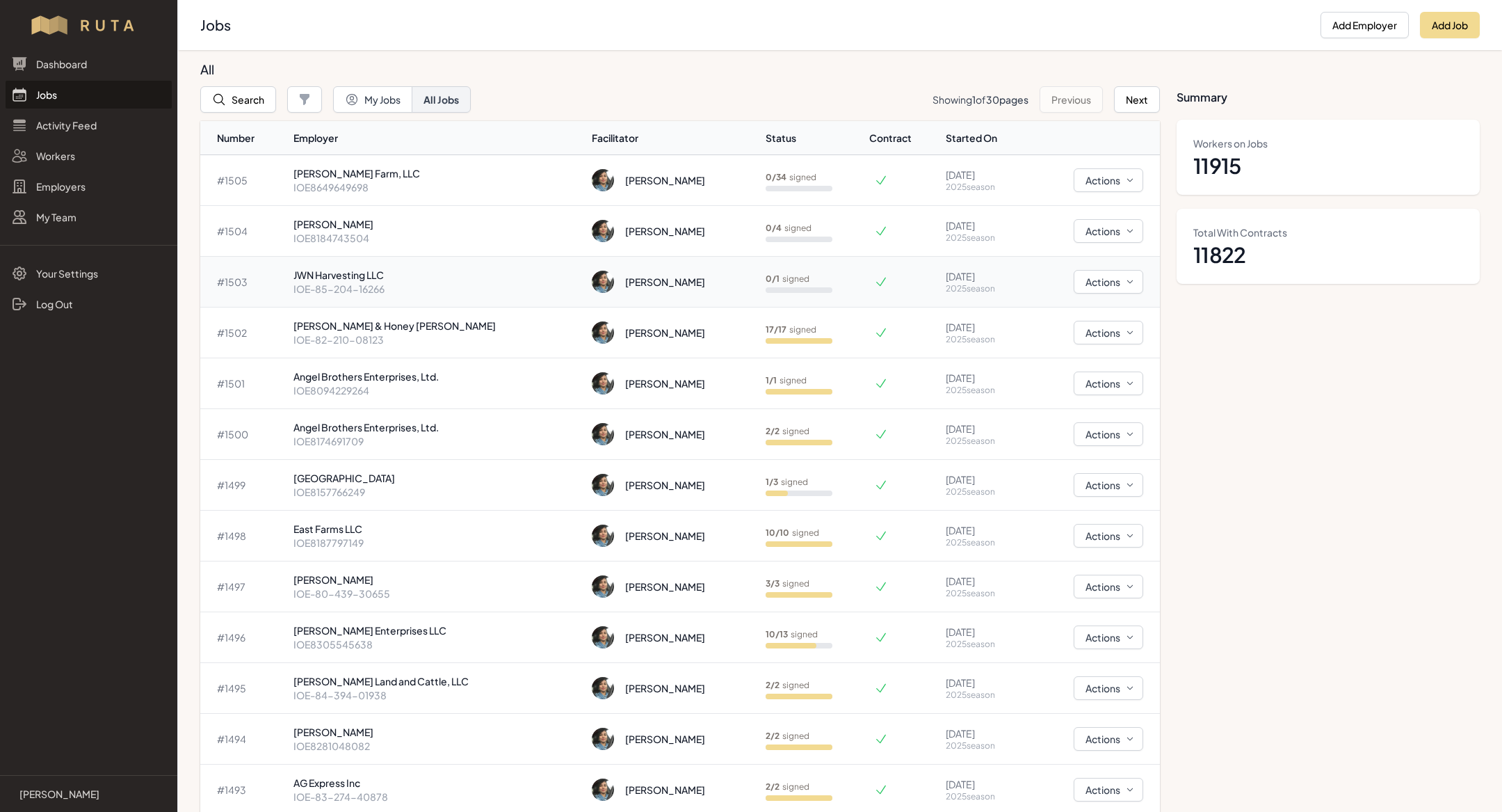
click at [411, 289] on p "IOE-85-204-16266" at bounding box center [437, 288] width 287 height 14
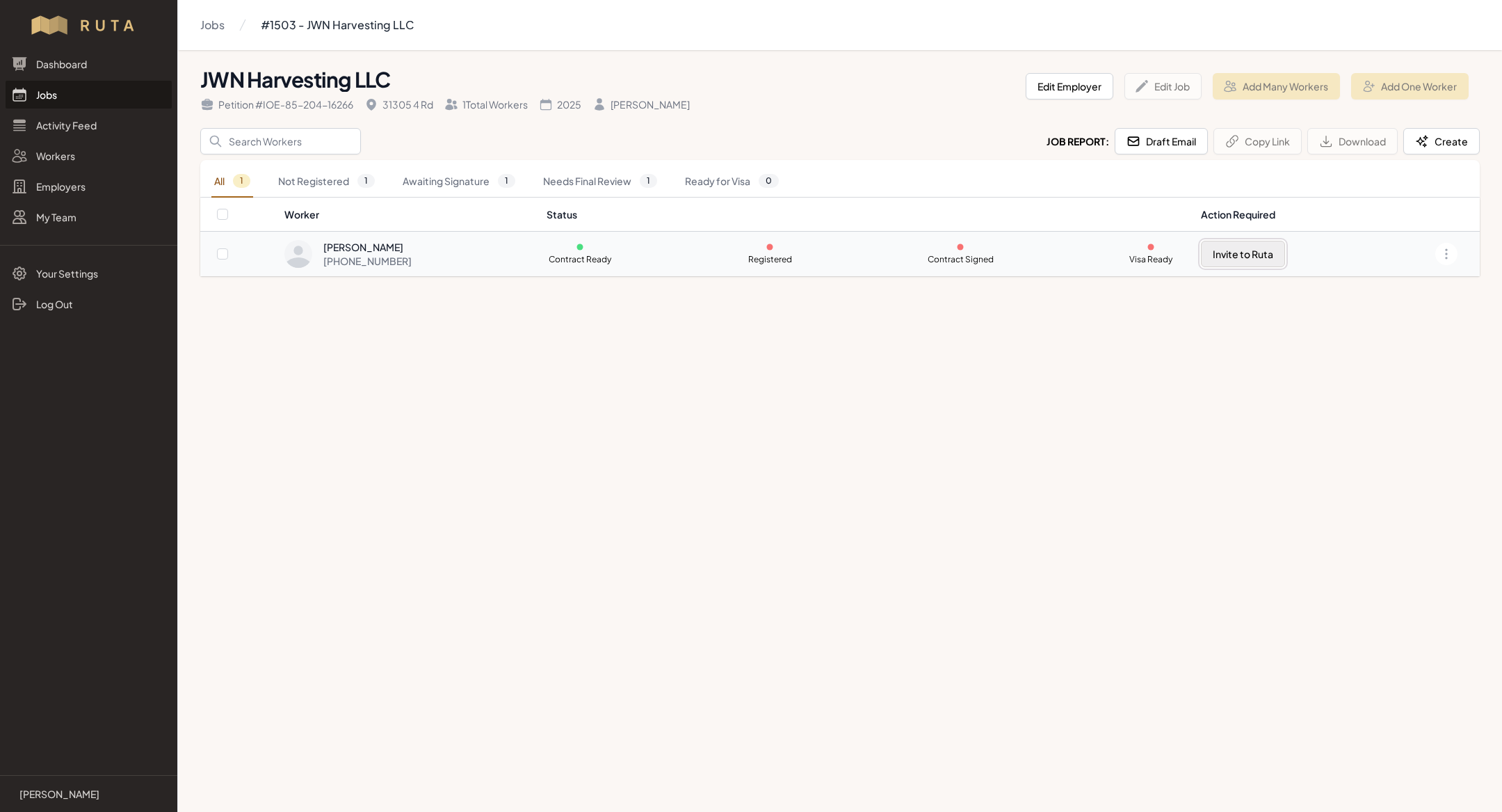
click at [1241, 257] on button "Invite to Ruta" at bounding box center [1243, 253] width 84 height 26
checkbox input "true"
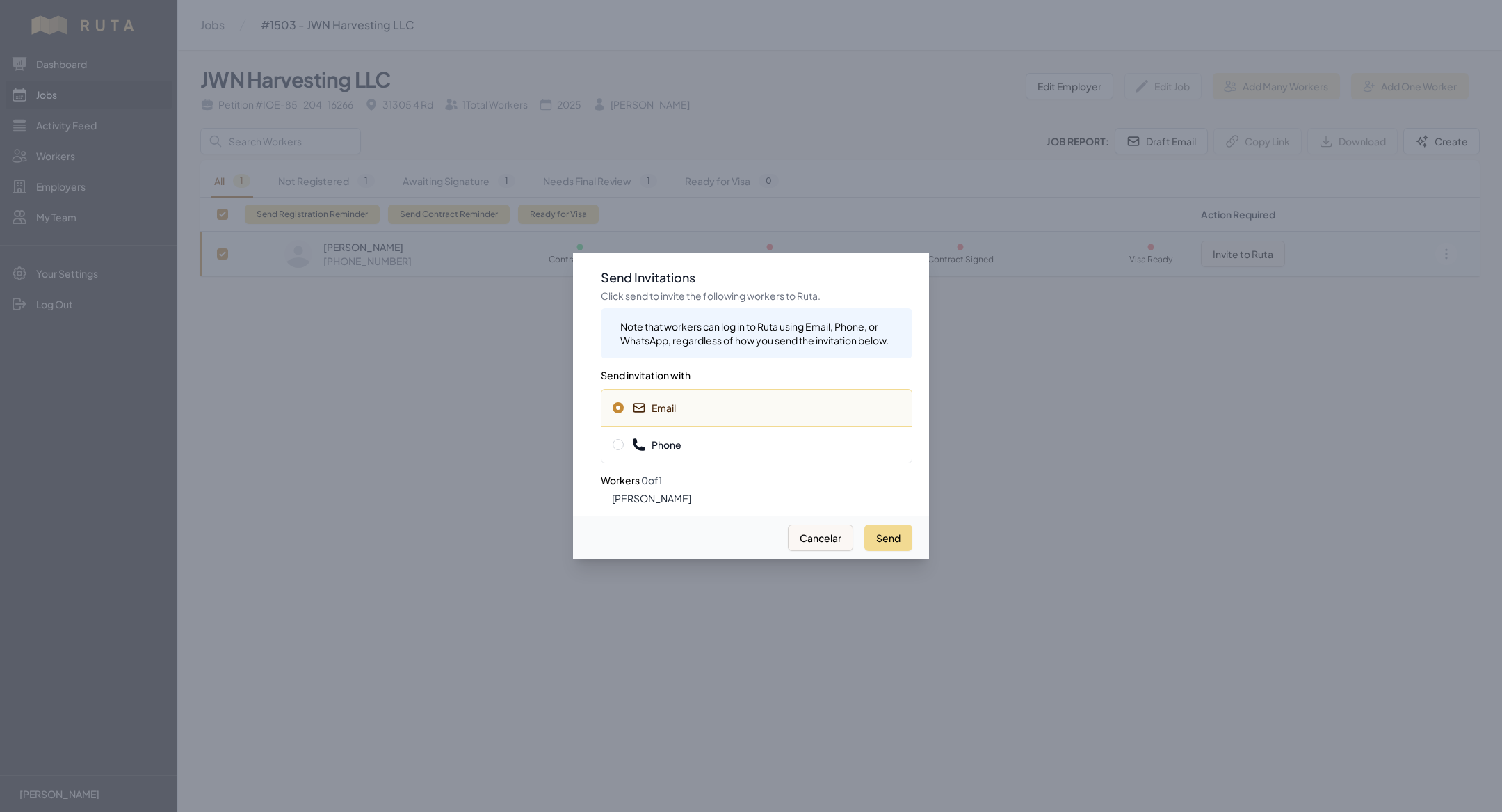
click at [792, 446] on span "Phone" at bounding box center [756, 445] width 288 height 14
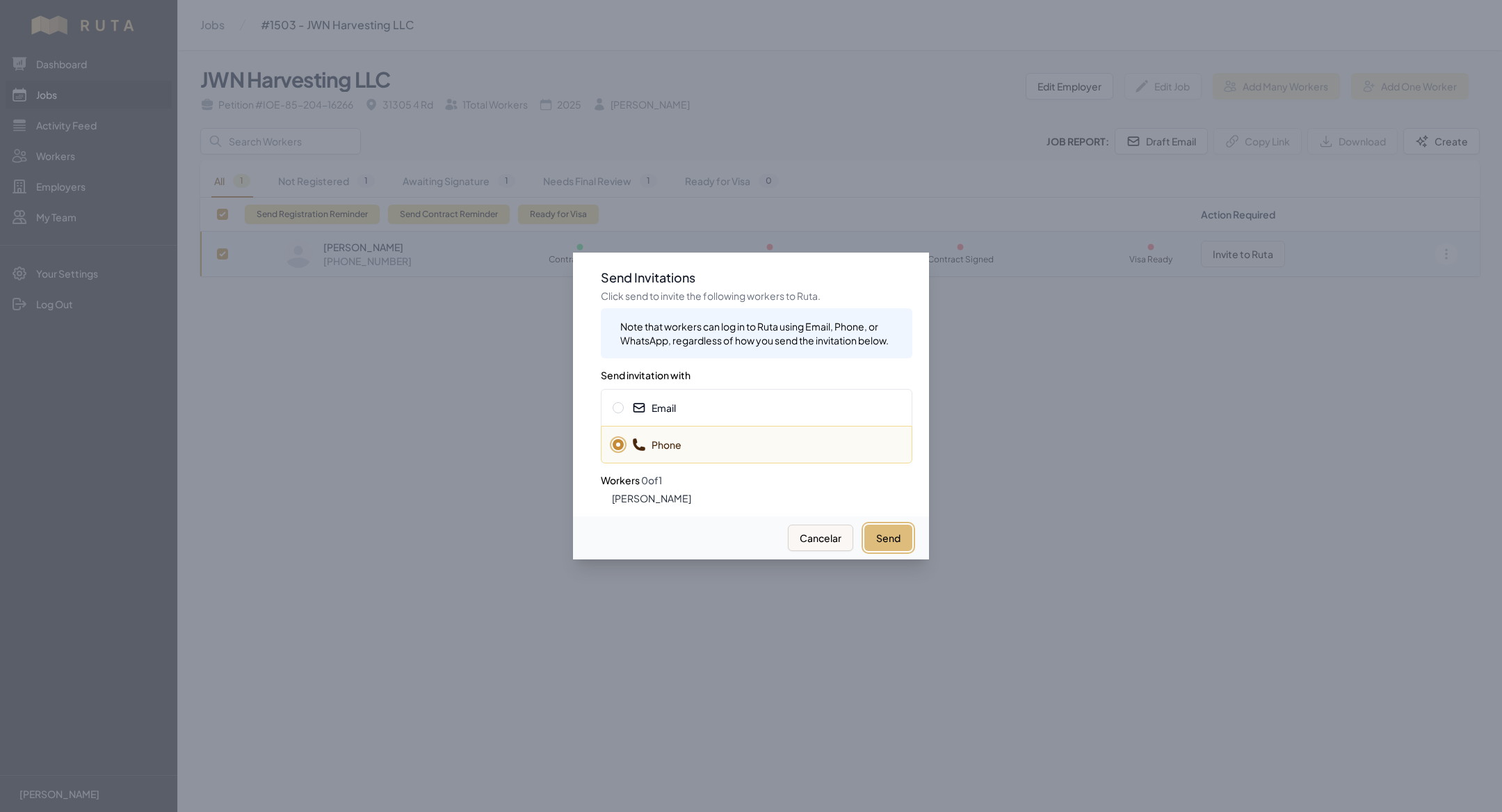
click at [898, 539] on button "Send" at bounding box center [888, 537] width 48 height 26
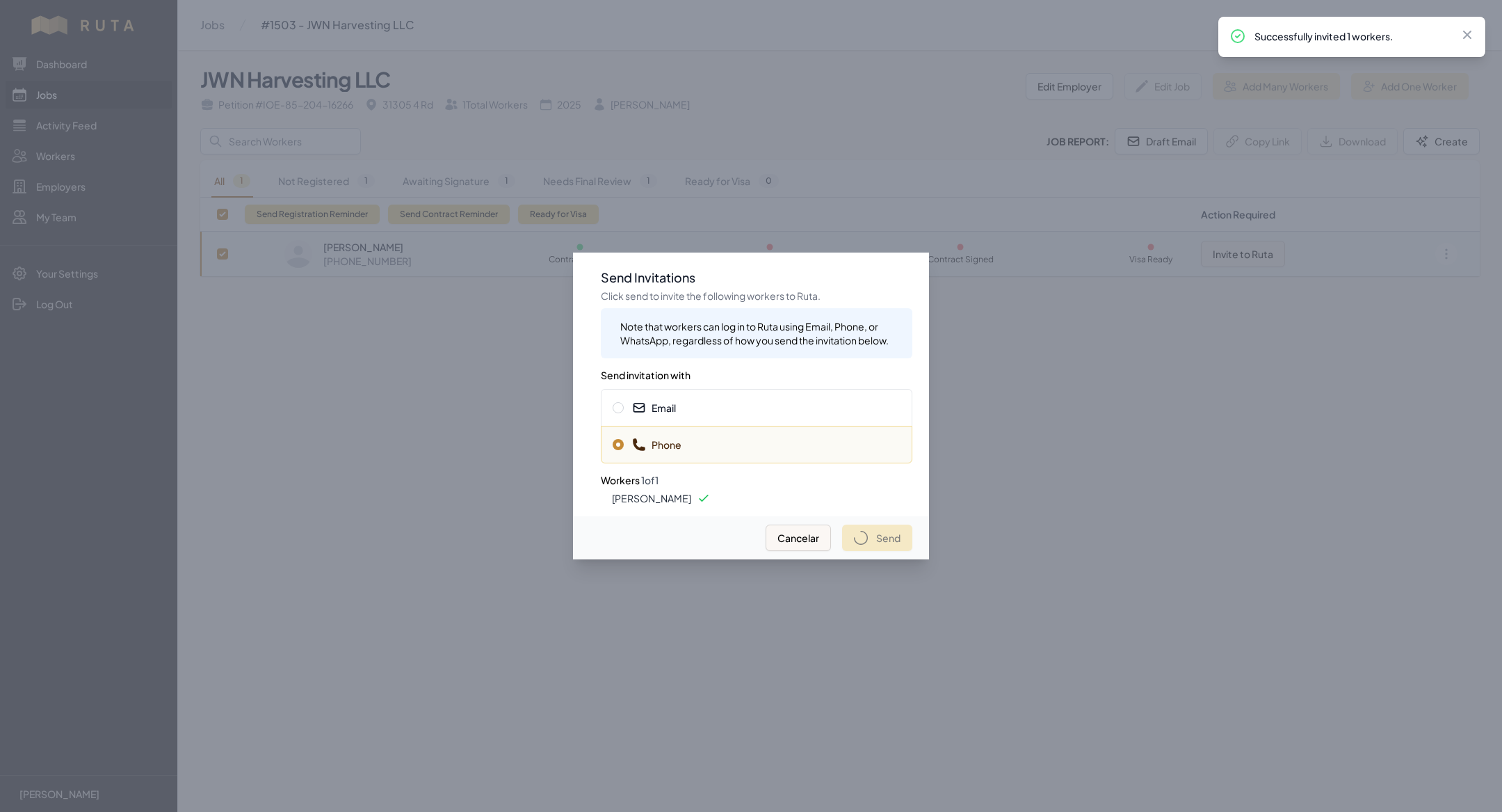
click at [57, 96] on div at bounding box center [751, 406] width 1502 height 812
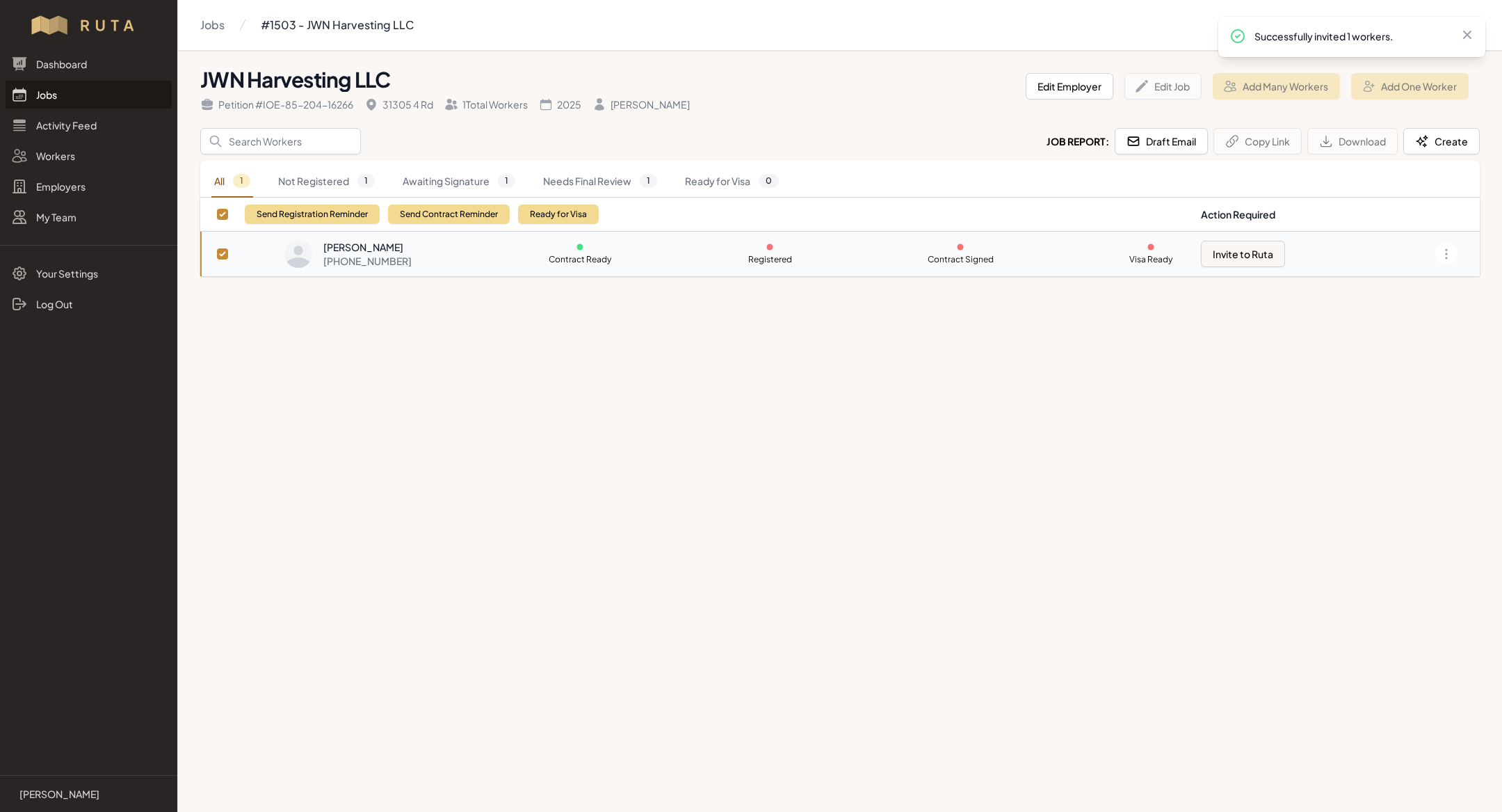
click at [57, 96] on div at bounding box center [751, 406] width 1502 height 812
click at [57, 96] on link "Jobs" at bounding box center [89, 95] width 166 height 27
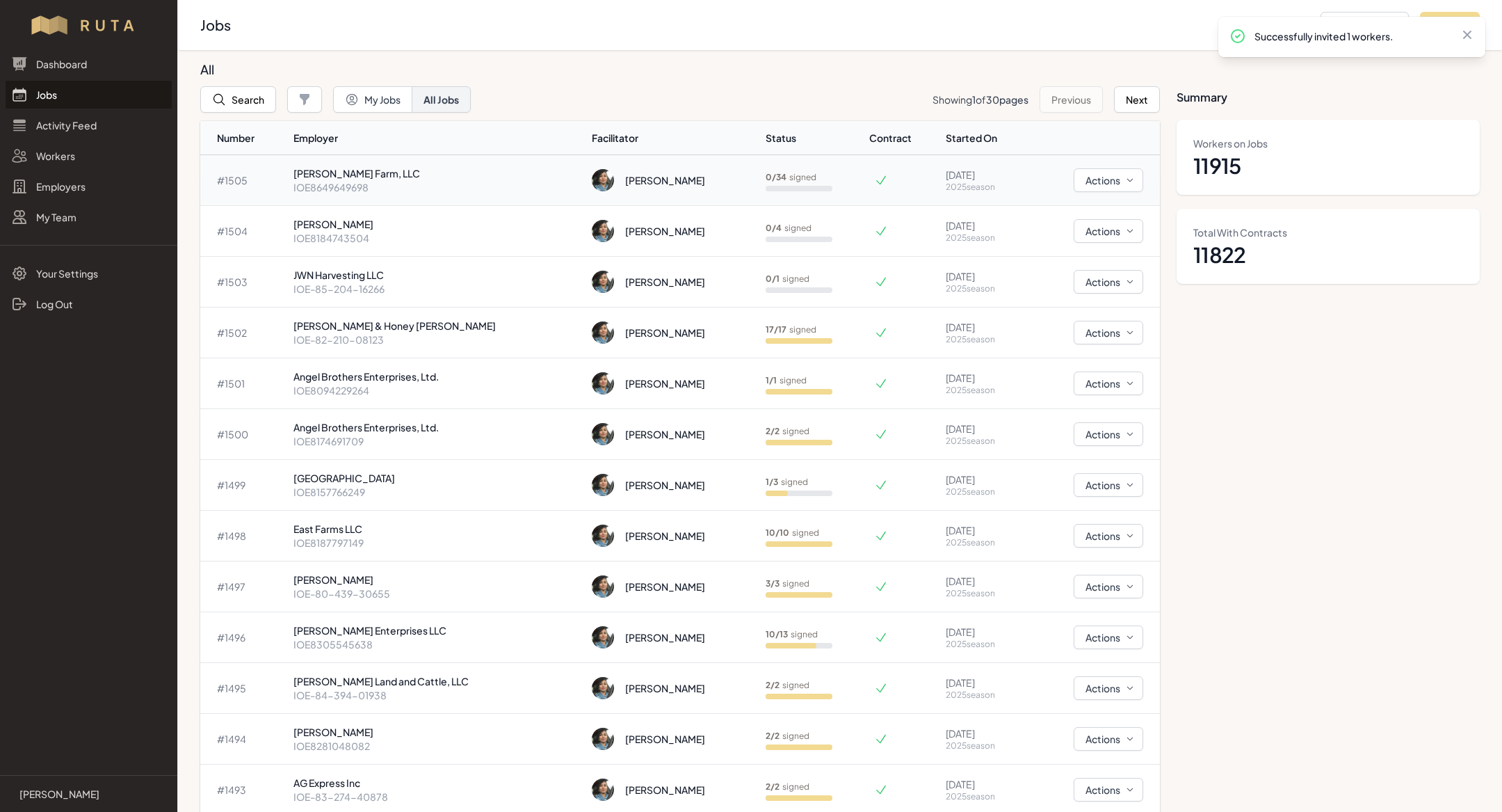
click at [427, 168] on p "[PERSON_NAME] Farm, LLC" at bounding box center [437, 173] width 287 height 14
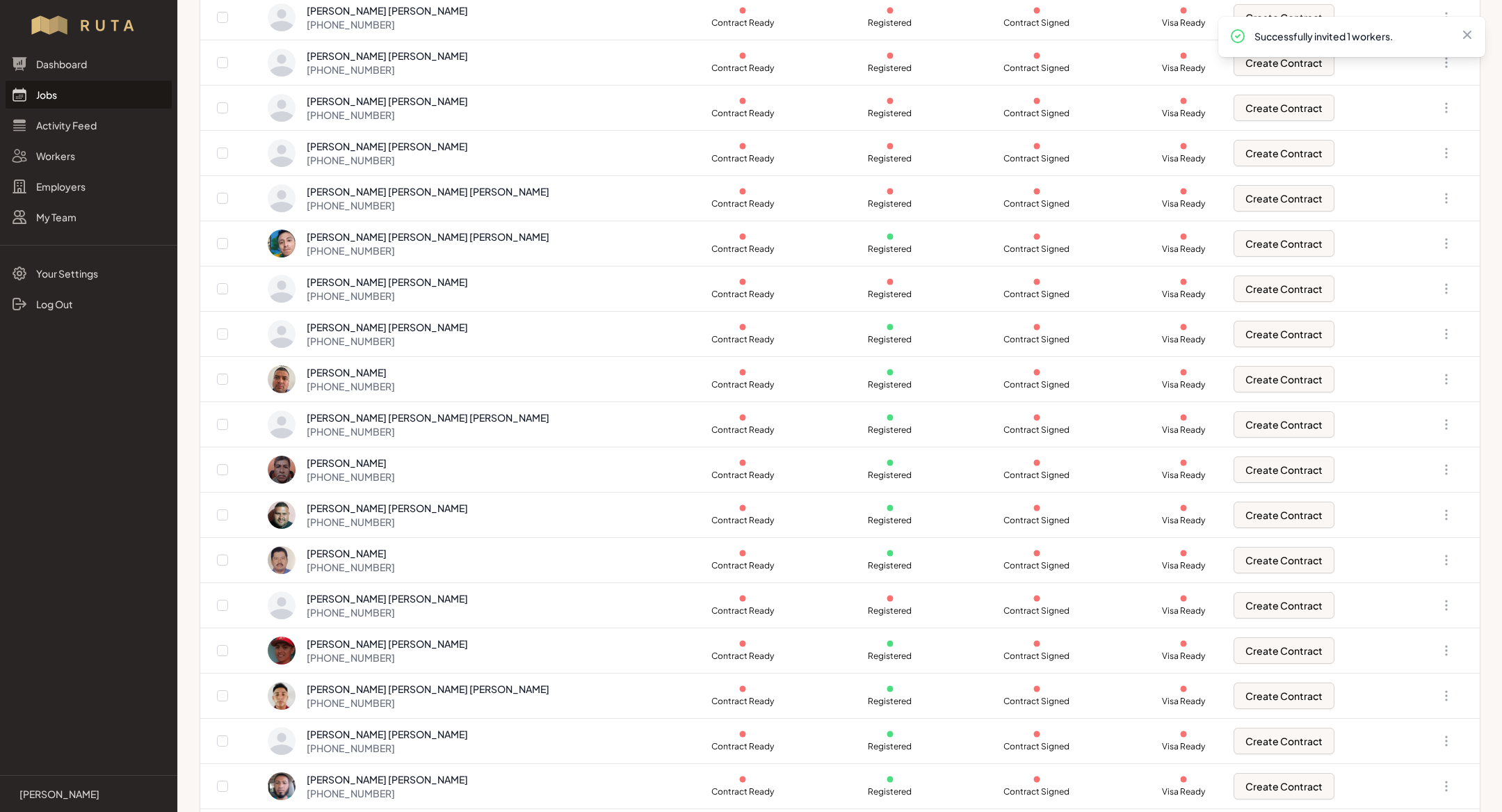
scroll to position [961, 0]
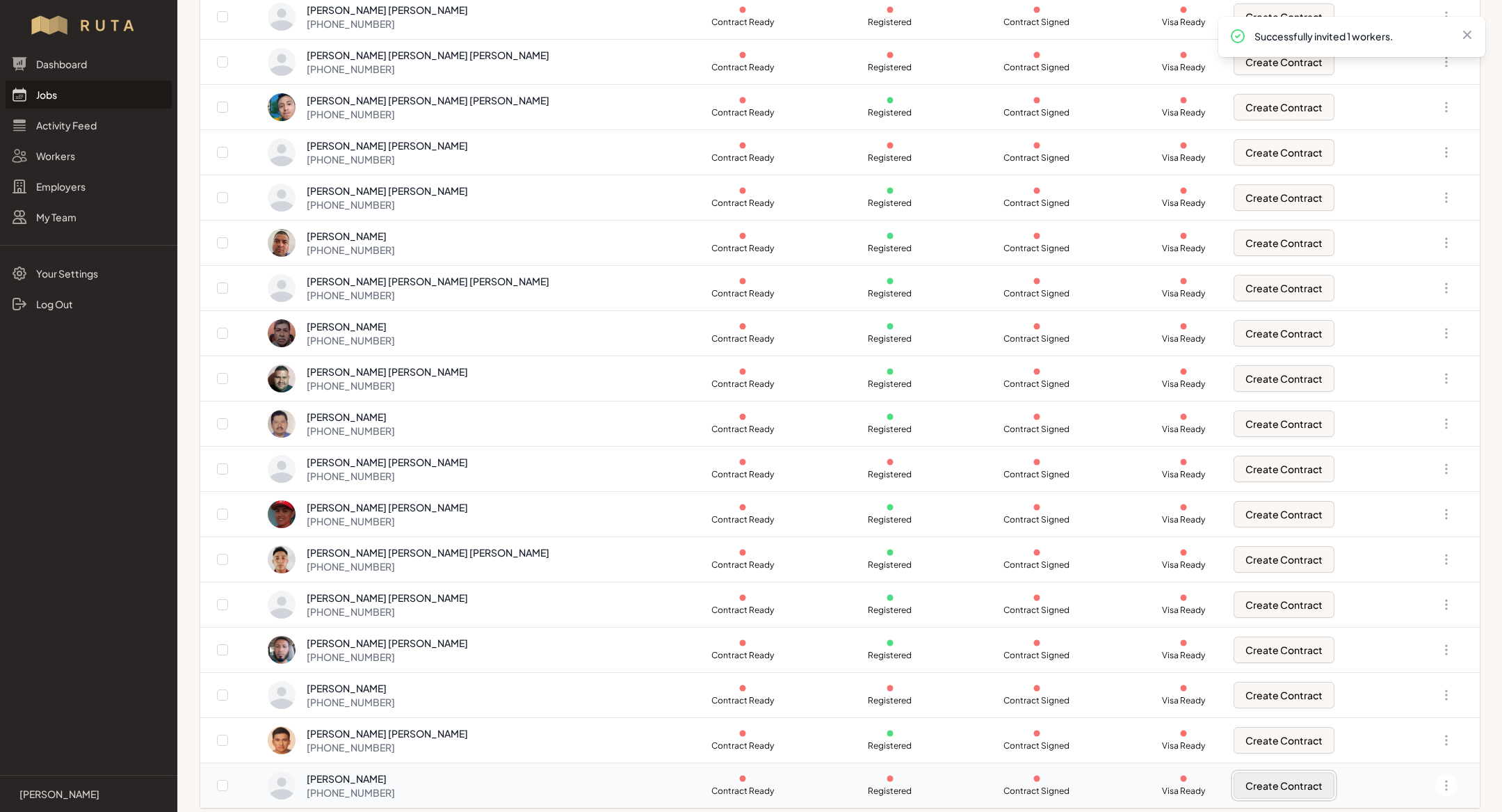
click at [1259, 779] on button "Create Contract" at bounding box center [1284, 785] width 101 height 26
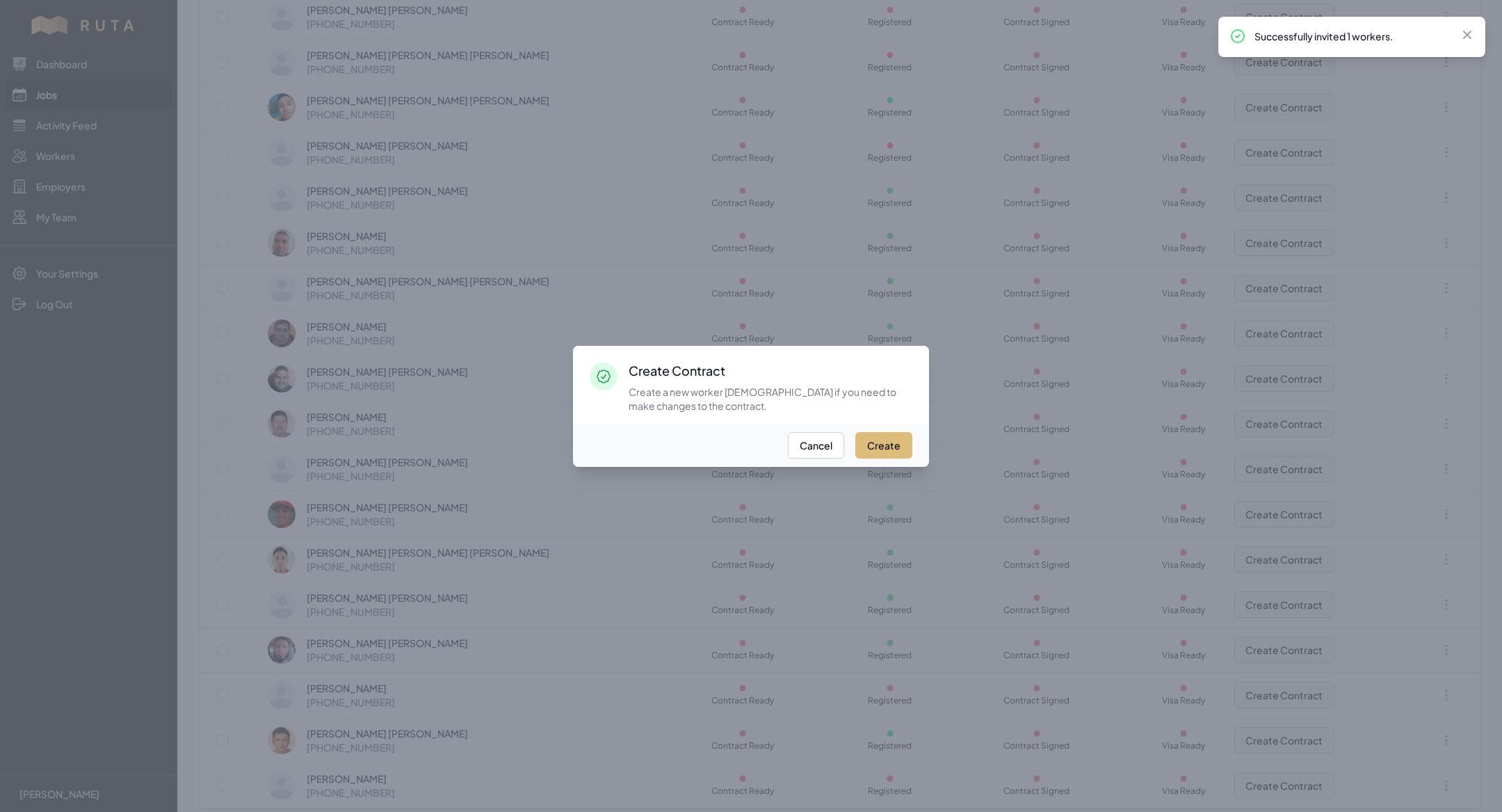
click at [887, 448] on button "Create" at bounding box center [883, 445] width 57 height 26
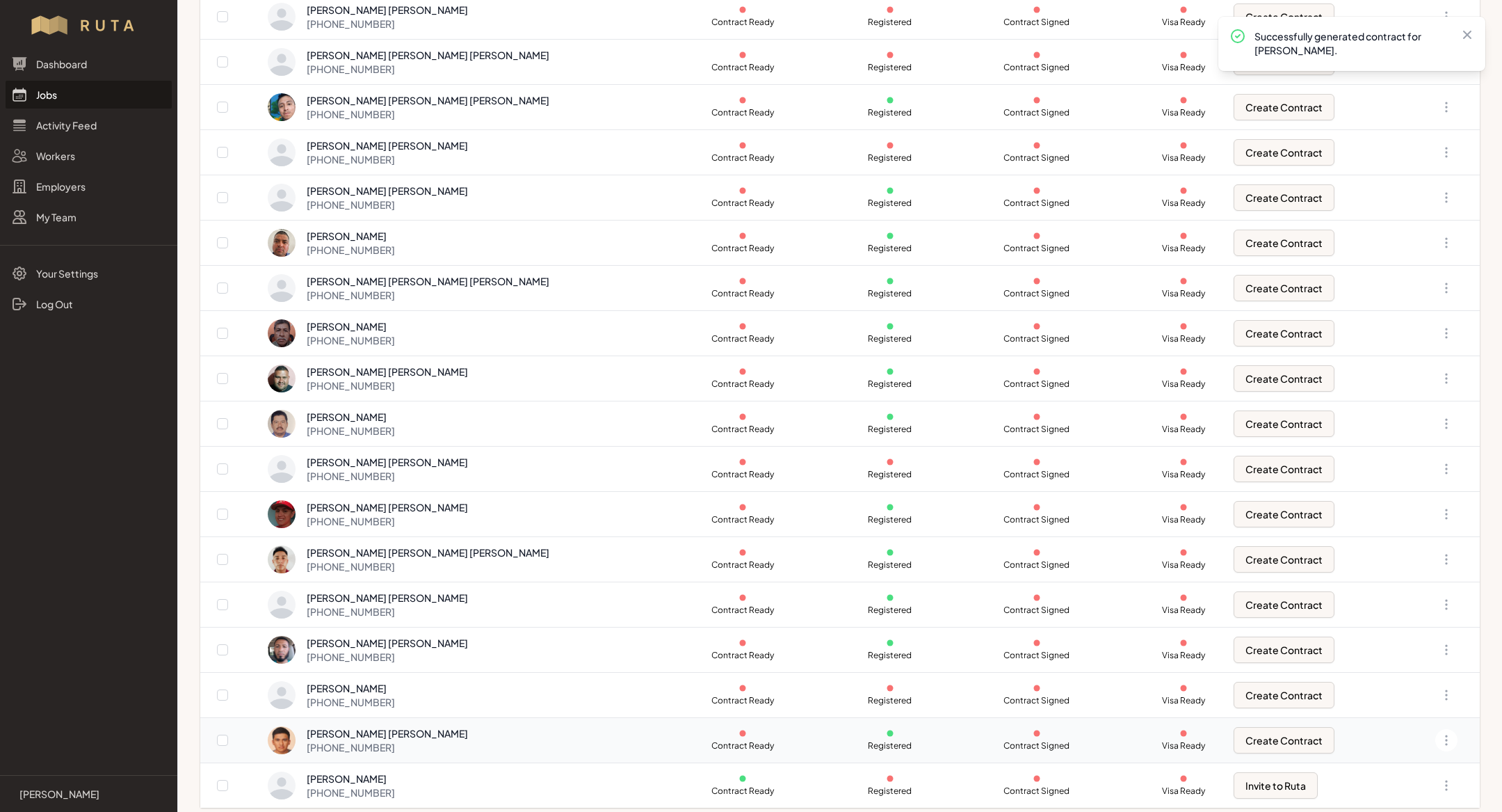
click at [1241, 718] on td "Create Contract" at bounding box center [1313, 741] width 176 height 45
click at [1245, 733] on button "Create Contract" at bounding box center [1284, 740] width 101 height 26
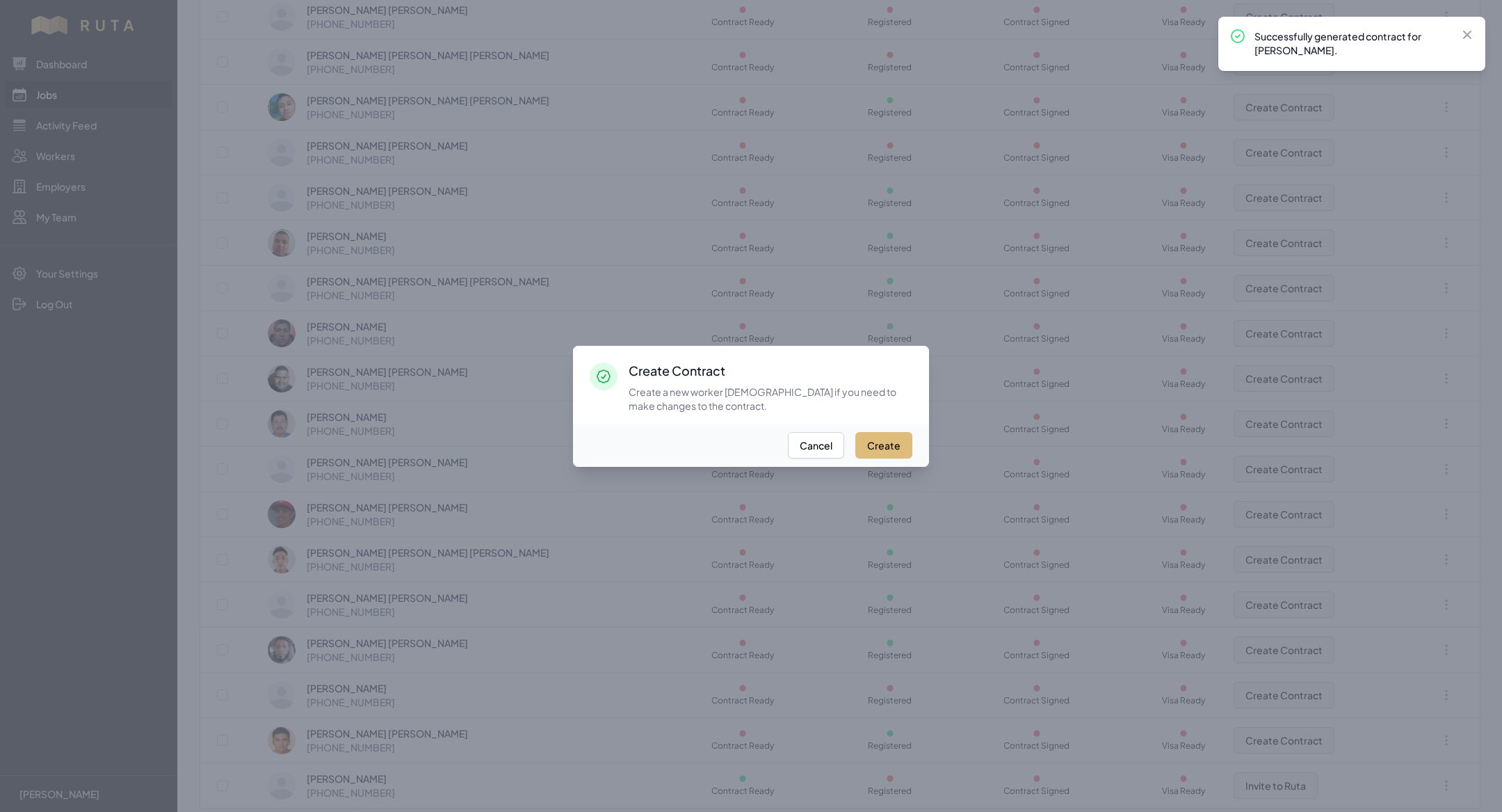
click at [891, 437] on button "Create" at bounding box center [883, 445] width 57 height 26
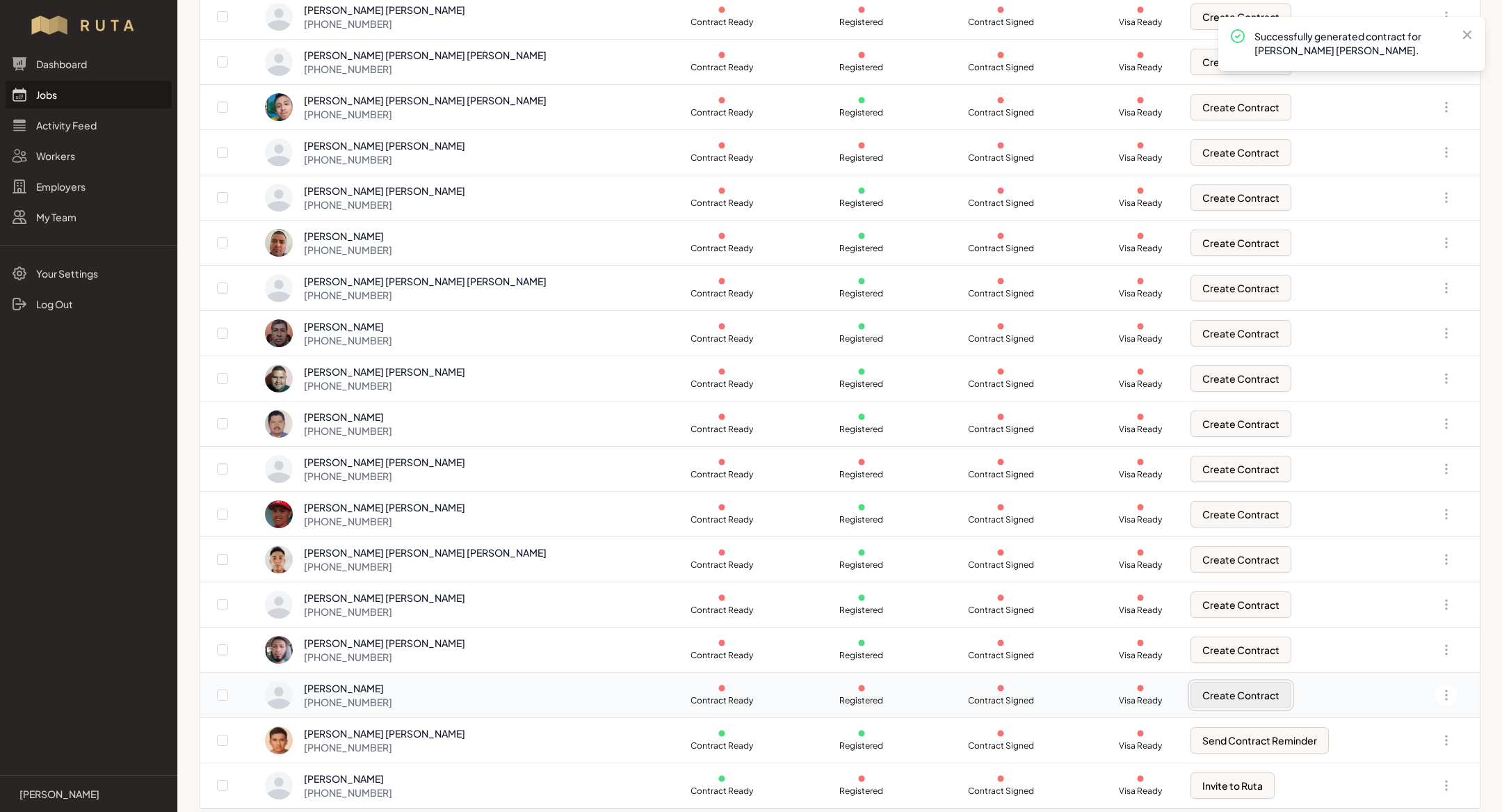
click at [1207, 697] on button "Create Contract" at bounding box center [1241, 695] width 101 height 26
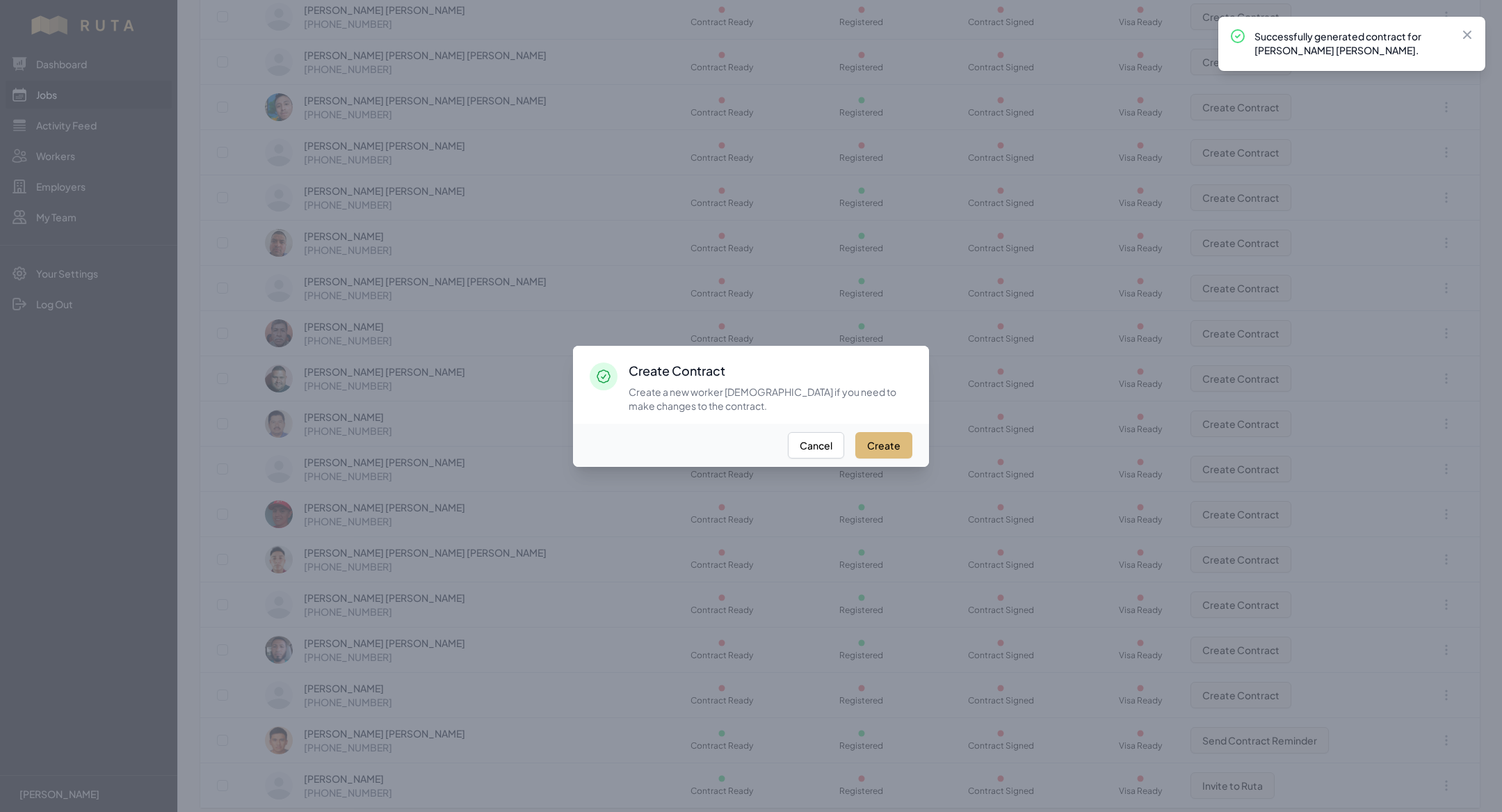
click at [884, 442] on button "Create" at bounding box center [883, 445] width 57 height 26
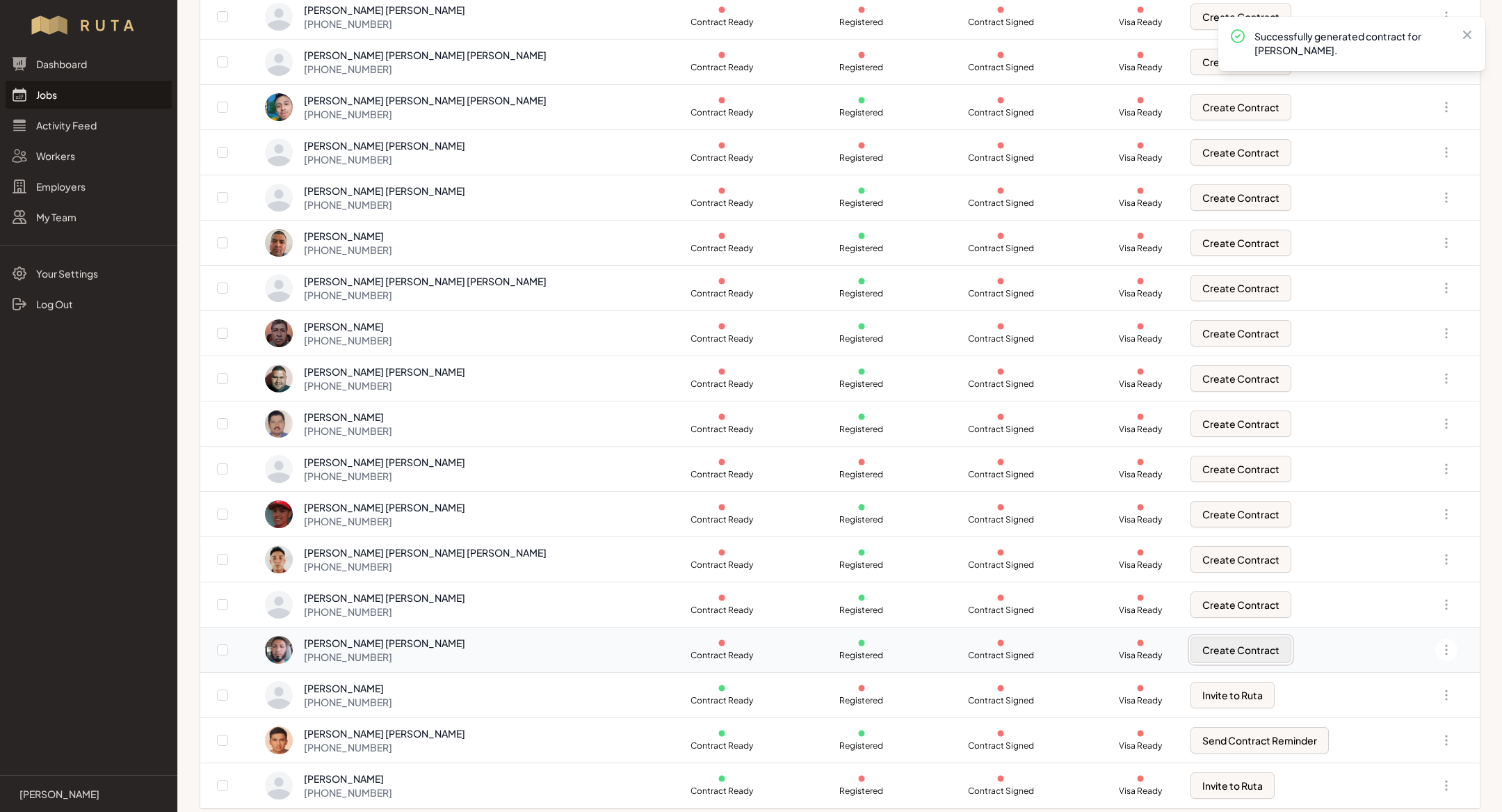
click at [1238, 636] on button "Create Contract" at bounding box center [1241, 649] width 101 height 26
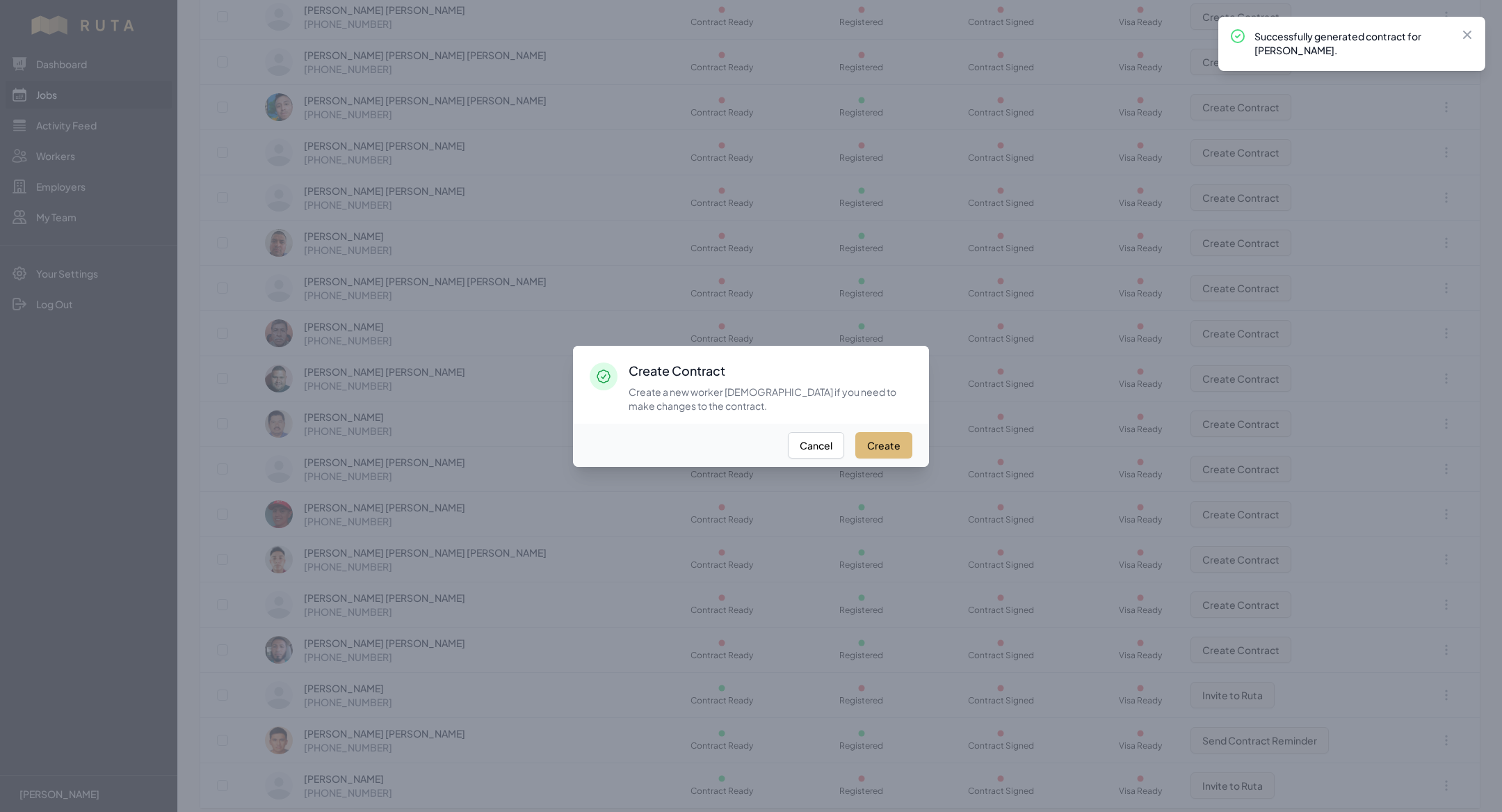
click at [884, 441] on button "Create" at bounding box center [883, 445] width 57 height 26
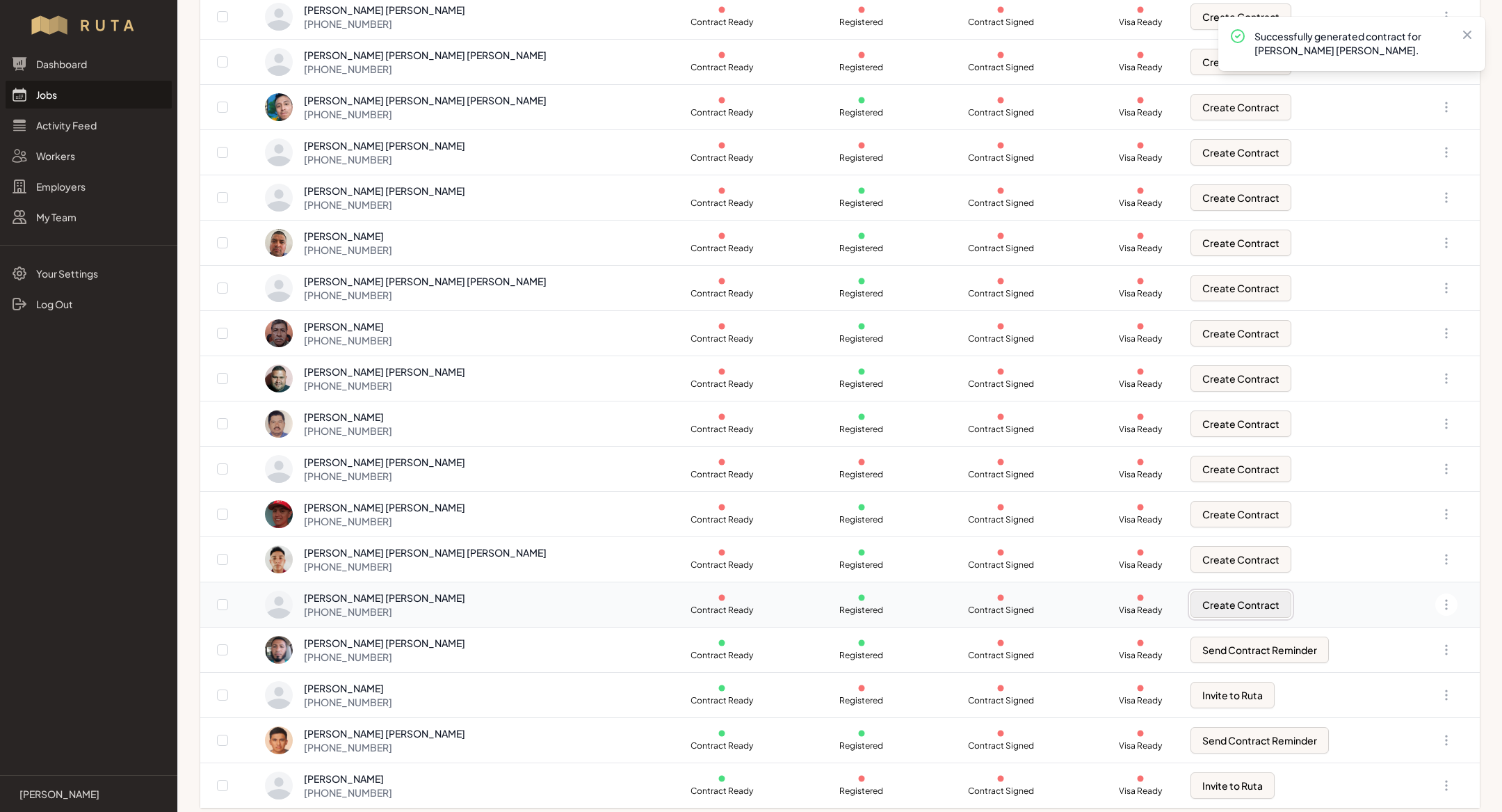
click at [1197, 591] on button "Create Contract" at bounding box center [1241, 604] width 101 height 26
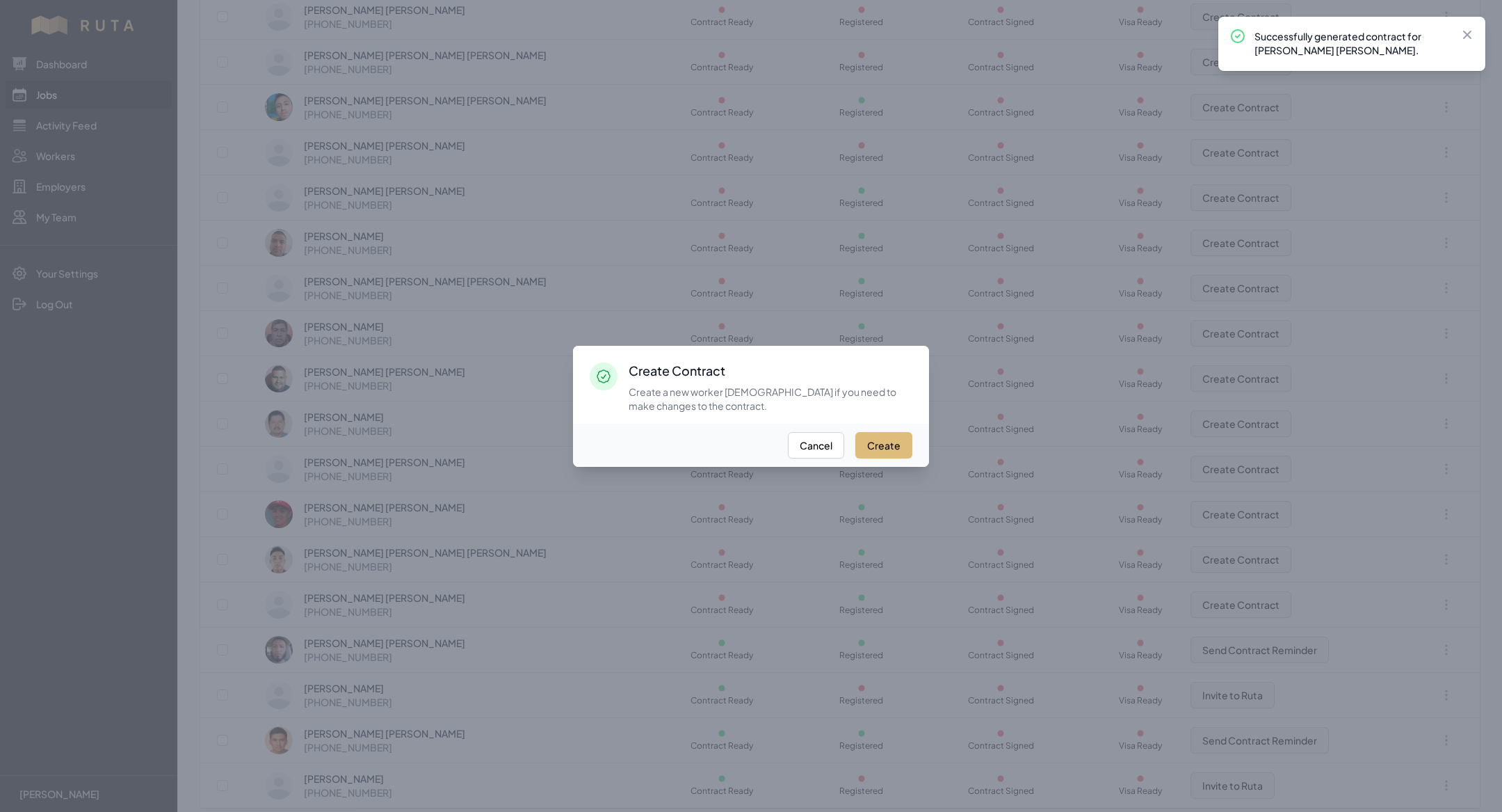
click at [870, 436] on button "Create" at bounding box center [883, 445] width 57 height 26
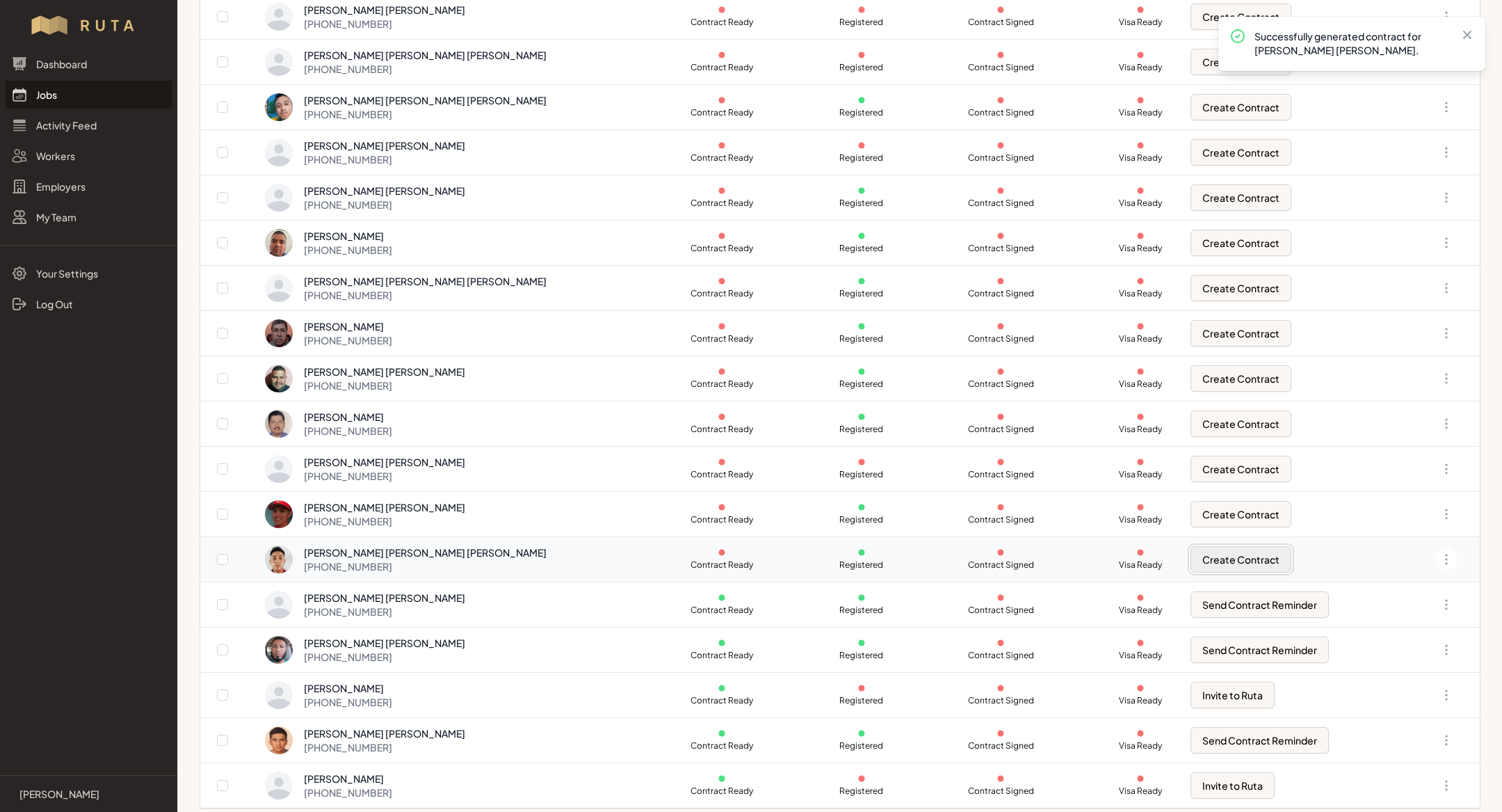
click at [1198, 554] on button "Create Contract" at bounding box center [1241, 559] width 101 height 26
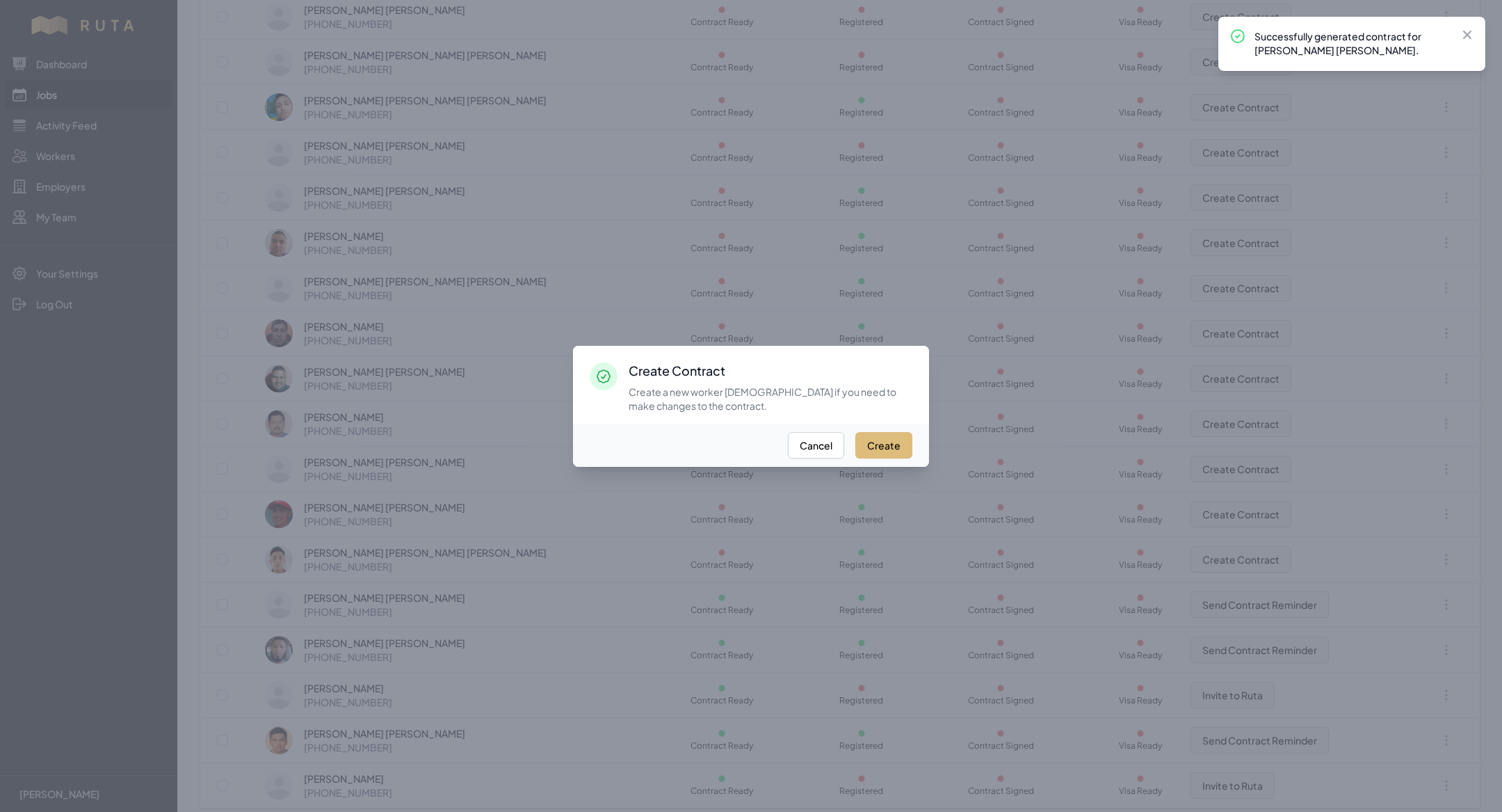
click at [887, 443] on button "Create" at bounding box center [883, 445] width 57 height 26
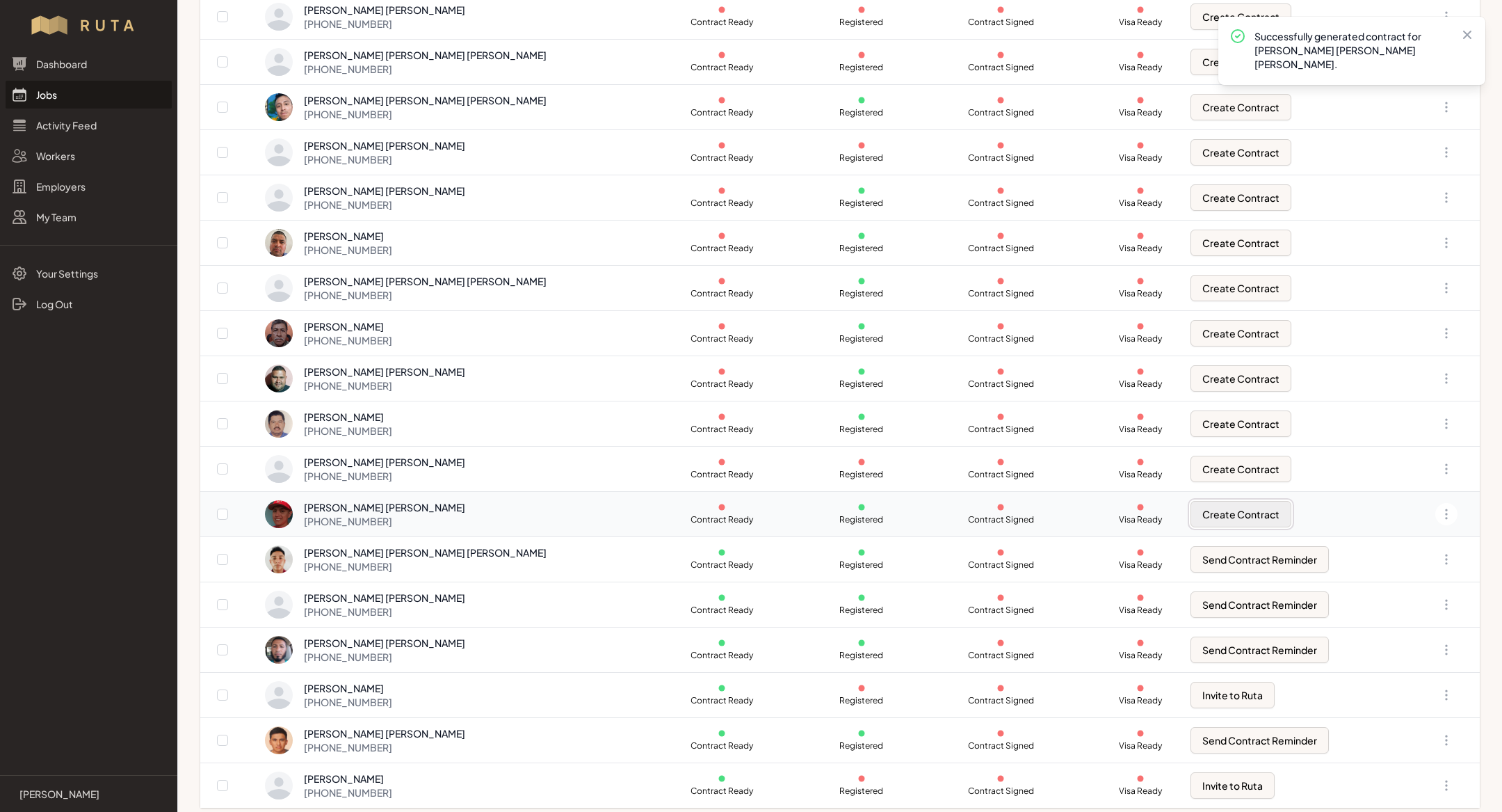
click at [1193, 517] on button "Create Contract" at bounding box center [1241, 513] width 101 height 26
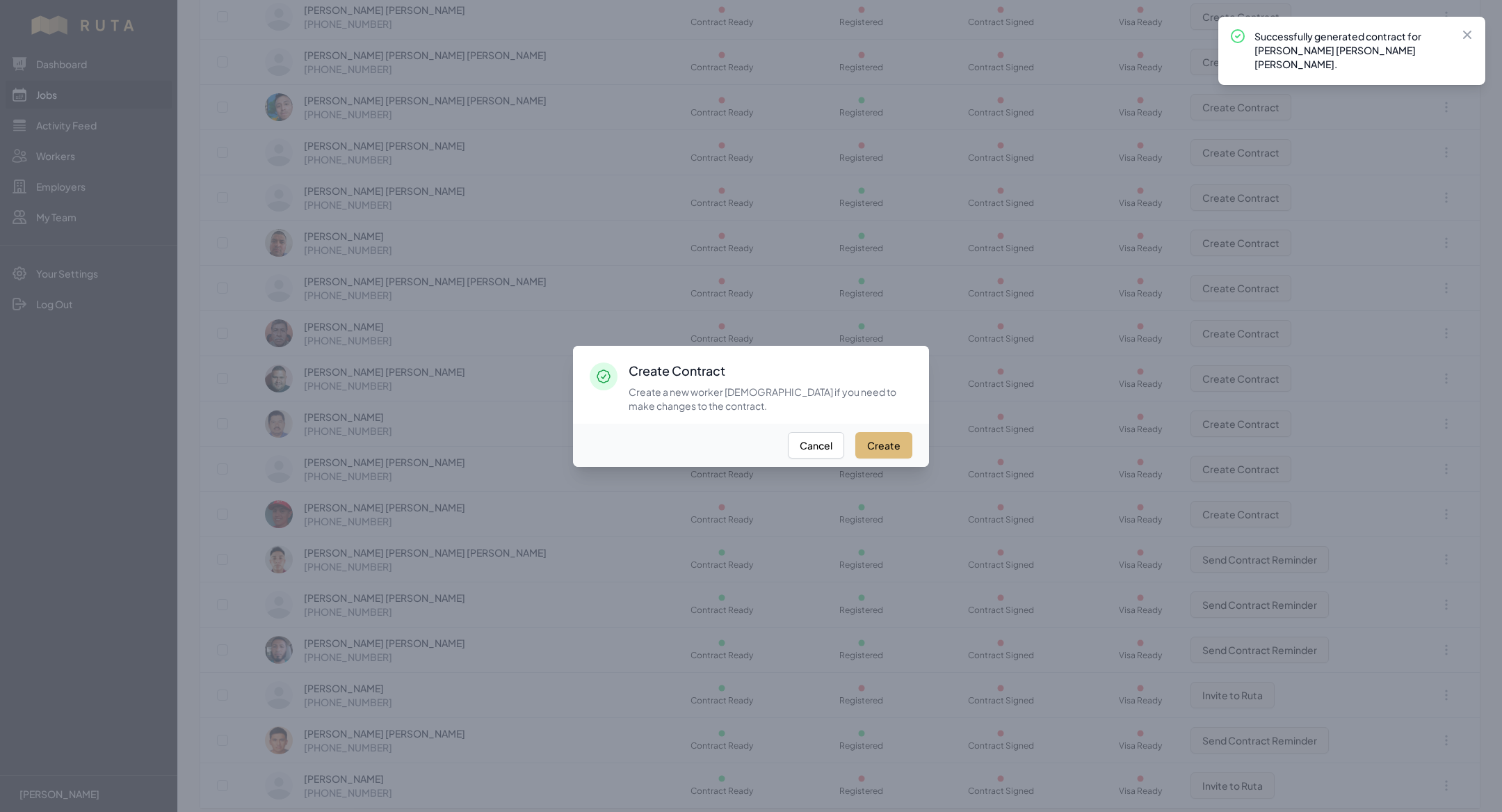
click at [889, 454] on button "Create" at bounding box center [883, 445] width 57 height 26
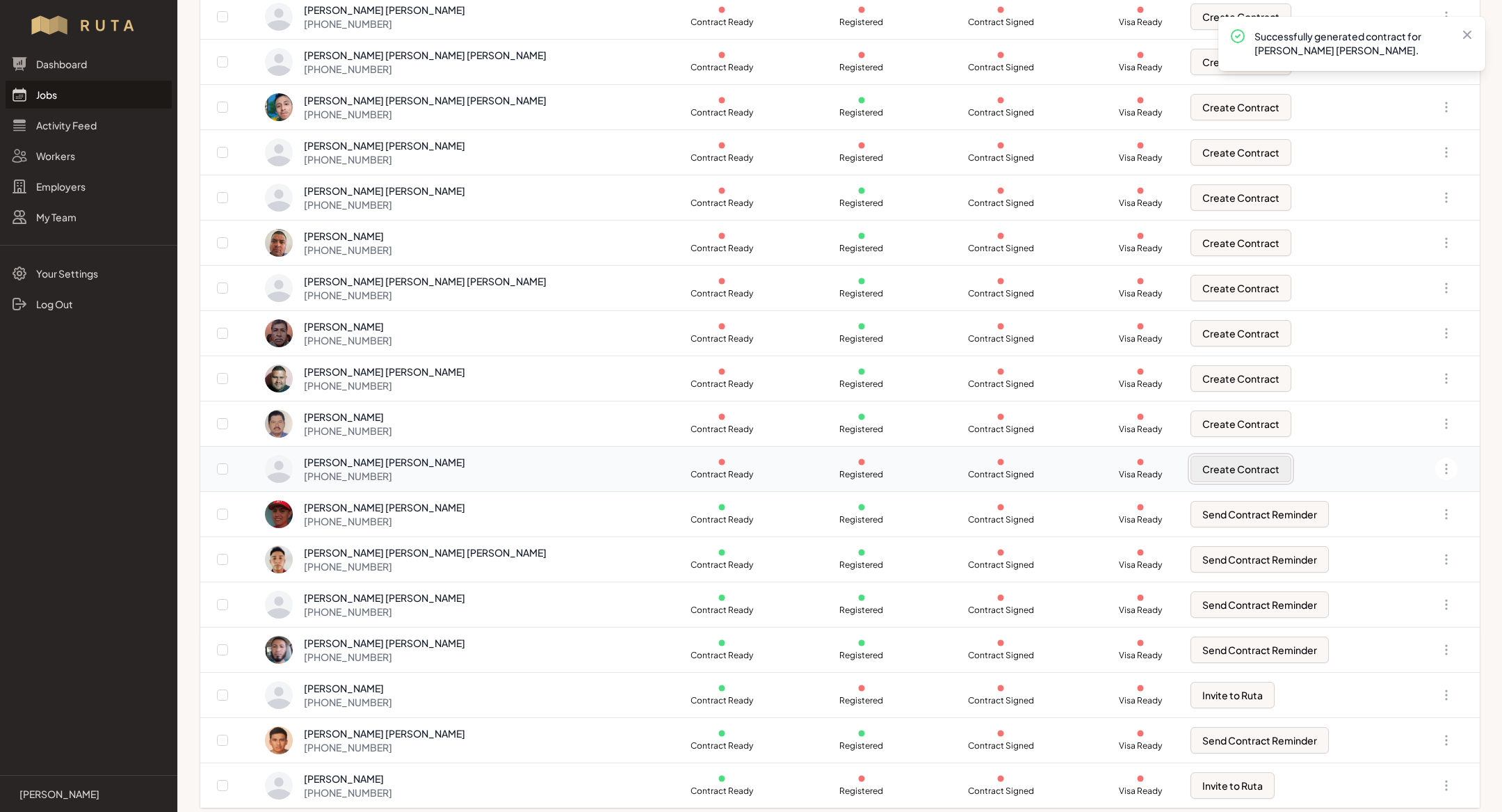
click at [1232, 464] on button "Create Contract" at bounding box center [1241, 468] width 101 height 26
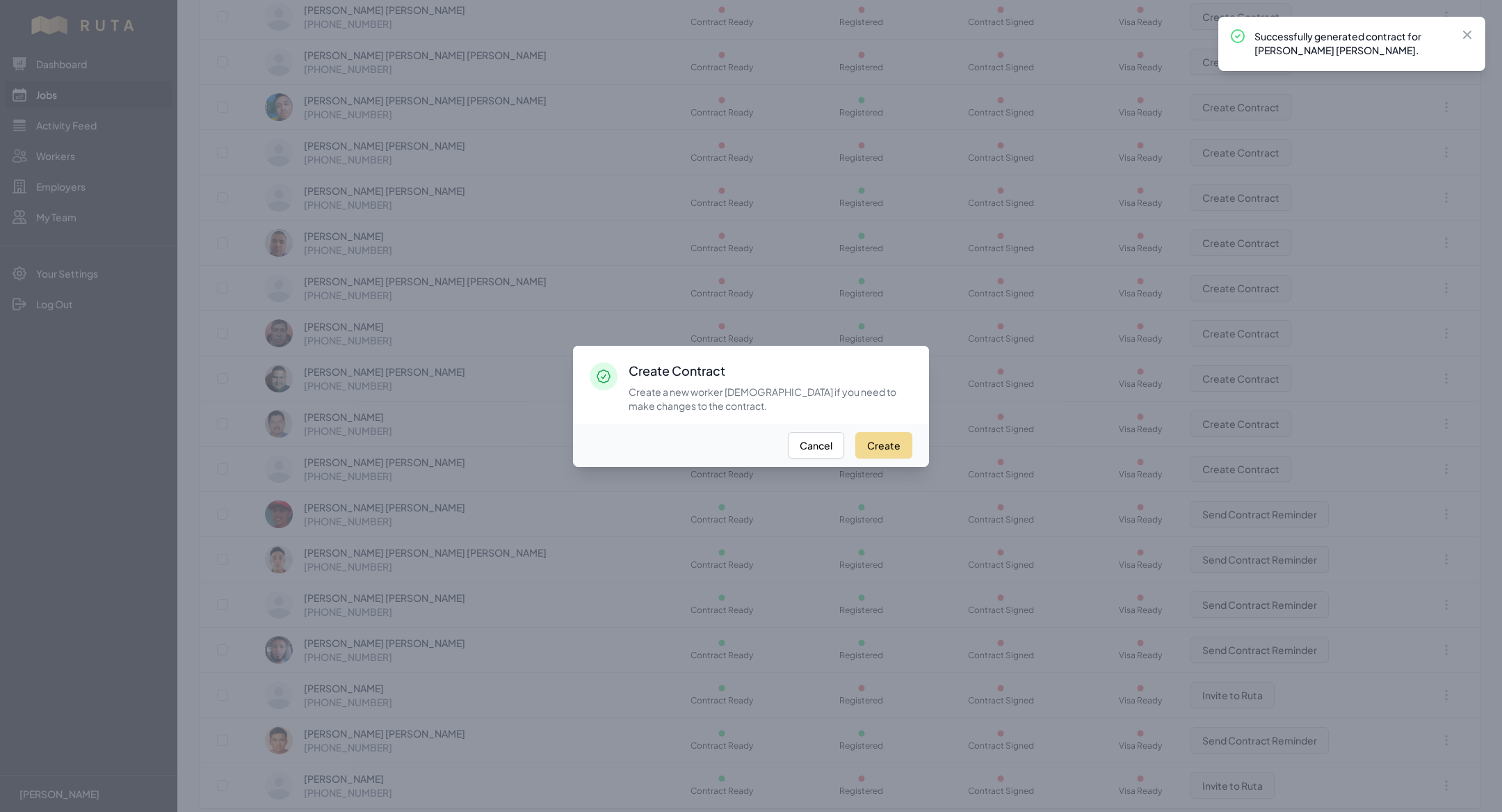
click at [908, 459] on div "Create Cancel" at bounding box center [751, 445] width 356 height 43
click at [908, 451] on button "Create" at bounding box center [883, 445] width 57 height 26
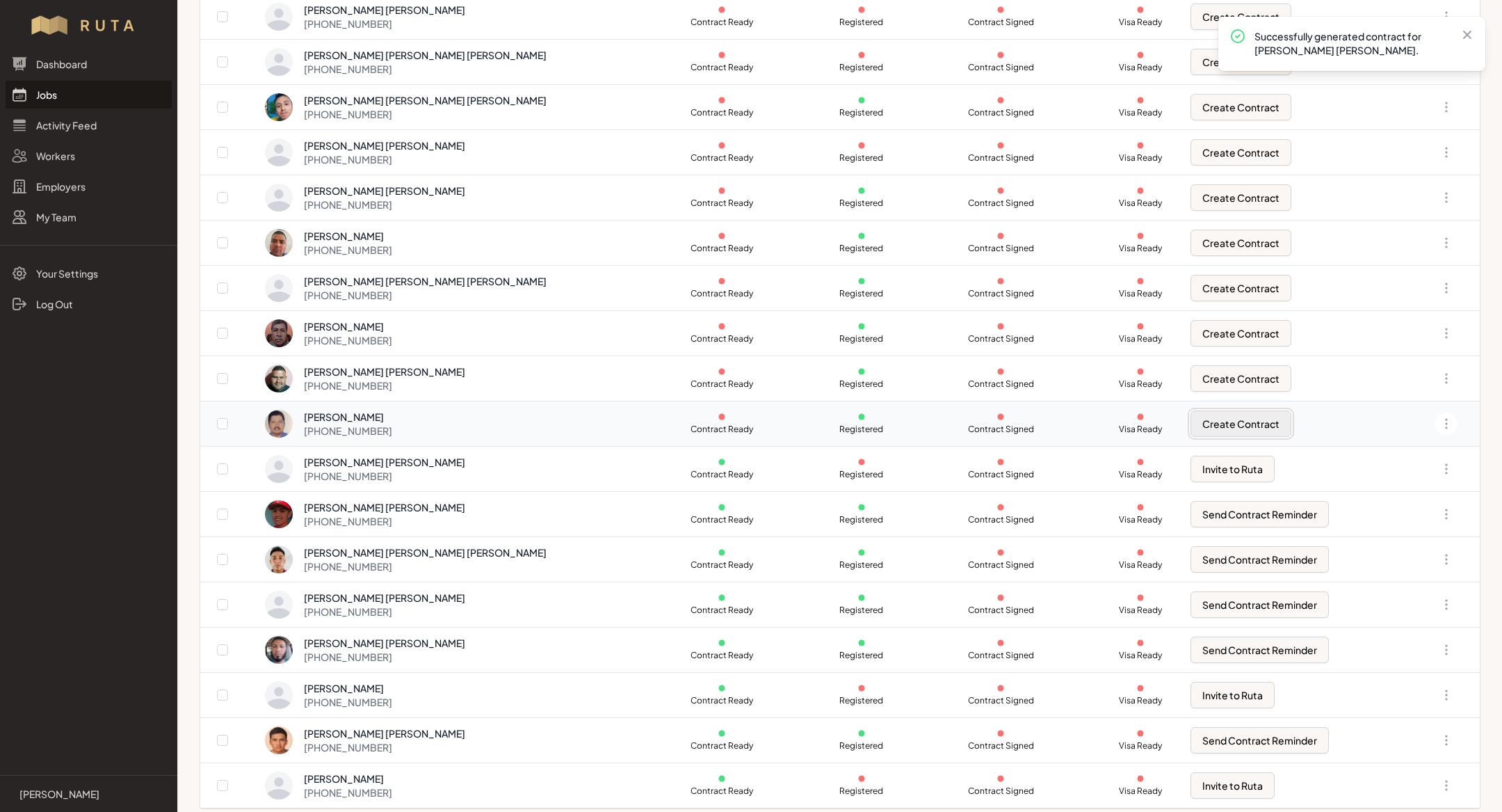
click at [1210, 415] on button "Create Contract" at bounding box center [1241, 423] width 101 height 26
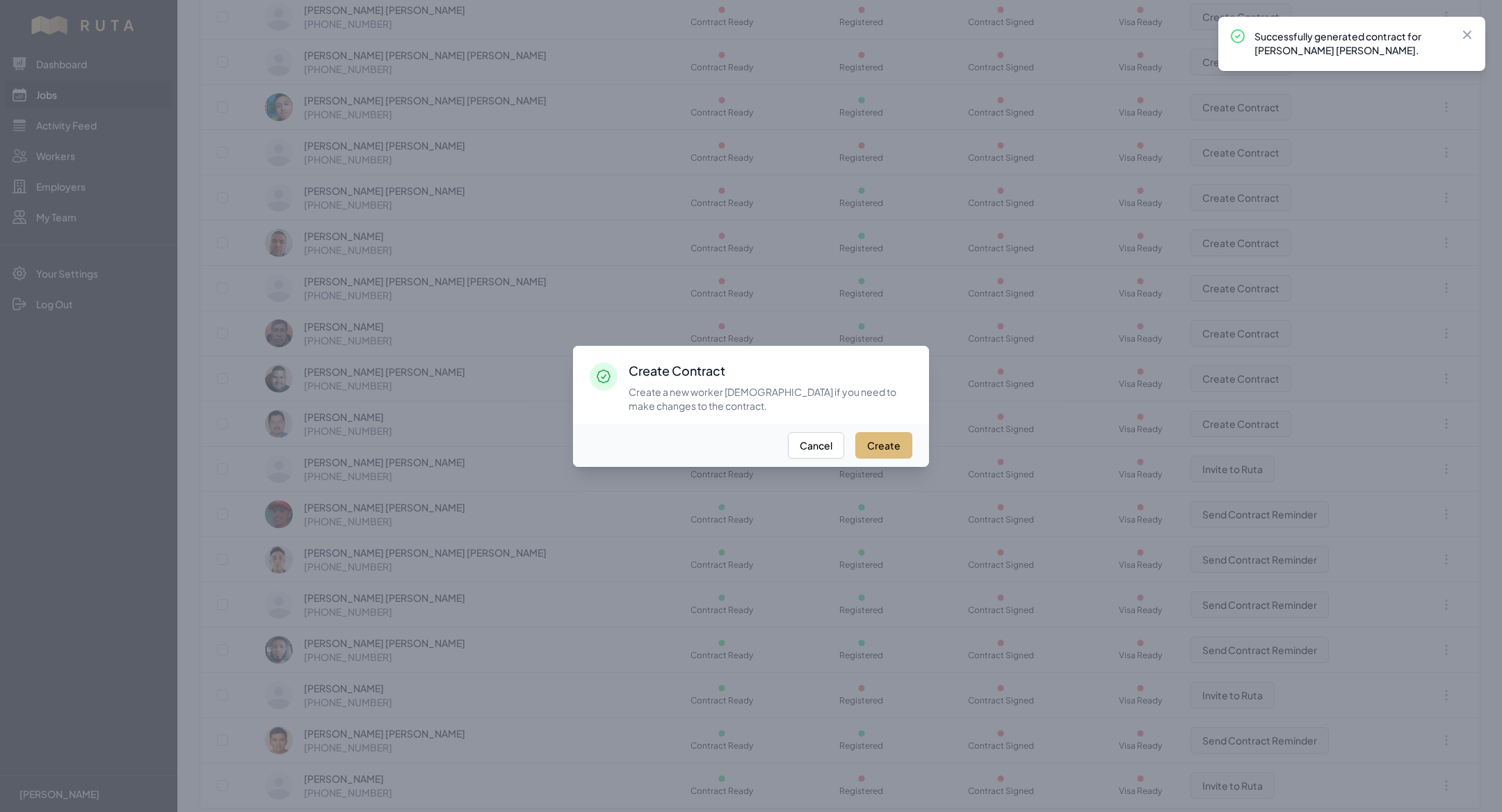
click at [880, 442] on button "Create" at bounding box center [883, 445] width 57 height 26
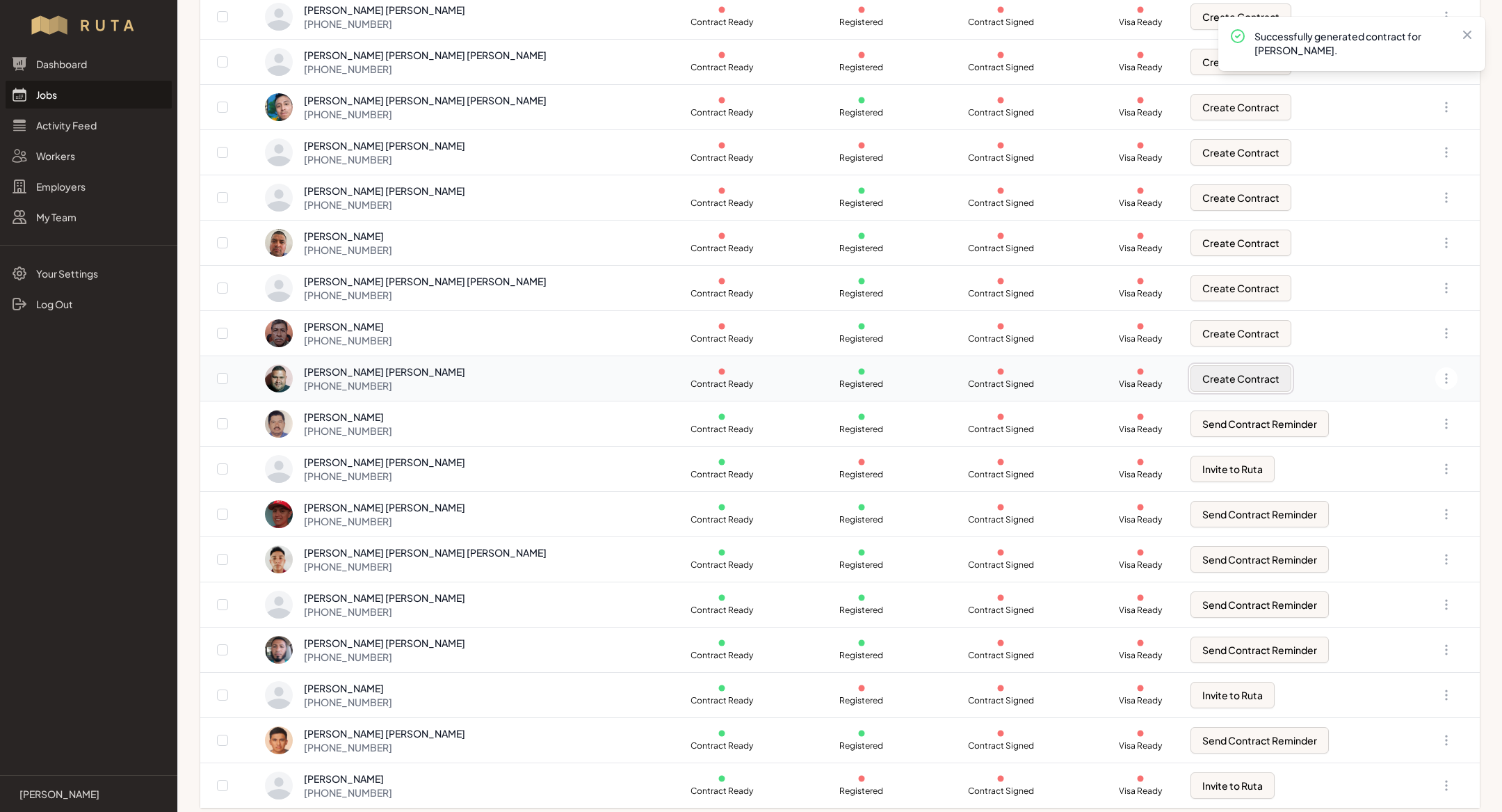
click at [1191, 365] on button "Create Contract" at bounding box center [1241, 378] width 101 height 26
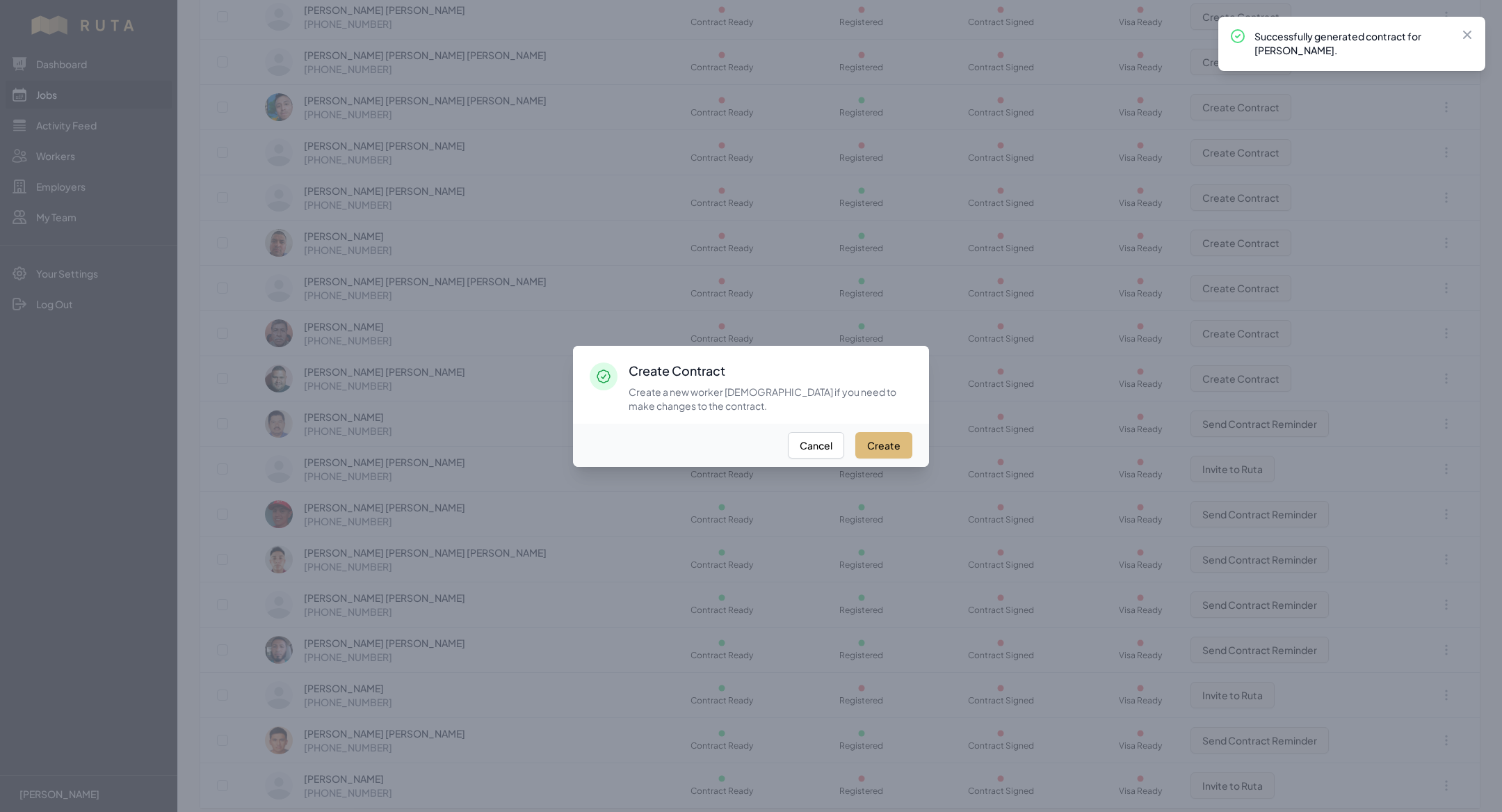
click at [895, 448] on button "Create" at bounding box center [883, 445] width 57 height 26
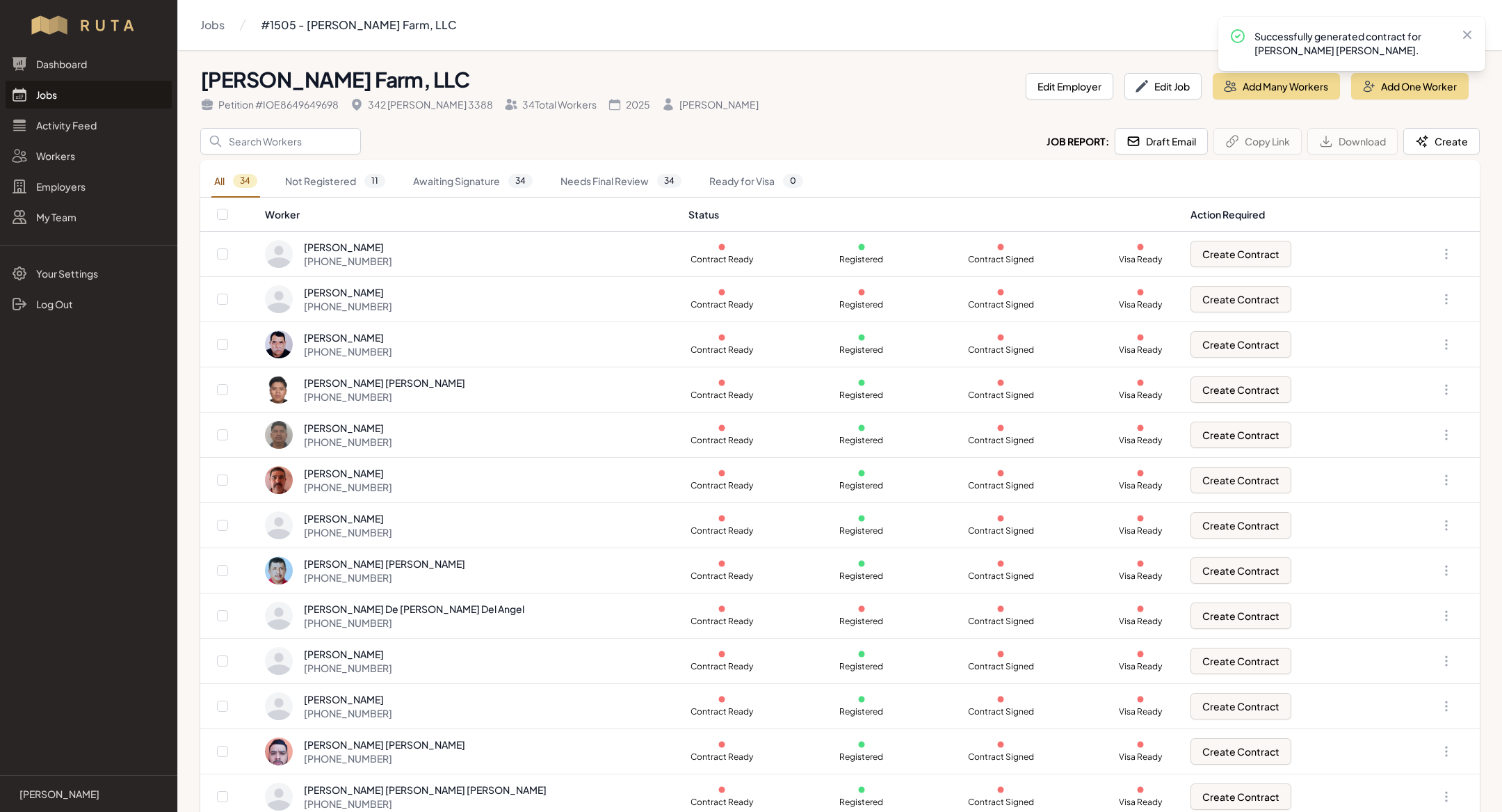
click at [64, 92] on link "Jobs" at bounding box center [89, 95] width 166 height 27
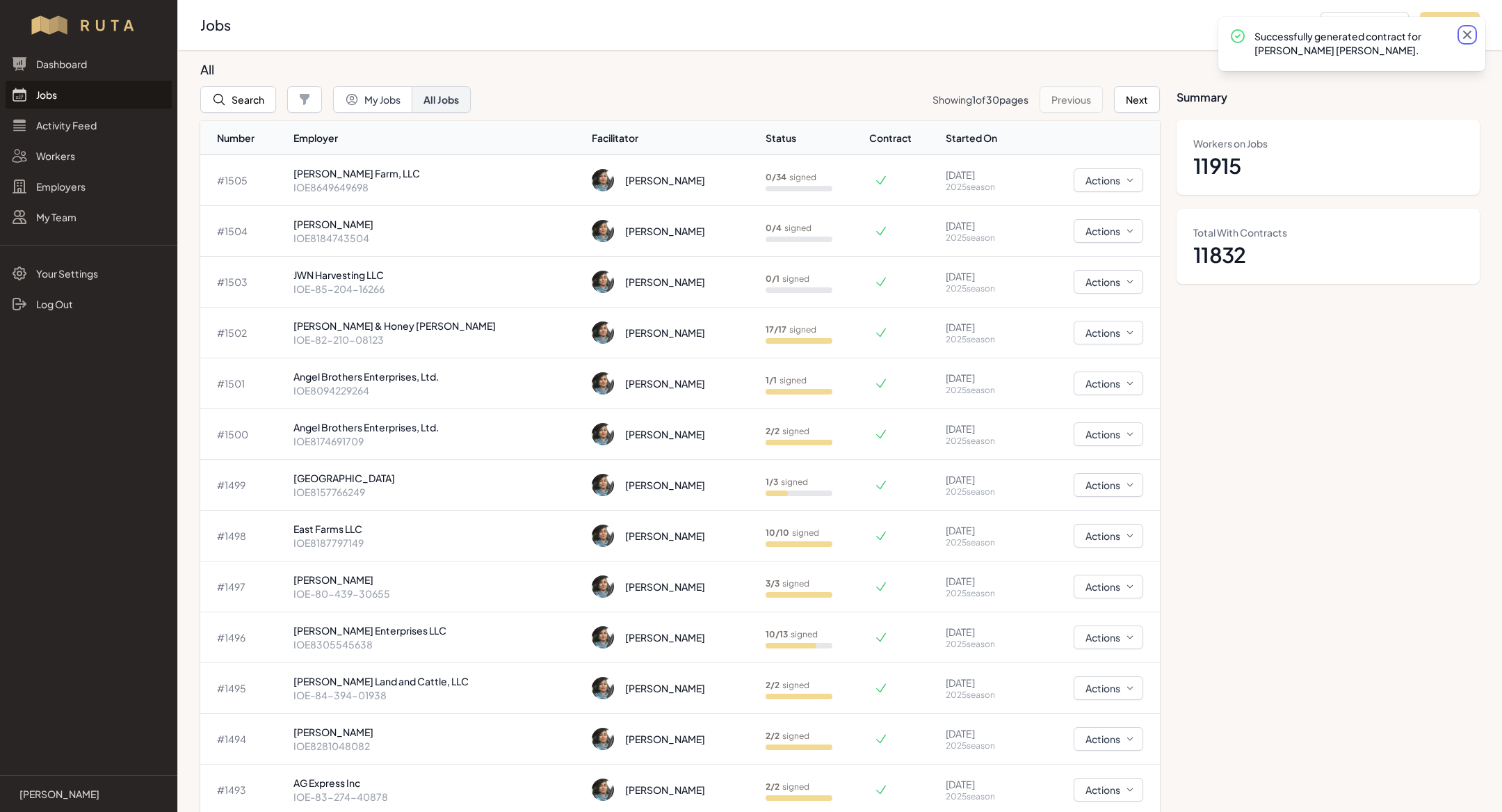
click at [1463, 32] on icon at bounding box center [1468, 34] width 14 height 14
click at [61, 93] on link "Jobs" at bounding box center [89, 95] width 166 height 27
click at [81, 93] on link "Jobs" at bounding box center [89, 95] width 166 height 27
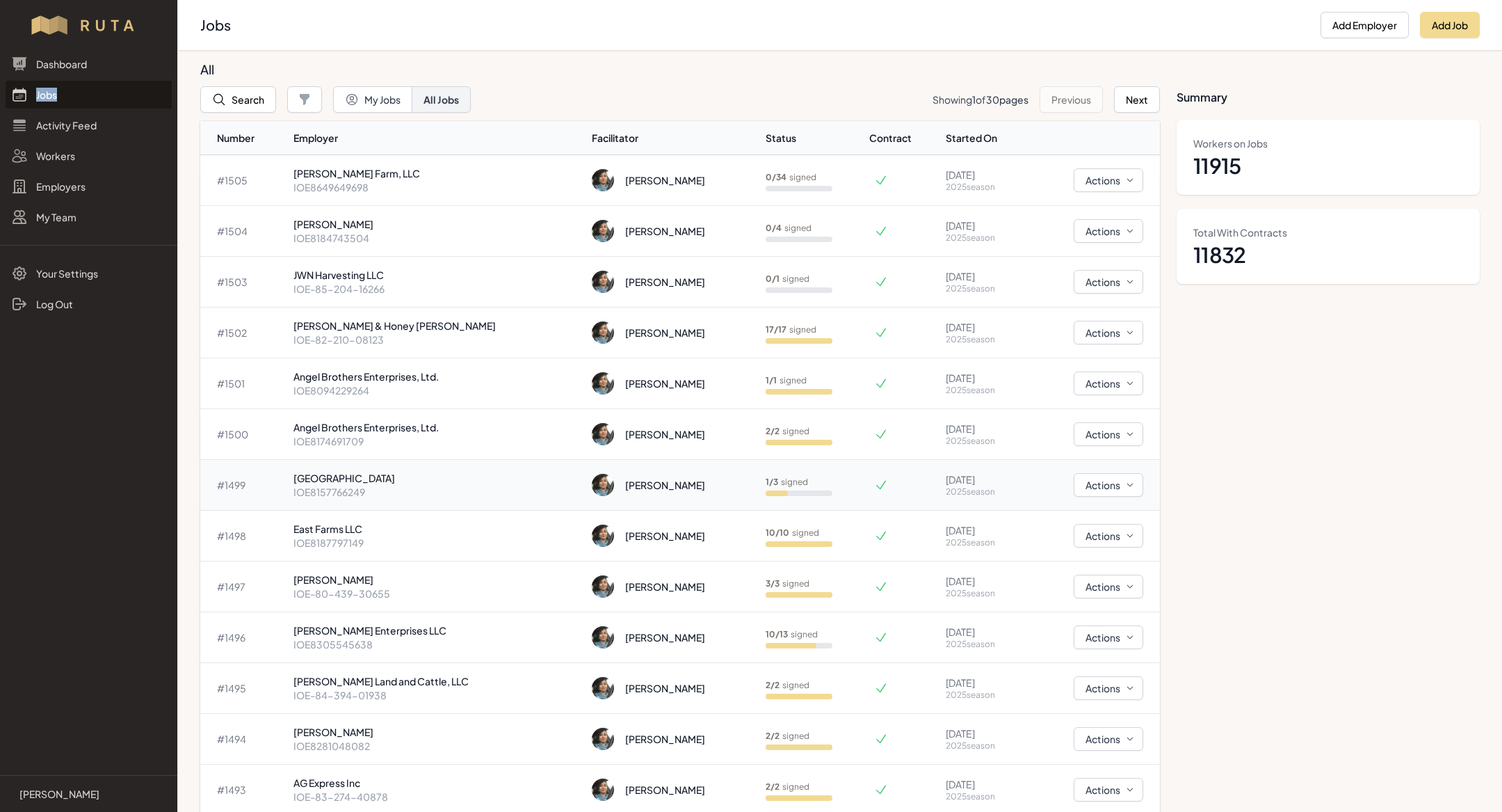
click at [382, 485] on p "IOE8157766249" at bounding box center [437, 491] width 287 height 14
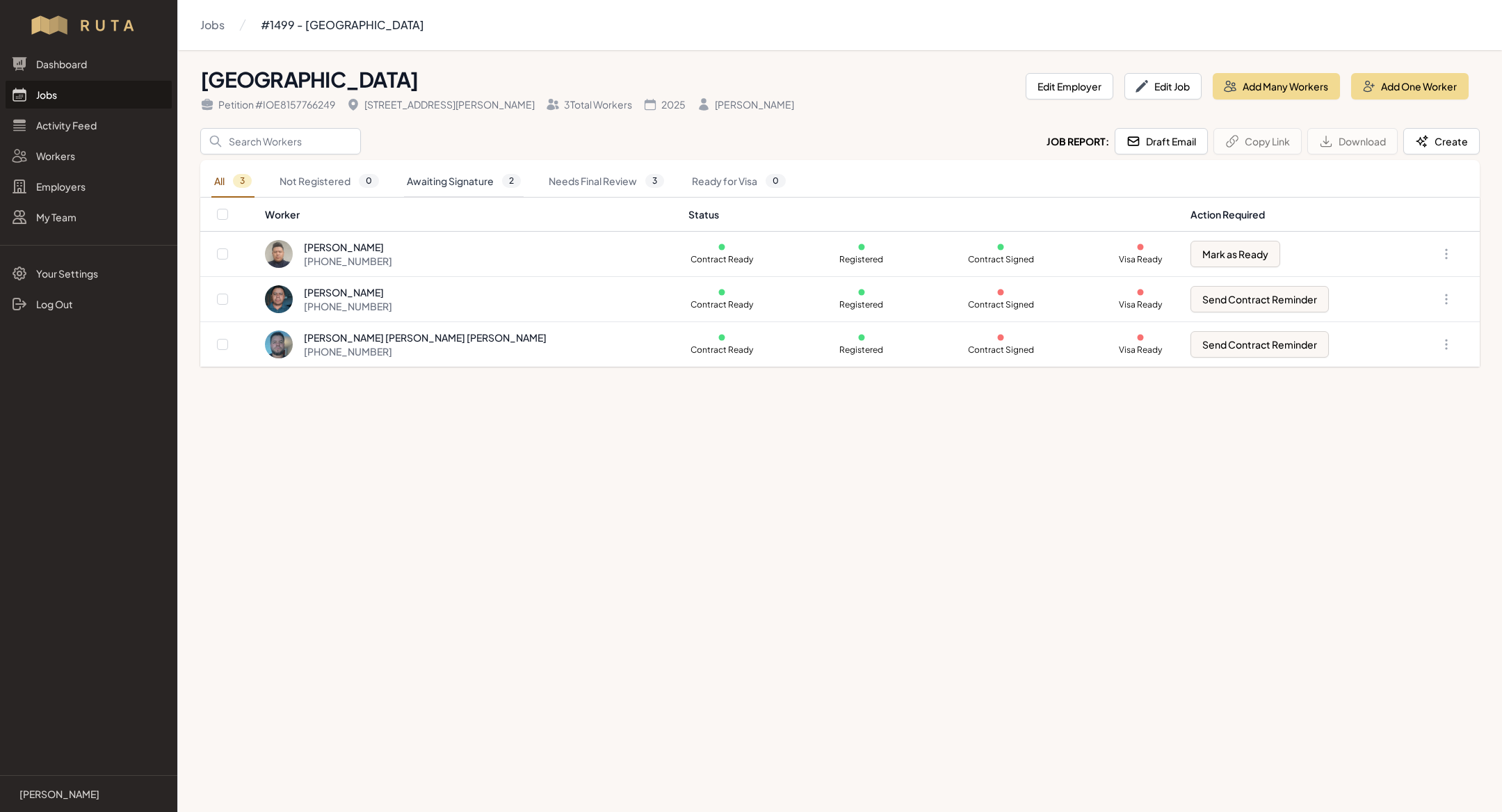
click at [432, 181] on link "Awaiting Signature 2" at bounding box center [464, 181] width 119 height 32
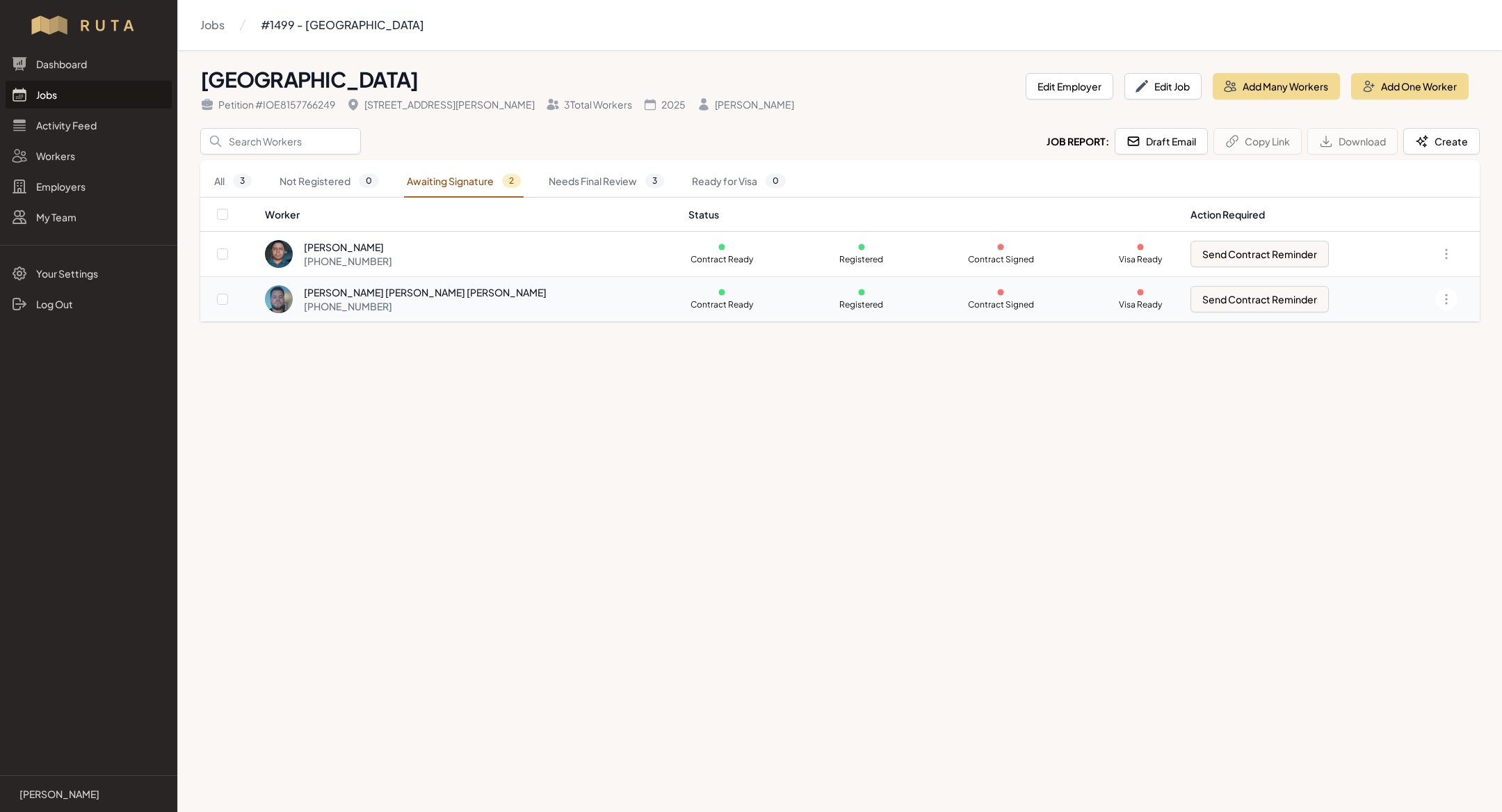
click at [352, 313] on td "Juan Pablo Guerrero Sandoval +1 512 760 1269" at bounding box center [472, 299] width 416 height 45
click at [371, 254] on div "[PHONE_NUMBER]" at bounding box center [348, 261] width 88 height 14
click at [783, 367] on main "Jobs #1499 - Austin Tree Farm Austin Tree Farm Petition # IOE8157766249 1257 S …" at bounding box center [751, 406] width 1502 height 812
click at [69, 90] on link "Jobs" at bounding box center [89, 95] width 166 height 27
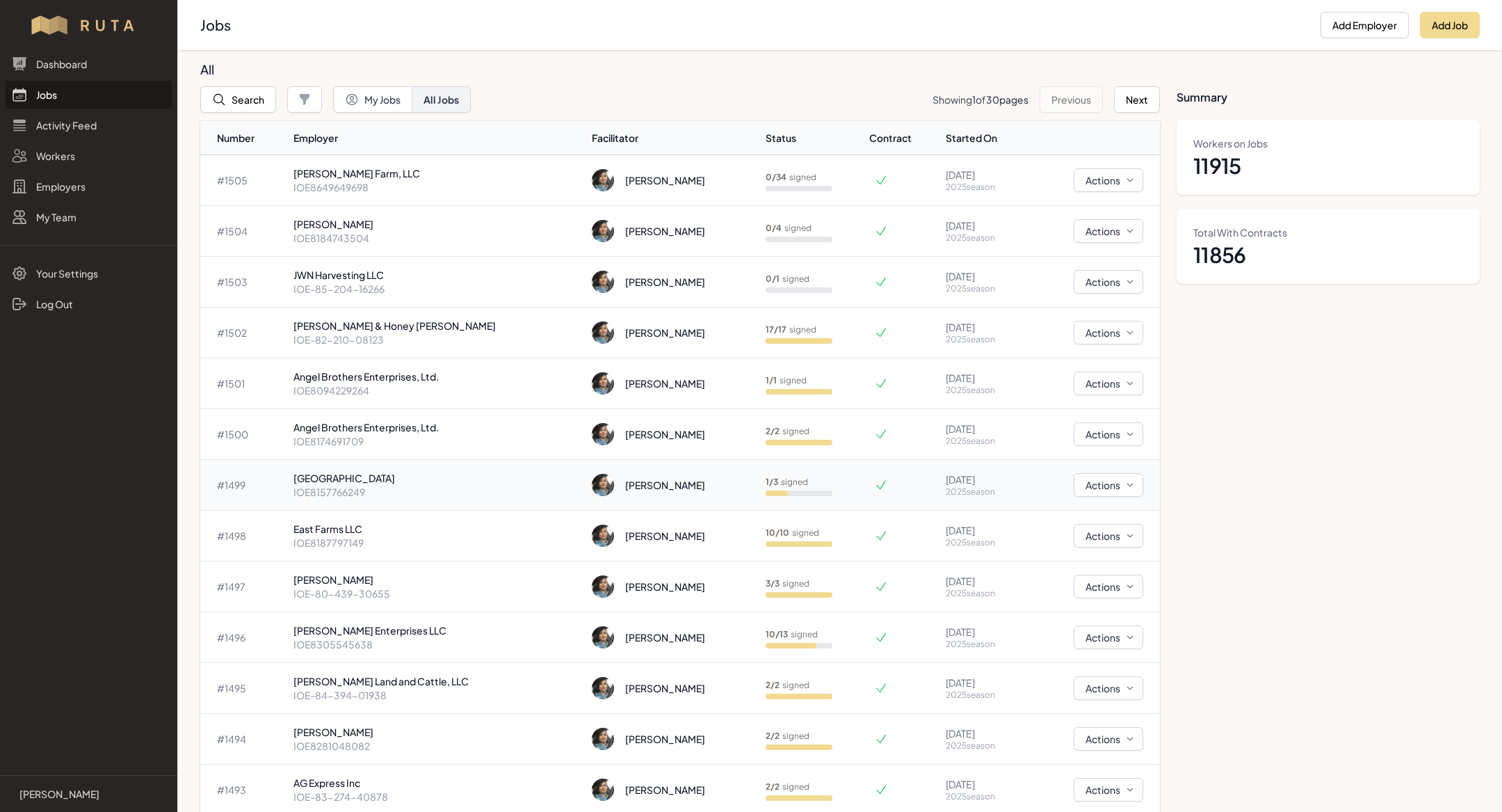
click at [354, 482] on p "[GEOGRAPHIC_DATA]" at bounding box center [437, 478] width 287 height 14
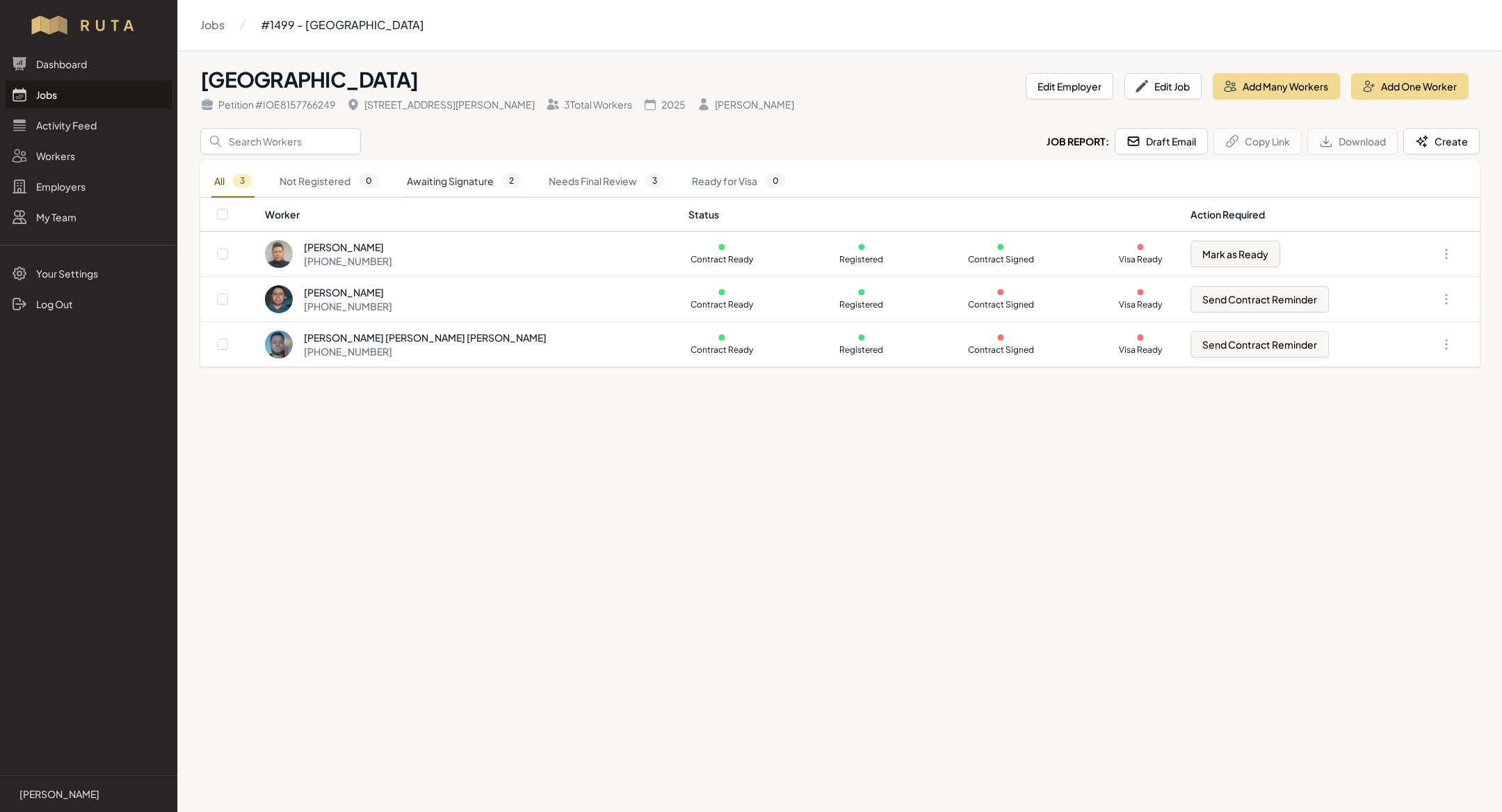
click at [489, 176] on link "Awaiting Signature 2" at bounding box center [464, 181] width 119 height 32
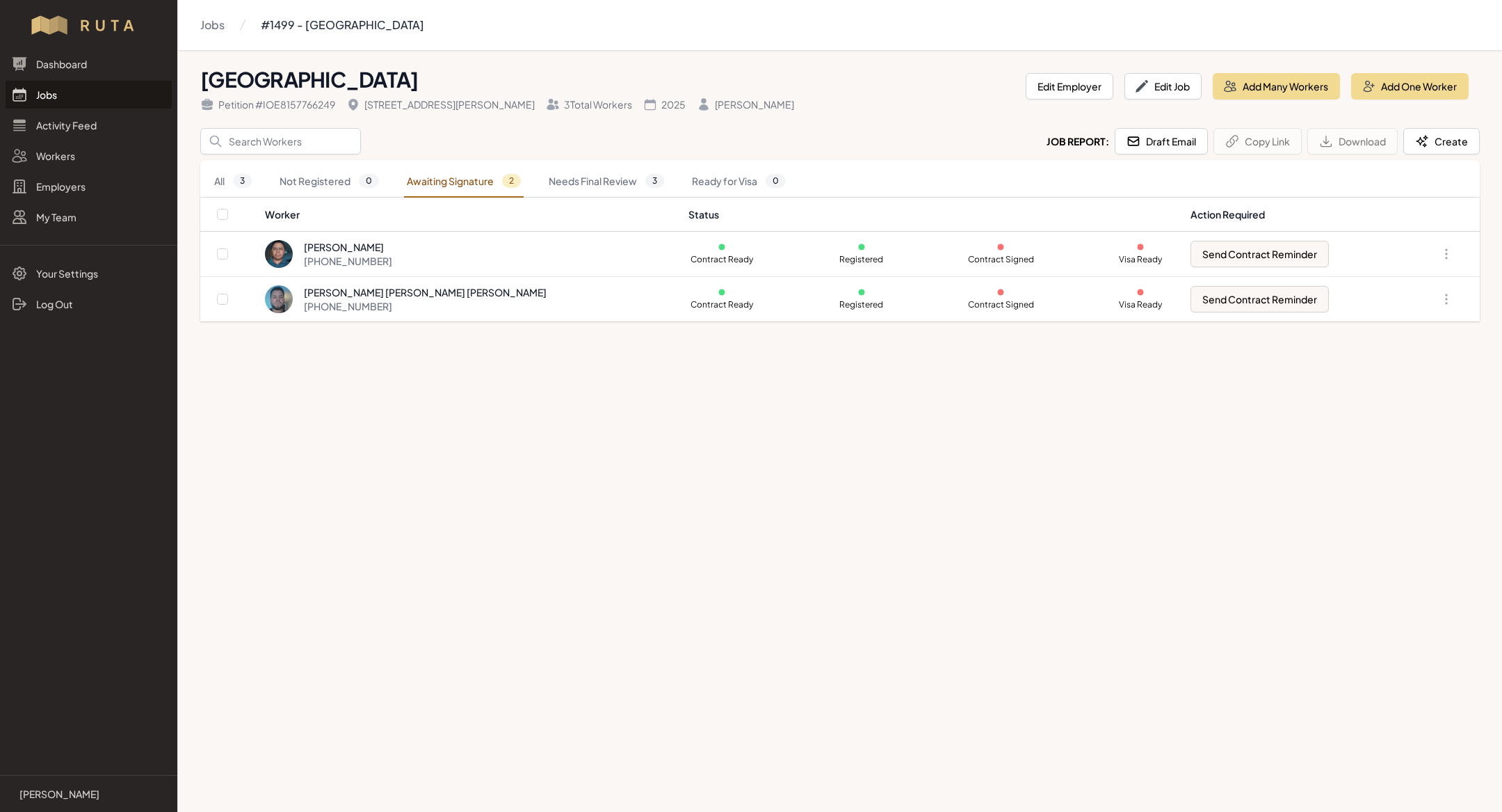
click at [52, 99] on link "Jobs" at bounding box center [89, 95] width 166 height 27
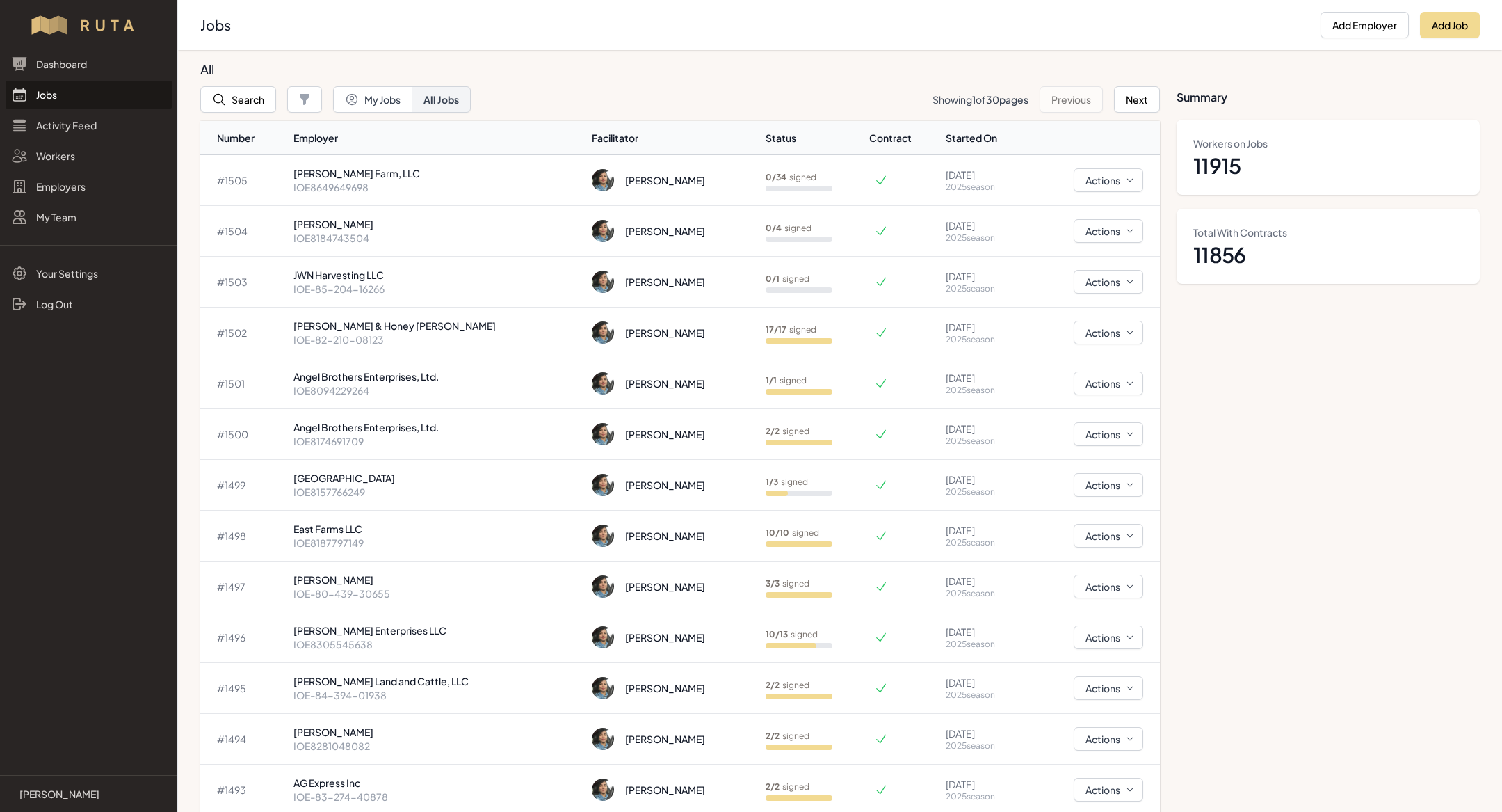
click at [75, 95] on link "Jobs" at bounding box center [89, 95] width 166 height 27
click at [457, 233] on p "IOE8184743504" at bounding box center [437, 237] width 287 height 14
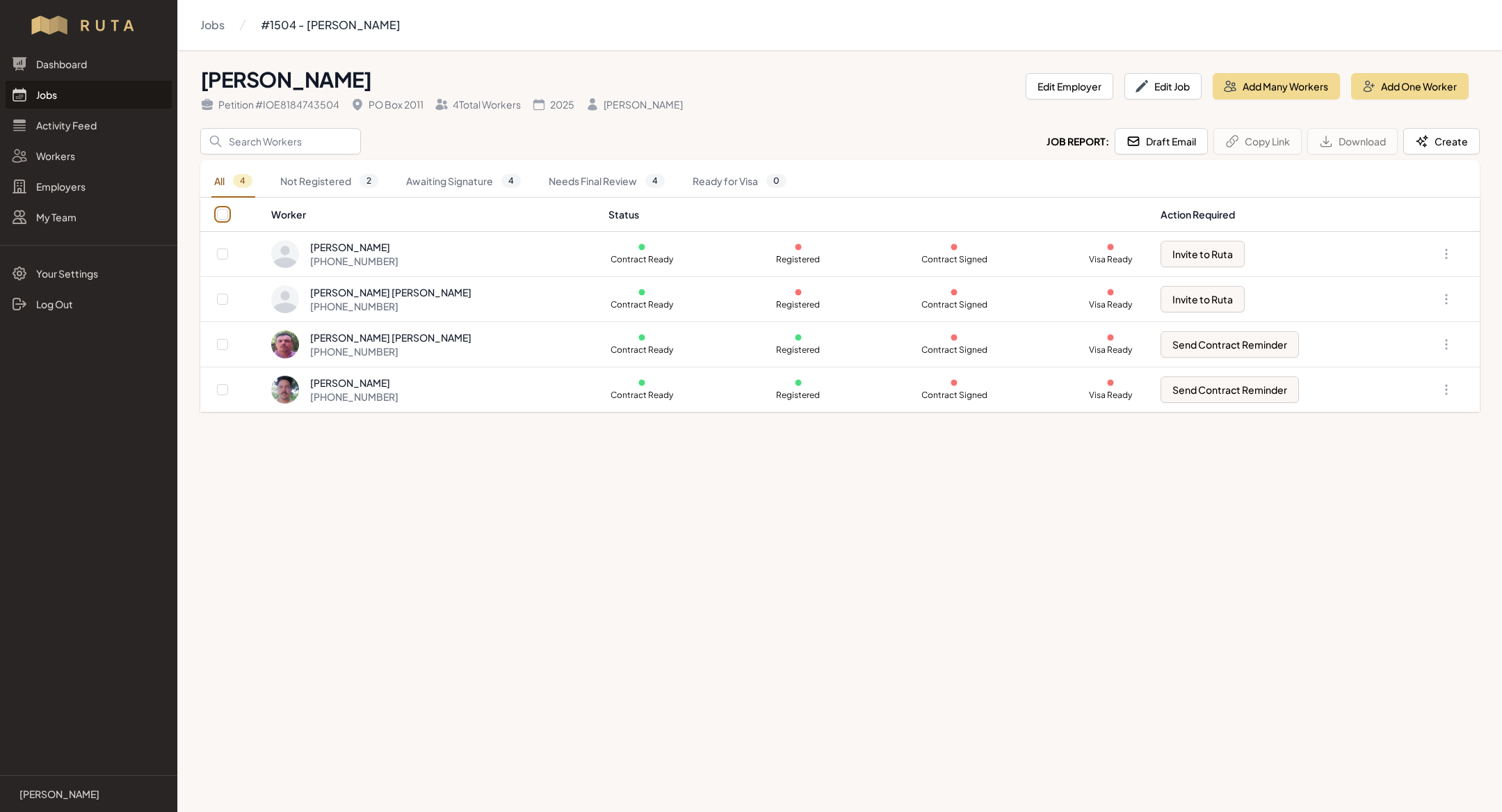
click at [222, 211] on input "checkbox" at bounding box center [222, 214] width 11 height 11
checkbox input "true"
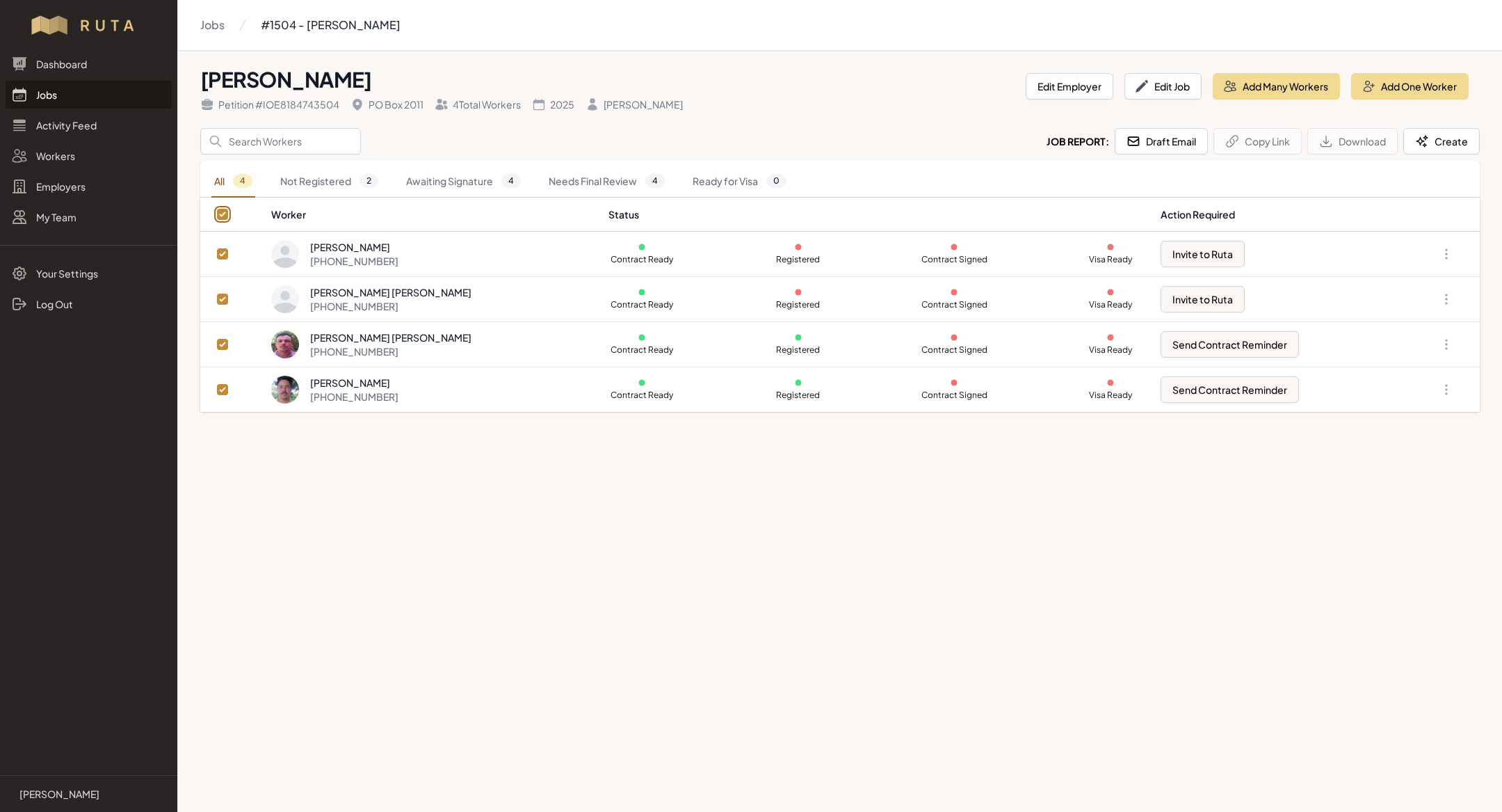
checkbox input "true"
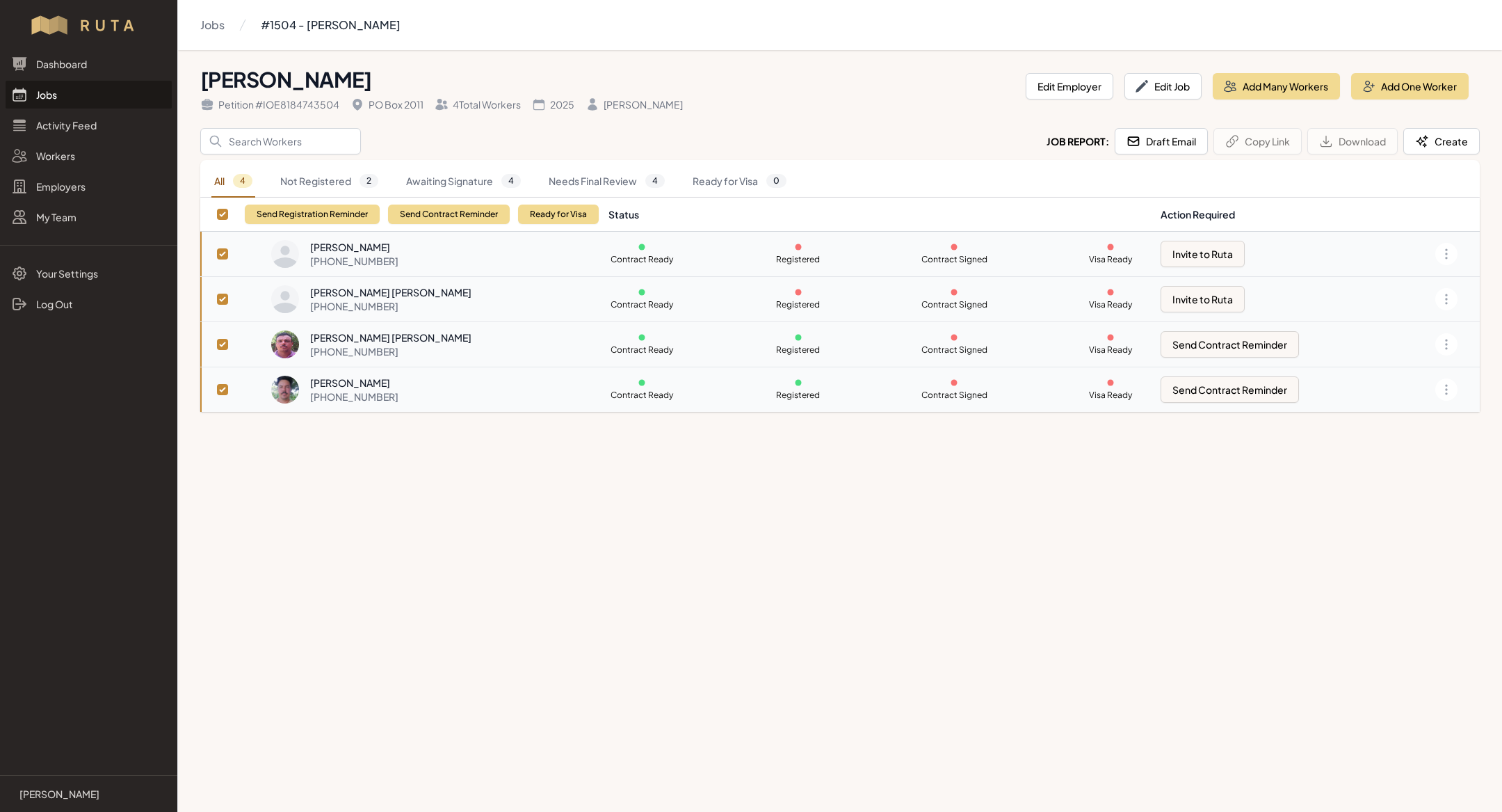
click at [48, 82] on link "Jobs" at bounding box center [89, 95] width 166 height 27
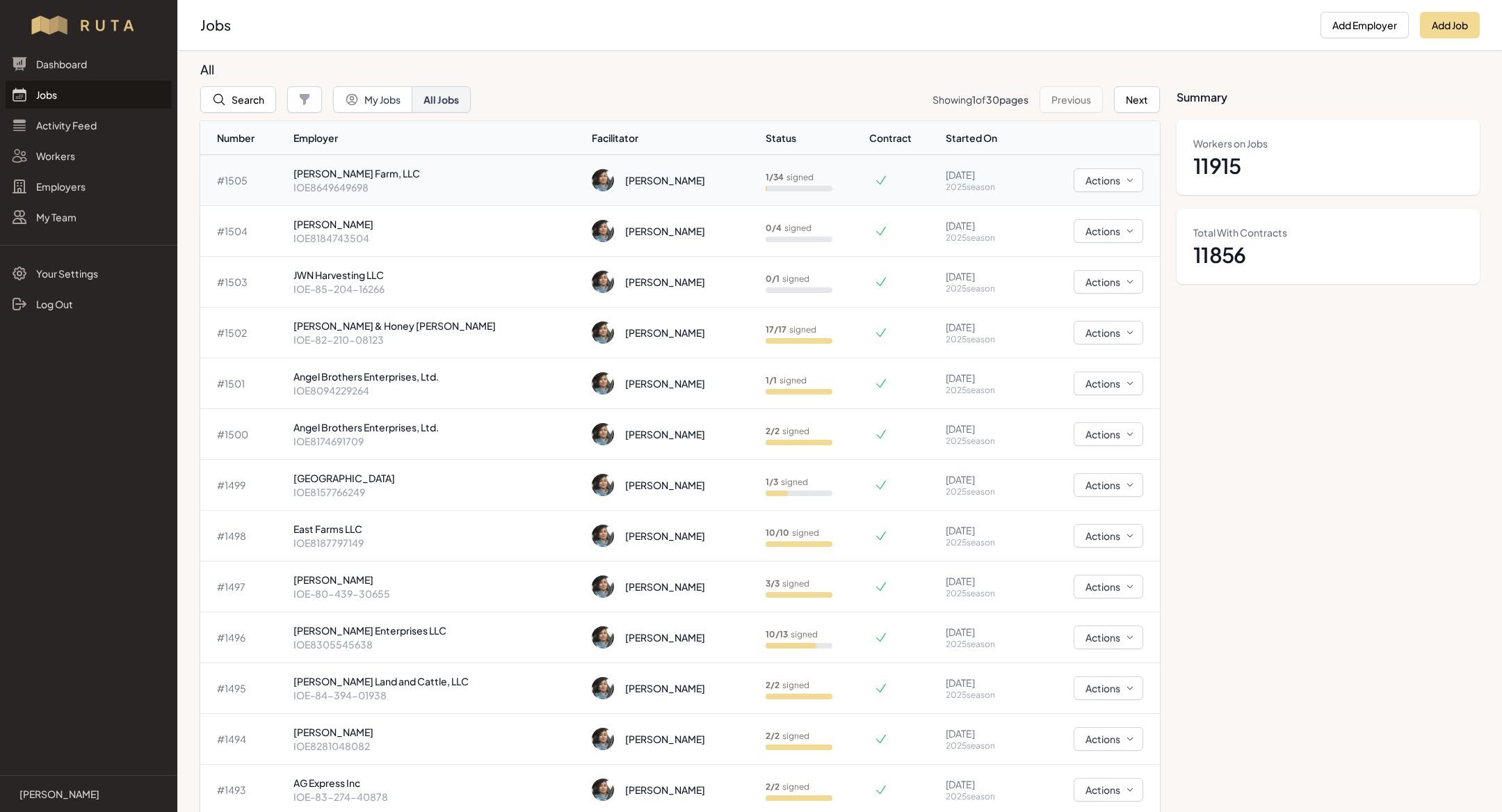
click at [388, 175] on p "[PERSON_NAME] Farm, LLC" at bounding box center [437, 173] width 287 height 14
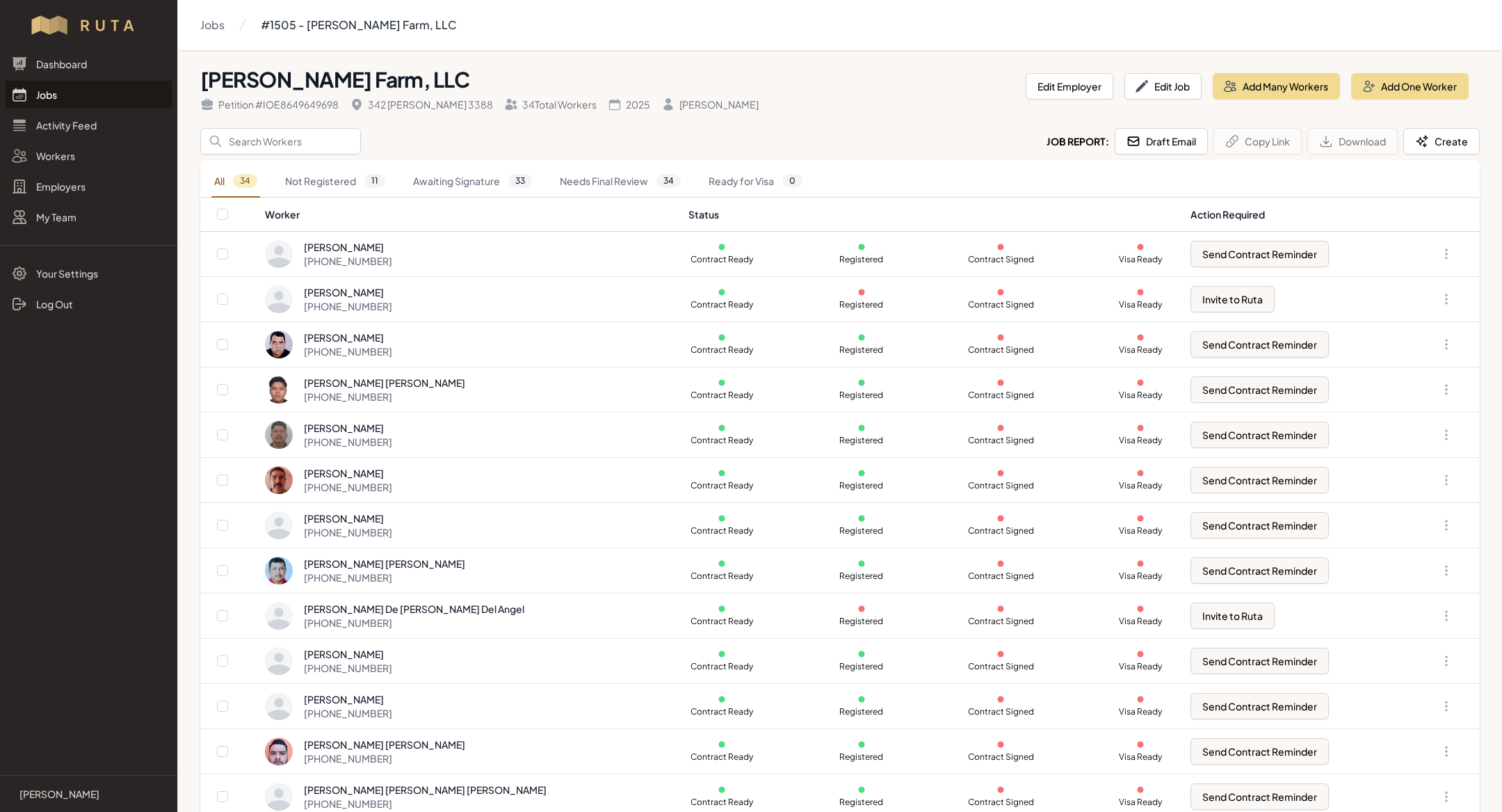
click at [64, 96] on link "Jobs" at bounding box center [89, 95] width 166 height 27
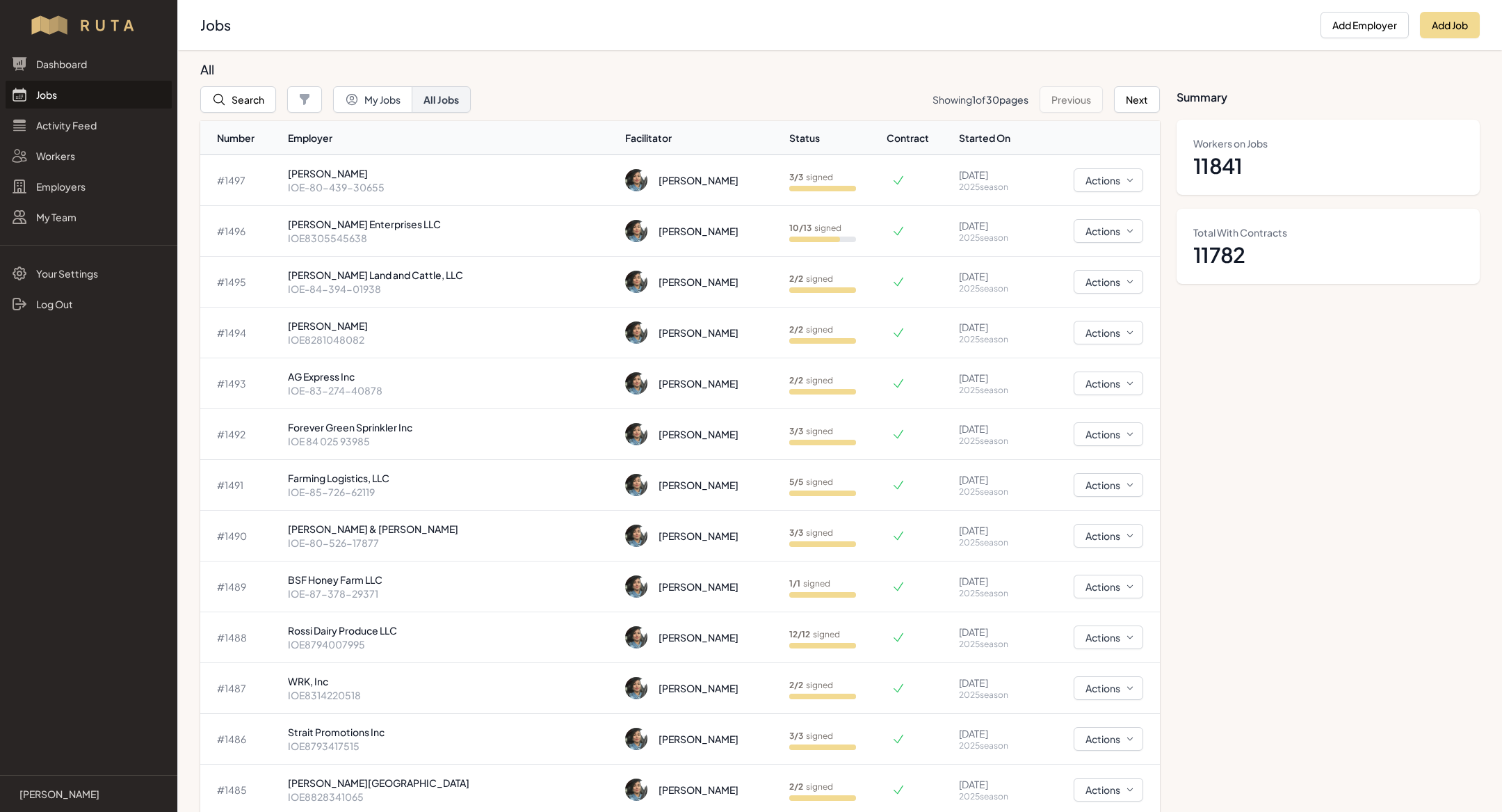
click at [78, 99] on link "Jobs" at bounding box center [89, 95] width 166 height 27
click at [37, 99] on link "Jobs" at bounding box center [89, 95] width 166 height 27
click at [341, 174] on p "[PERSON_NAME]" at bounding box center [451, 173] width 326 height 14
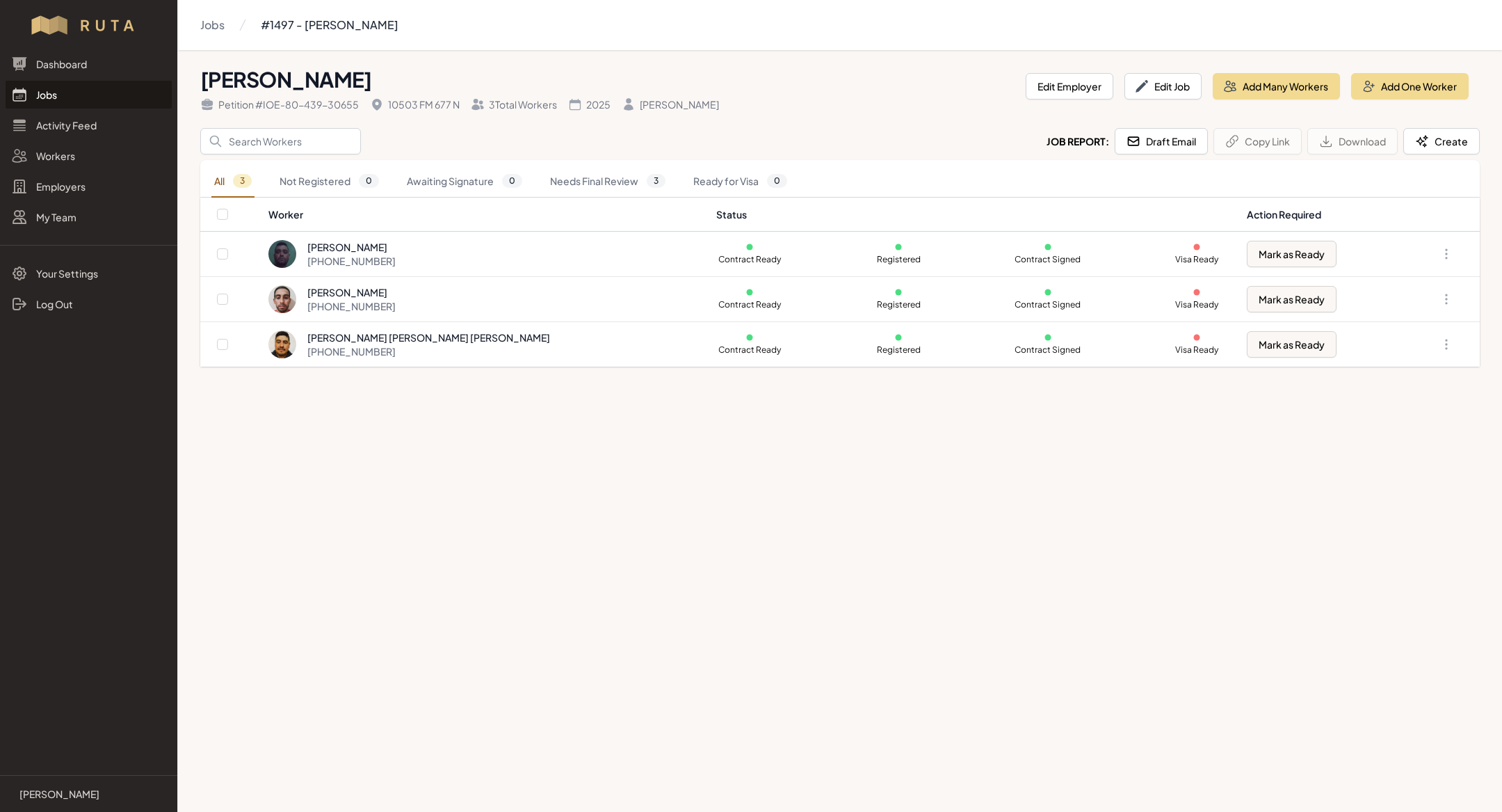
click at [93, 90] on link "Jobs" at bounding box center [89, 95] width 166 height 27
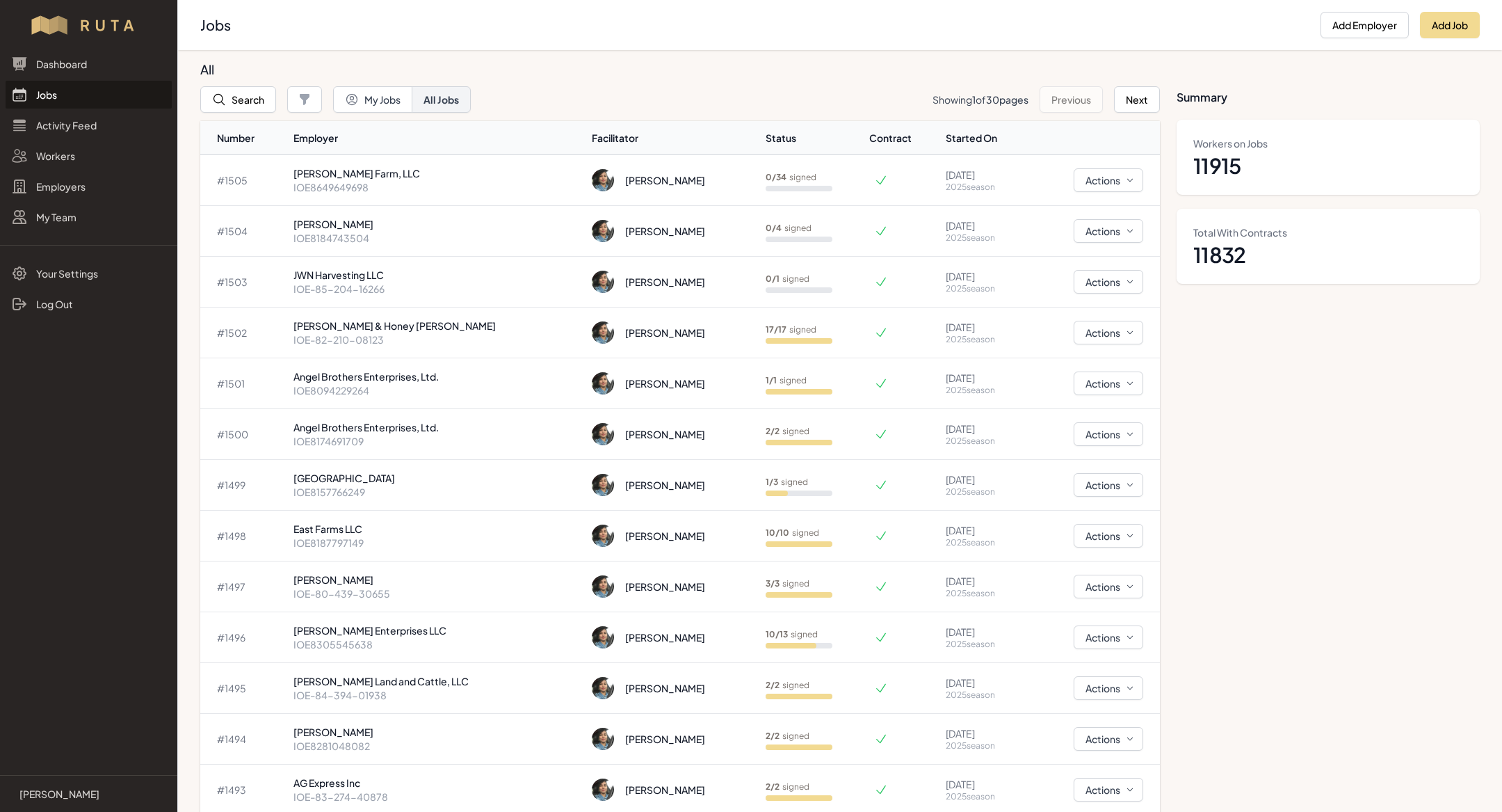
click at [55, 104] on link "Jobs" at bounding box center [89, 95] width 166 height 27
drag, startPoint x: 220, startPoint y: 31, endPoint x: 421, endPoint y: 71, distance: 204.9
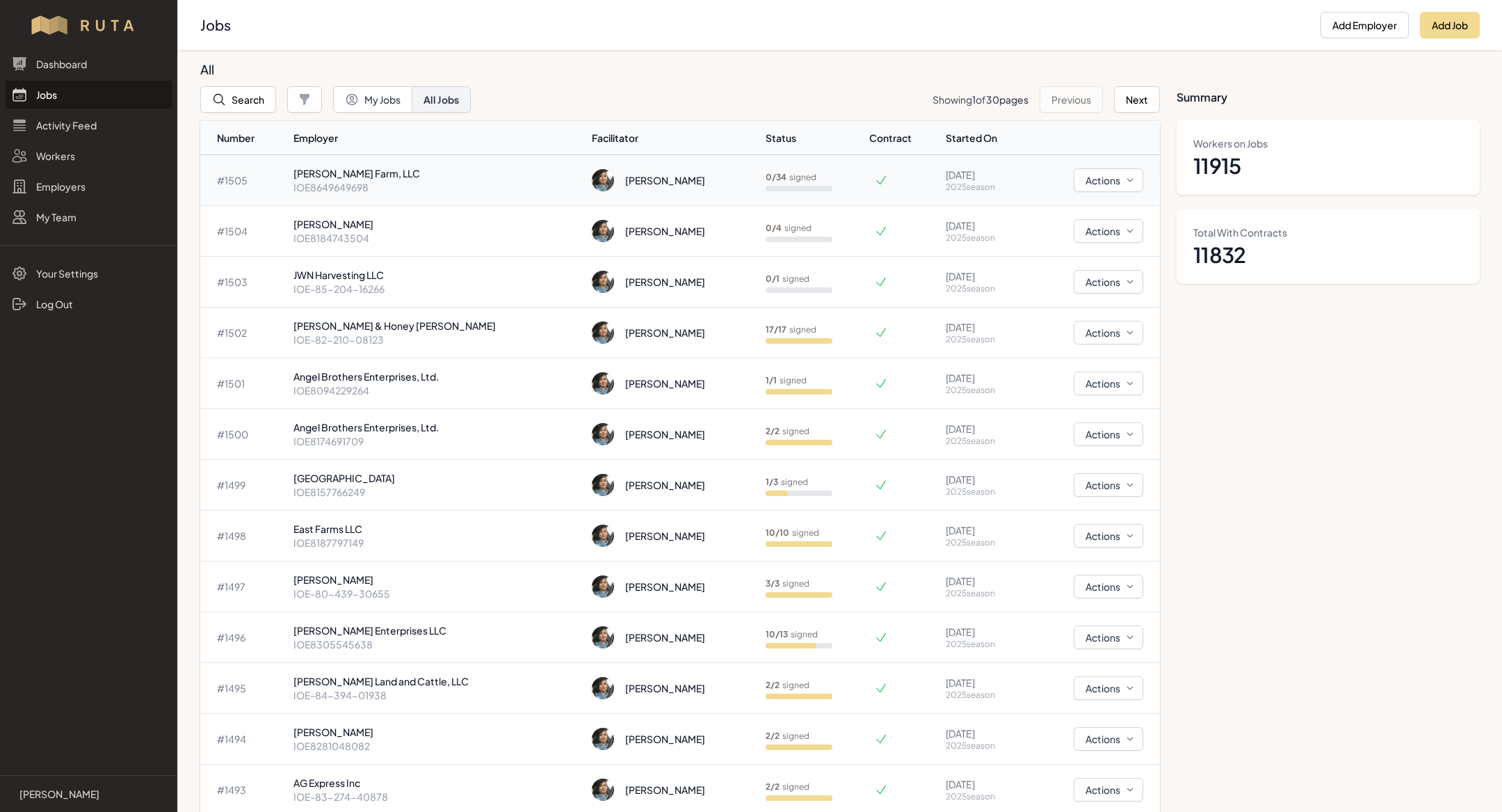
click at [625, 177] on div "[PERSON_NAME]" at bounding box center [665, 180] width 80 height 14
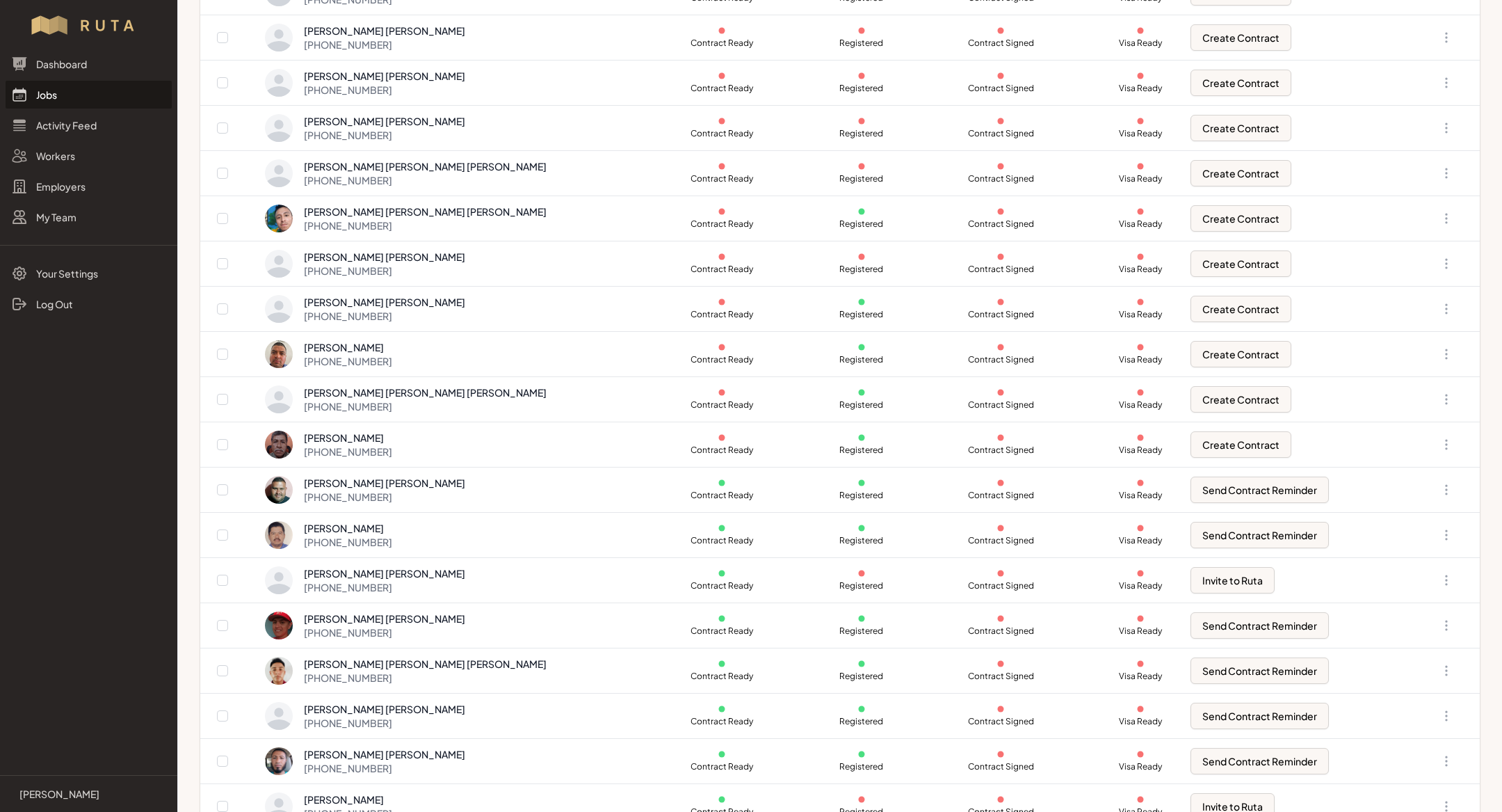
scroll to position [961, 0]
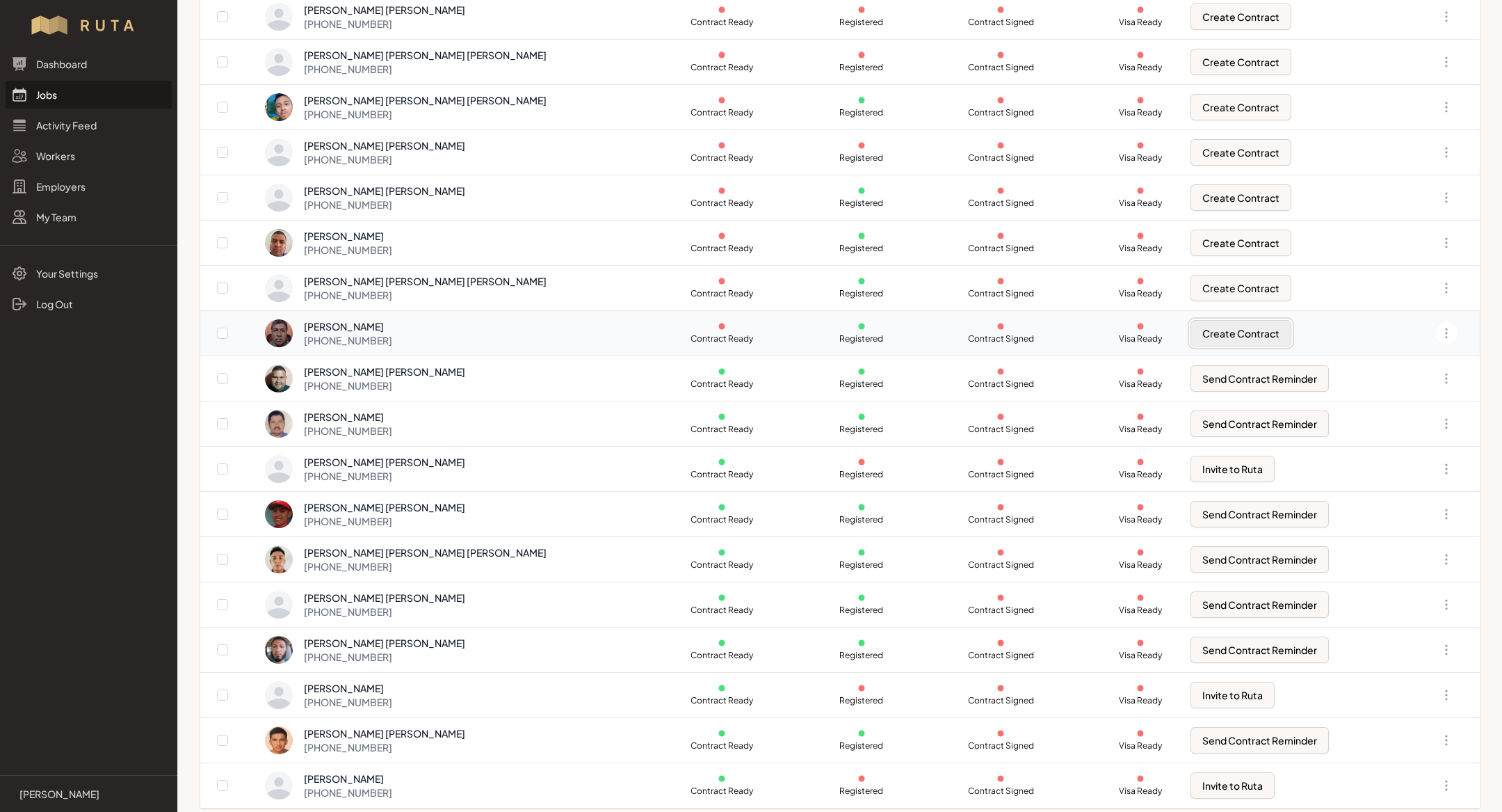
click at [1209, 328] on button "Create Contract" at bounding box center [1241, 332] width 101 height 26
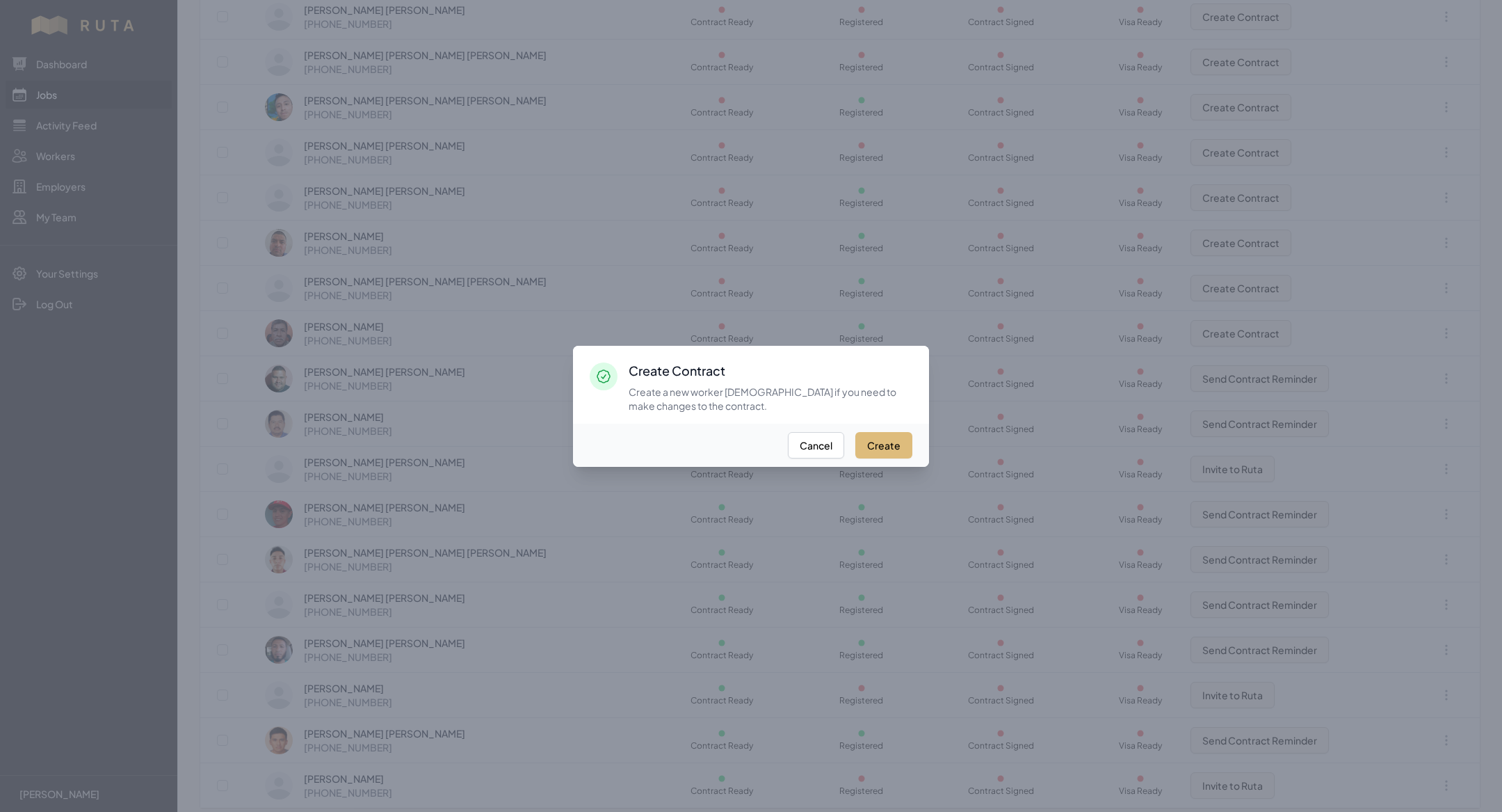
click at [865, 444] on button "Create" at bounding box center [883, 445] width 57 height 26
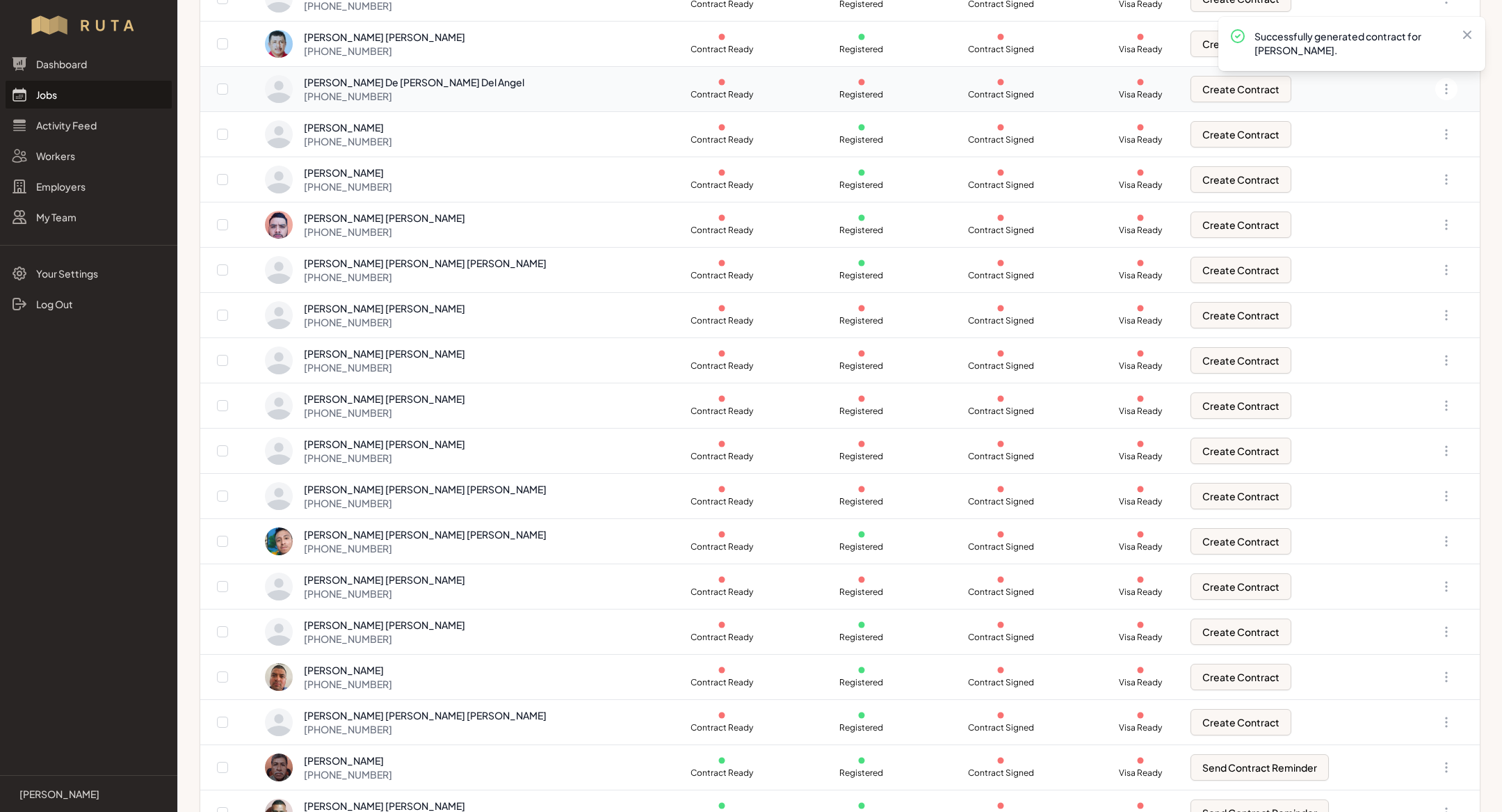
scroll to position [569, 0]
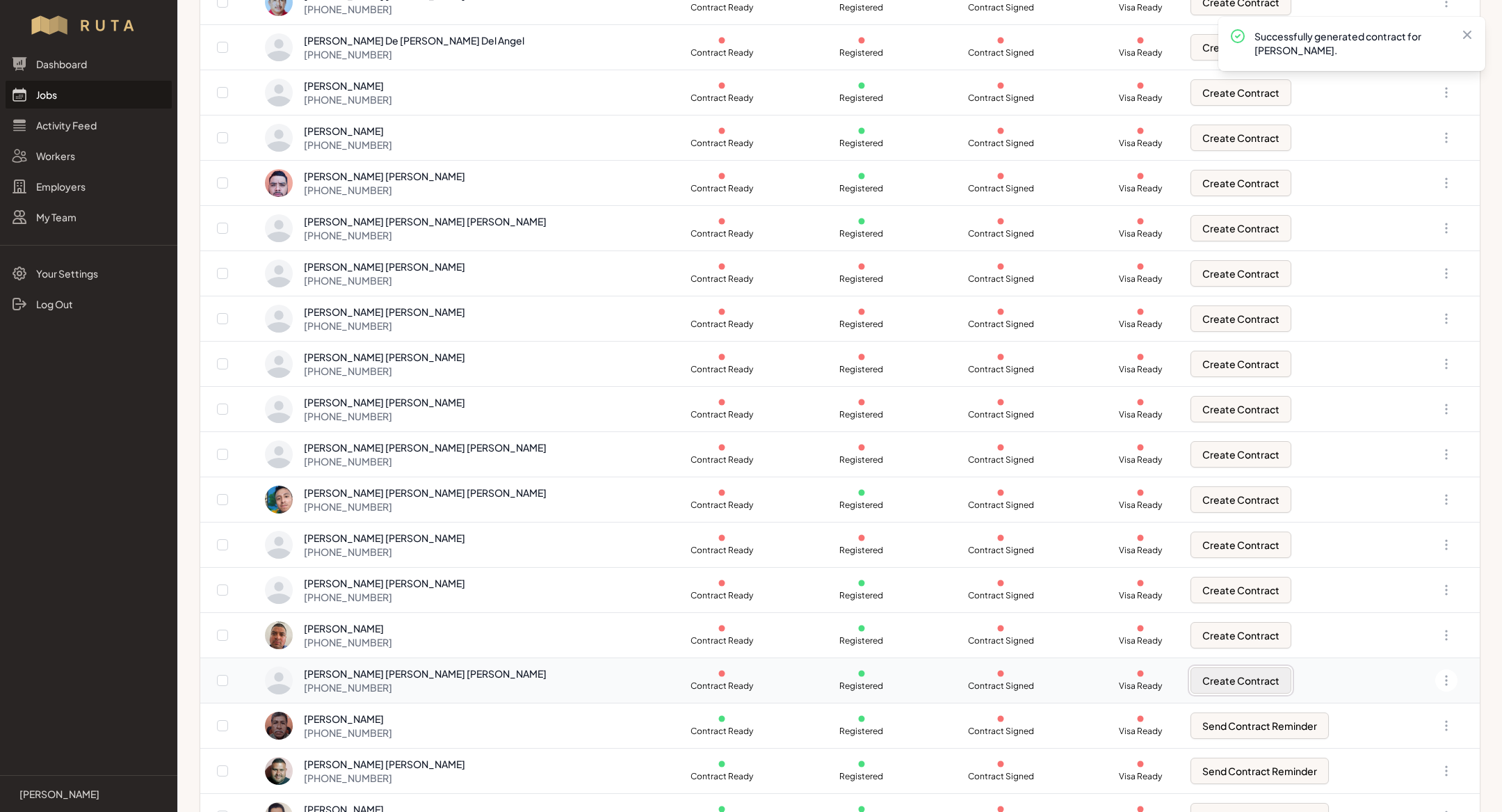
click at [1220, 682] on button "Create Contract" at bounding box center [1241, 680] width 101 height 26
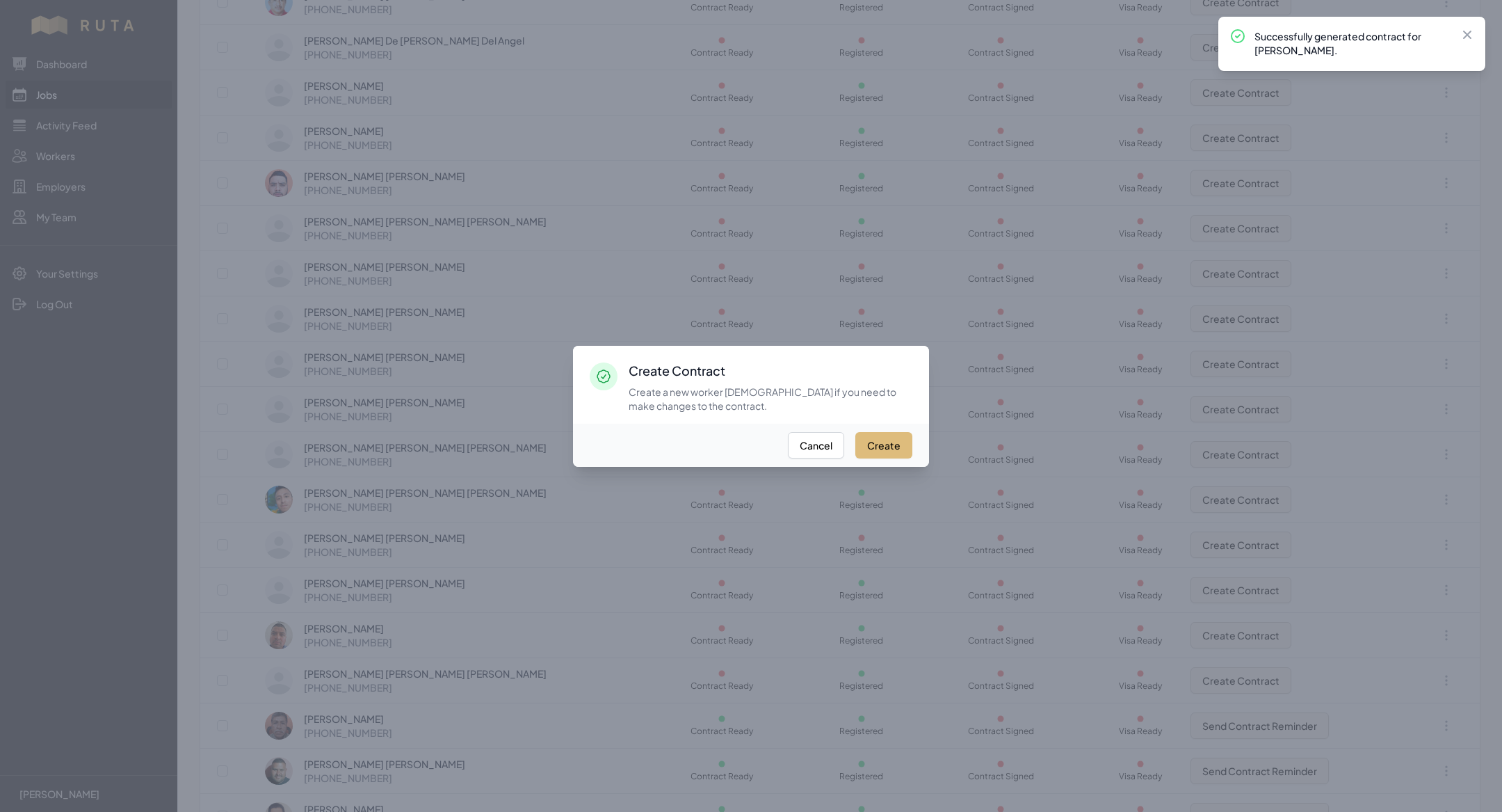
click at [875, 433] on button "Create" at bounding box center [883, 445] width 57 height 26
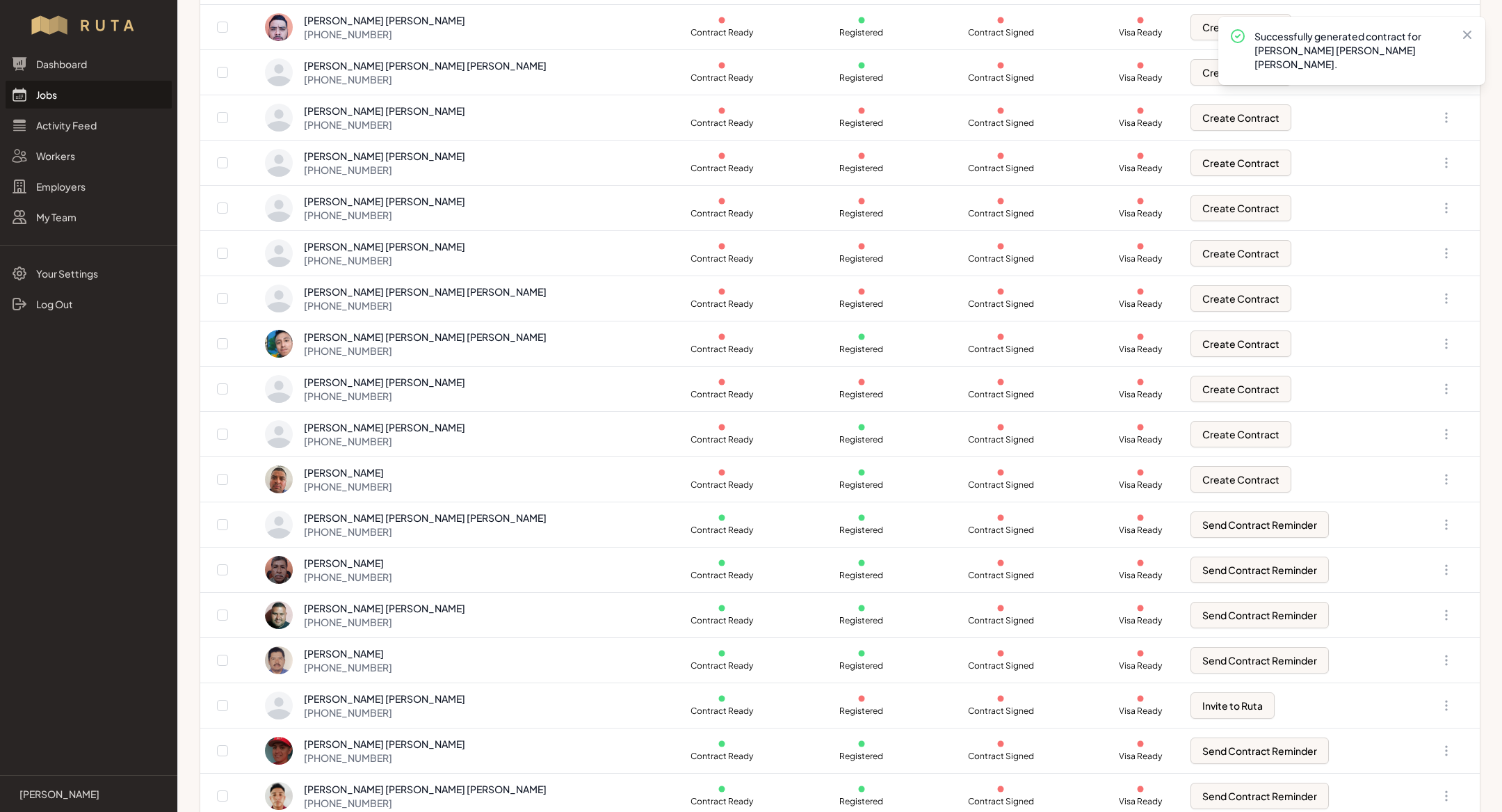
scroll to position [961, 0]
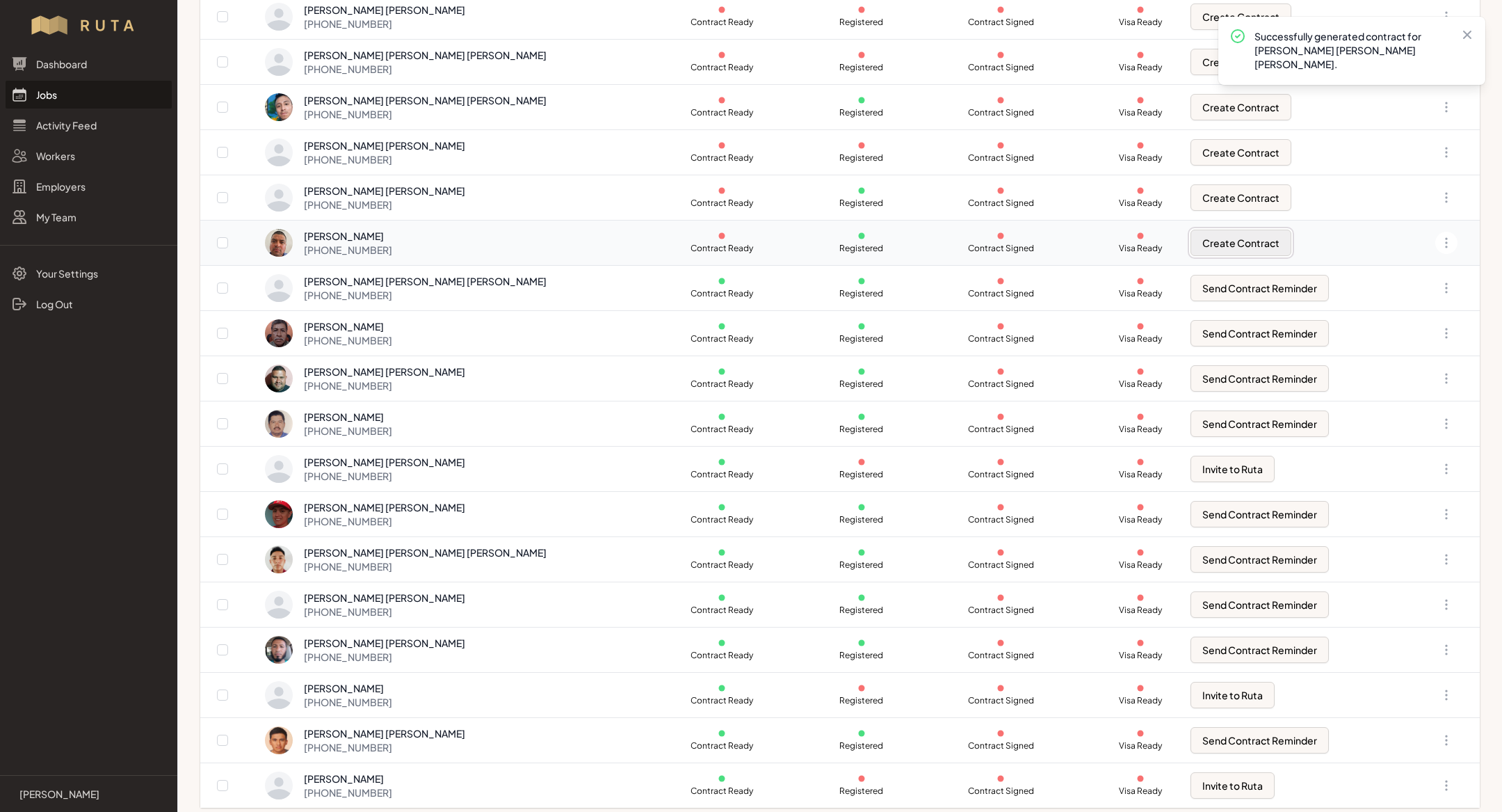
click at [1205, 233] on button "Create Contract" at bounding box center [1241, 242] width 101 height 26
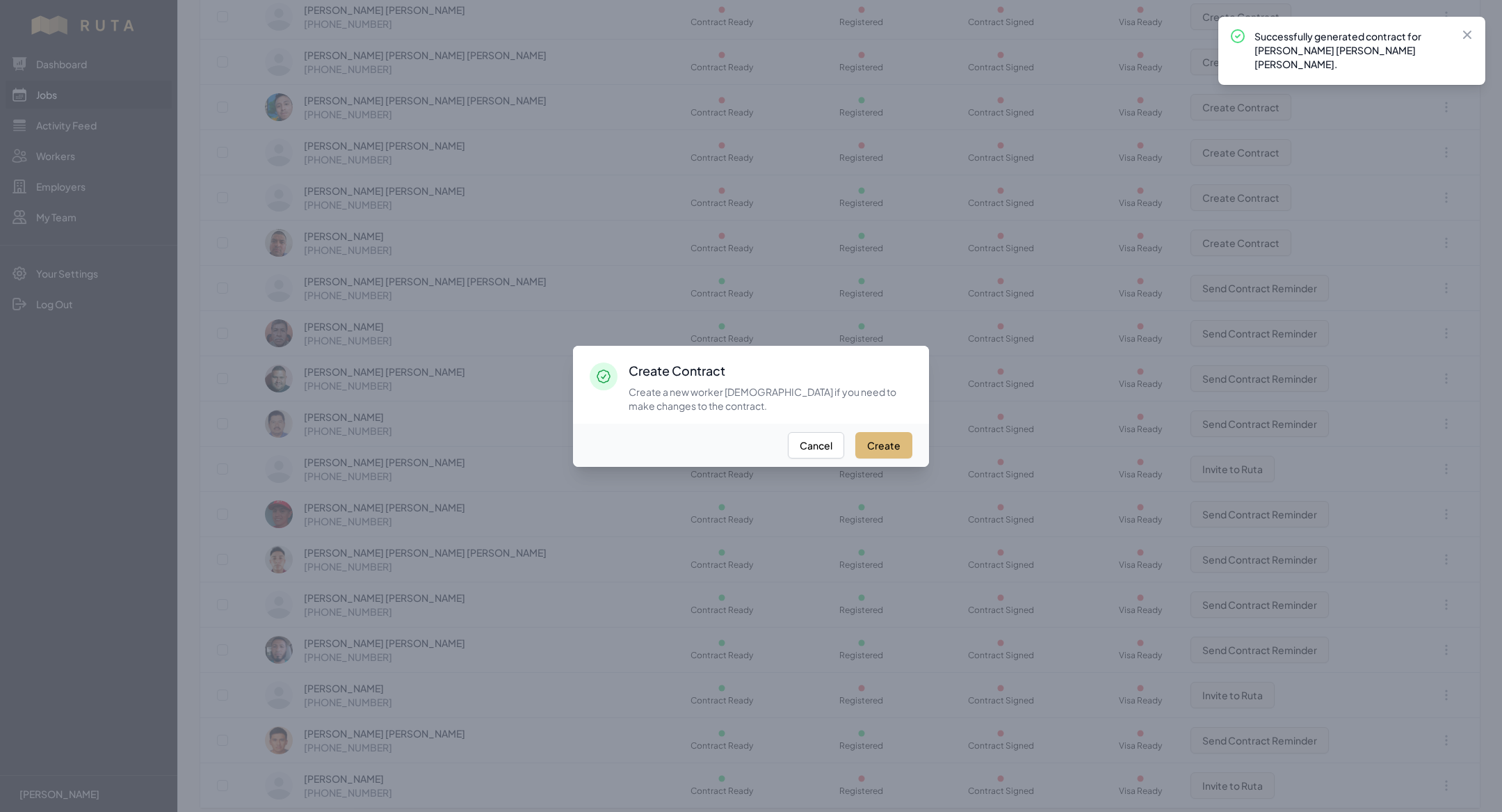
click at [876, 448] on button "Create" at bounding box center [883, 445] width 57 height 26
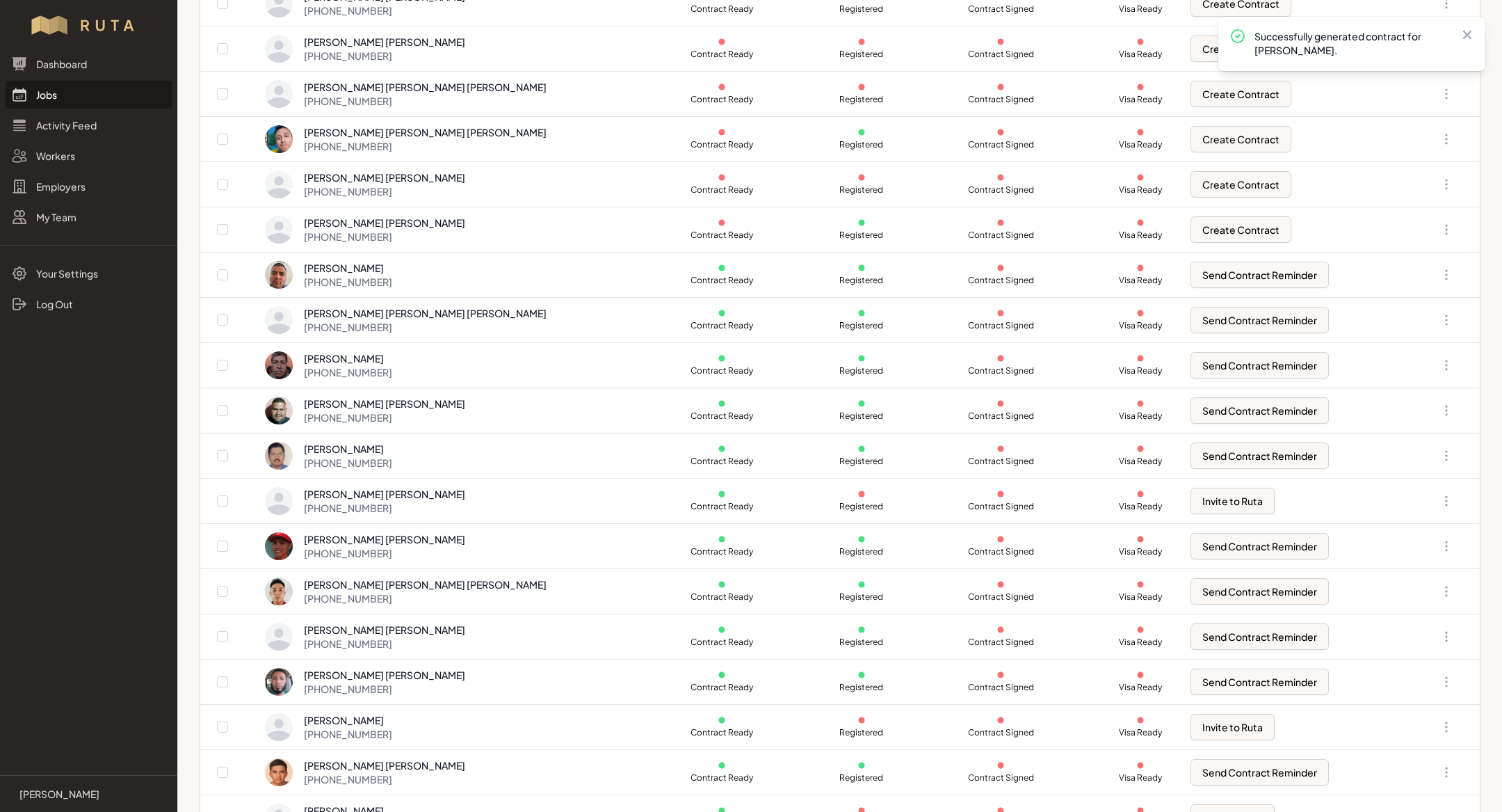
scroll to position [854, 0]
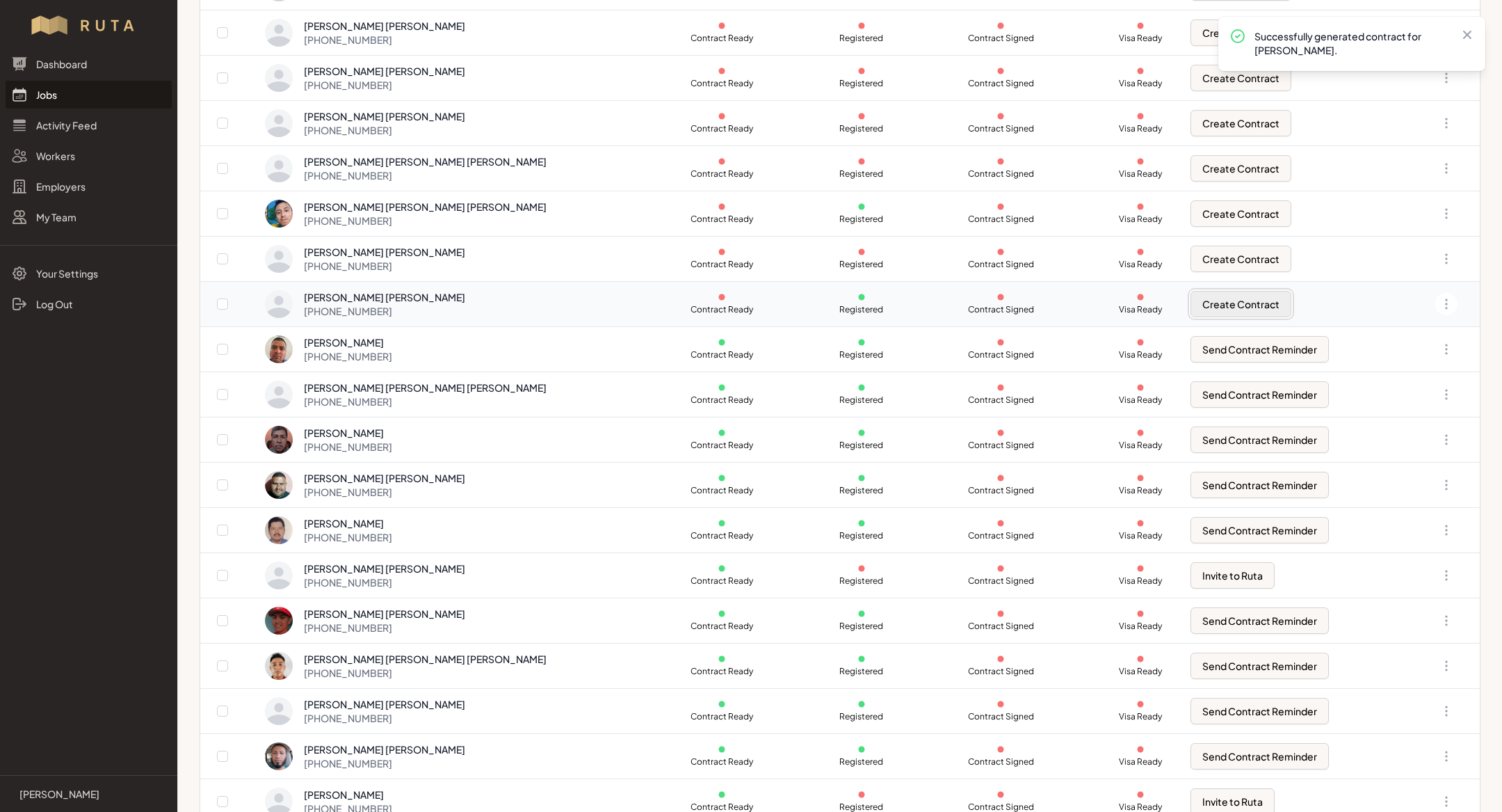
click at [1205, 291] on button "Create Contract" at bounding box center [1241, 304] width 101 height 26
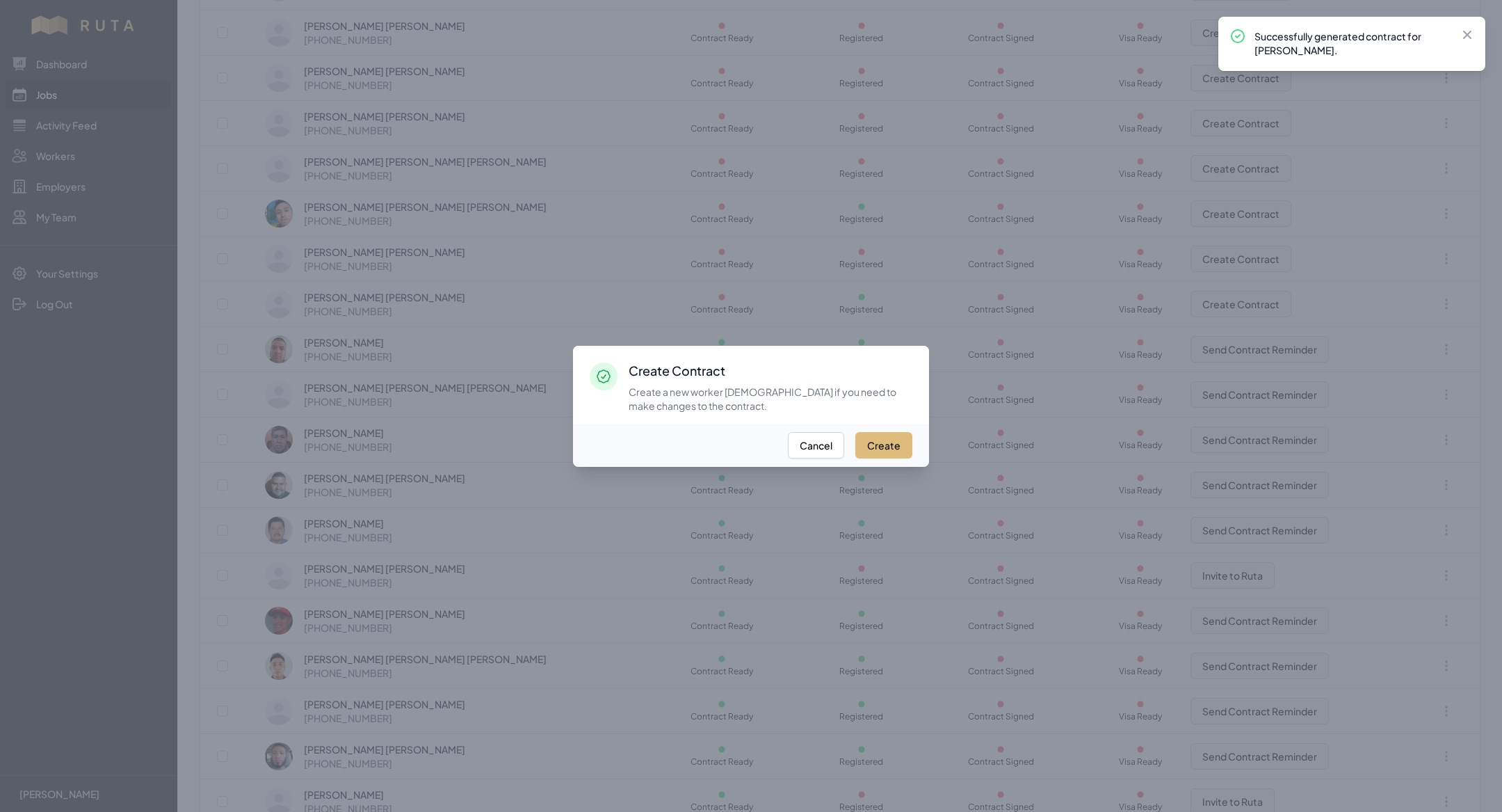
click at [887, 441] on button "Create" at bounding box center [883, 445] width 57 height 26
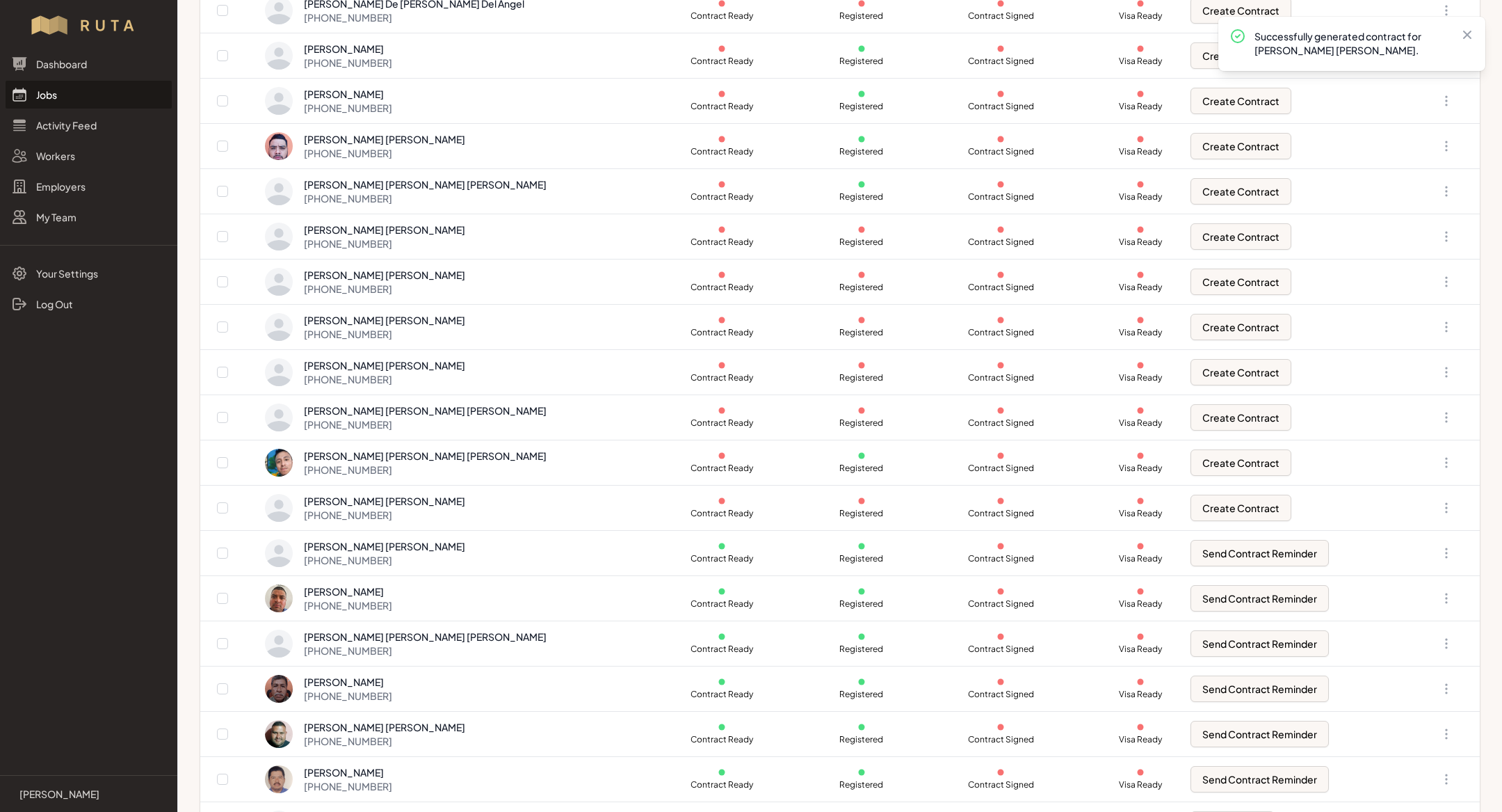
scroll to position [715, 0]
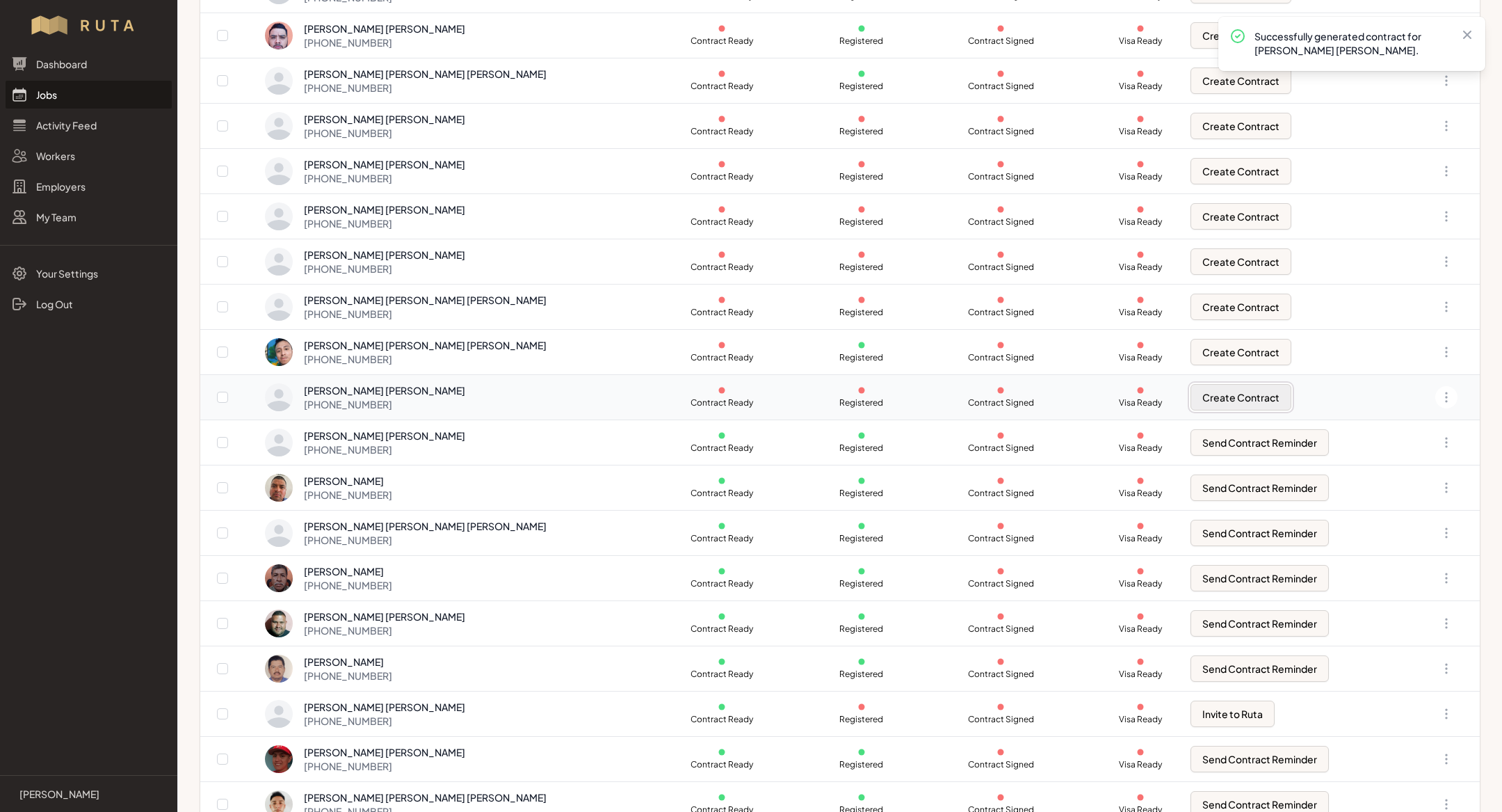
click at [1205, 400] on button "Create Contract" at bounding box center [1241, 397] width 101 height 26
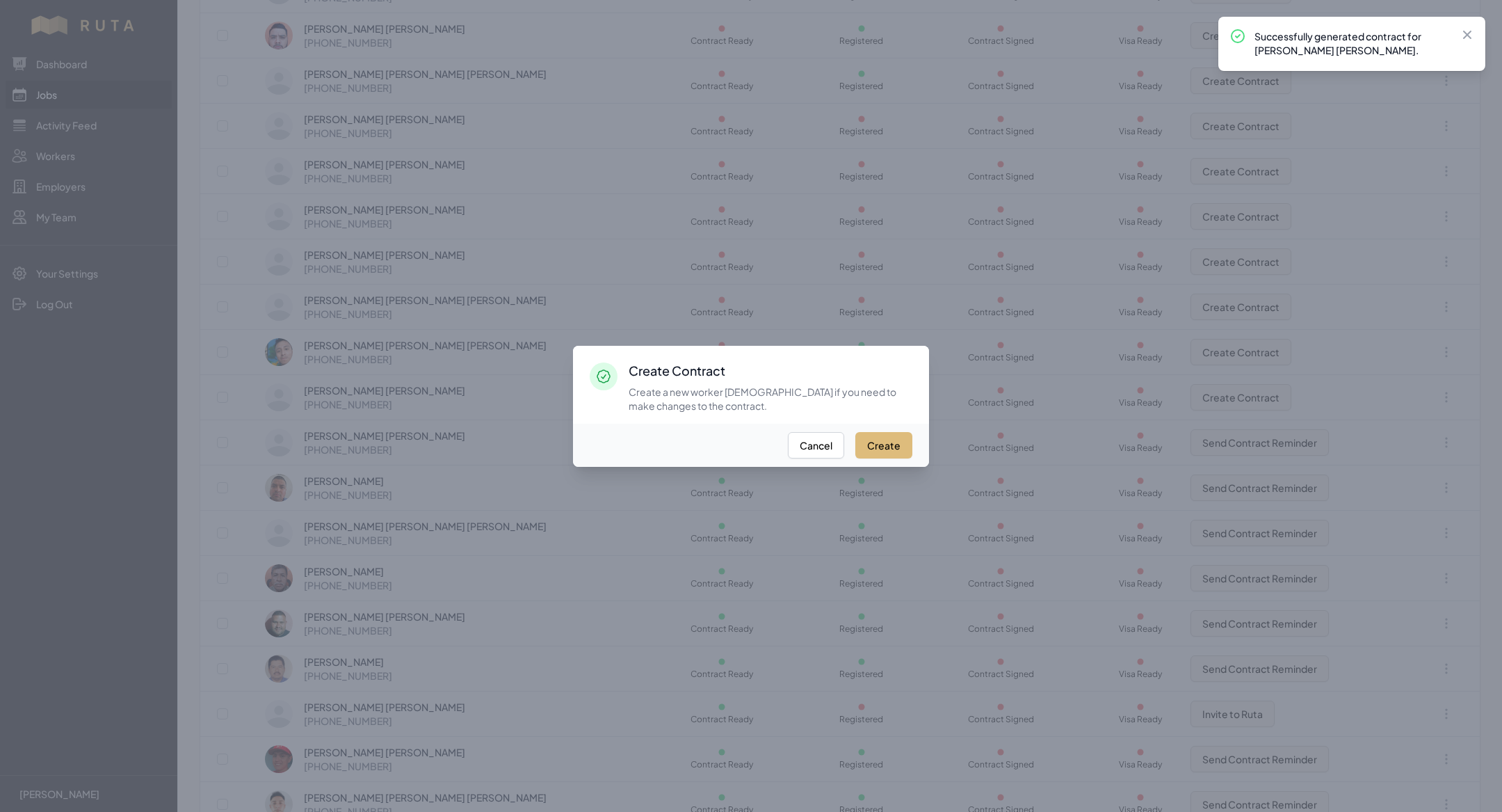
click at [886, 454] on button "Create" at bounding box center [883, 445] width 57 height 26
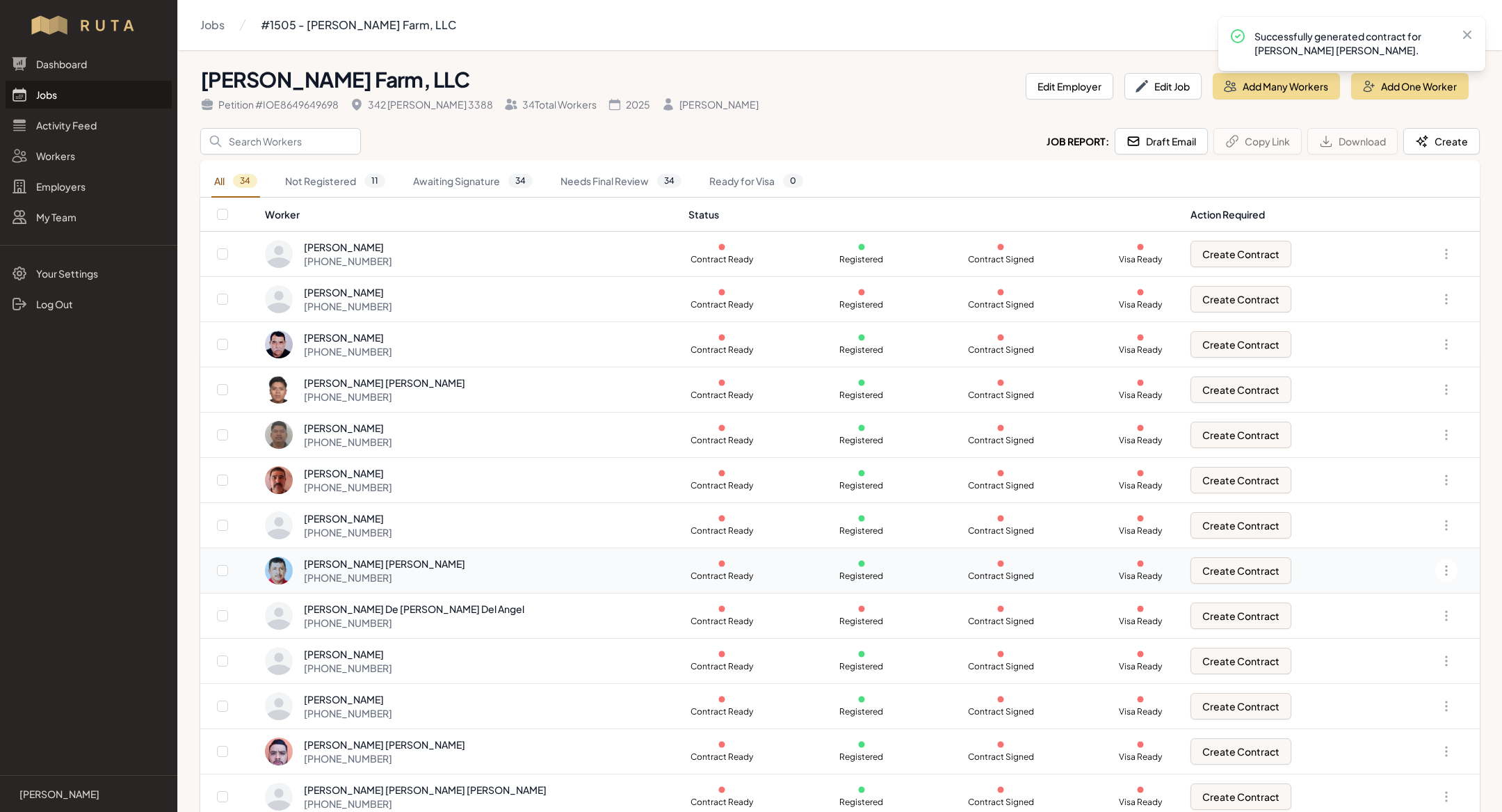
scroll to position [497, 0]
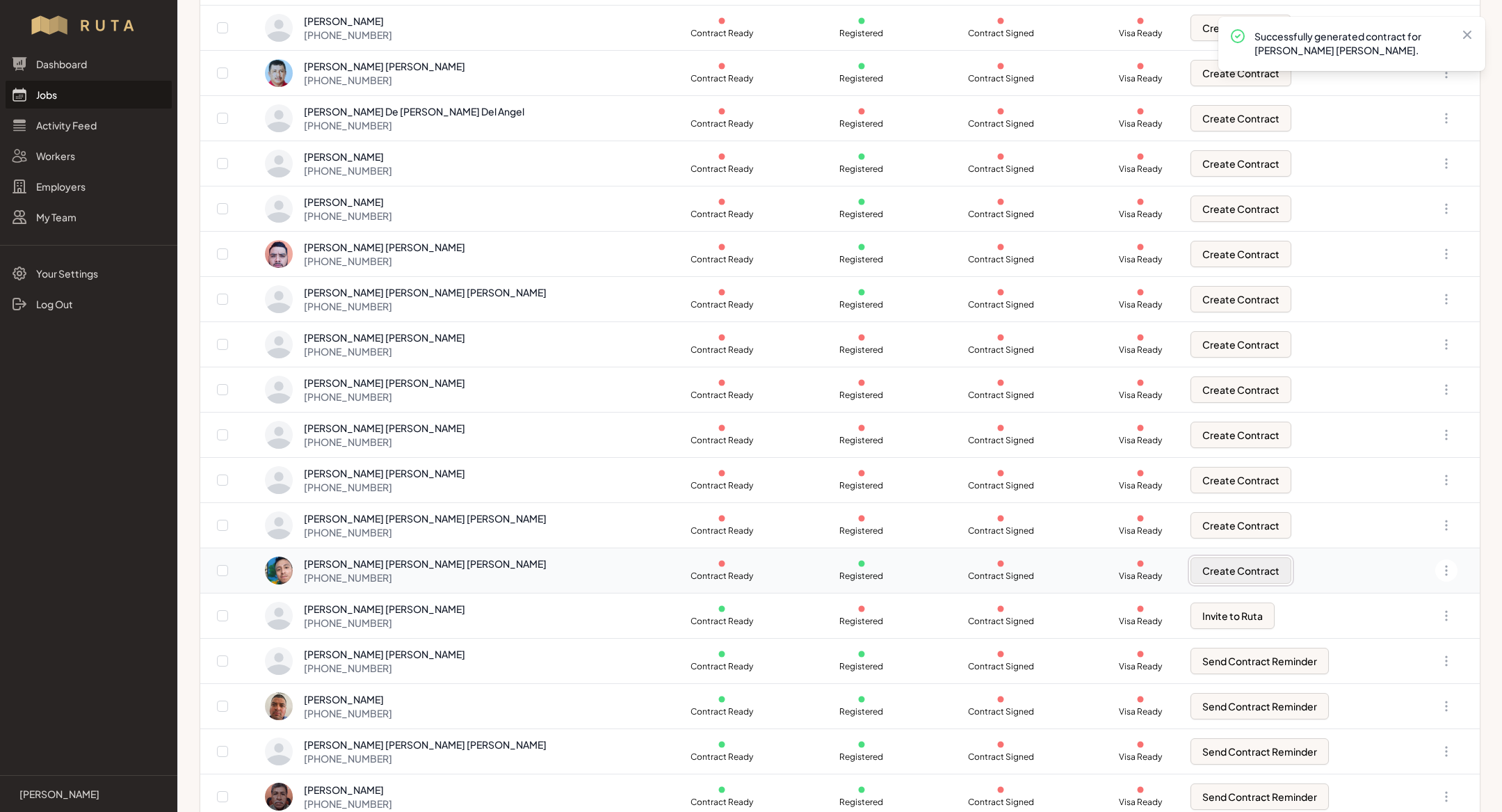
click at [1213, 561] on button "Create Contract" at bounding box center [1241, 570] width 101 height 26
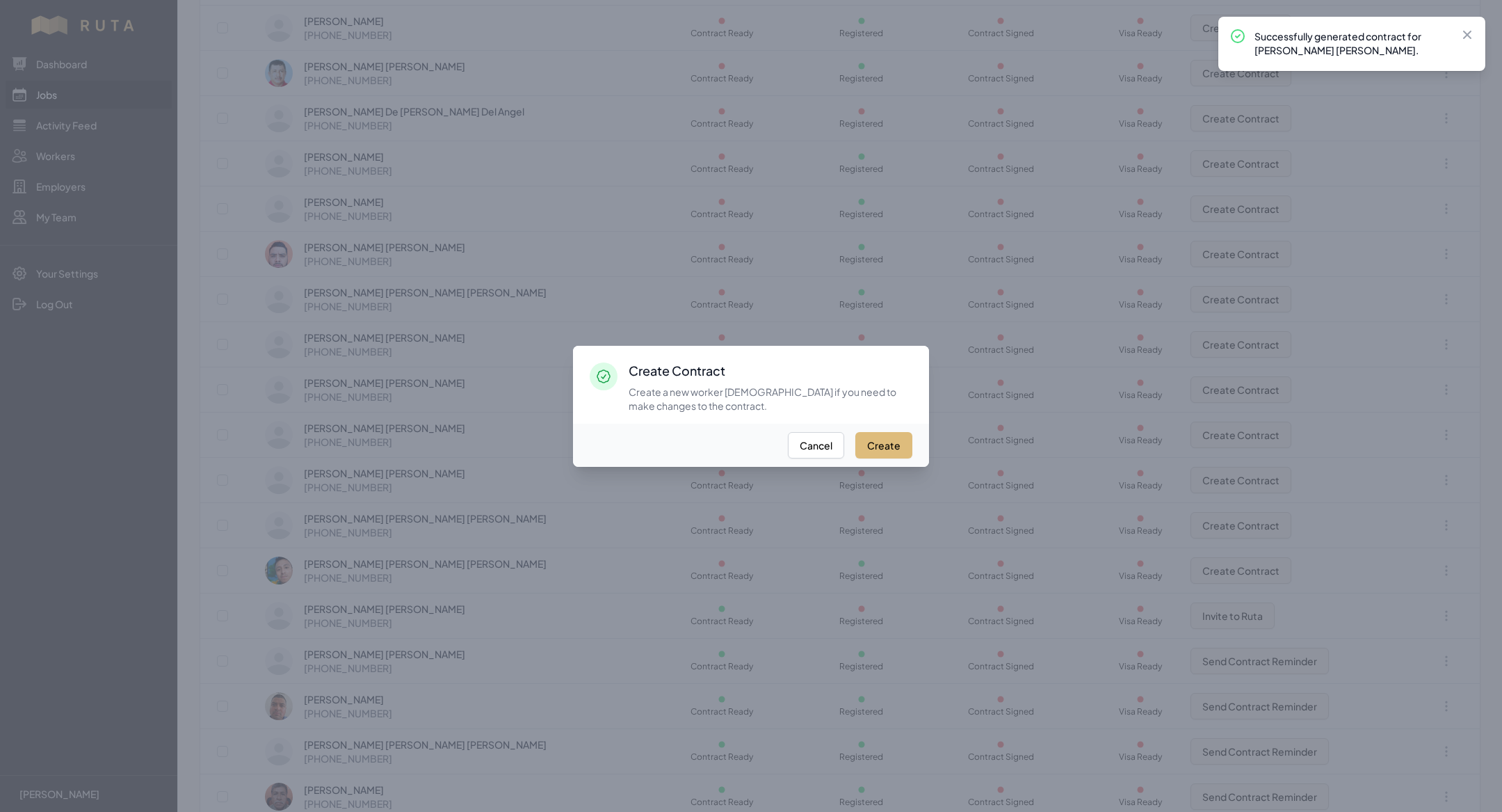
click at [881, 437] on button "Create" at bounding box center [883, 445] width 57 height 26
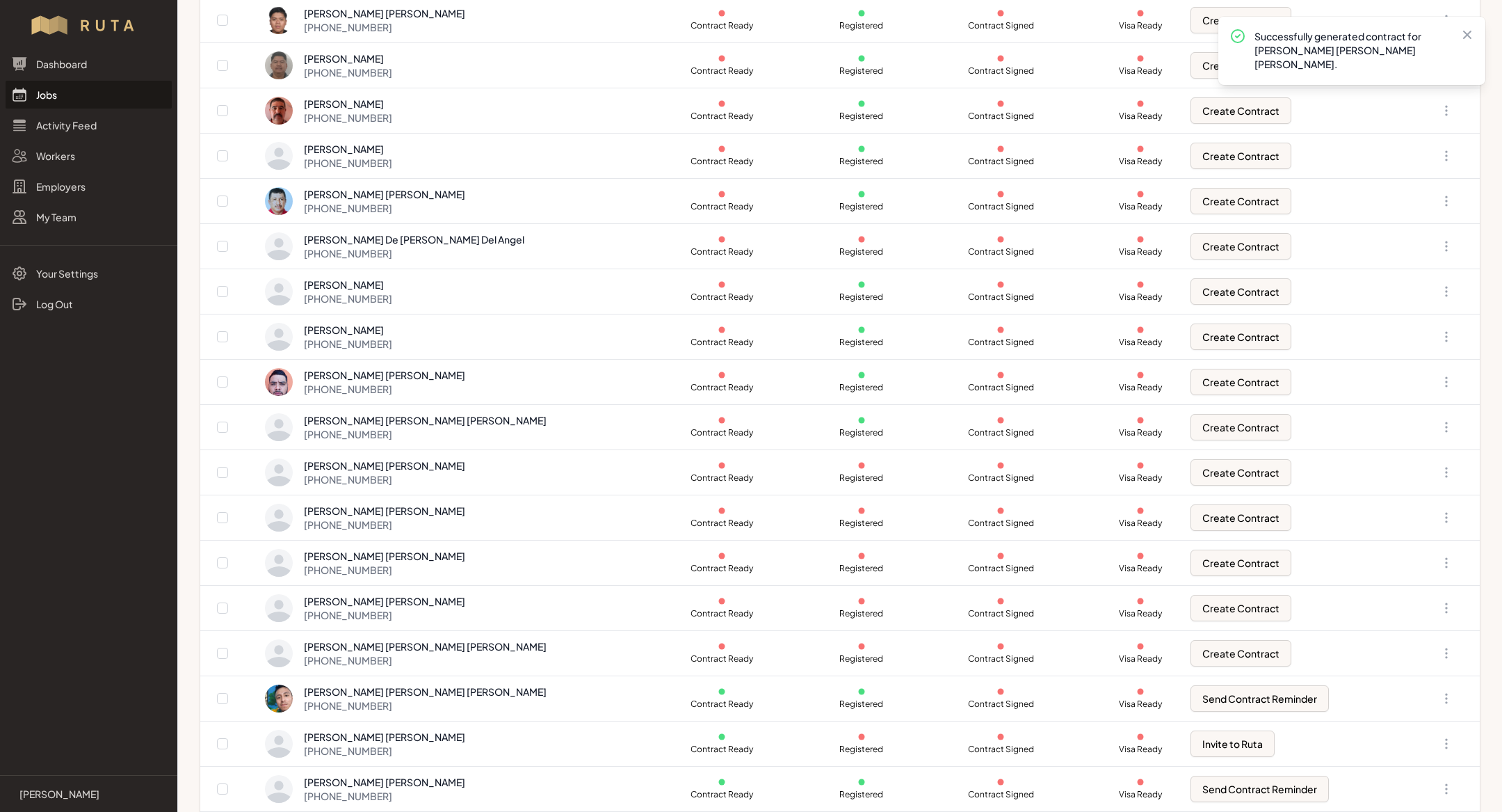
scroll to position [434, 0]
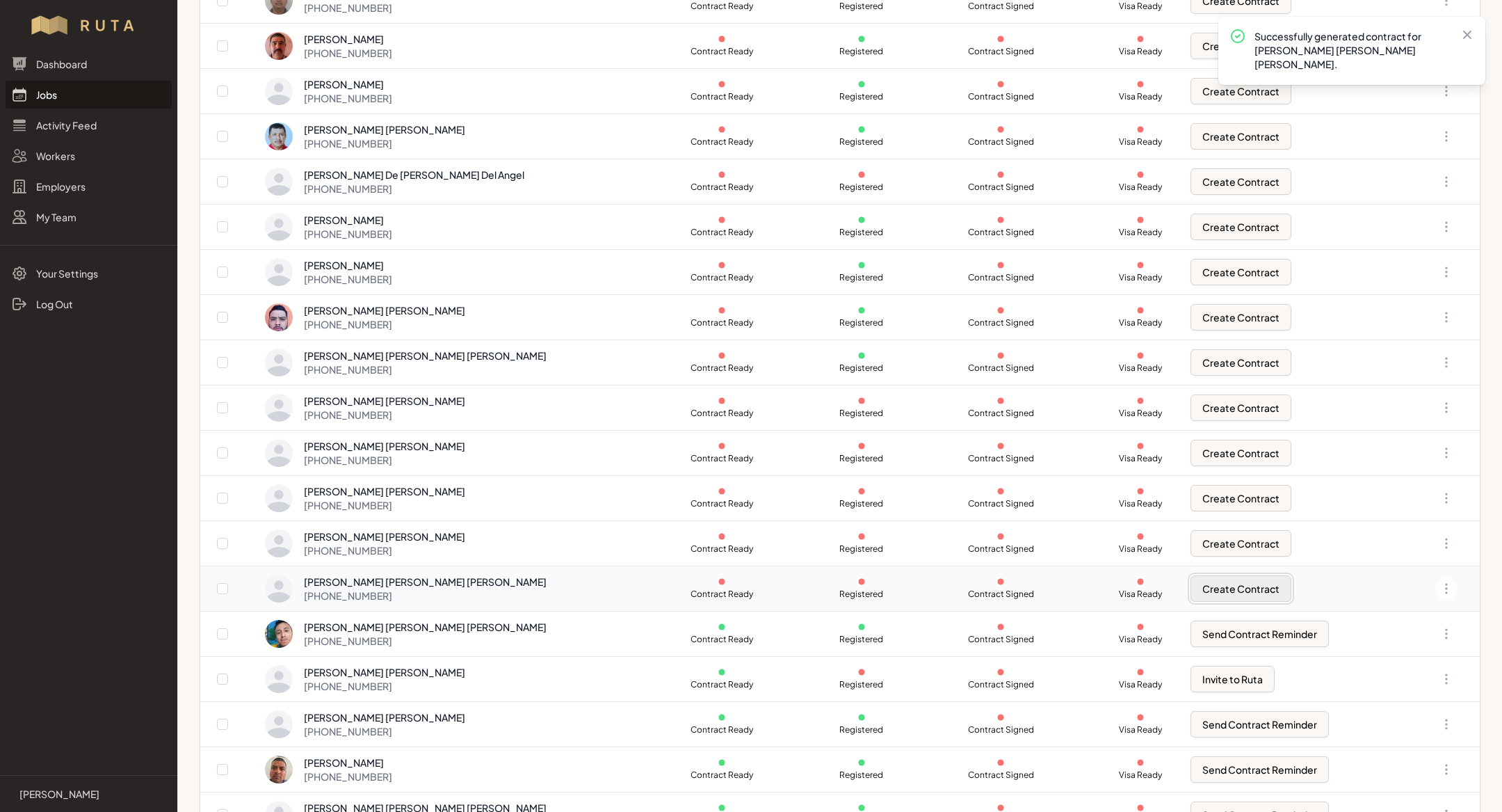
click at [1196, 576] on button "Create Contract" at bounding box center [1241, 588] width 101 height 26
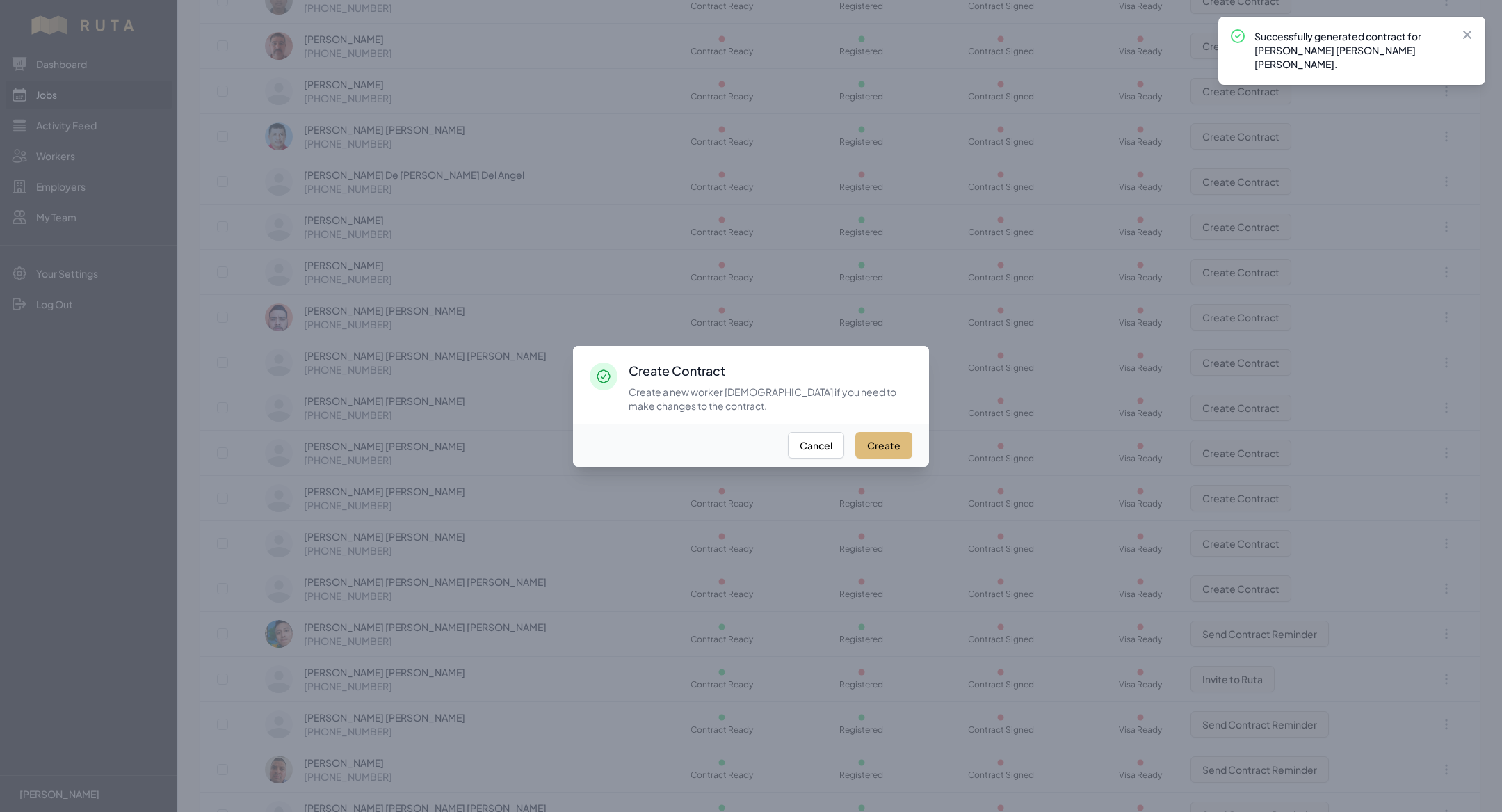
click at [882, 447] on button "Create" at bounding box center [883, 445] width 57 height 26
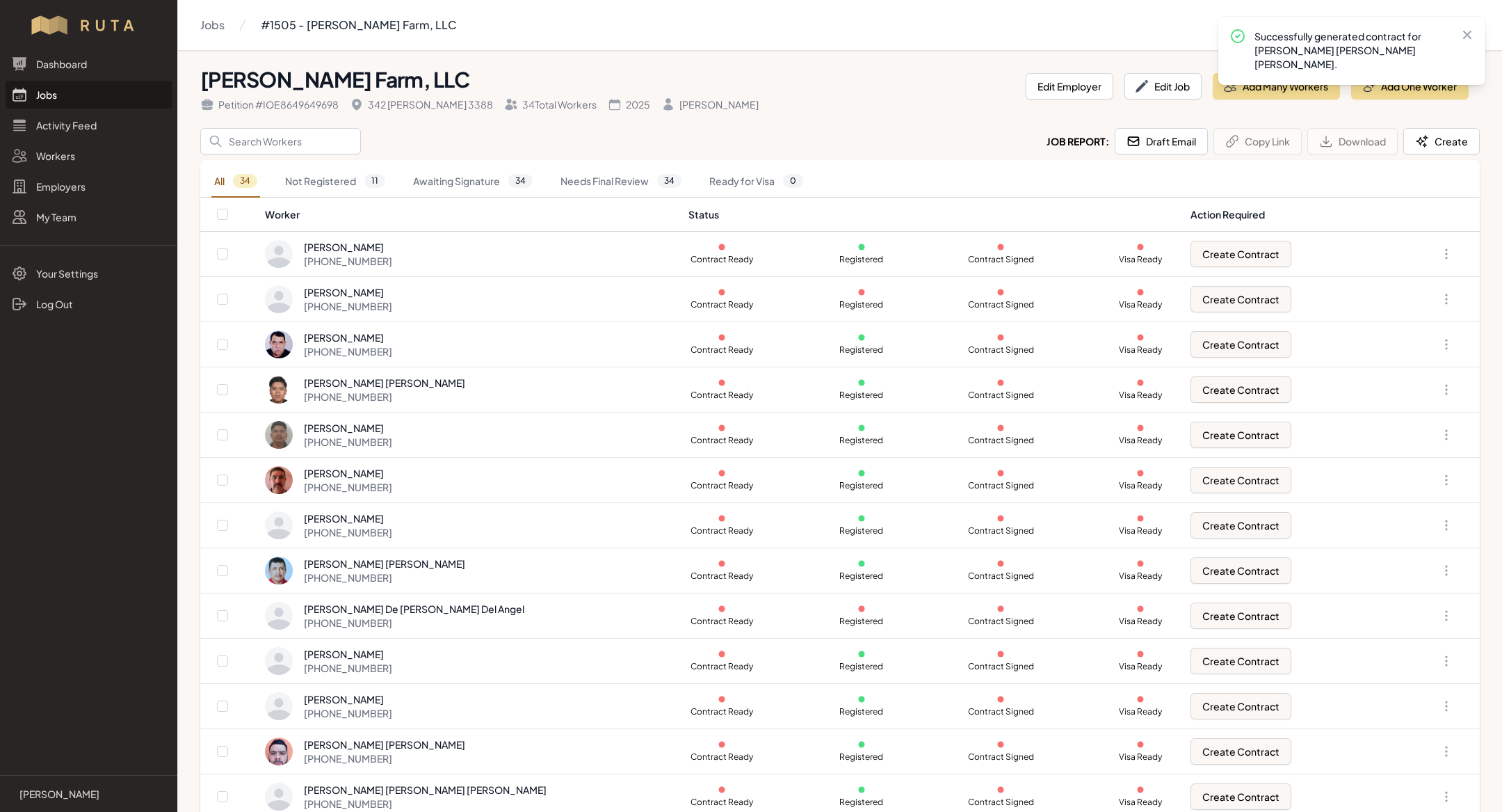
scroll to position [407, 0]
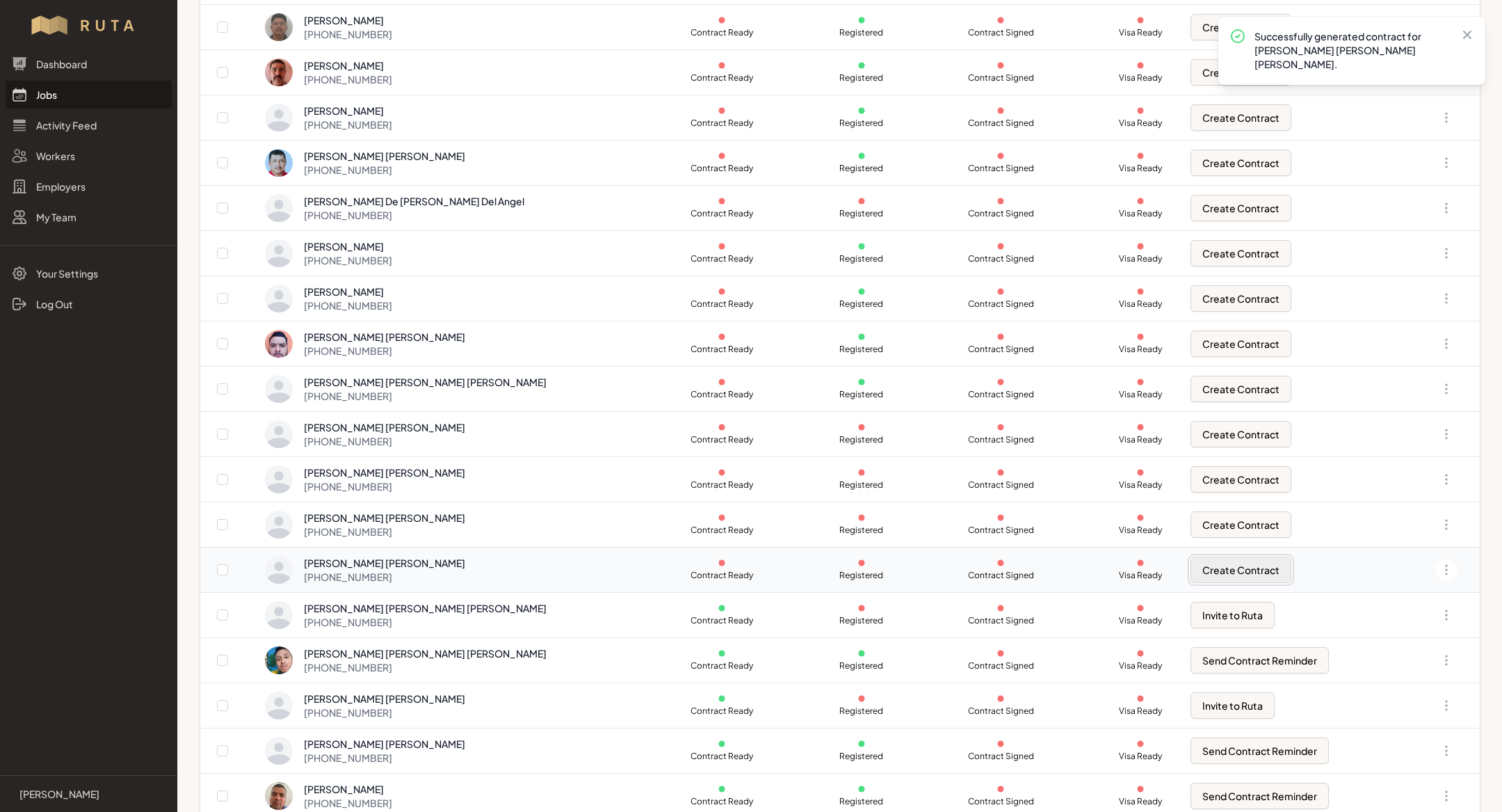
click at [1214, 570] on button "Create Contract" at bounding box center [1241, 569] width 101 height 26
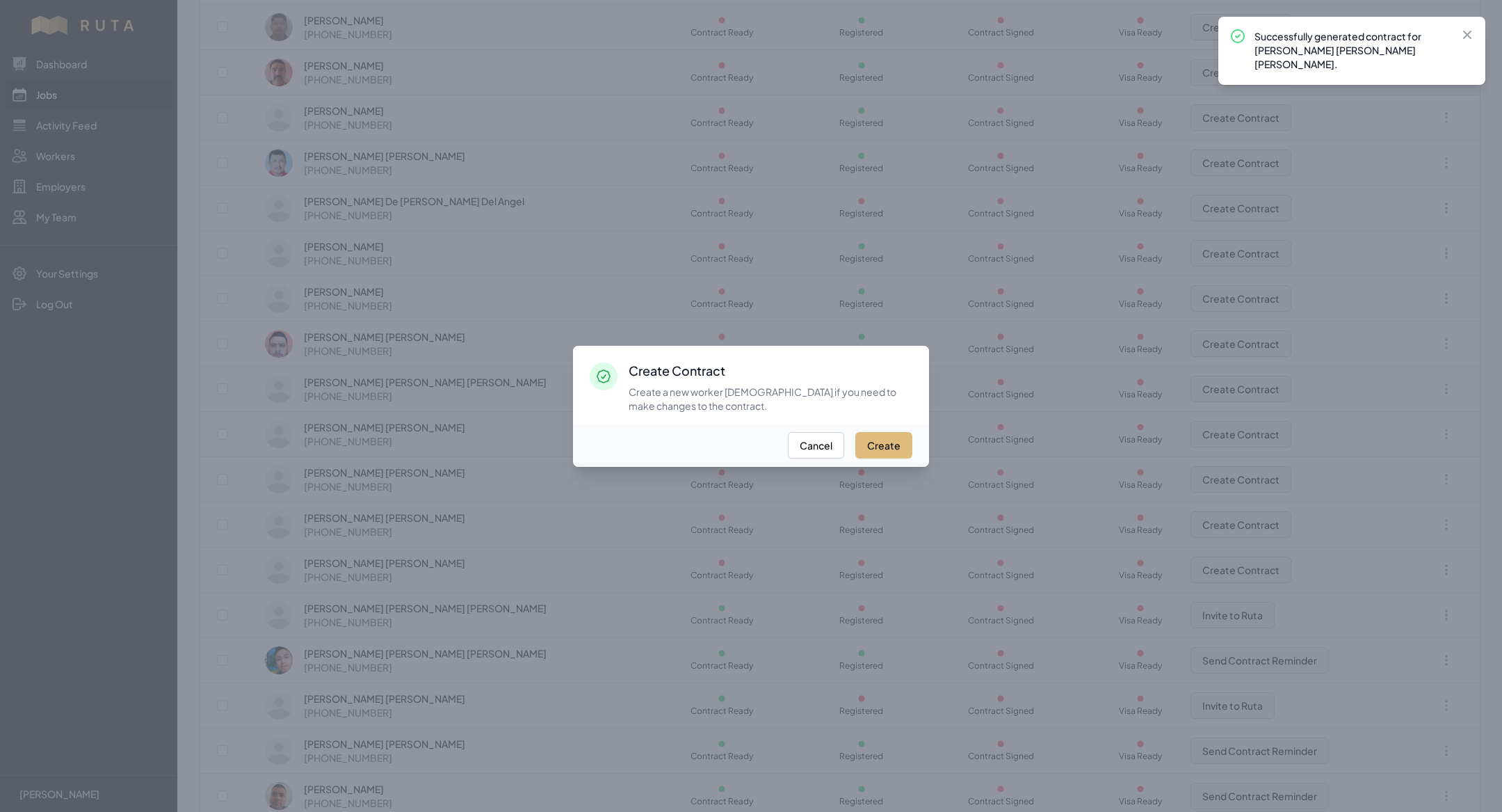
click at [886, 454] on button "Create" at bounding box center [883, 445] width 57 height 26
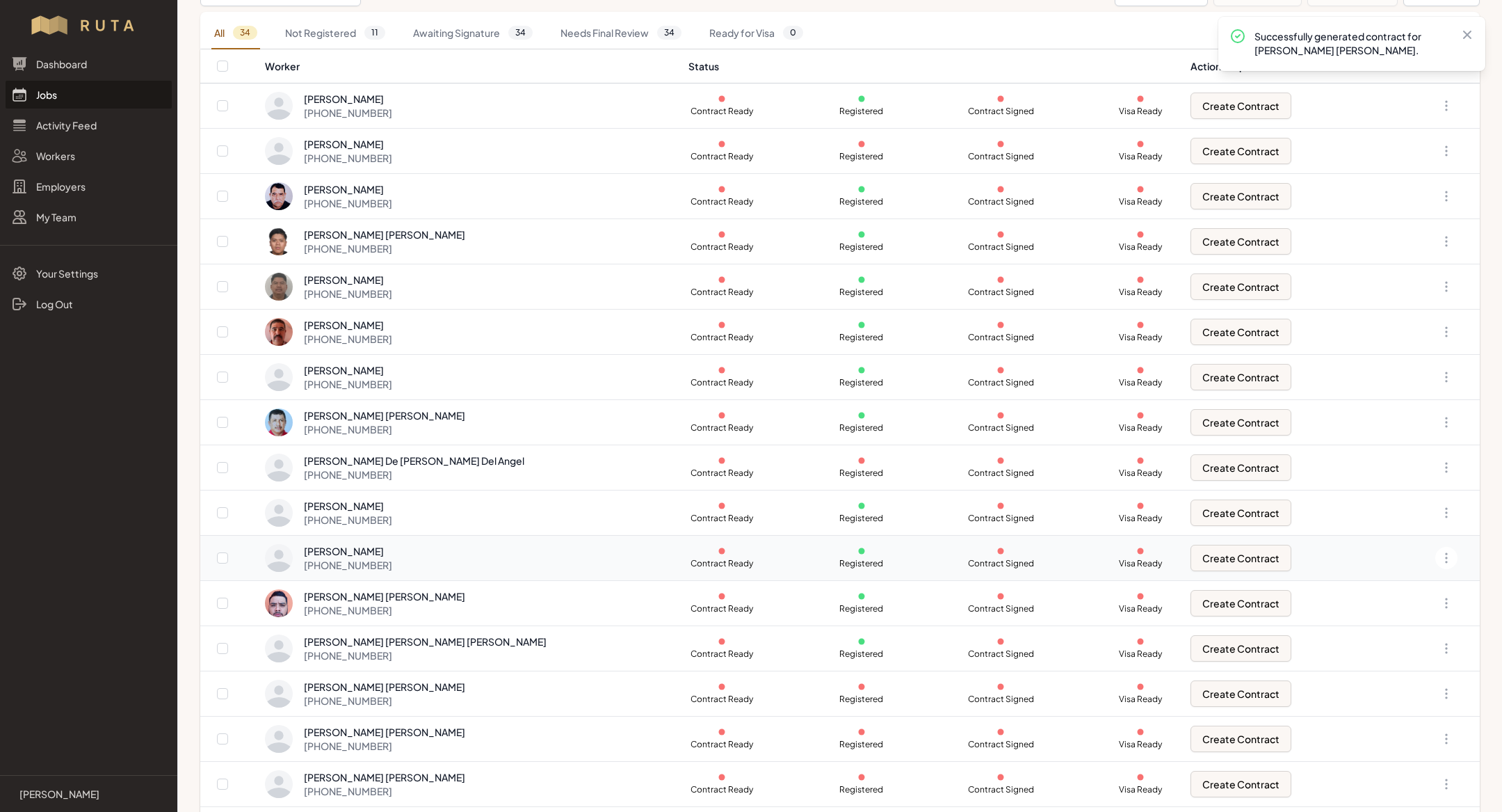
scroll to position [566, 0]
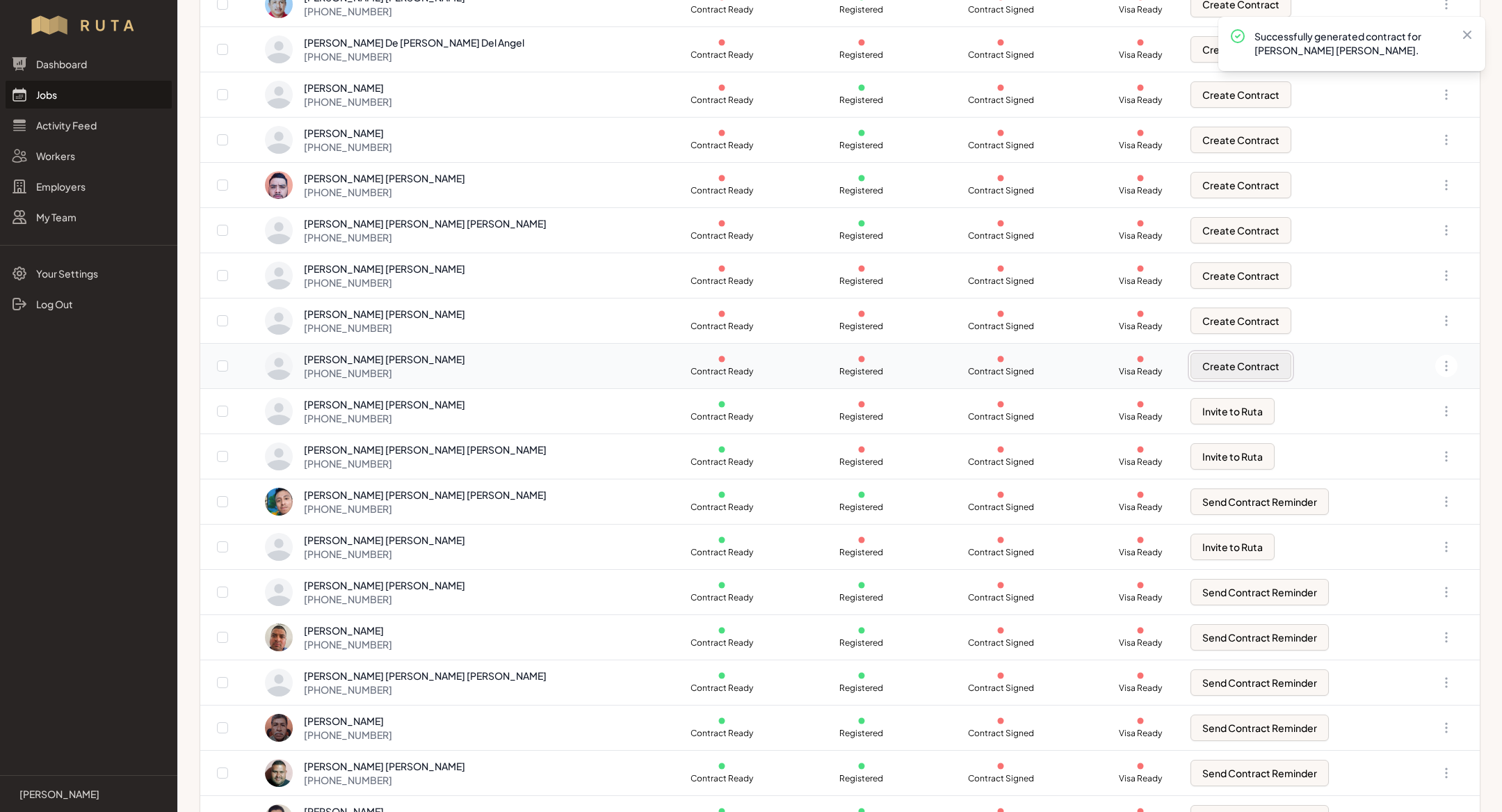
click at [1198, 364] on button "Create Contract" at bounding box center [1241, 365] width 101 height 26
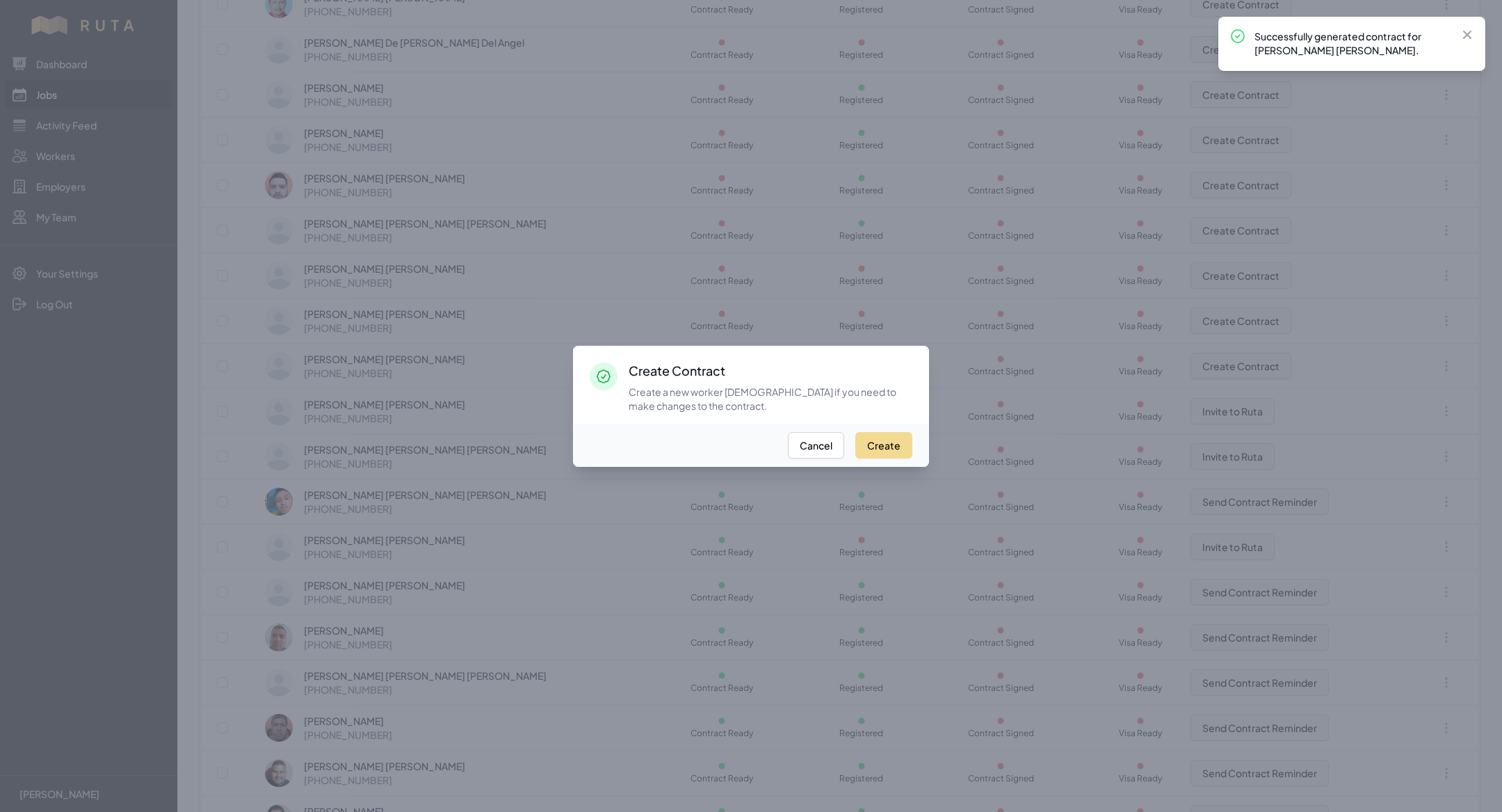
click at [855, 433] on div "Create Cancel" at bounding box center [751, 445] width 356 height 43
click at [876, 441] on button "Create" at bounding box center [883, 445] width 57 height 26
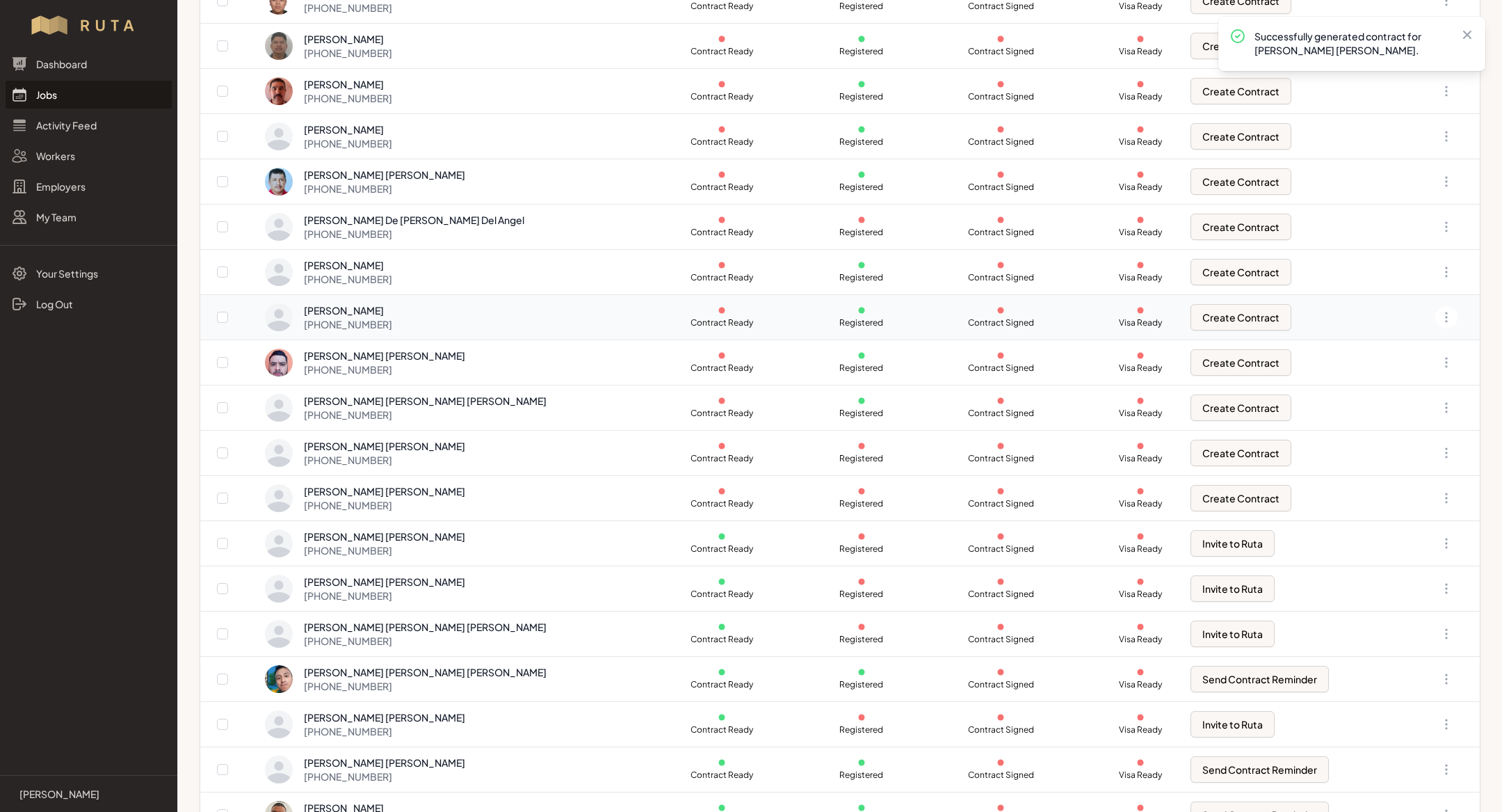
scroll to position [426, 0]
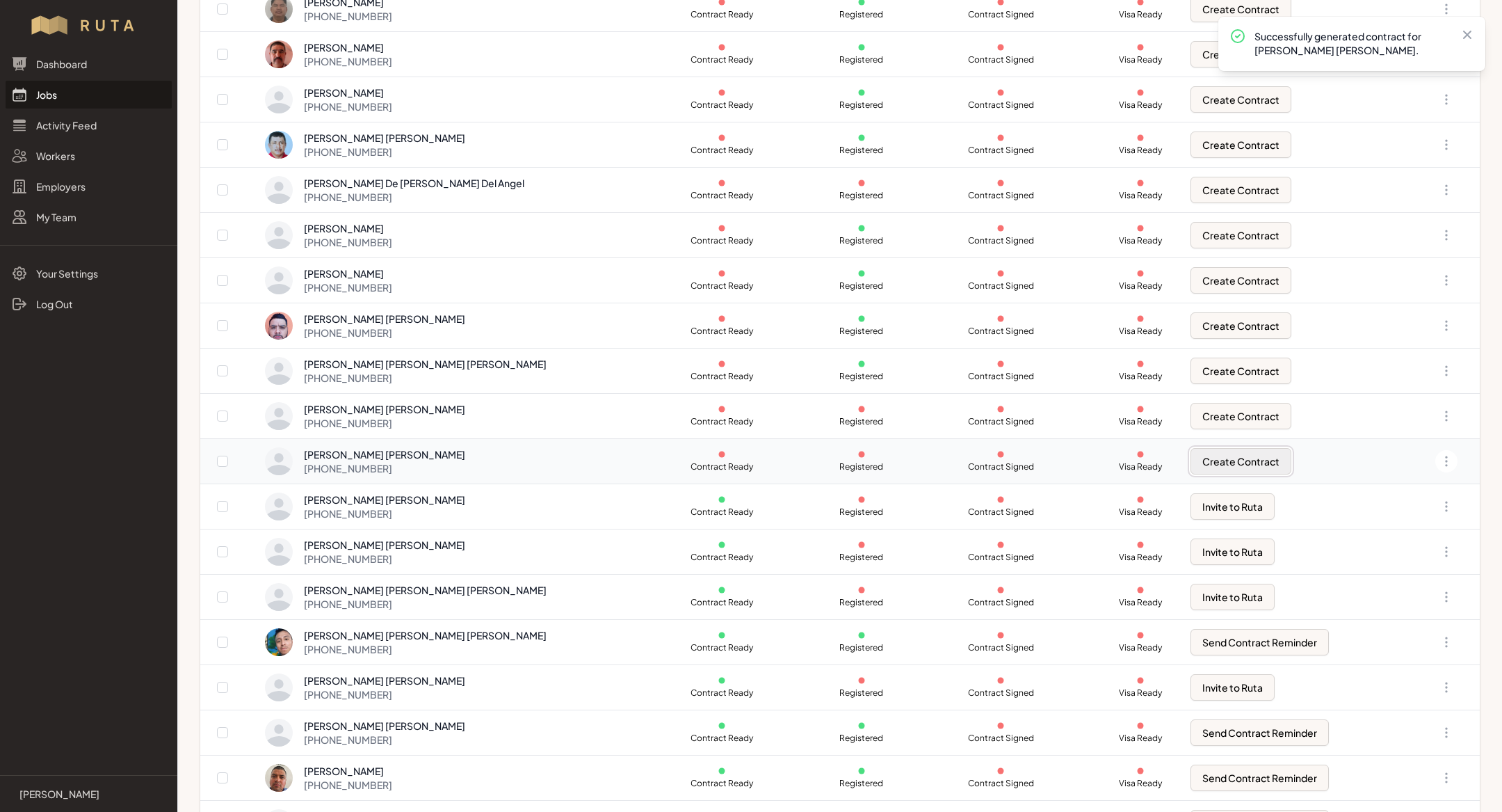
click at [1196, 454] on button "Create Contract" at bounding box center [1241, 460] width 101 height 26
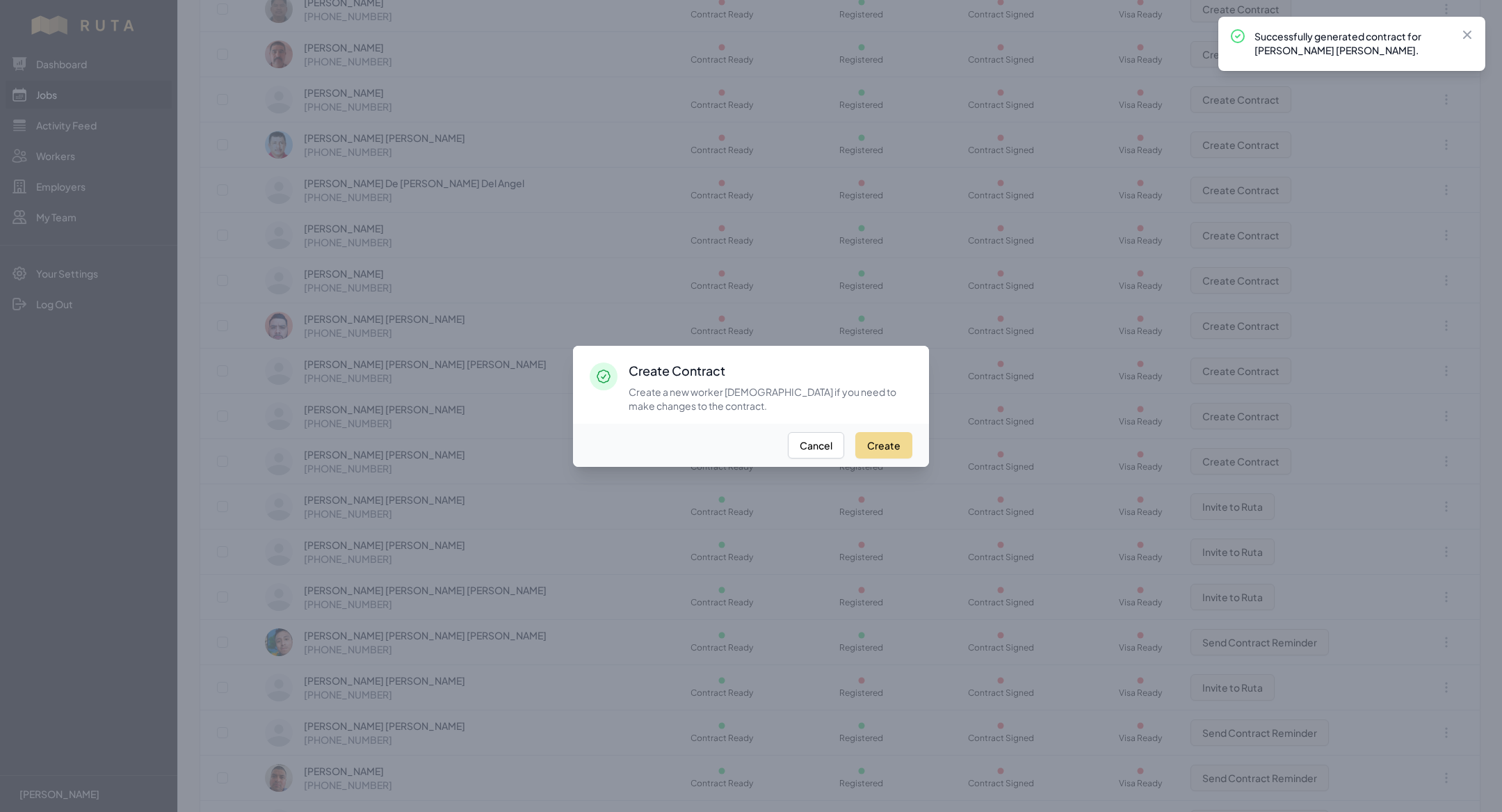
click at [884, 429] on div "Create Cancel" at bounding box center [751, 445] width 356 height 43
click at [880, 449] on button "Create" at bounding box center [883, 445] width 57 height 26
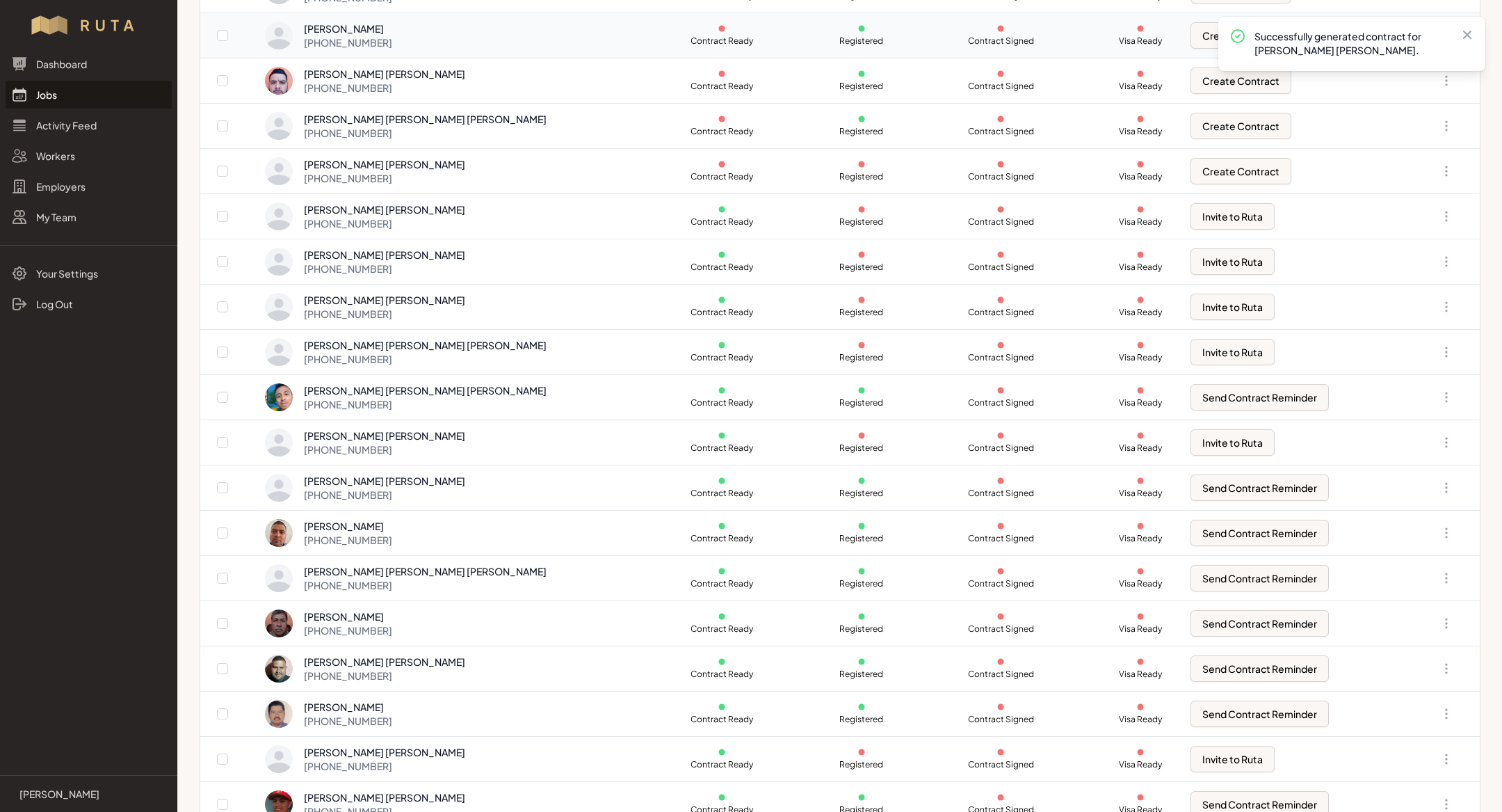
scroll to position [674, 0]
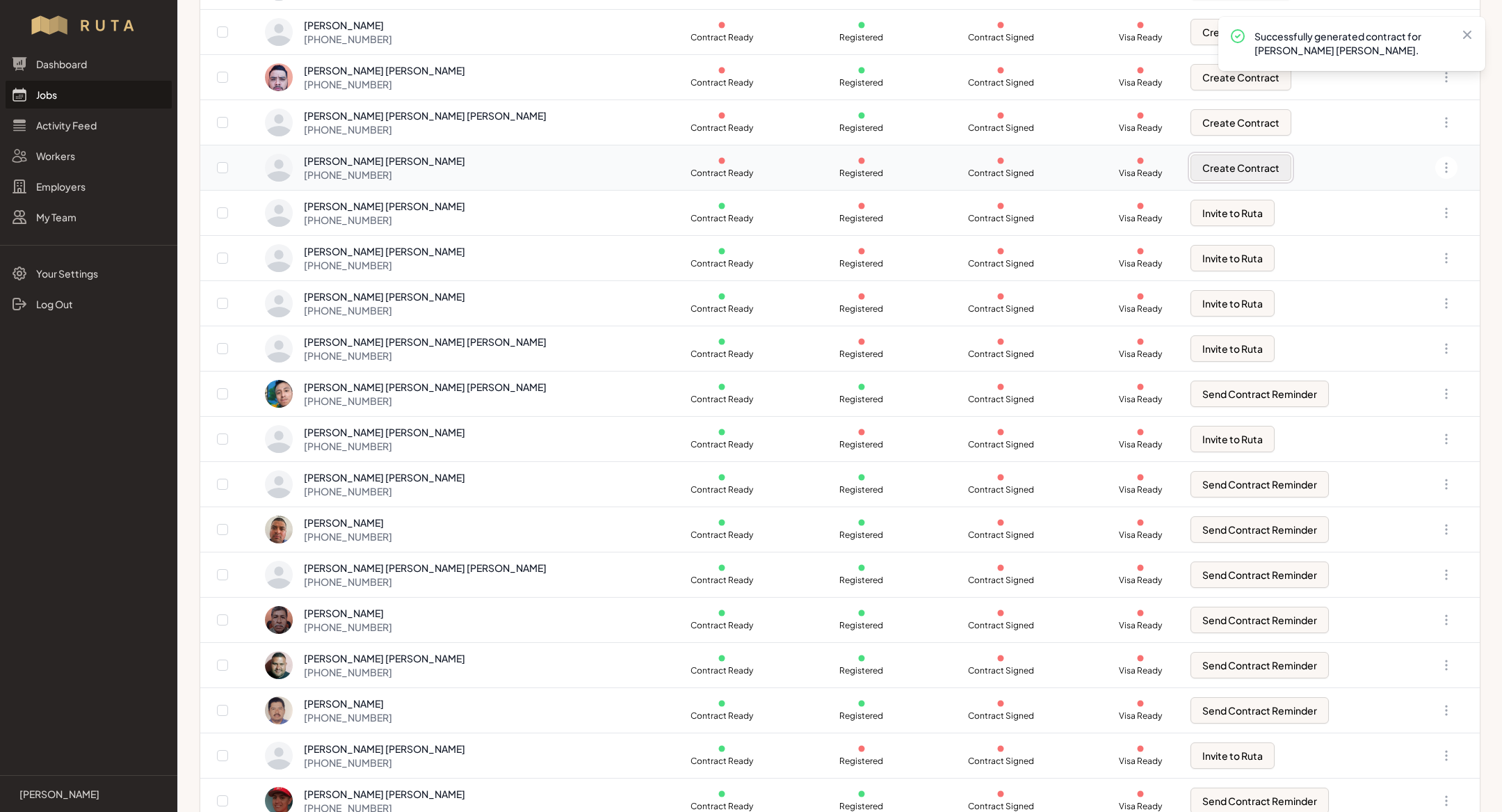
click at [1208, 168] on button "Create Contract" at bounding box center [1241, 167] width 101 height 26
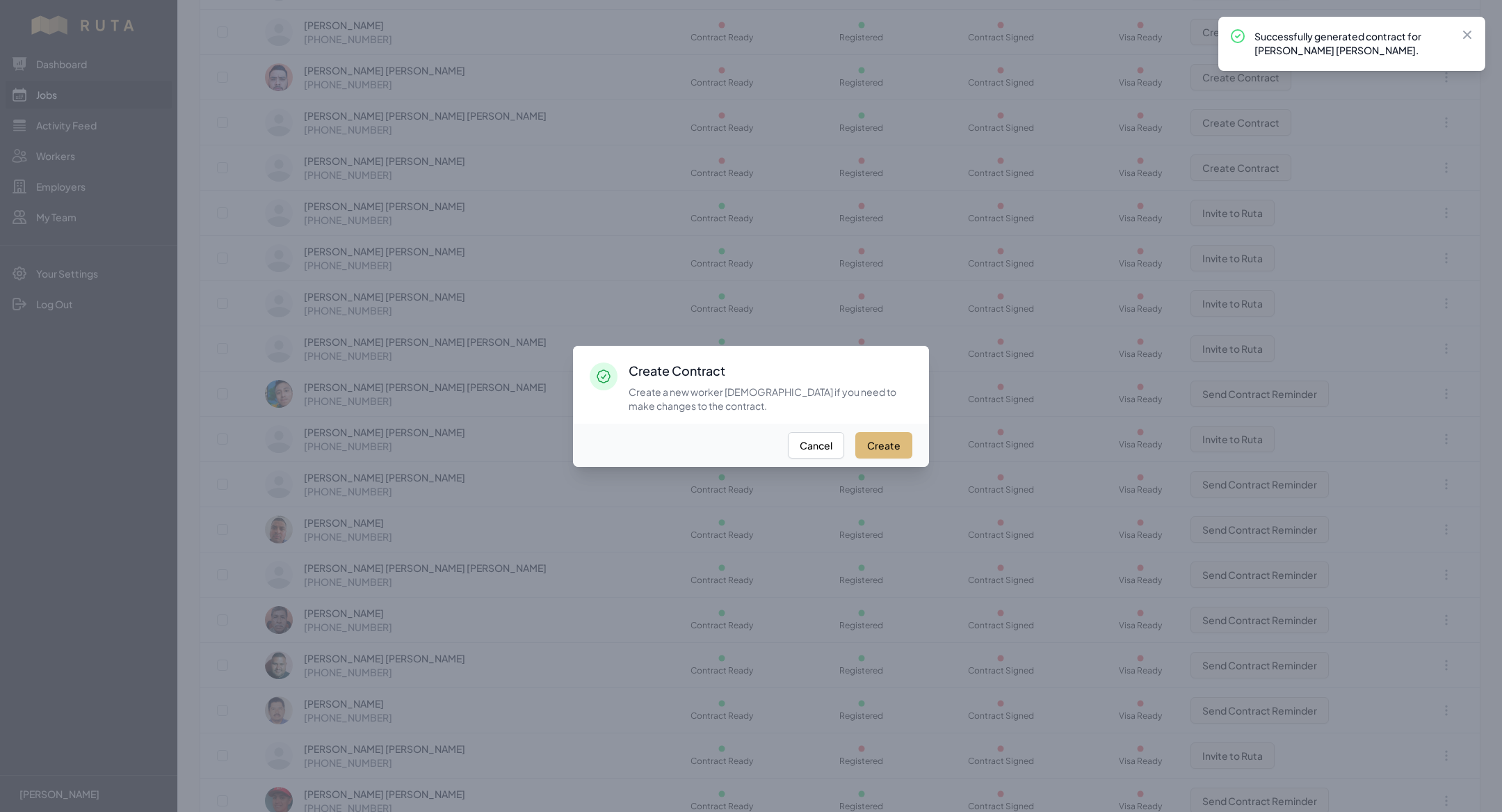
click at [878, 446] on button "Create" at bounding box center [883, 445] width 57 height 26
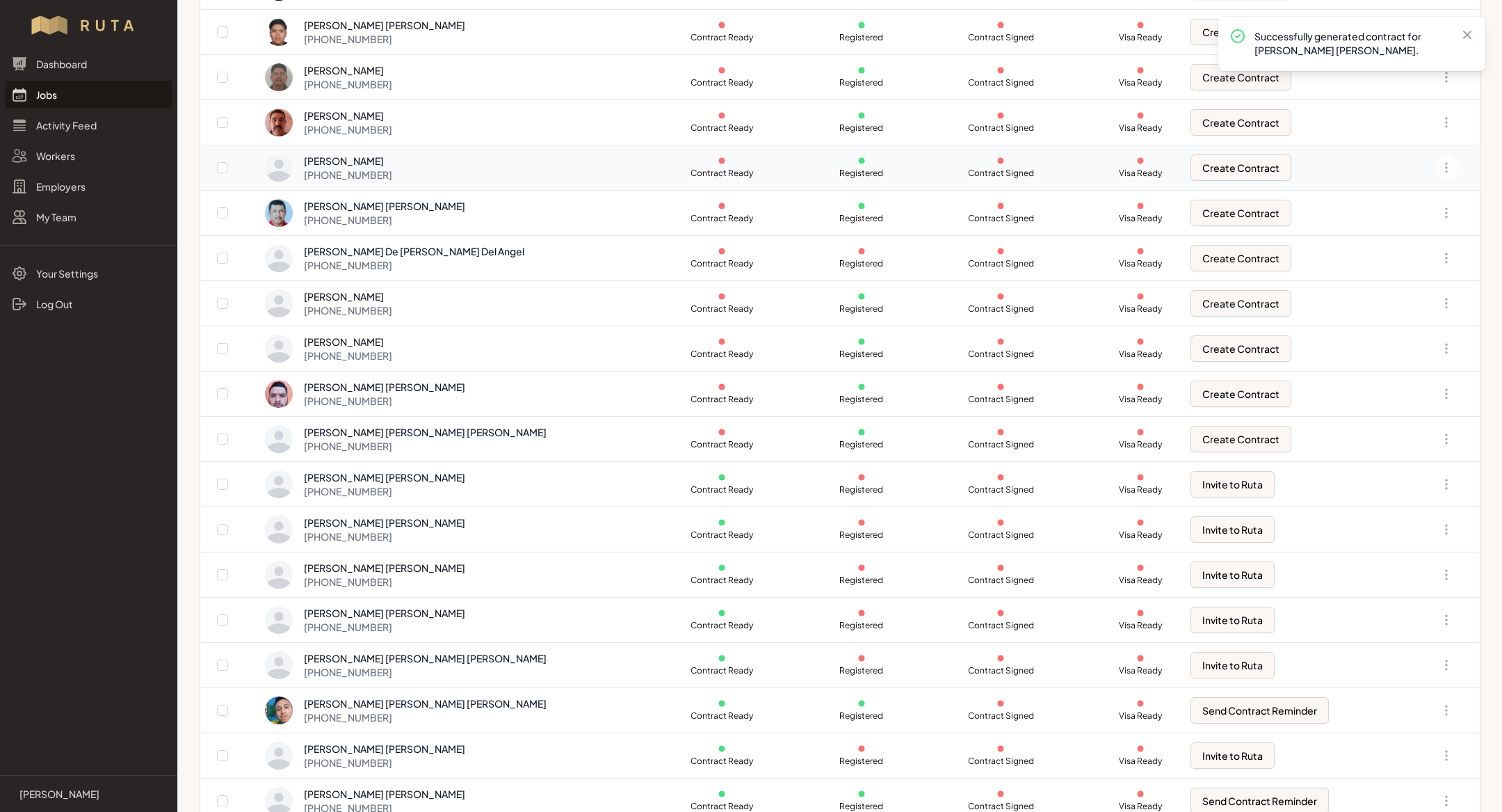
scroll to position [491, 0]
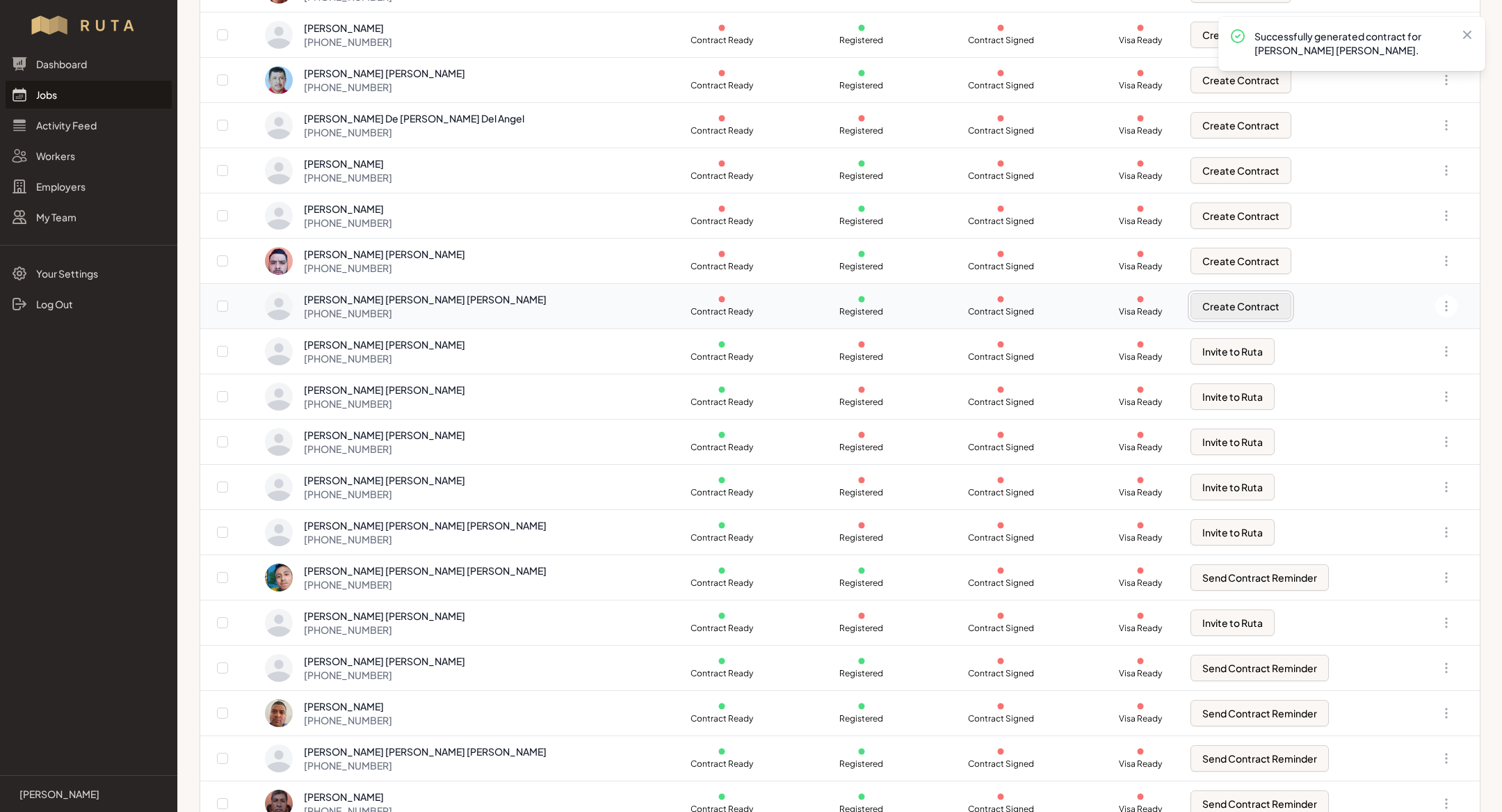
click at [1191, 300] on button "Create Contract" at bounding box center [1241, 306] width 101 height 26
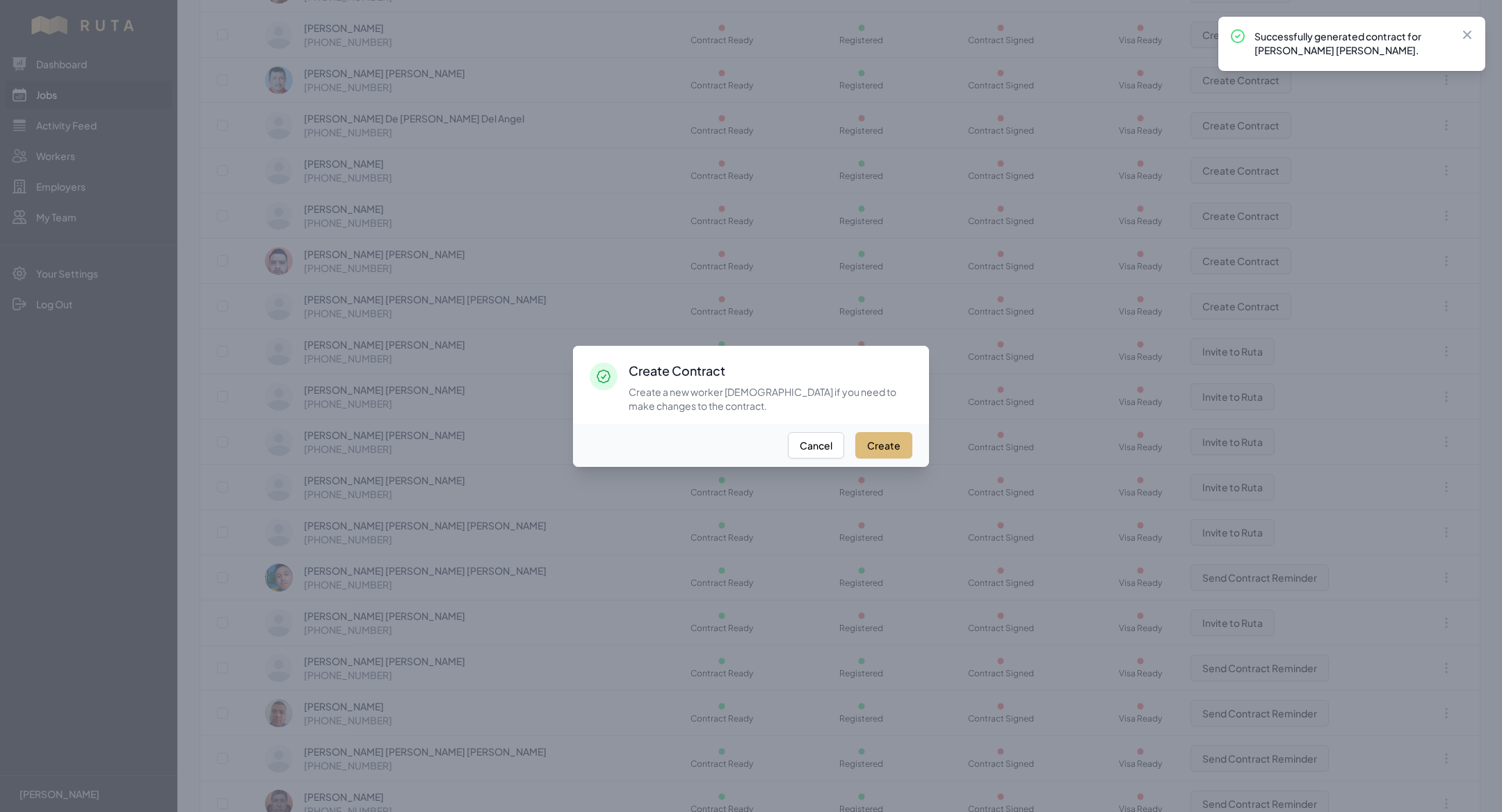
click at [901, 448] on button "Create" at bounding box center [883, 445] width 57 height 26
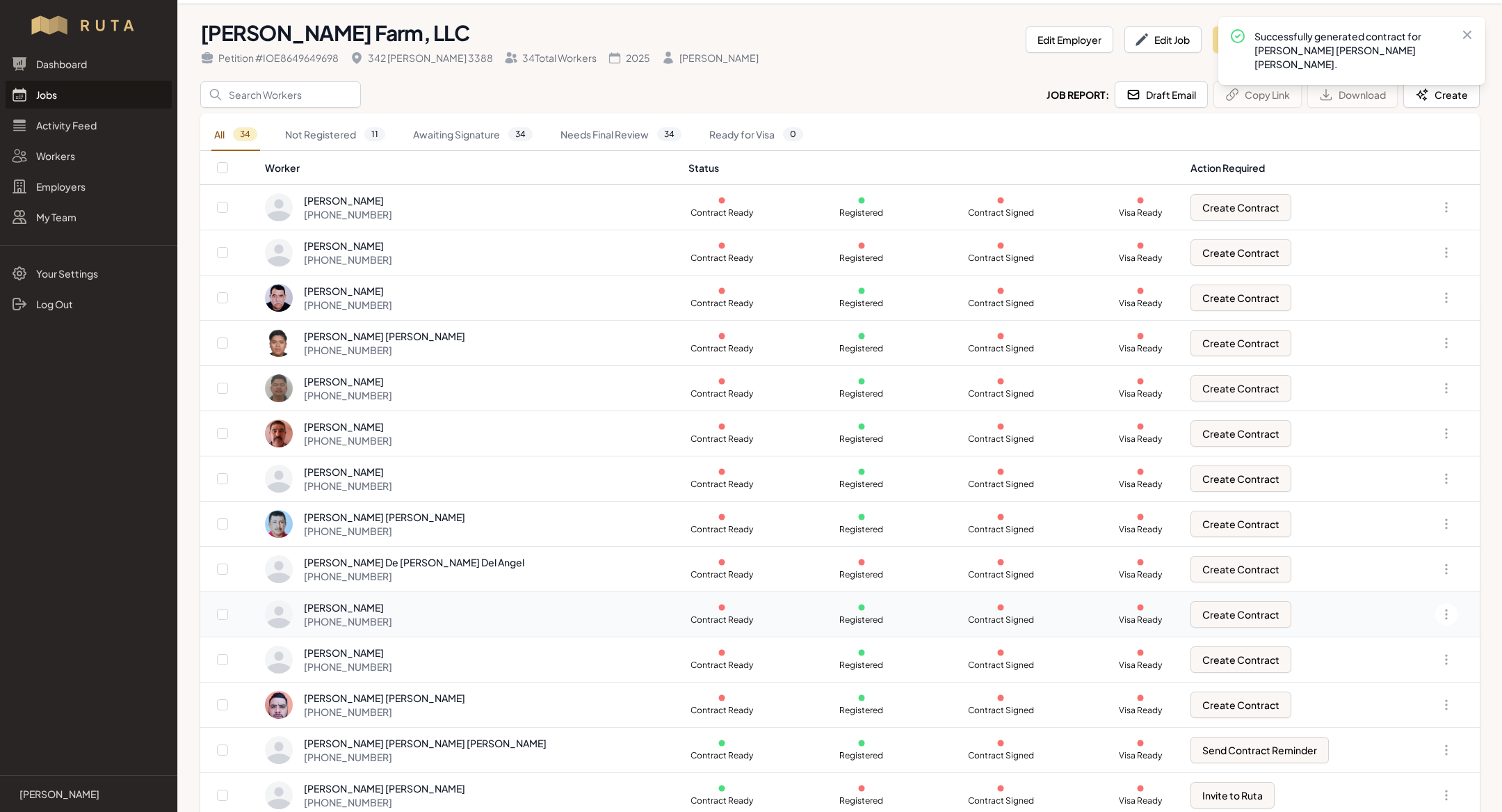
scroll to position [55, 0]
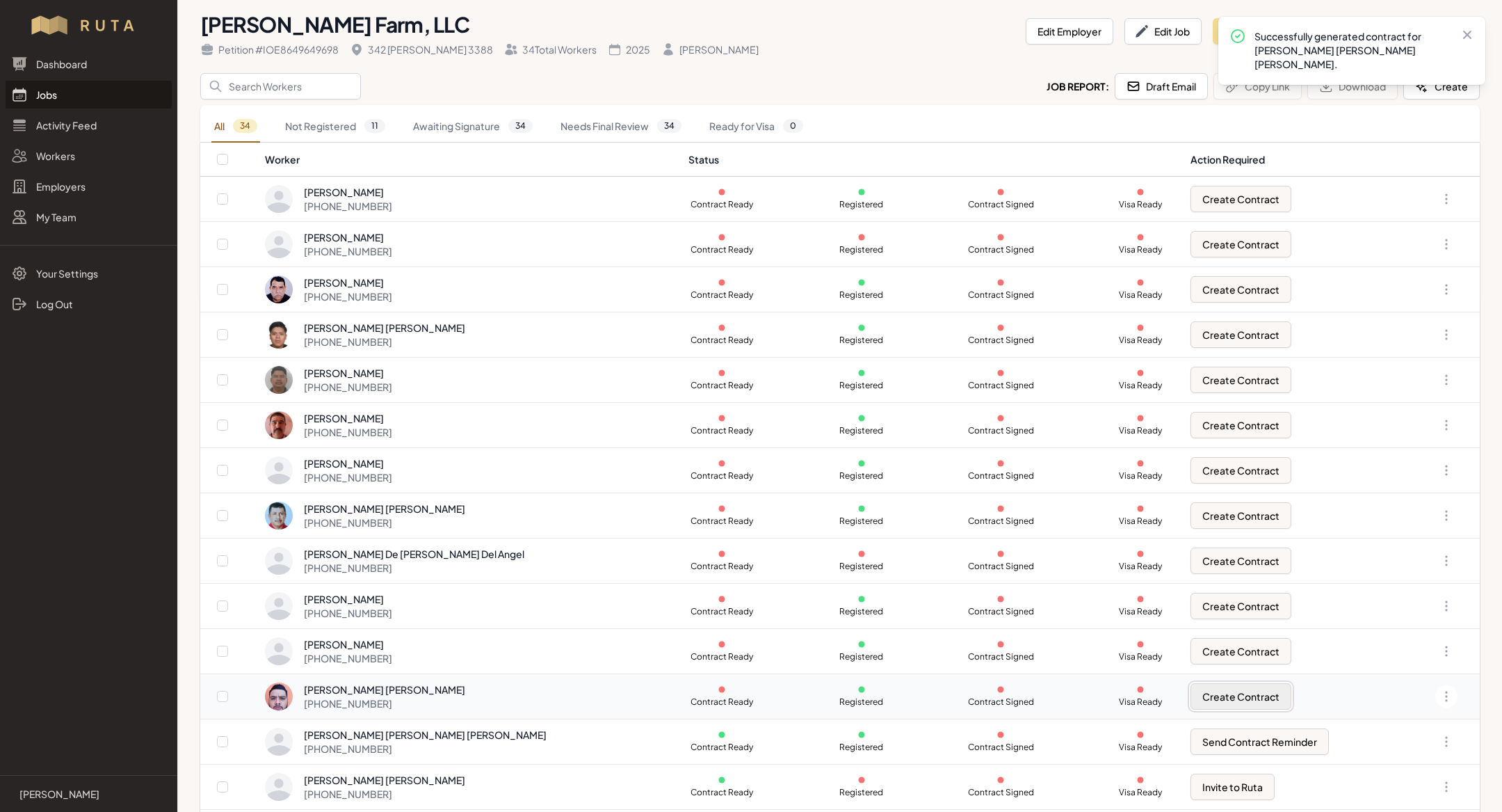
click at [1191, 694] on button "Create Contract" at bounding box center [1241, 696] width 101 height 26
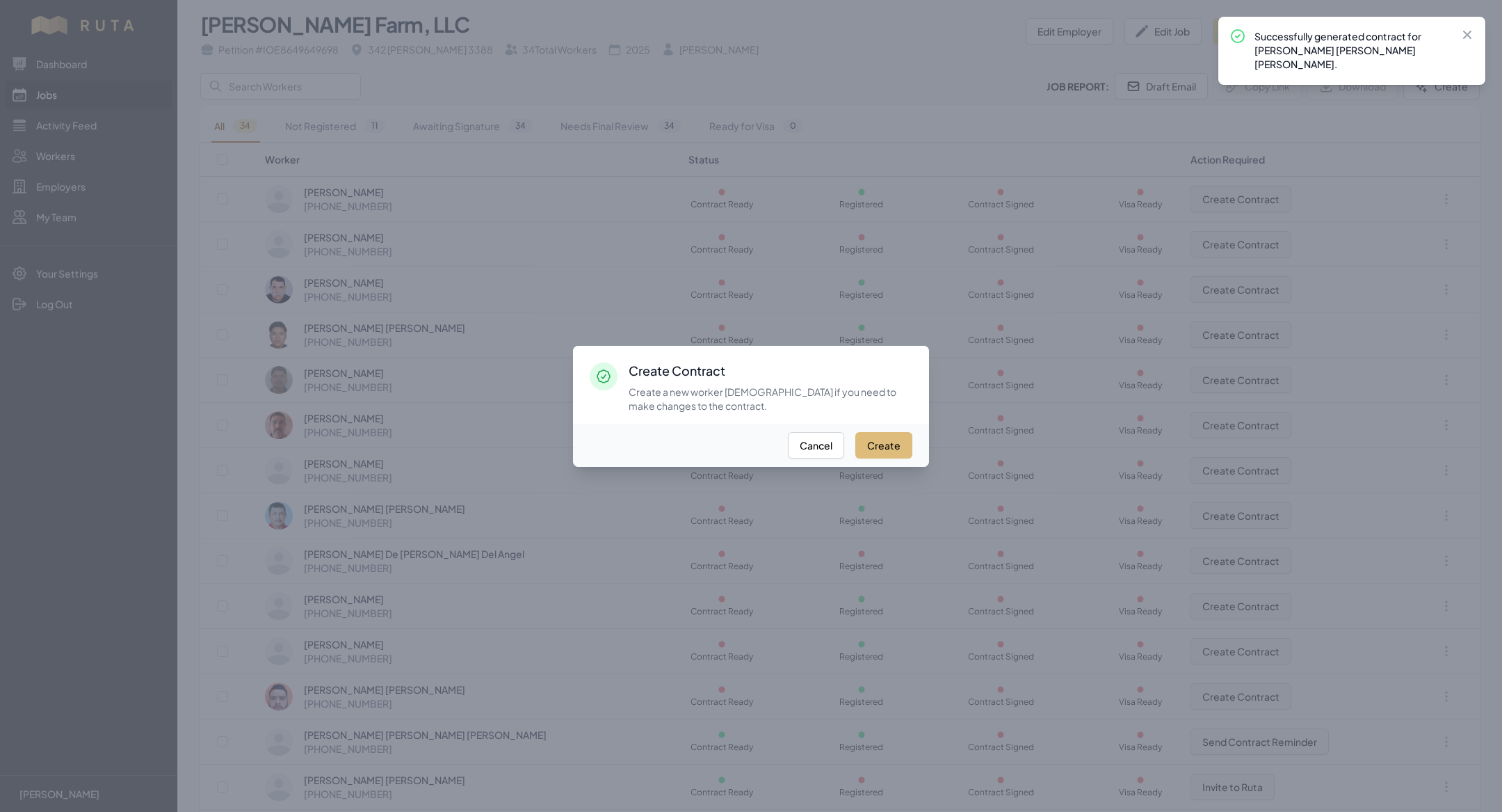
click at [878, 438] on button "Create" at bounding box center [883, 445] width 57 height 26
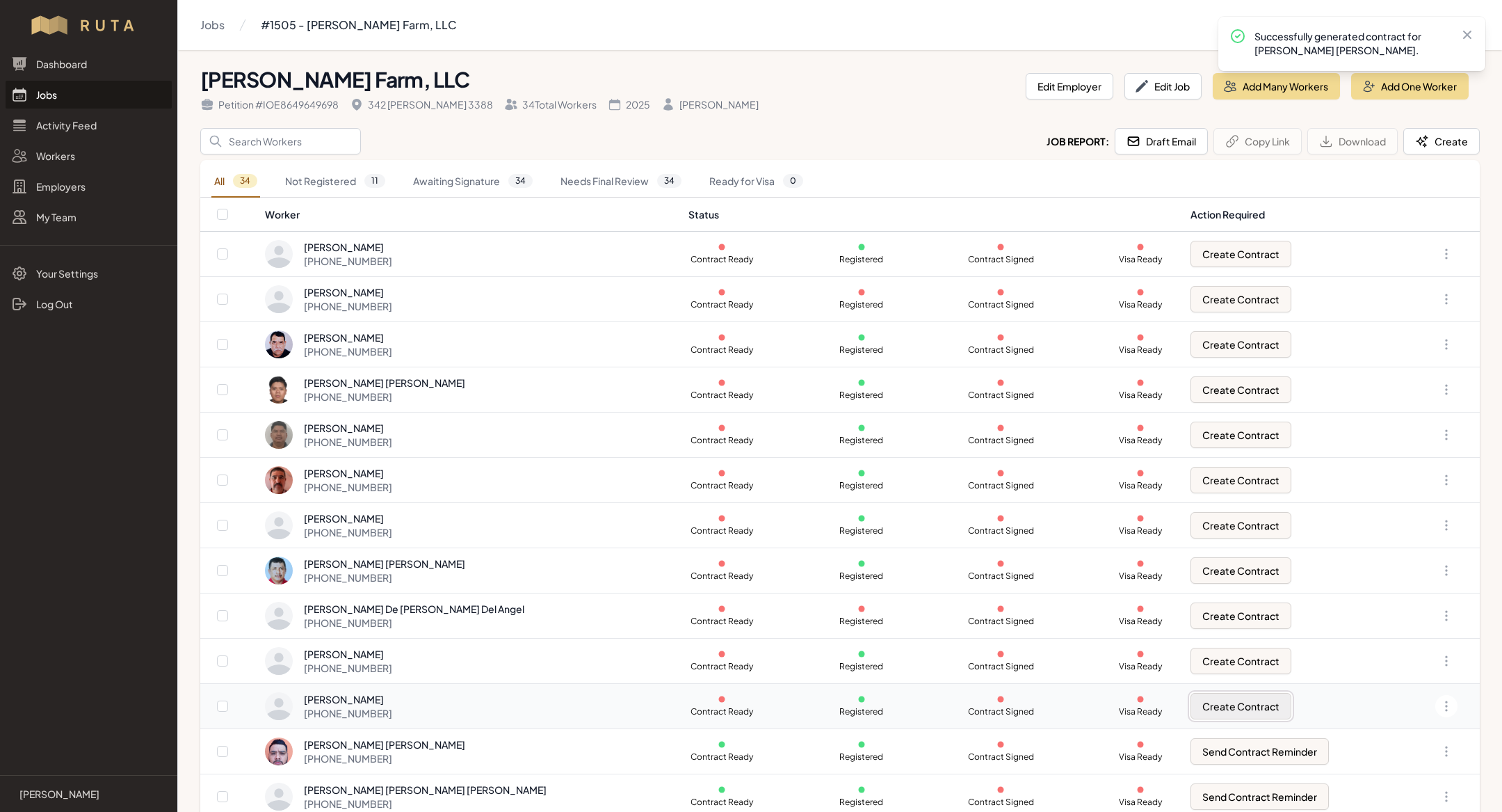
click at [1197, 705] on button "Create Contract" at bounding box center [1241, 705] width 101 height 26
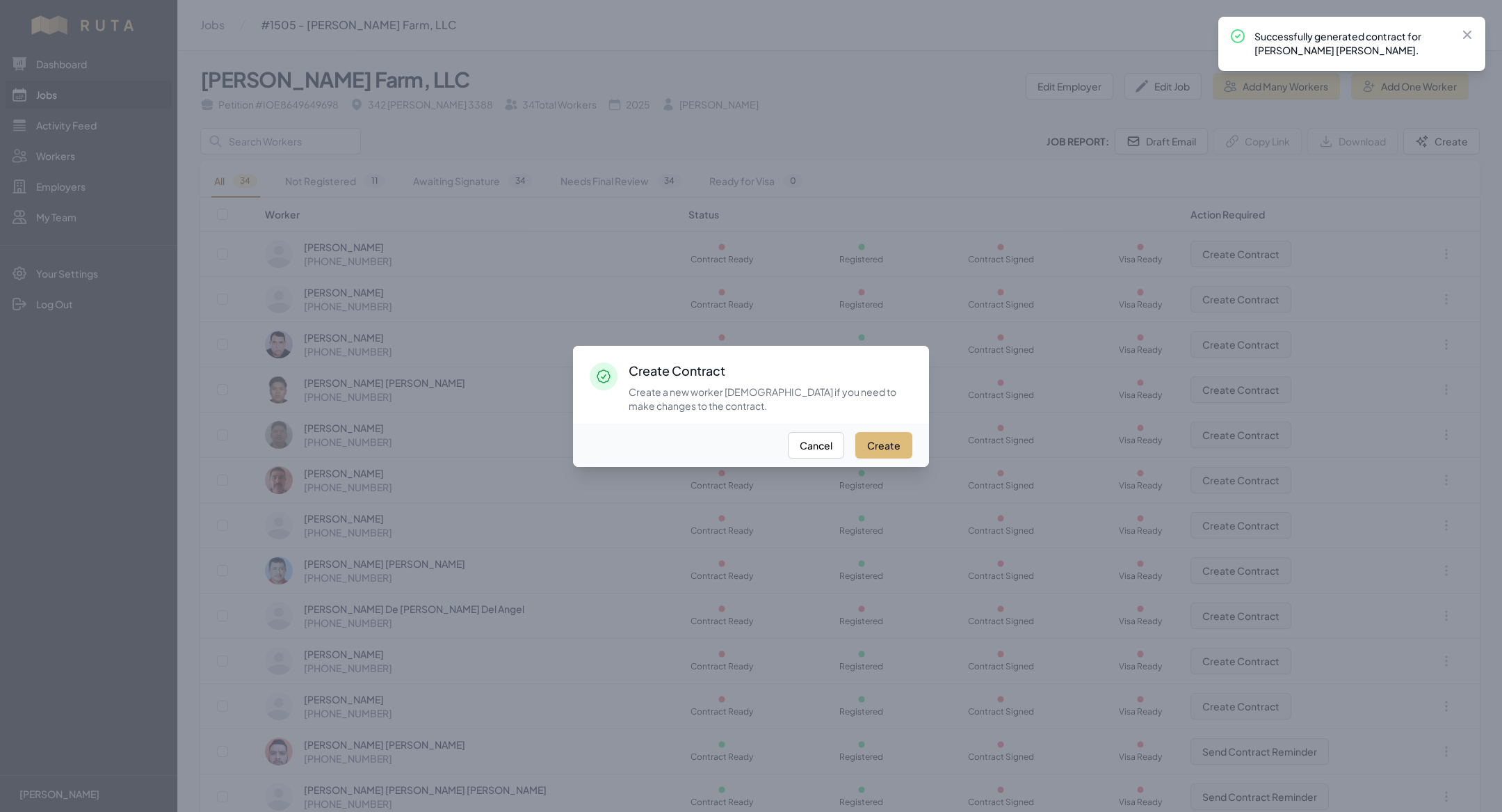
click at [889, 452] on button "Create" at bounding box center [883, 445] width 57 height 26
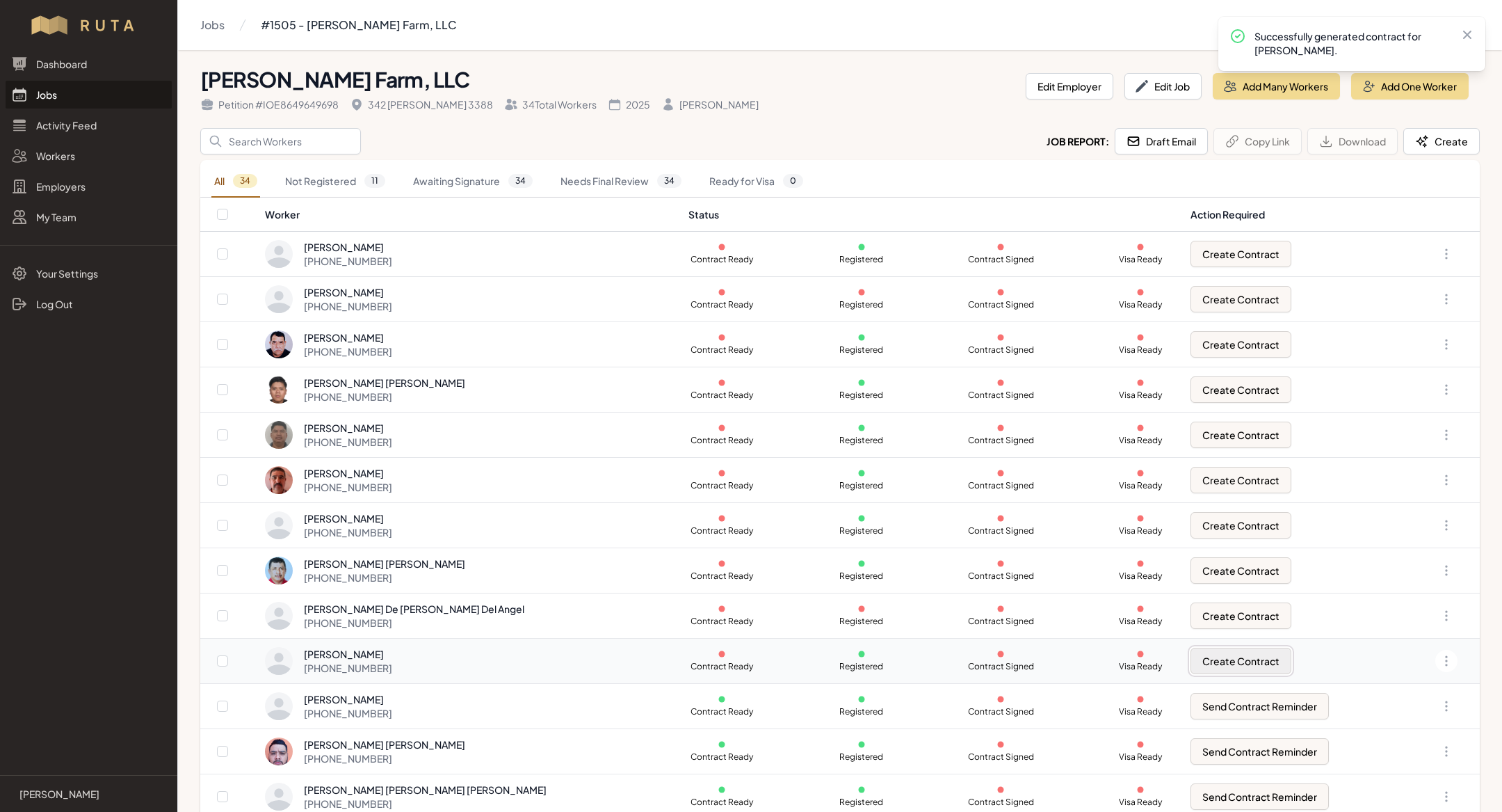
click at [1208, 653] on button "Create Contract" at bounding box center [1241, 661] width 101 height 26
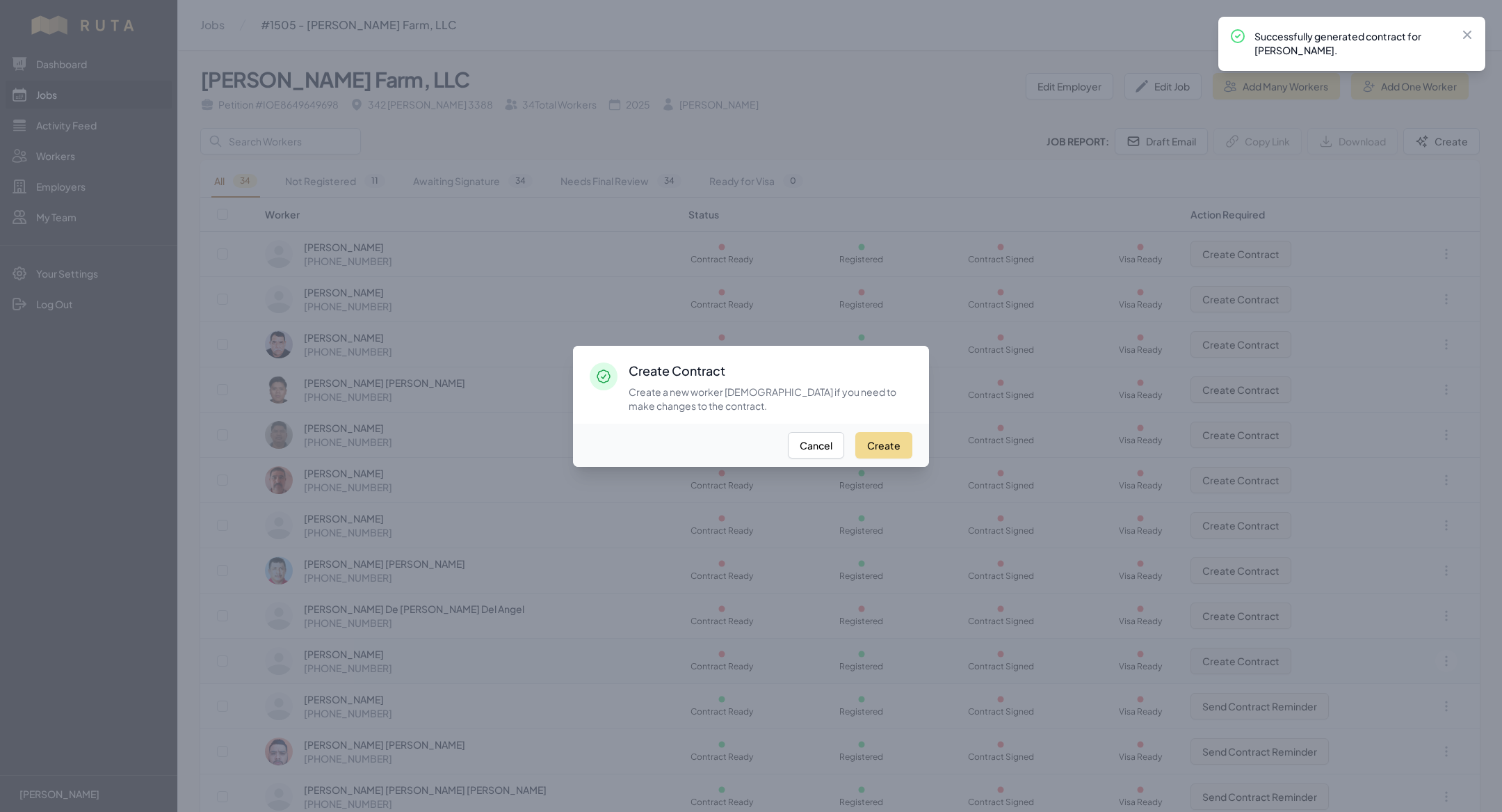
click at [1208, 653] on div at bounding box center [751, 406] width 1502 height 812
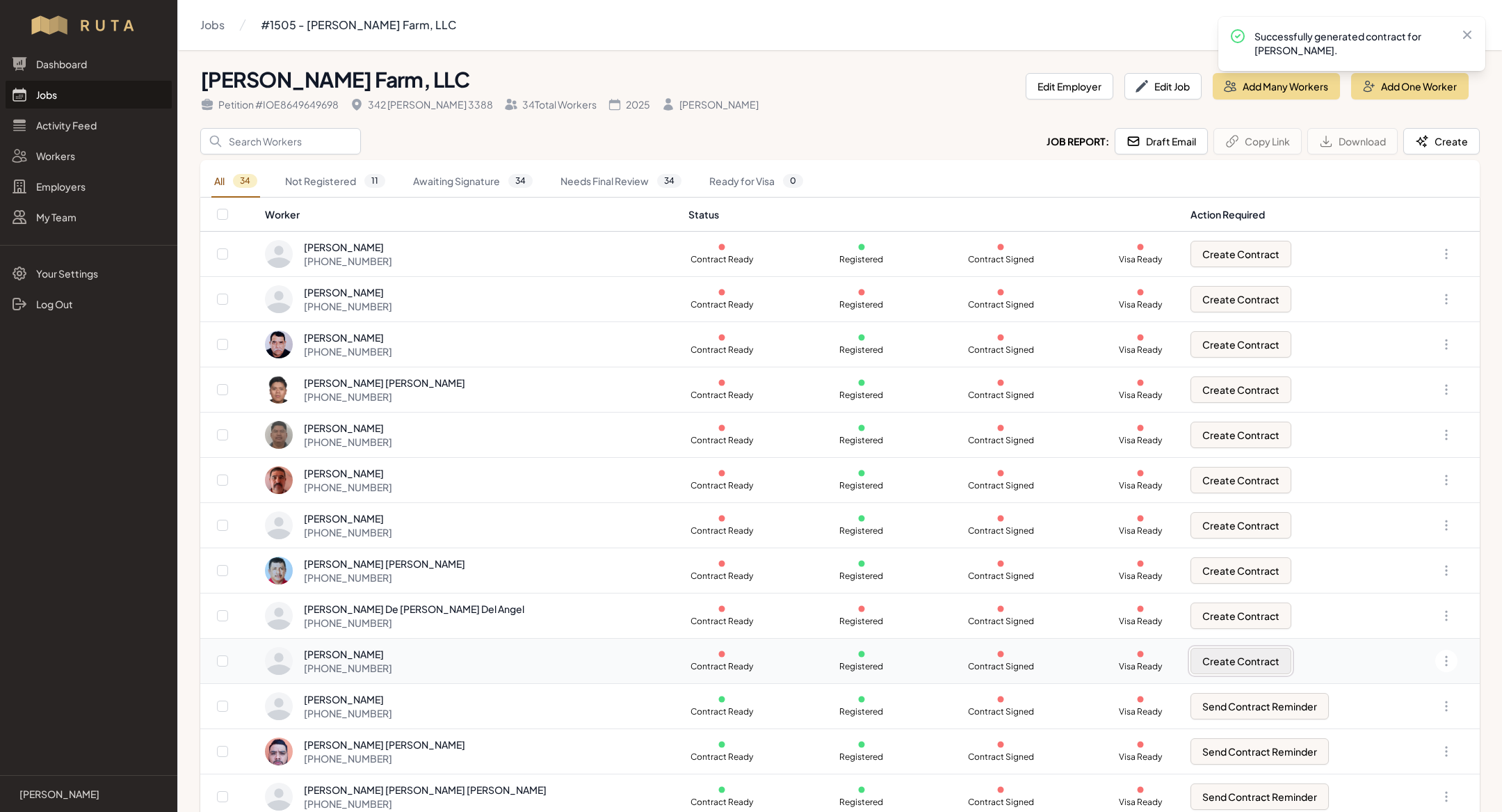
click at [1193, 662] on button "Create Contract" at bounding box center [1241, 661] width 101 height 26
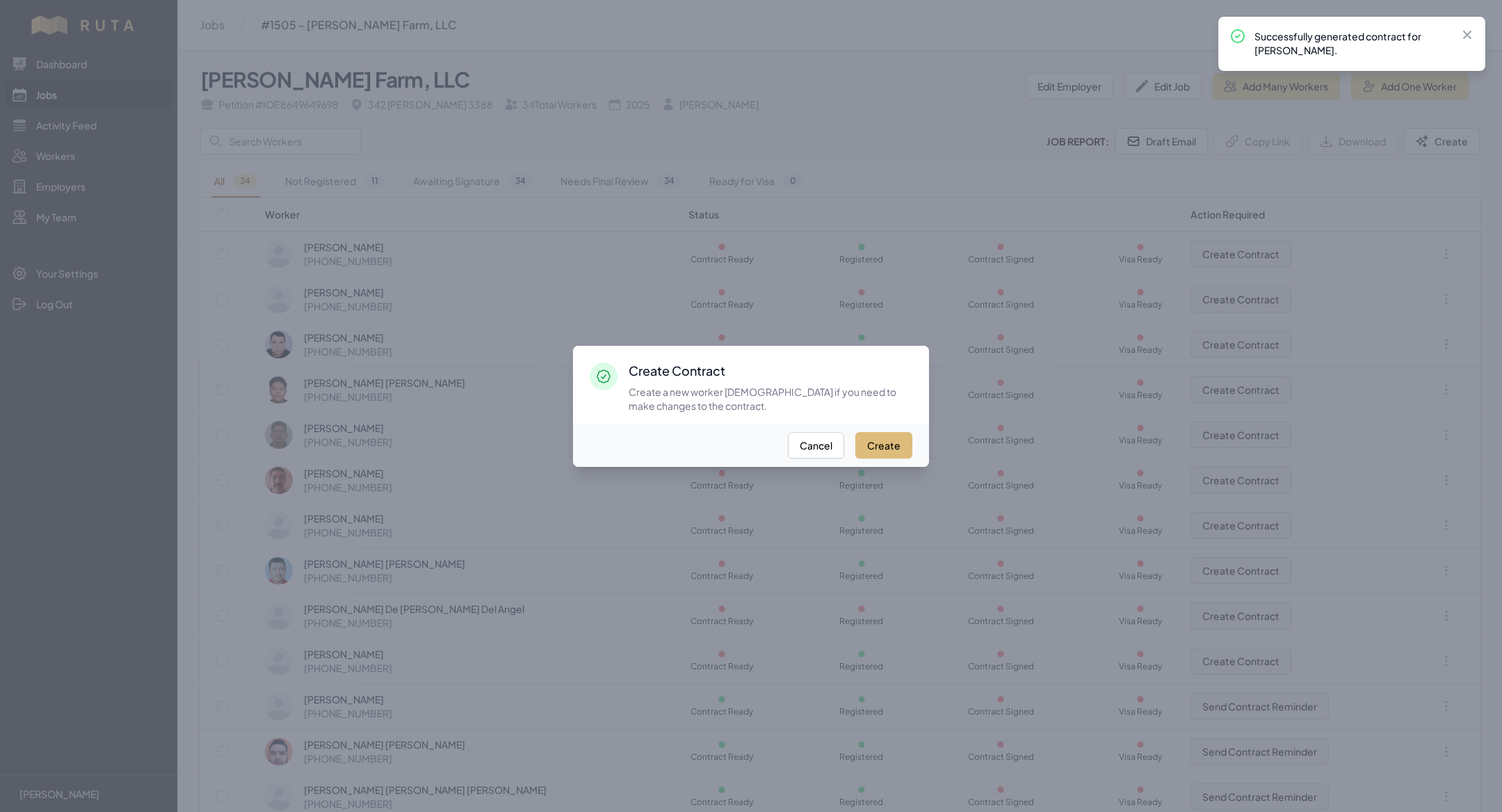
click at [875, 441] on button "Create" at bounding box center [883, 445] width 57 height 26
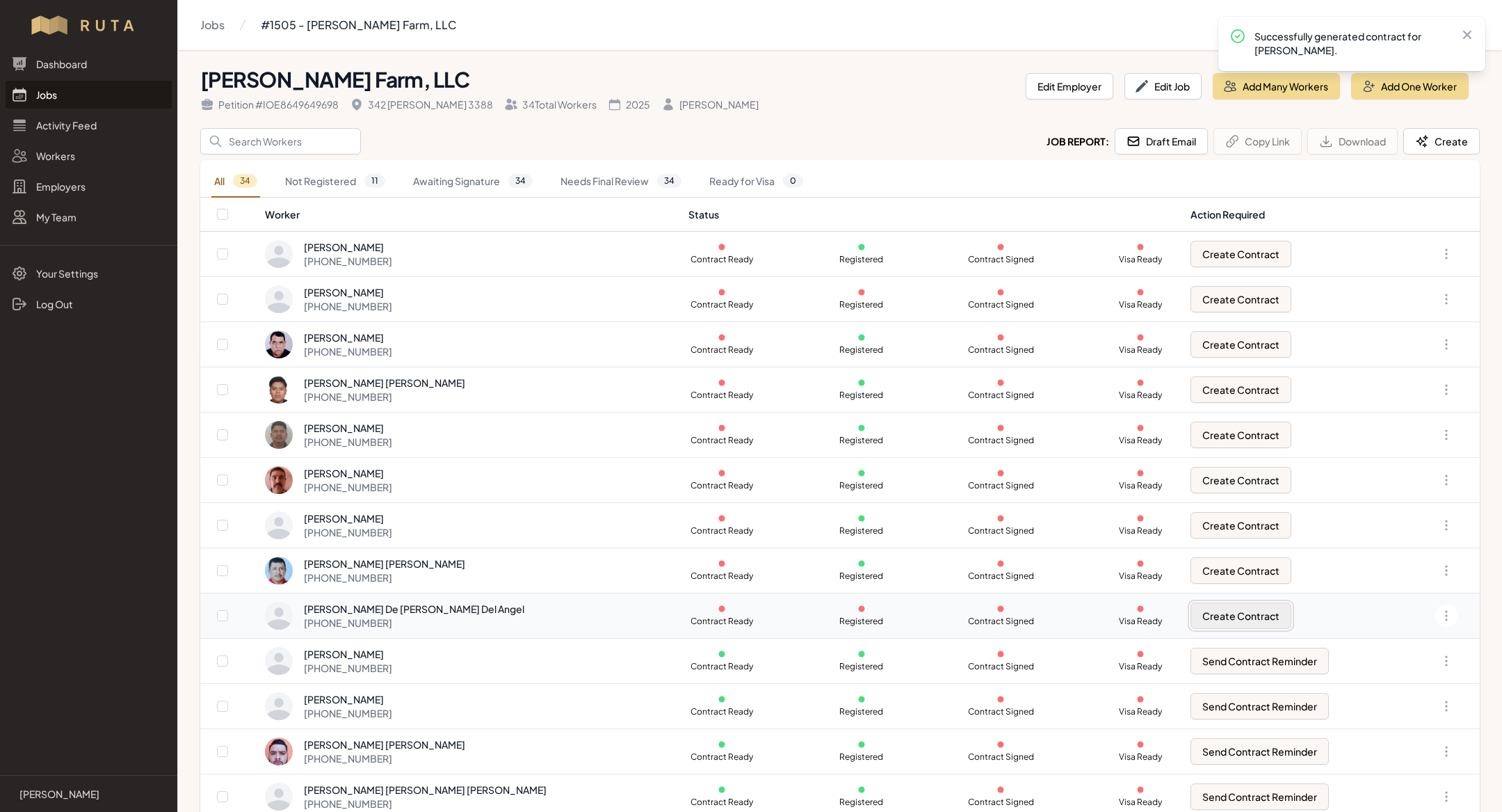
click at [1223, 611] on button "Create Contract" at bounding box center [1241, 615] width 101 height 26
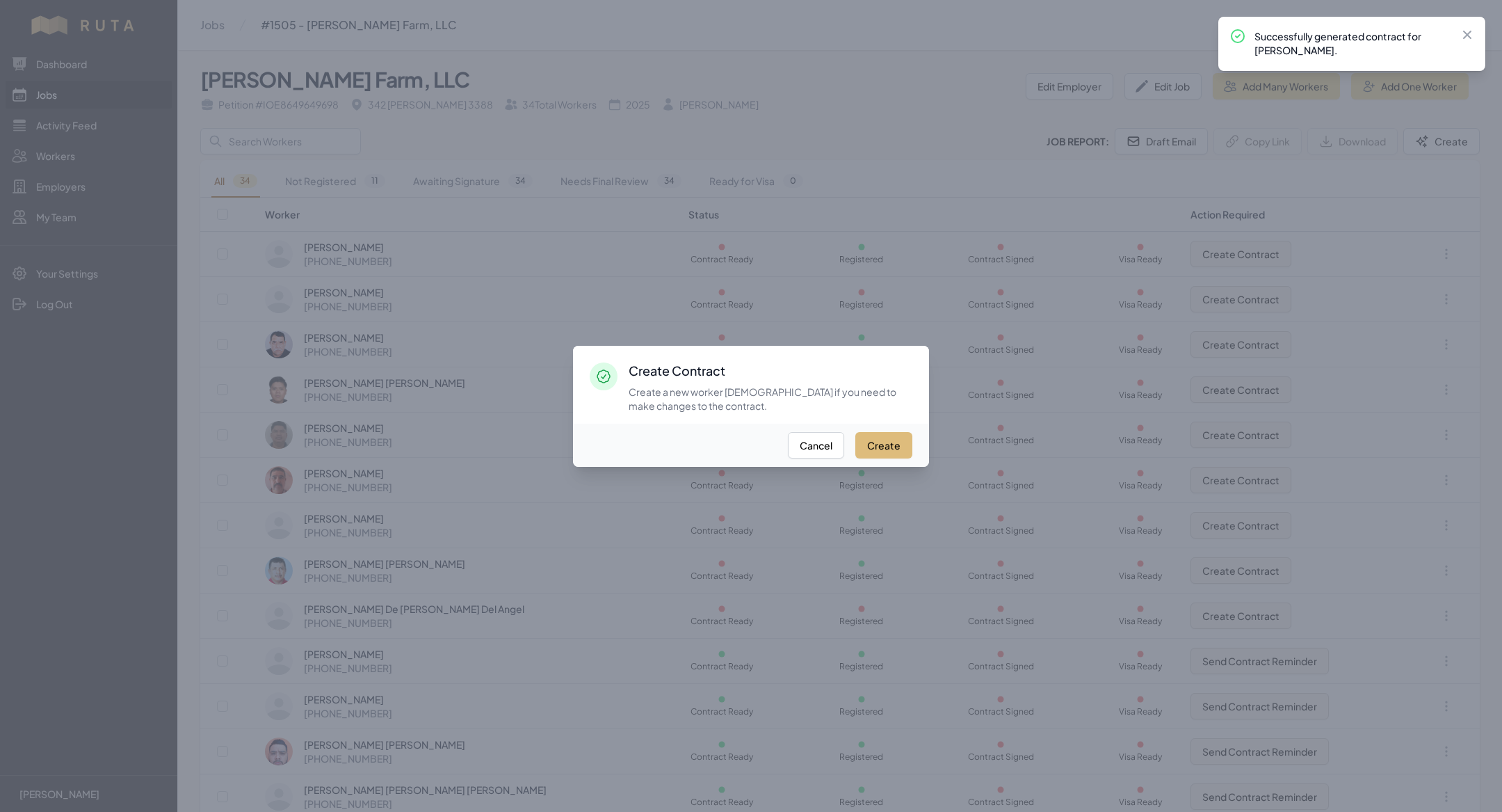
click at [889, 443] on button "Create" at bounding box center [883, 445] width 57 height 26
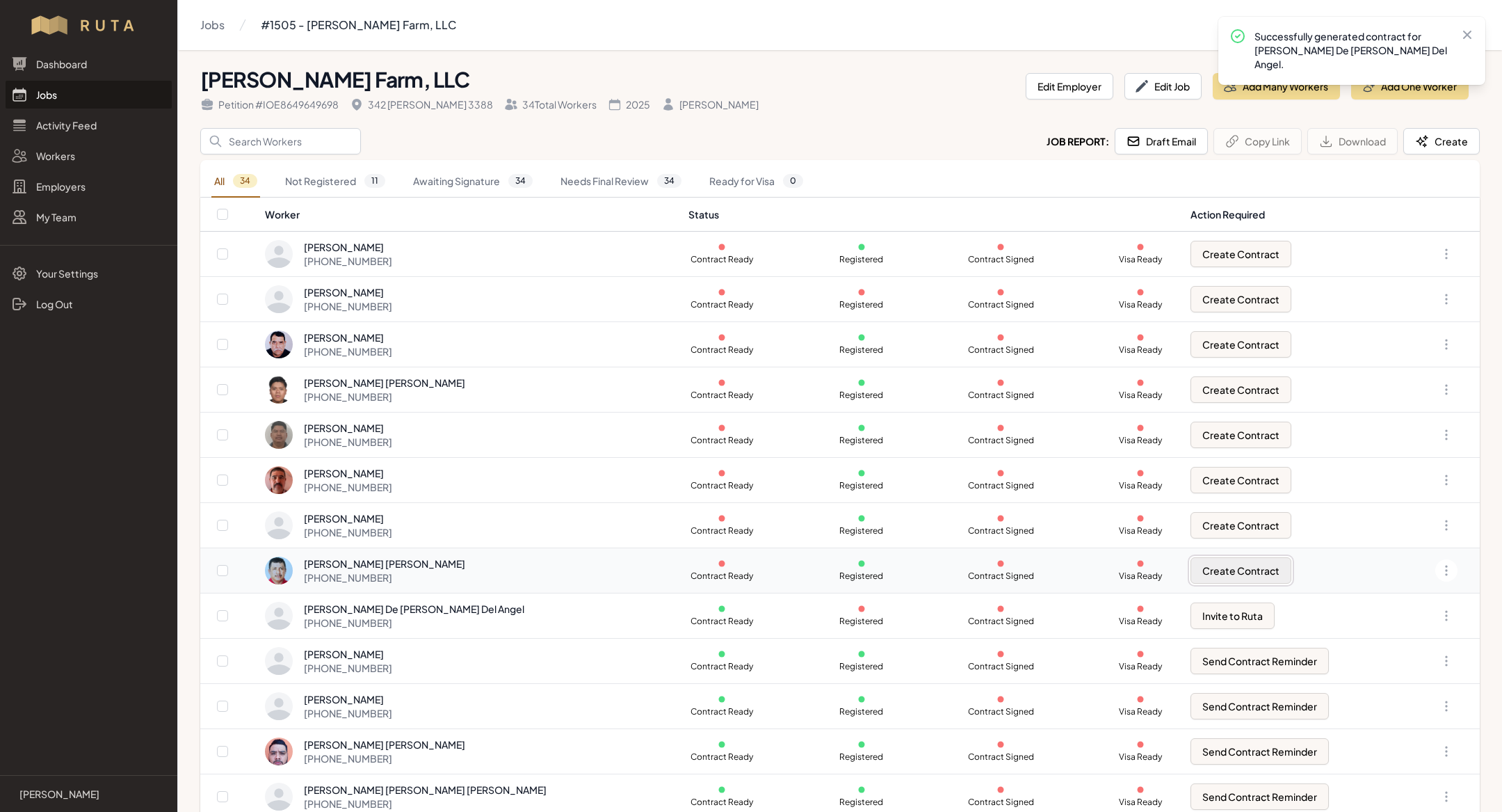
click at [1202, 573] on button "Create Contract" at bounding box center [1241, 570] width 101 height 26
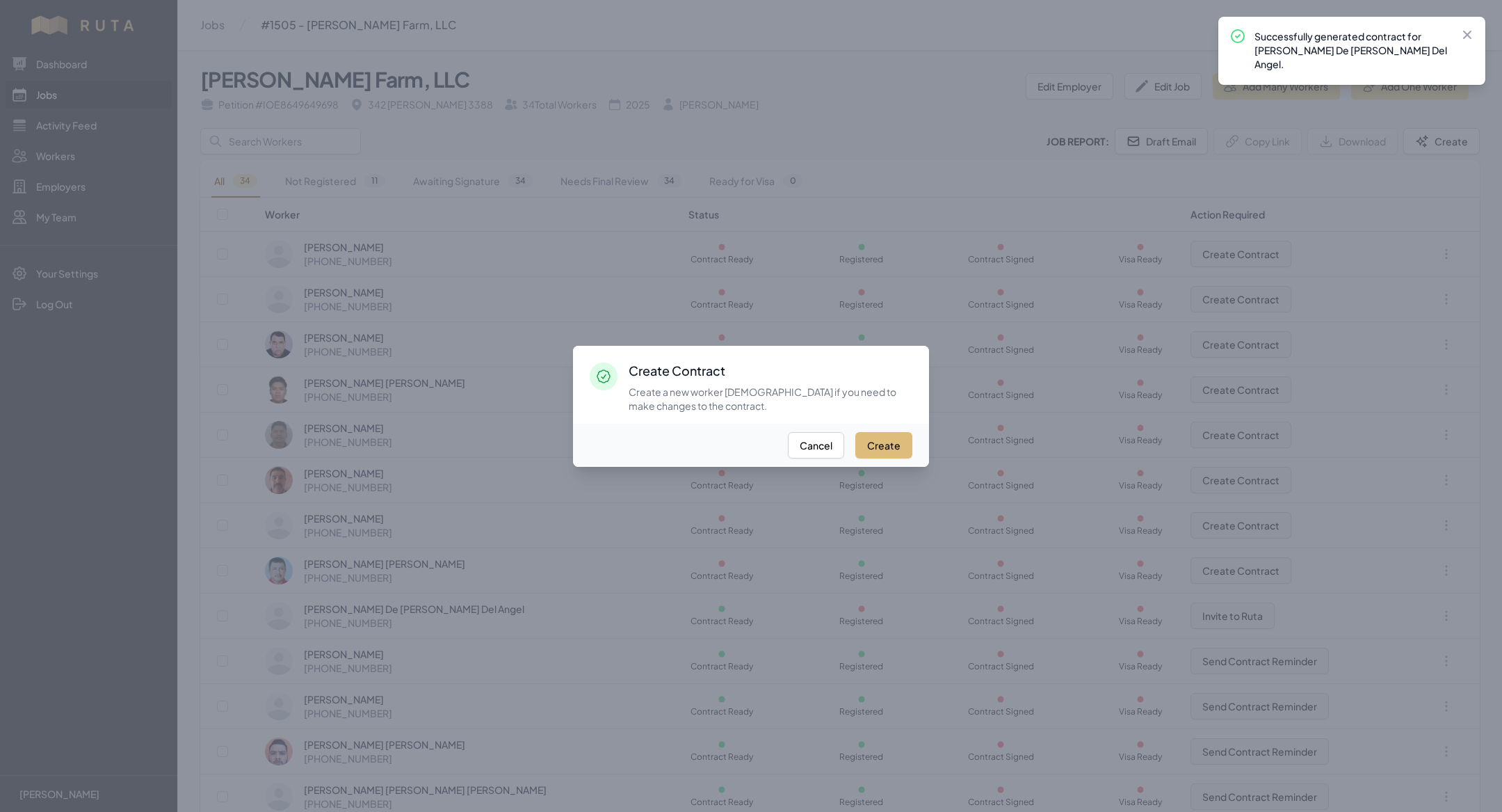
click at [887, 443] on button "Create" at bounding box center [883, 445] width 57 height 26
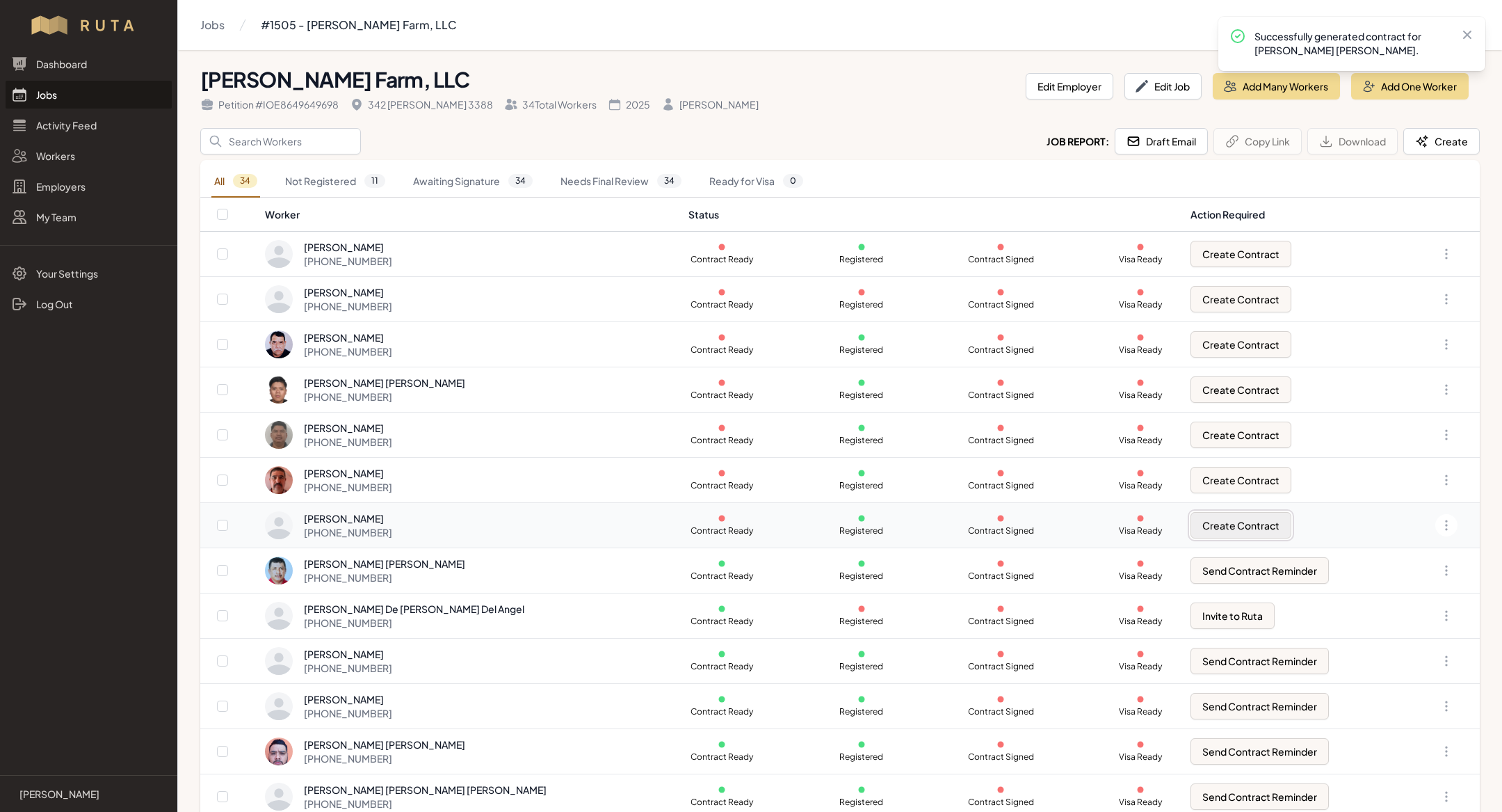
click at [1197, 525] on button "Create Contract" at bounding box center [1241, 525] width 101 height 26
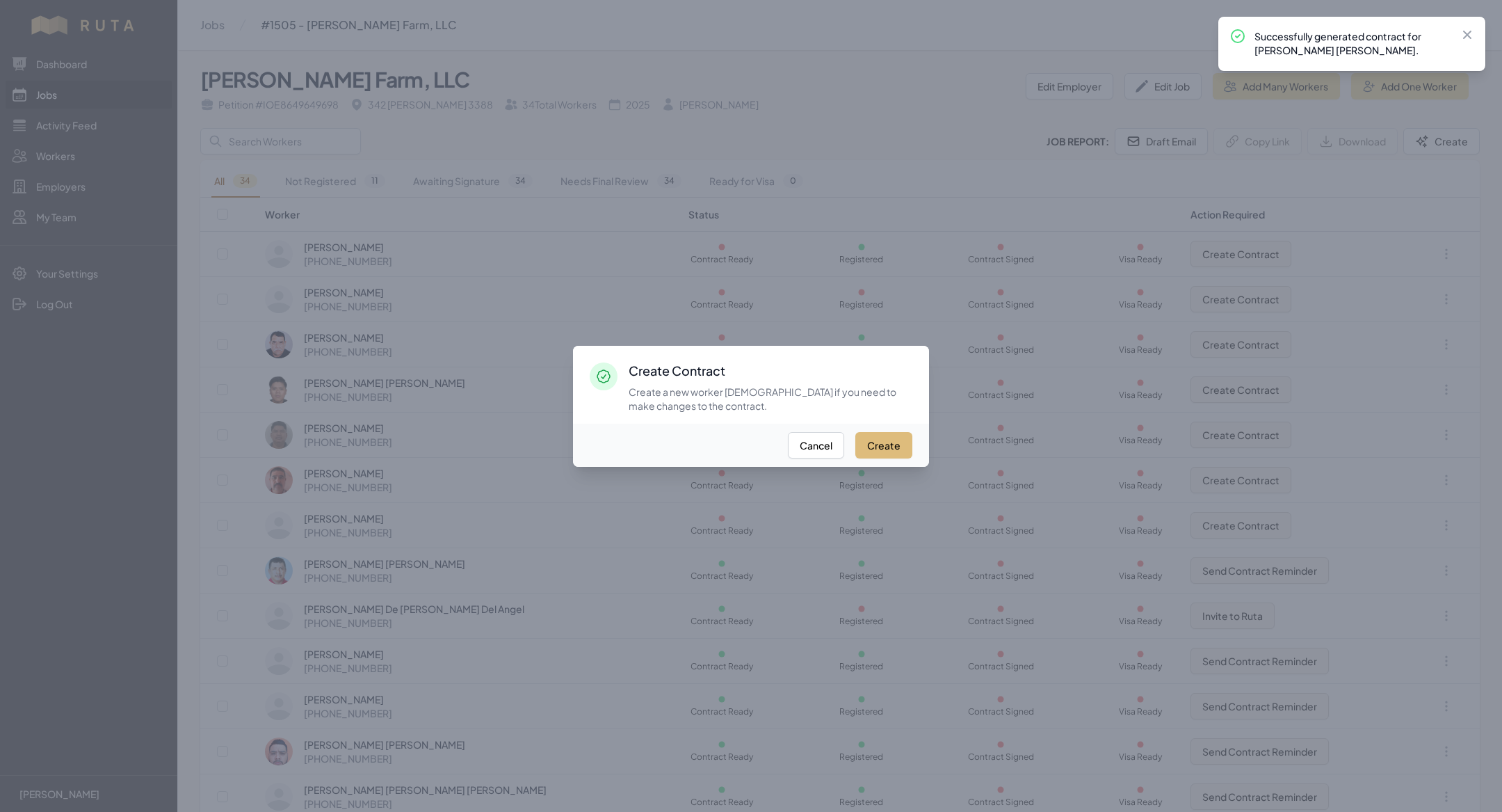
click at [876, 441] on button "Create" at bounding box center [883, 445] width 57 height 26
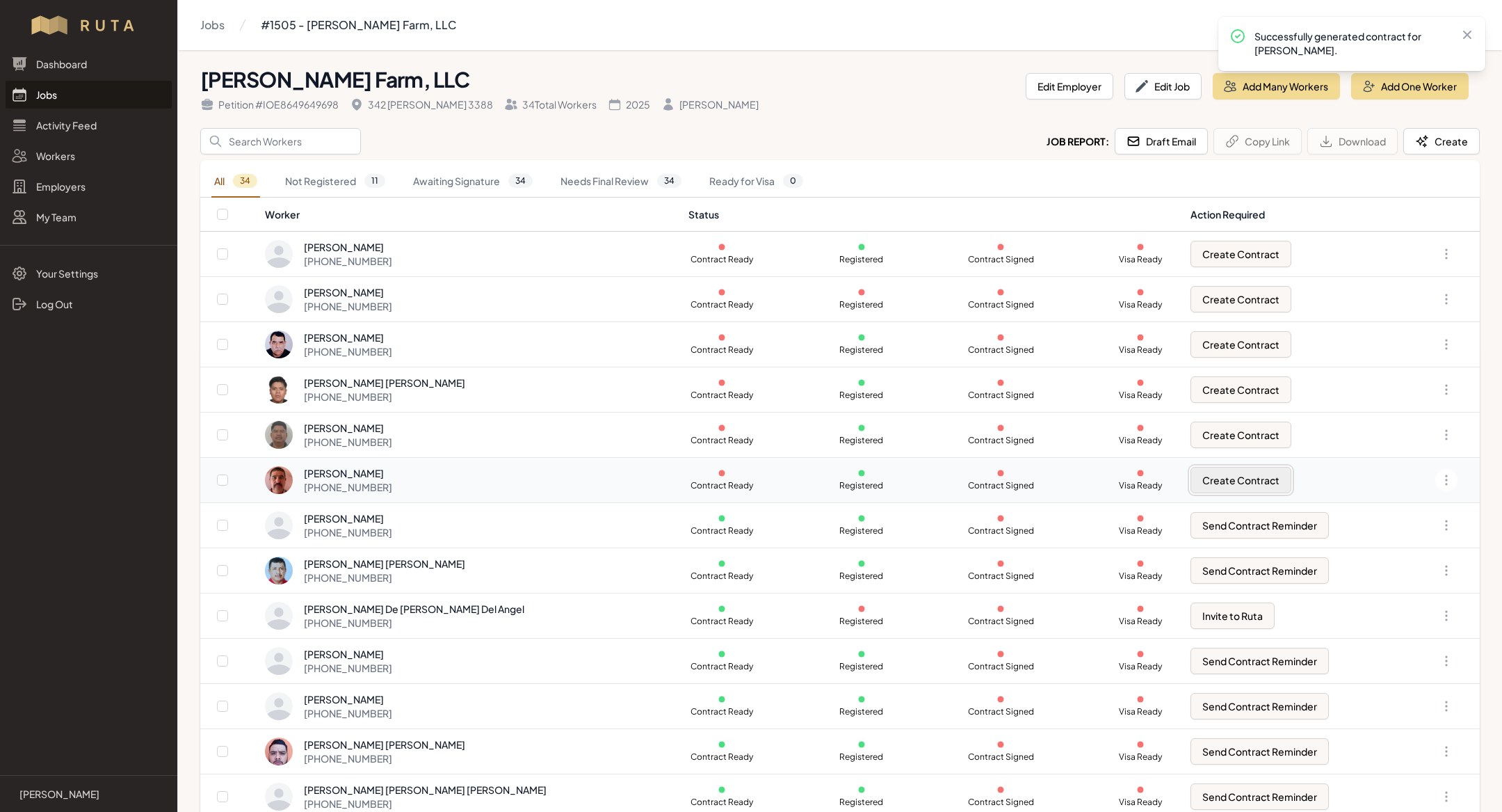
click at [1200, 479] on button "Create Contract" at bounding box center [1241, 480] width 101 height 26
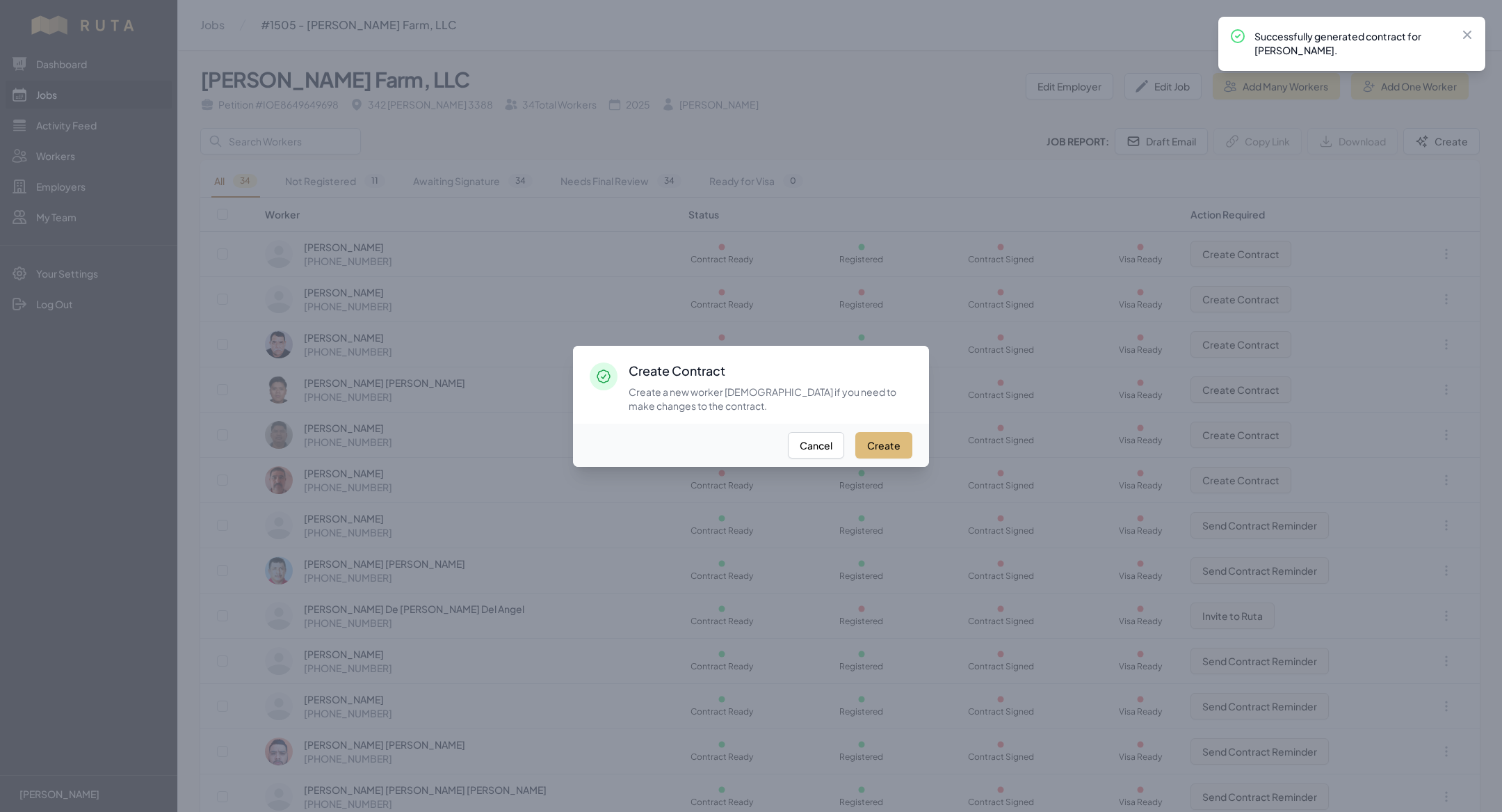
click at [911, 448] on button "Create" at bounding box center [883, 445] width 57 height 26
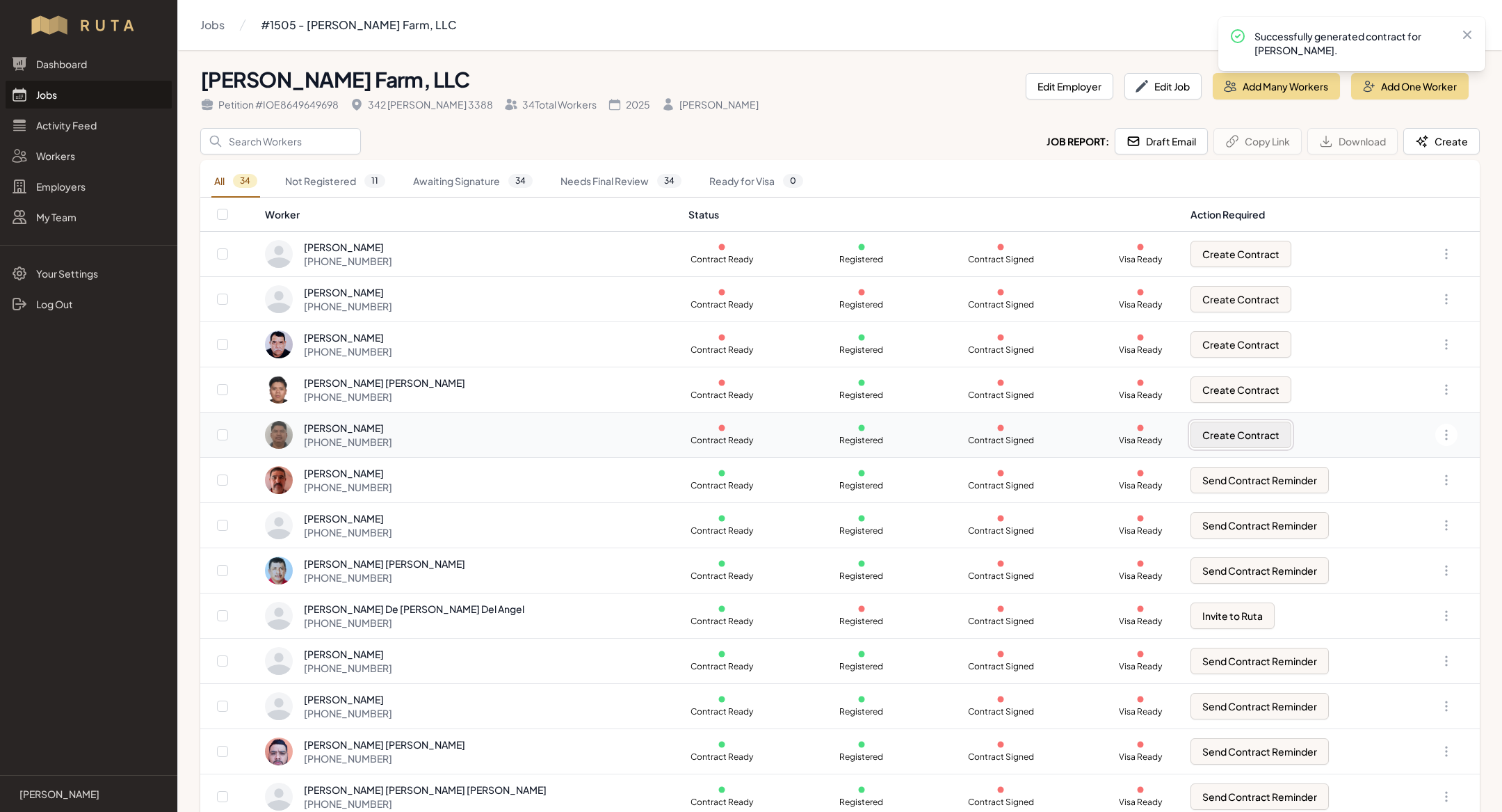
click at [1191, 438] on button "Create Contract" at bounding box center [1241, 434] width 101 height 26
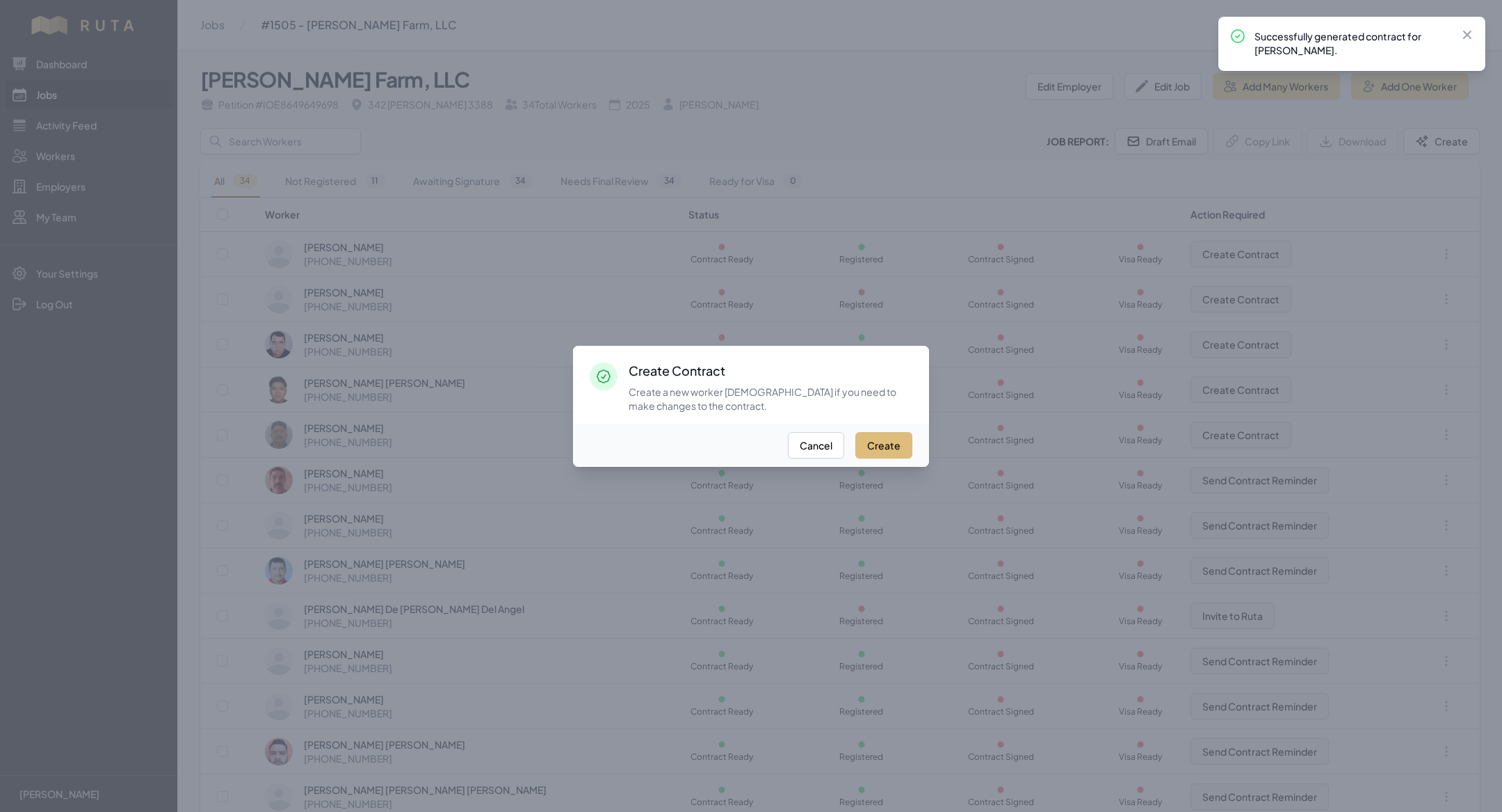
click at [899, 450] on button "Create" at bounding box center [883, 445] width 57 height 26
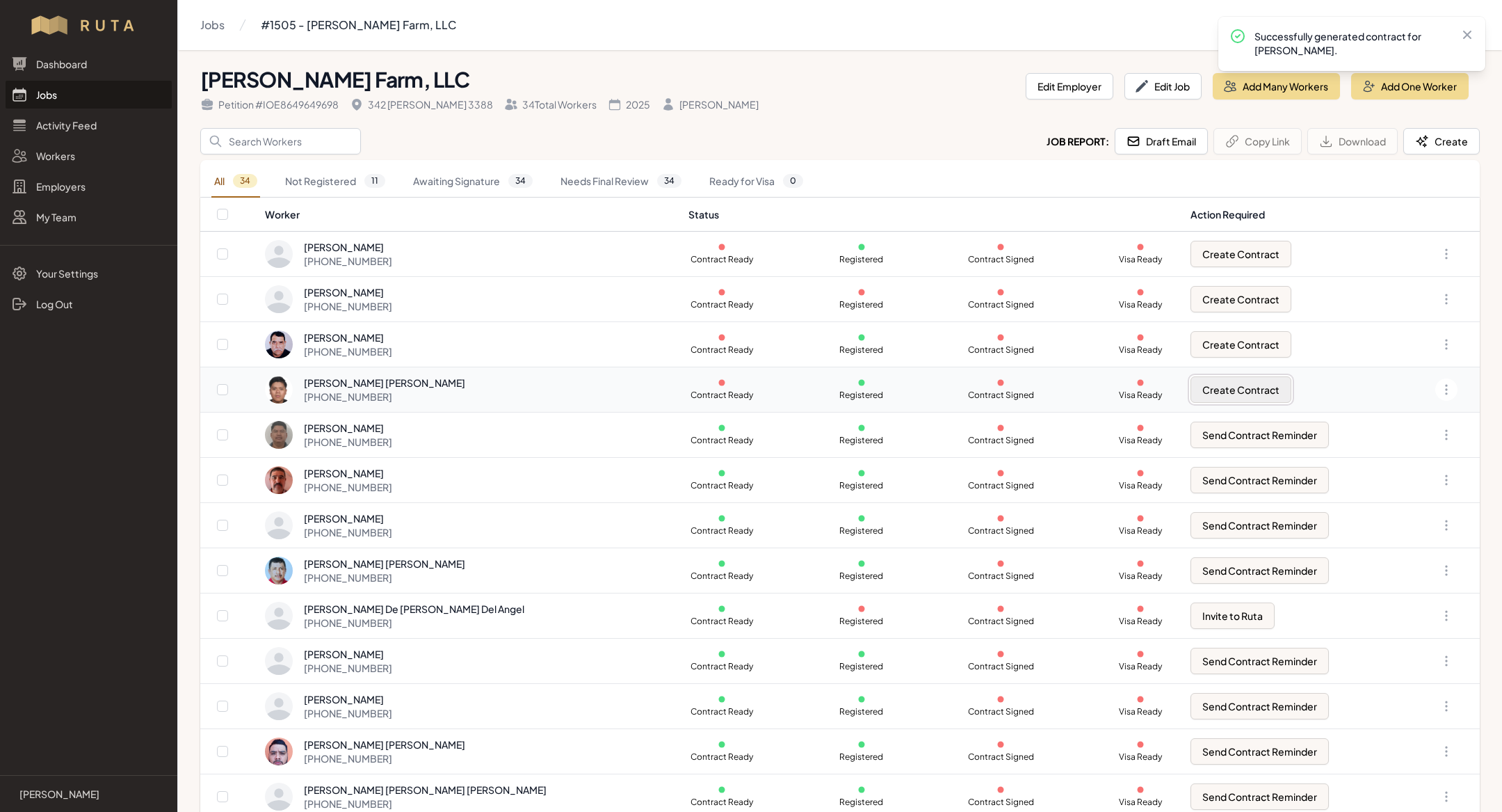
click at [1214, 378] on button "Create Contract" at bounding box center [1241, 389] width 101 height 26
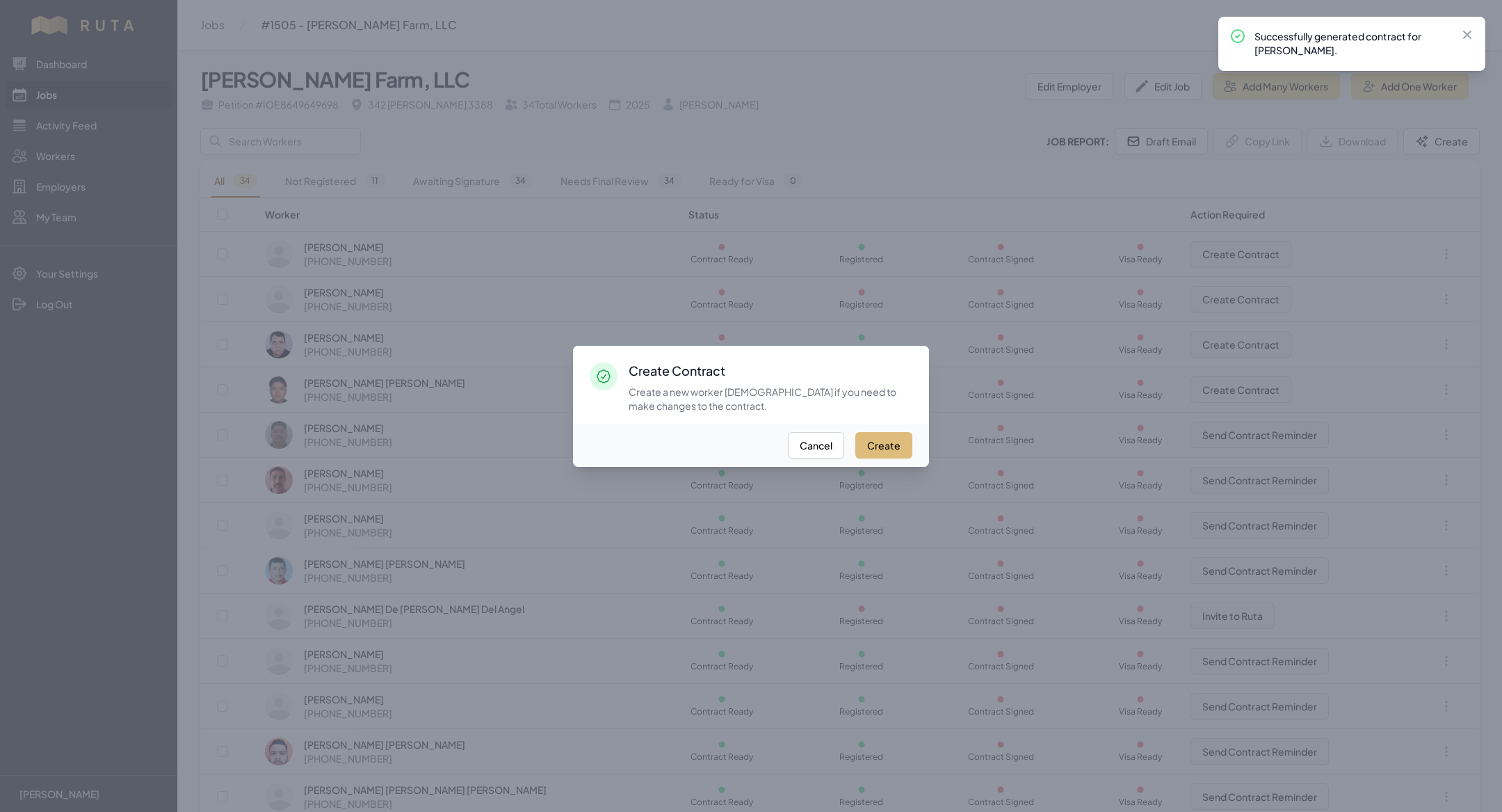
click at [880, 455] on button "Create" at bounding box center [883, 445] width 57 height 26
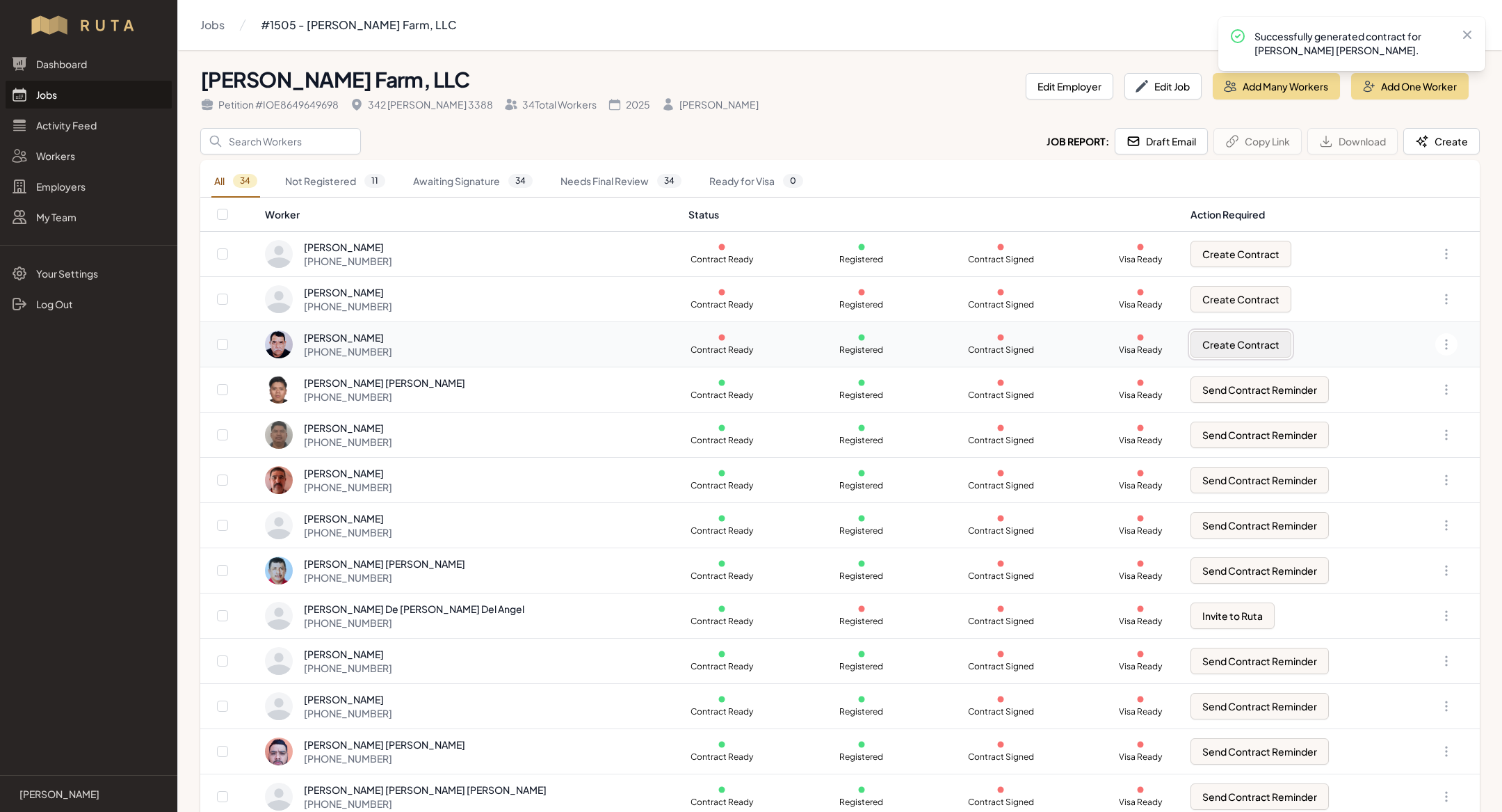
click at [1225, 331] on button "Create Contract" at bounding box center [1241, 344] width 101 height 26
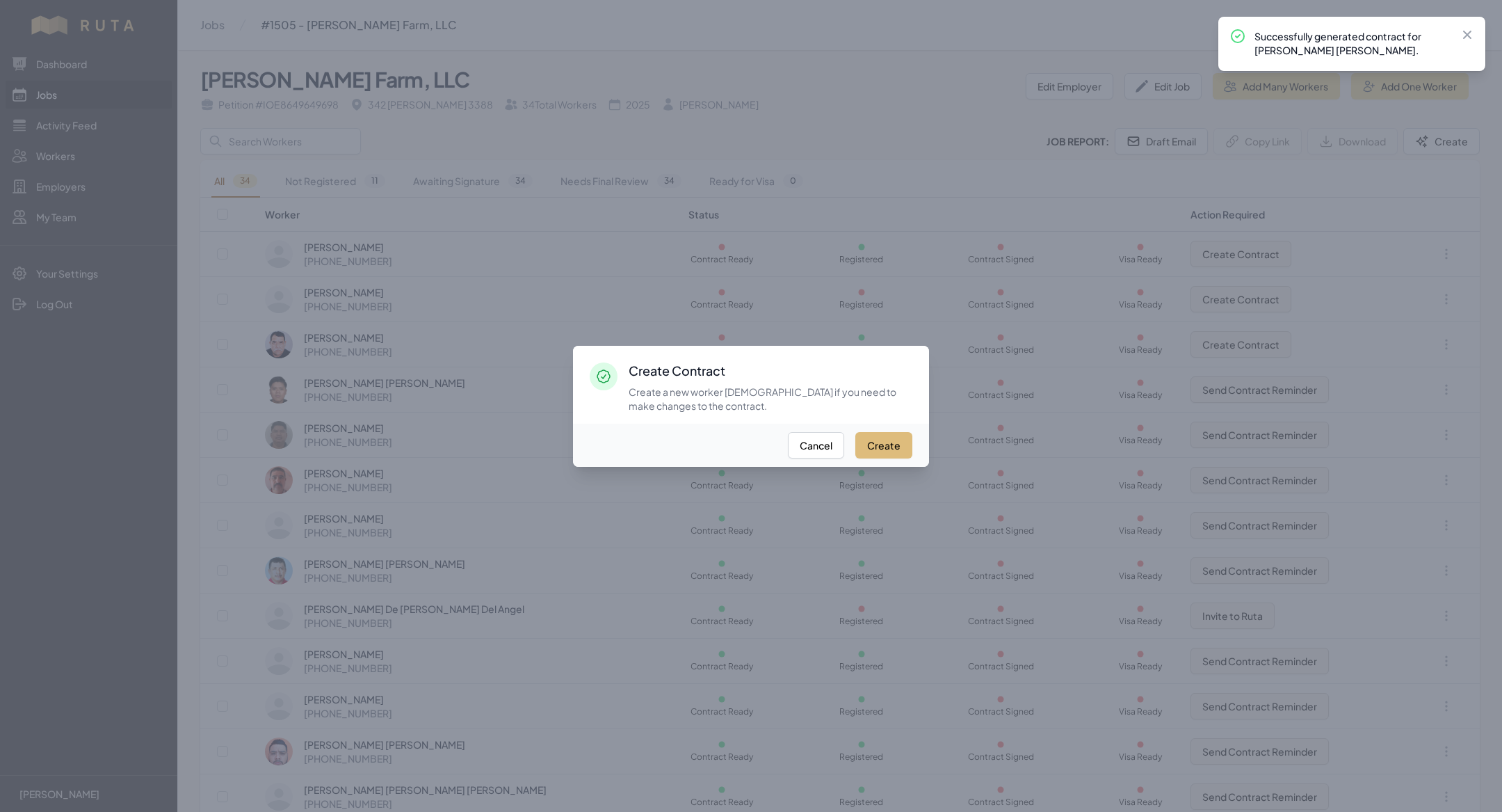
click at [889, 443] on button "Create" at bounding box center [883, 445] width 57 height 26
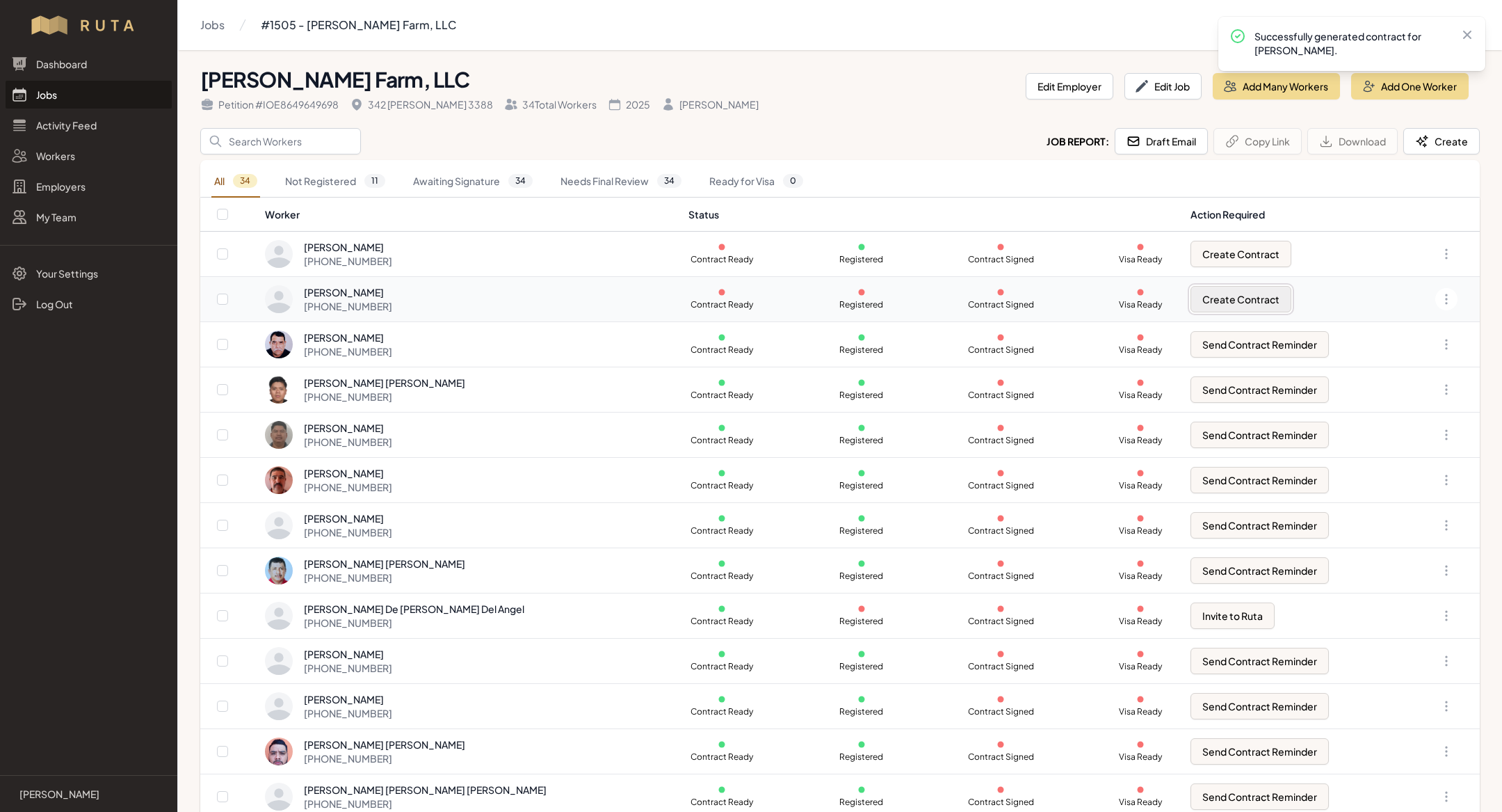
click at [1205, 295] on button "Create Contract" at bounding box center [1241, 299] width 101 height 26
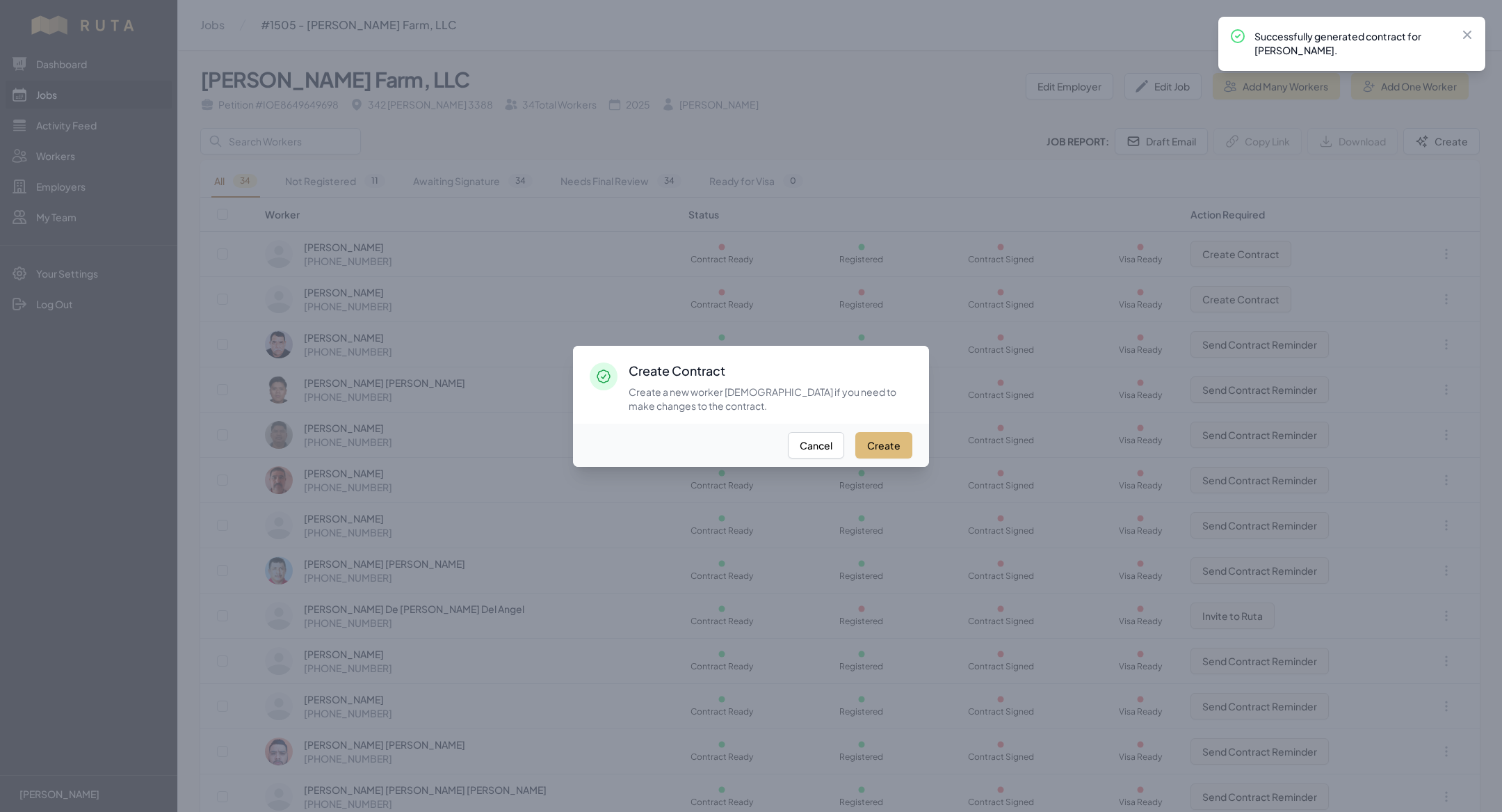
click at [873, 444] on button "Create" at bounding box center [883, 445] width 57 height 26
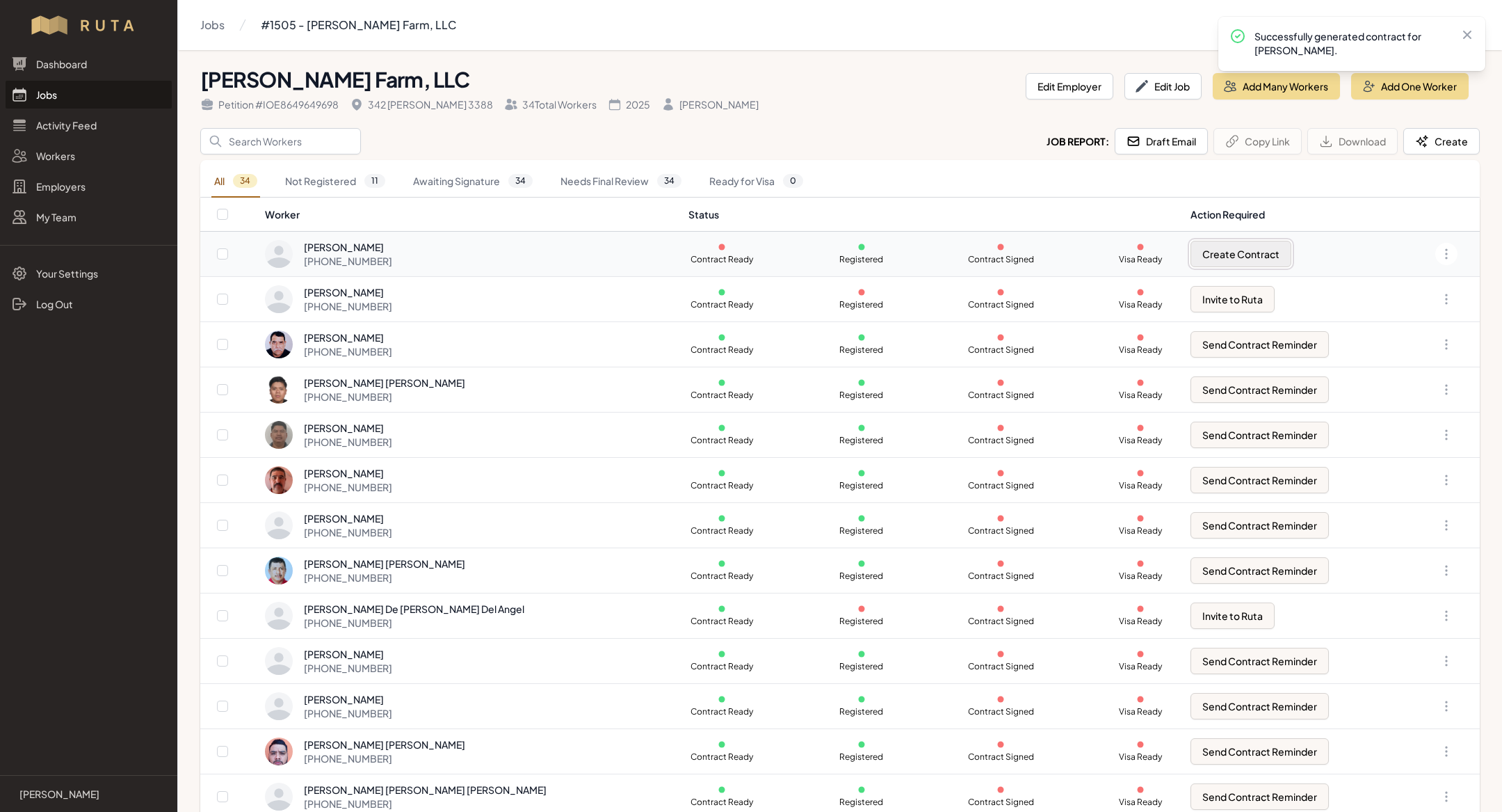
click at [1205, 245] on button "Create Contract" at bounding box center [1241, 253] width 101 height 26
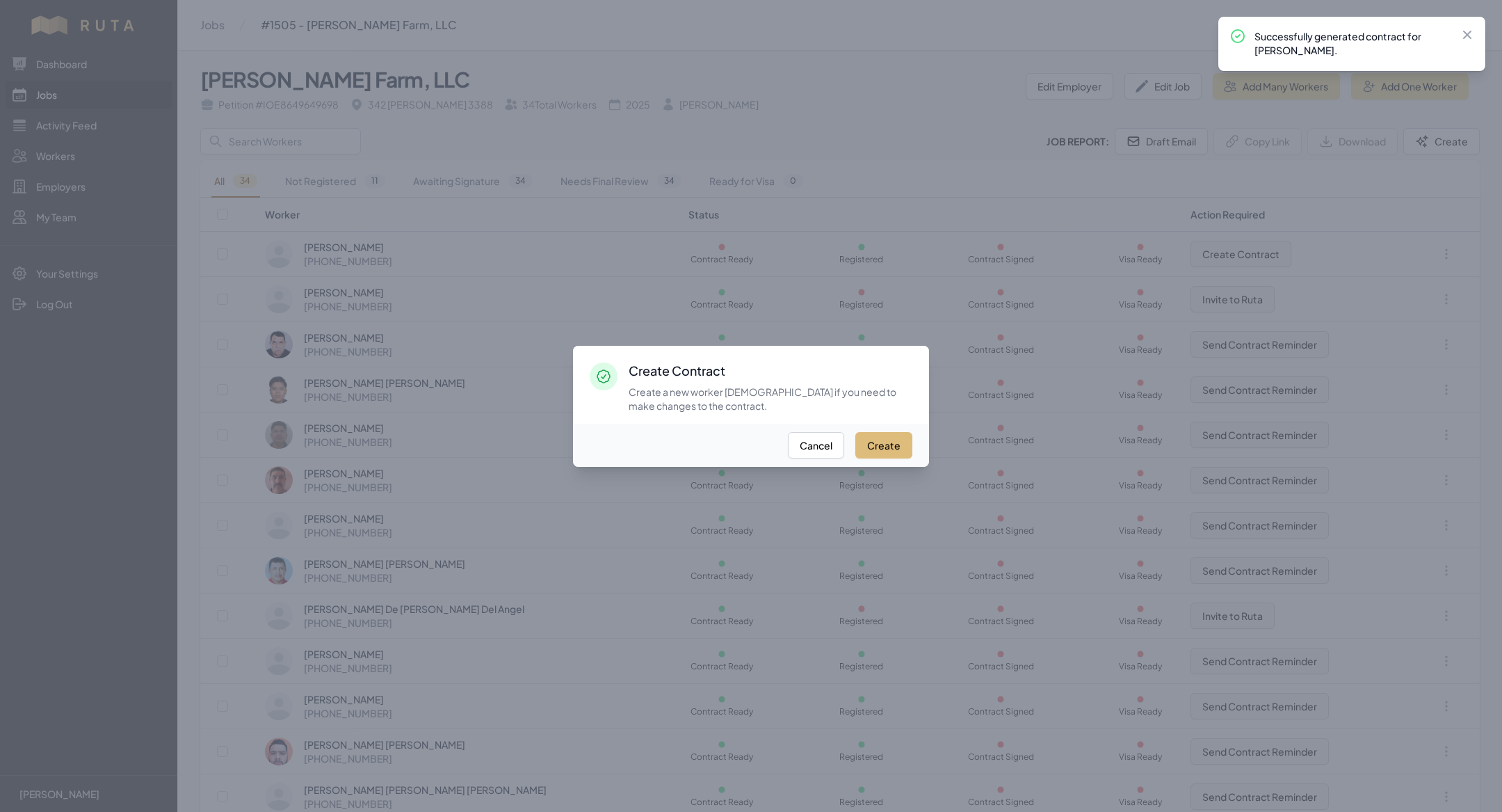
click at [879, 440] on button "Create" at bounding box center [883, 445] width 57 height 26
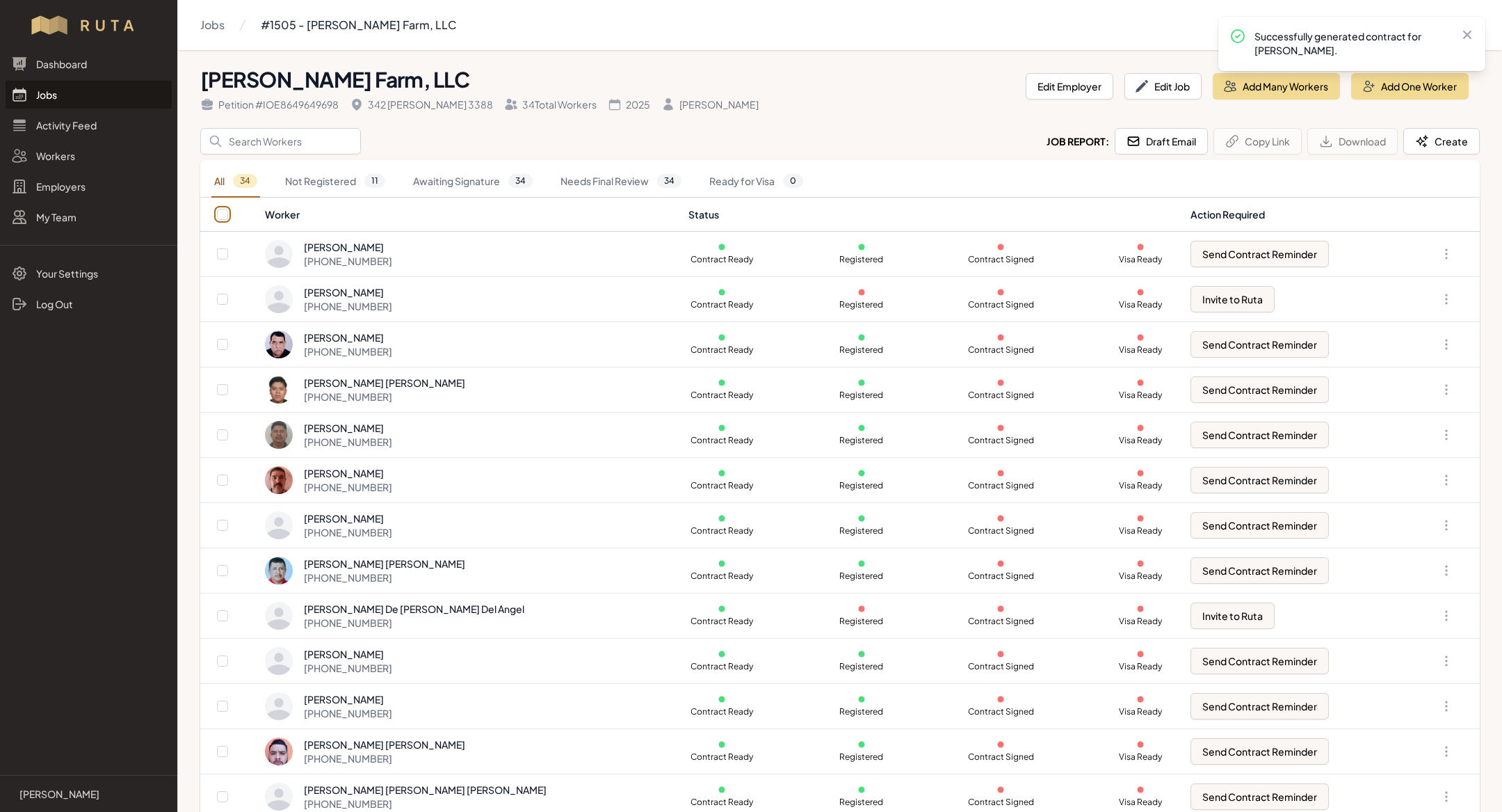
click at [221, 210] on input "checkbox" at bounding box center [222, 214] width 11 height 11
checkbox input "true"
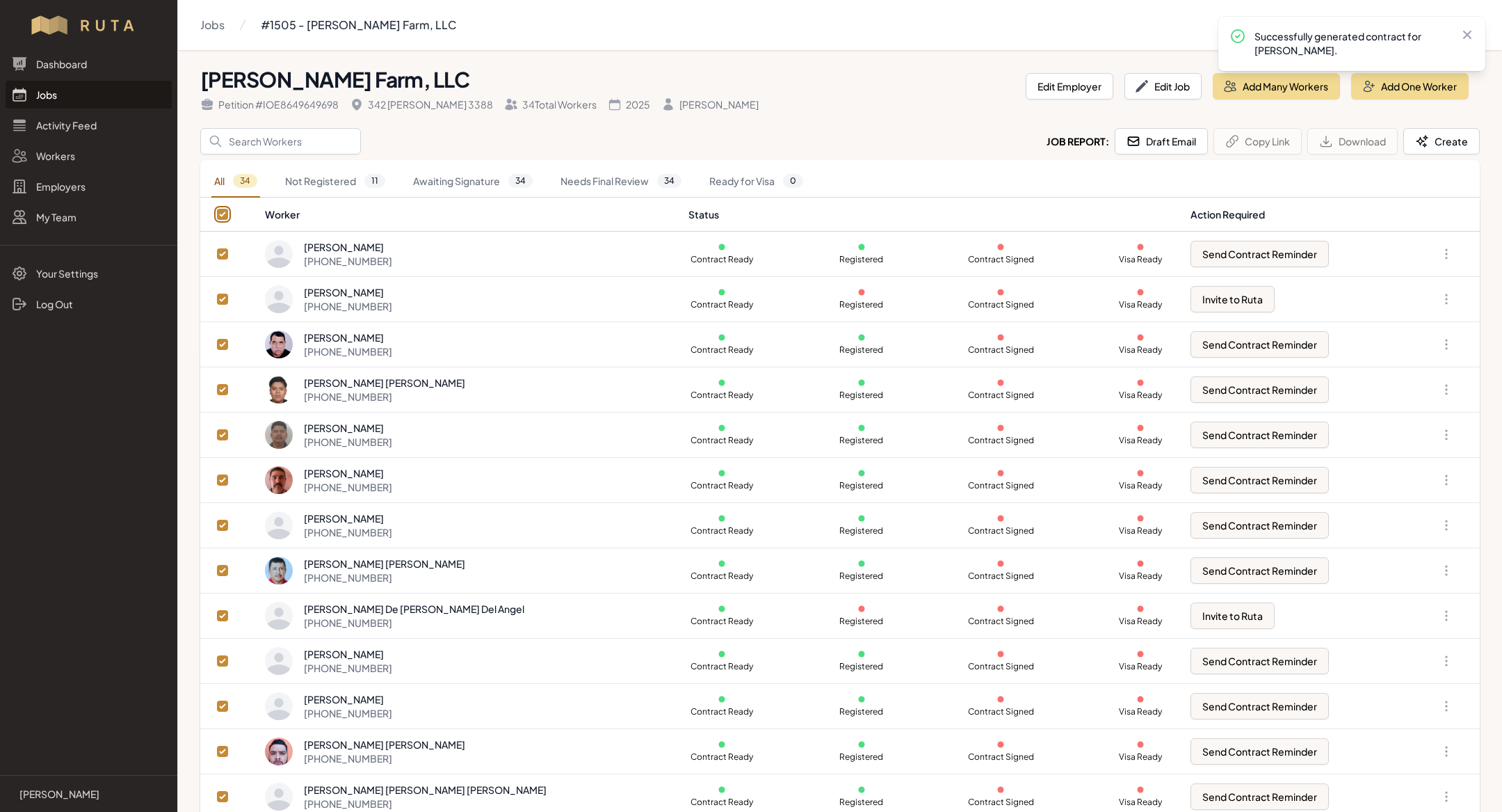
checkbox input "true"
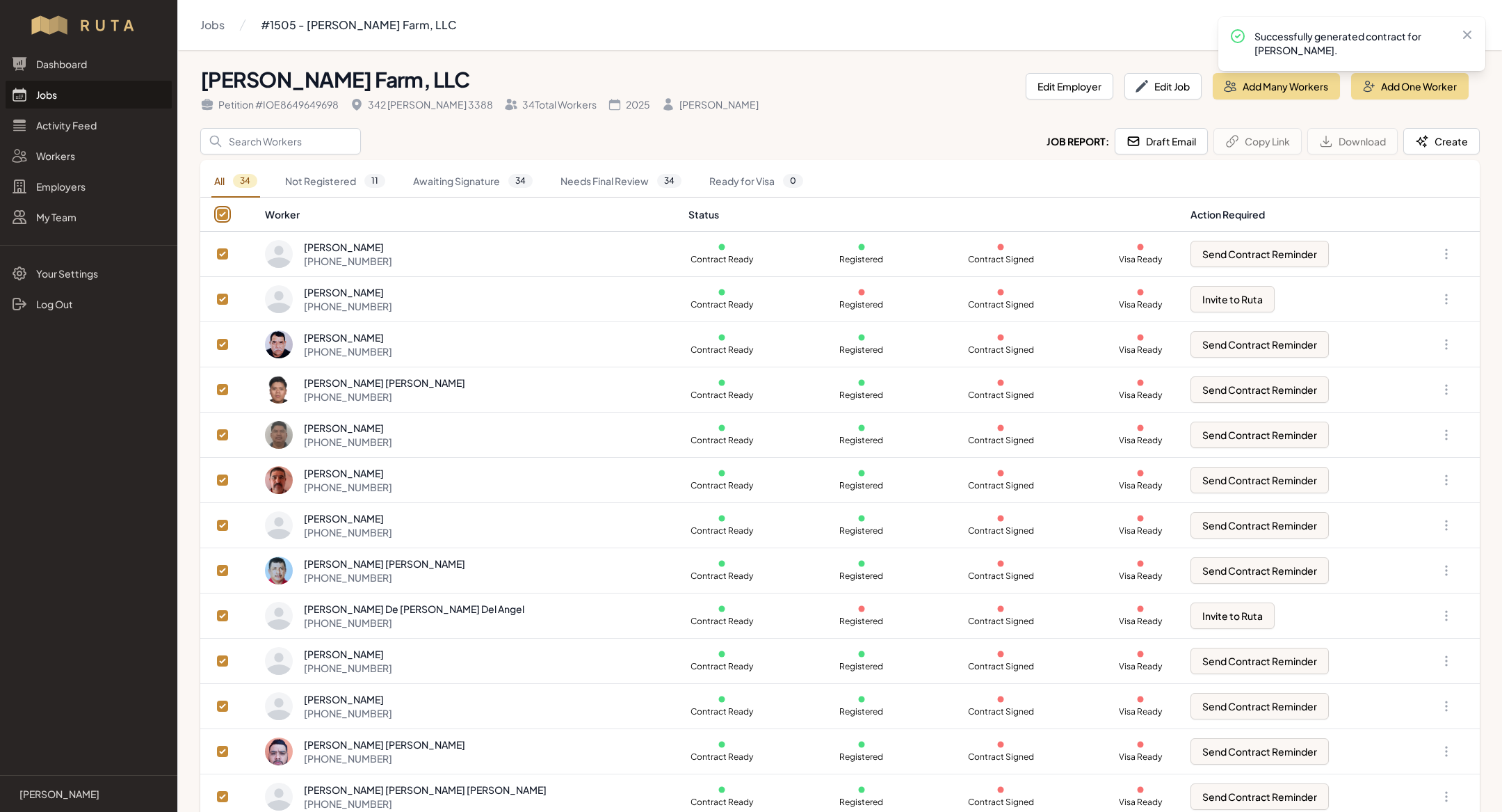
checkbox input "true"
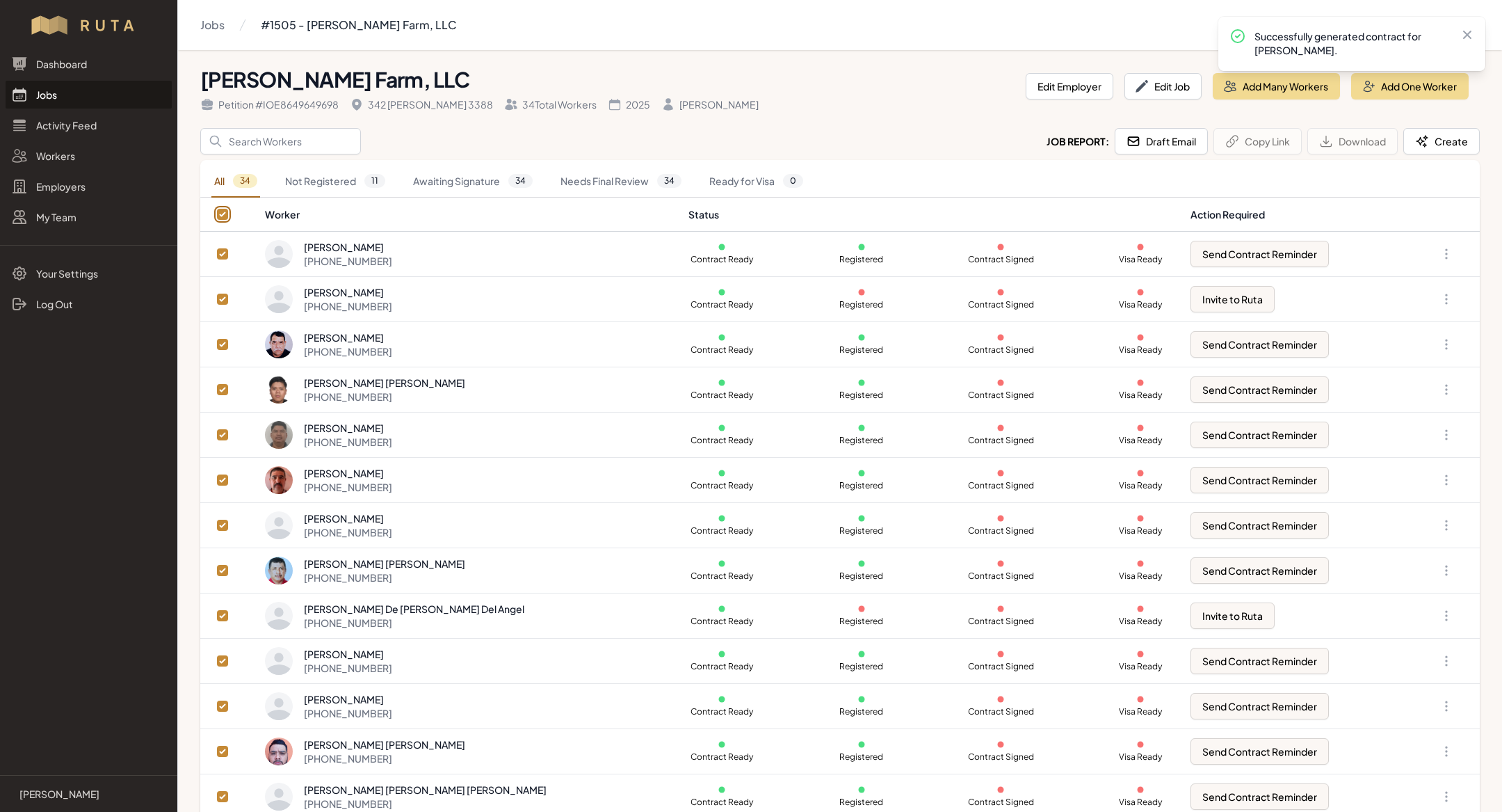
checkbox input "true"
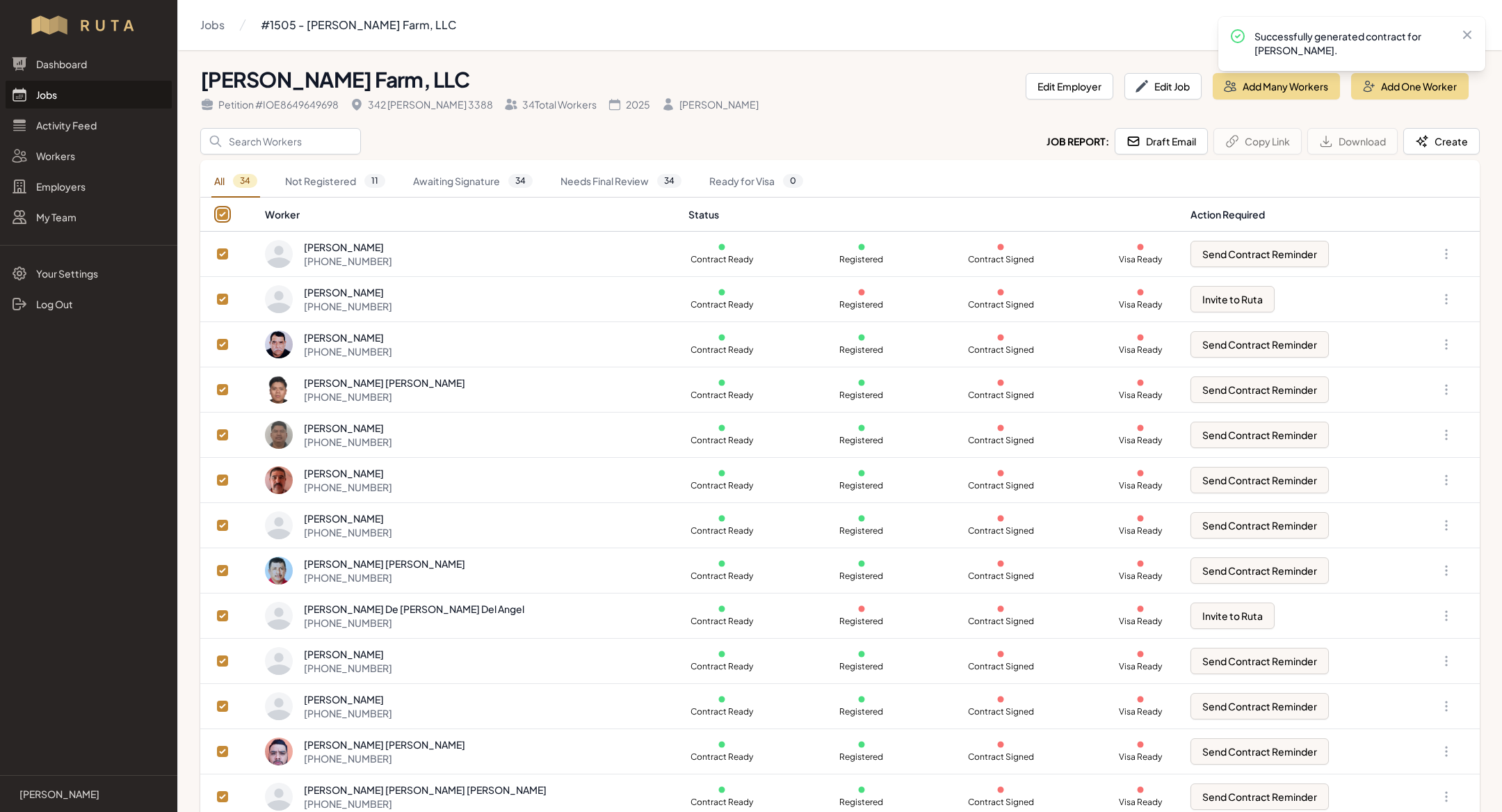
checkbox input "true"
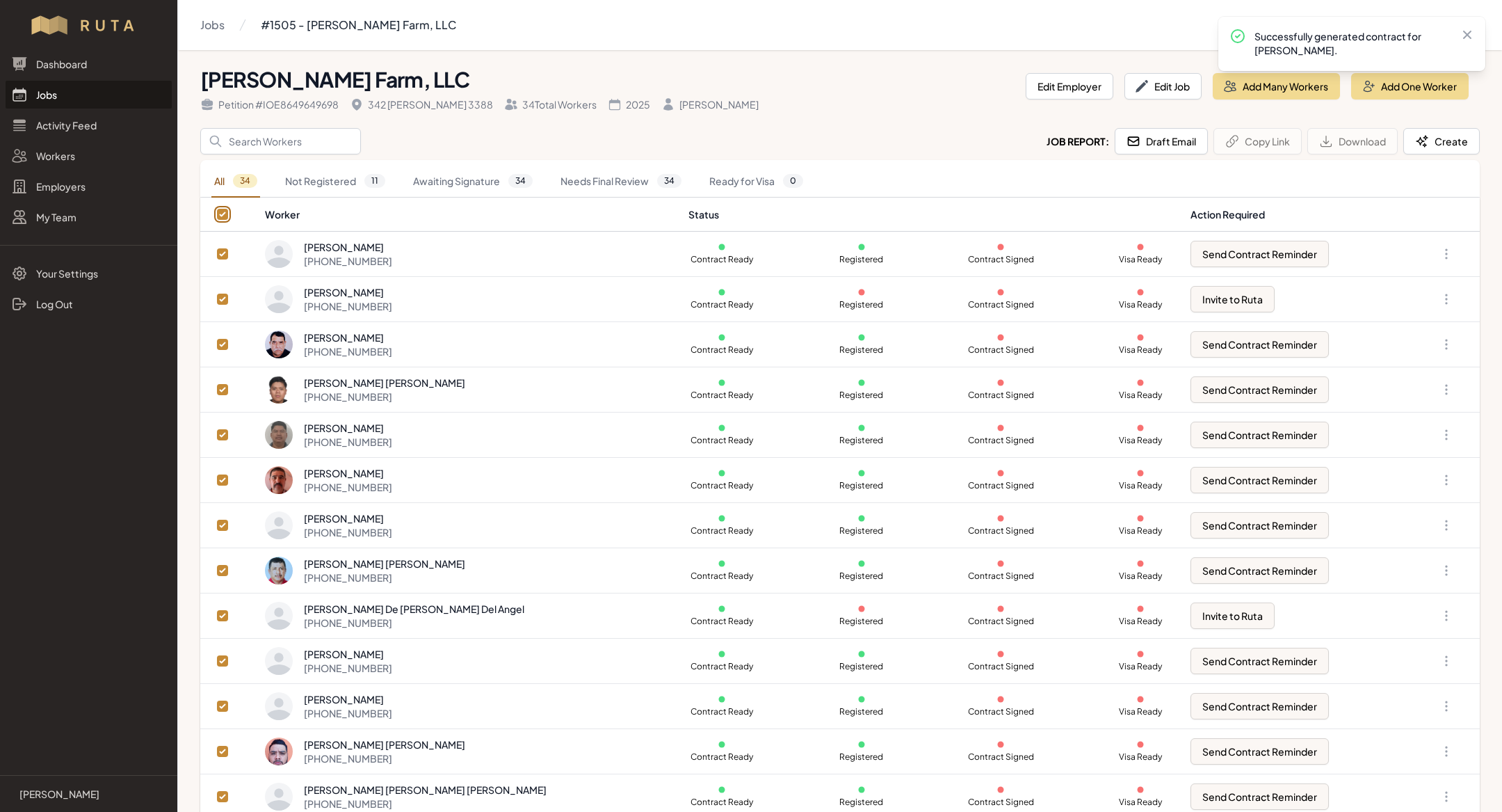
checkbox input "true"
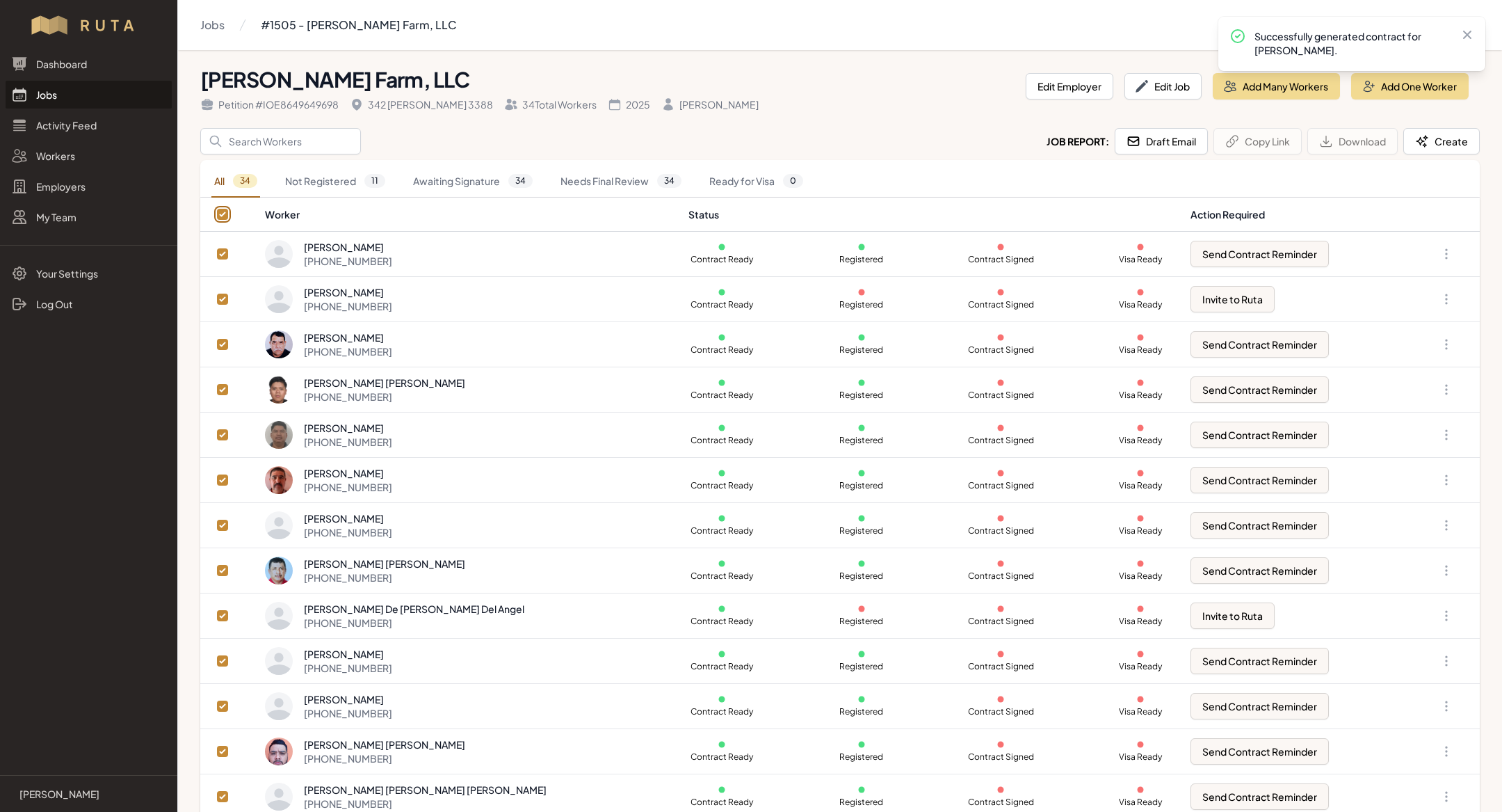
checkbox input "true"
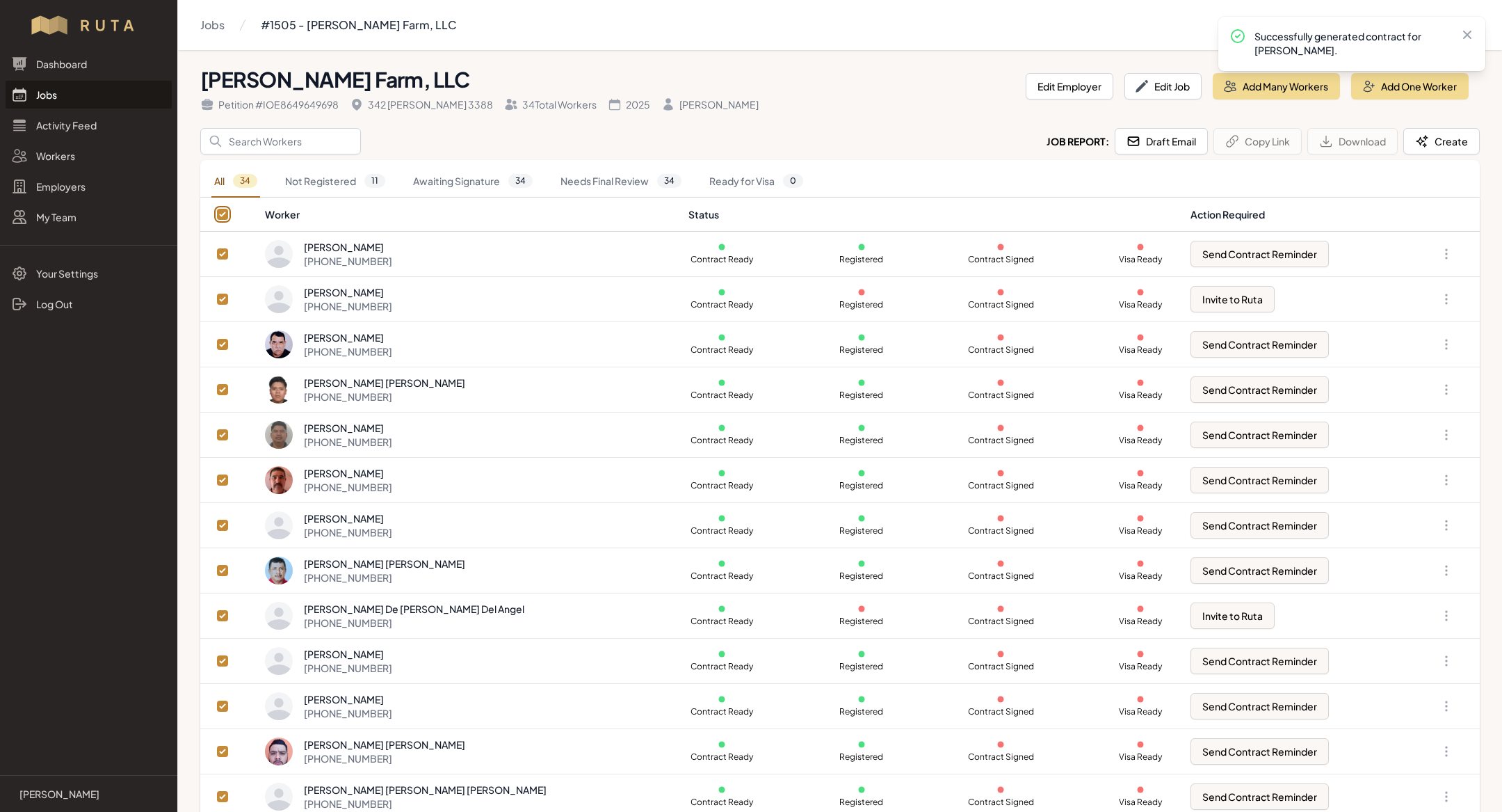
checkbox input "true"
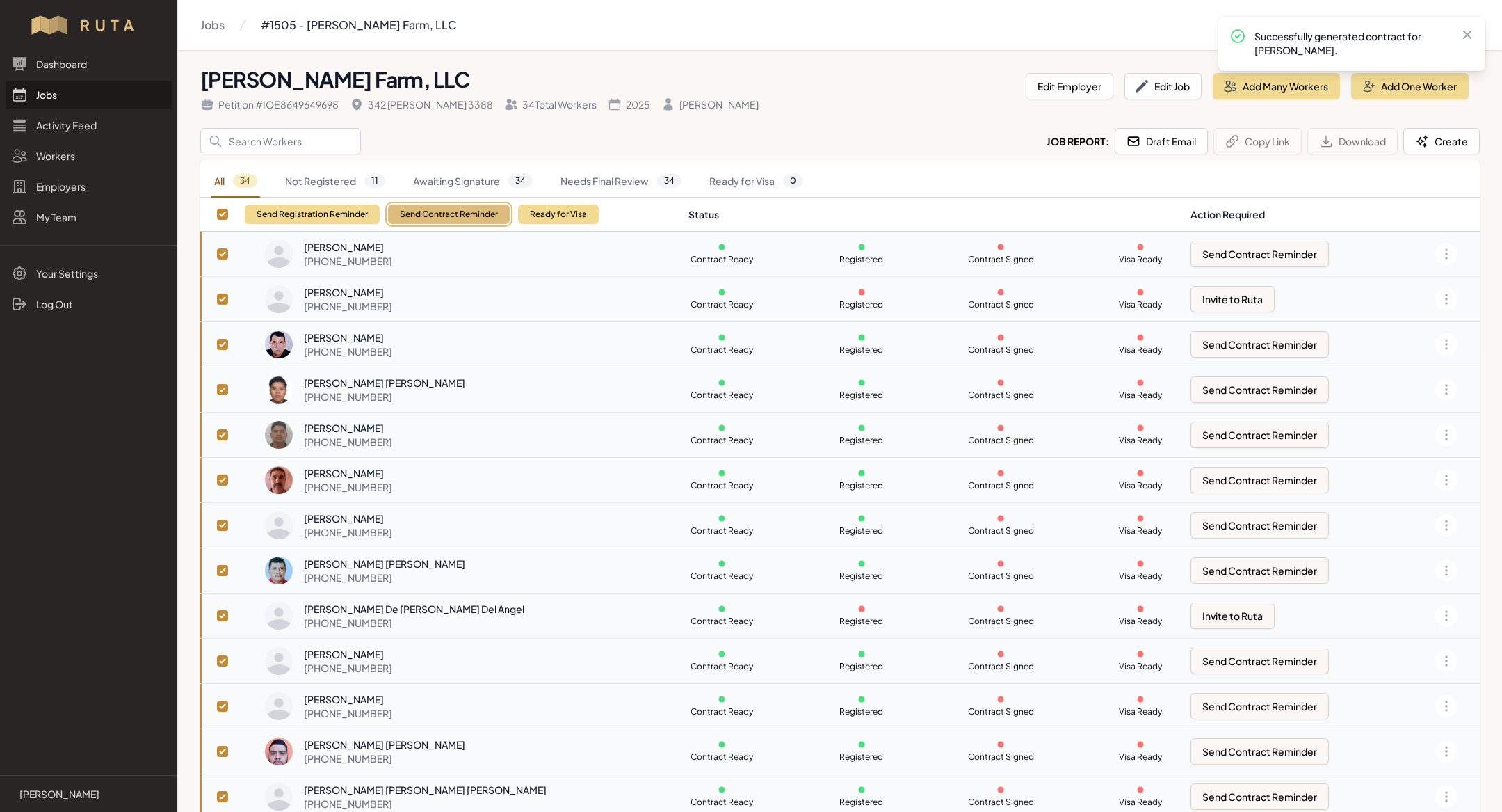
click at [469, 215] on button "Send Contract Reminder" at bounding box center [449, 214] width 122 height 20
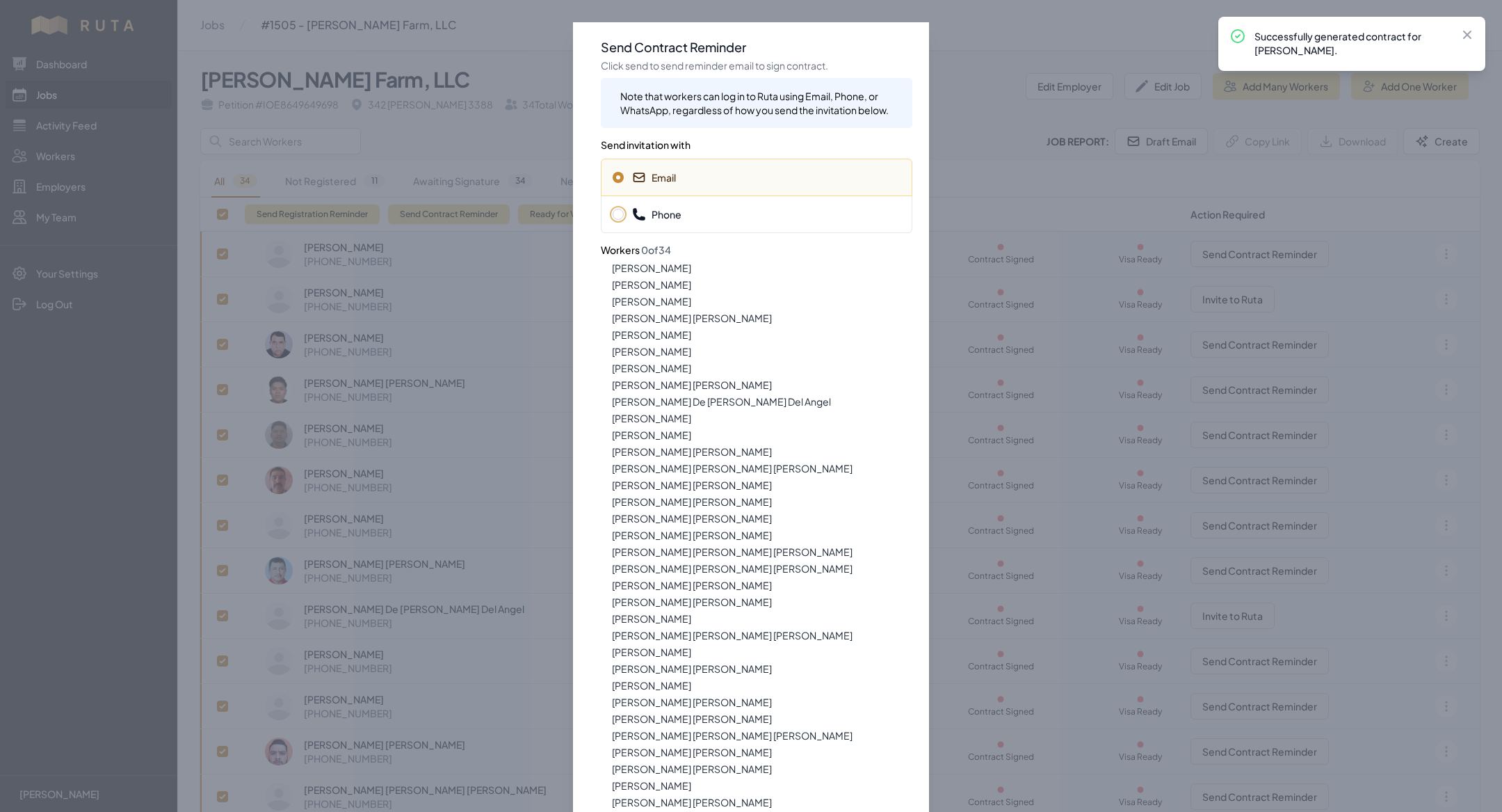
click at [672, 222] on div "Phone" at bounding box center [756, 214] width 312 height 37
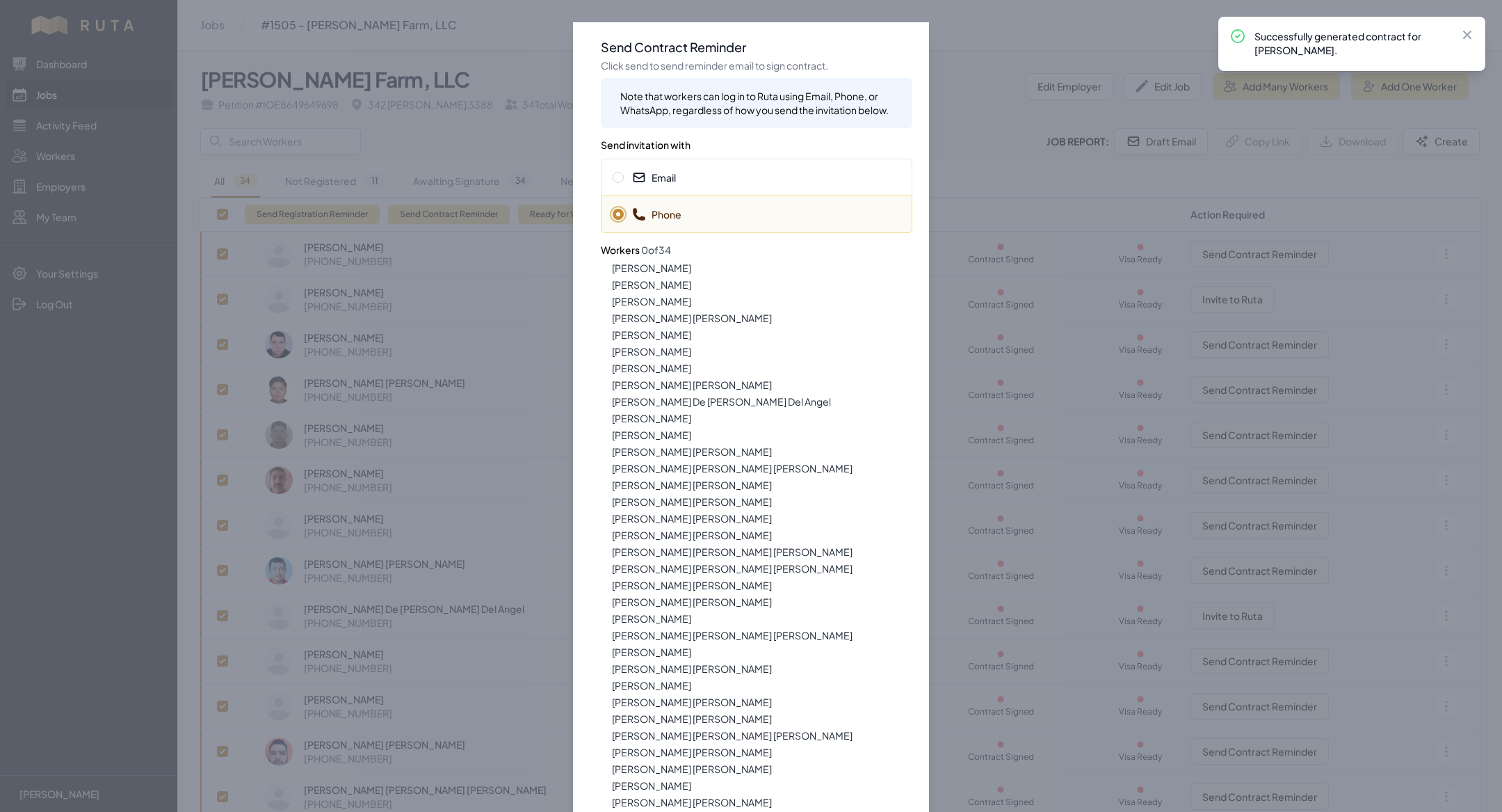
scroll to position [89, 0]
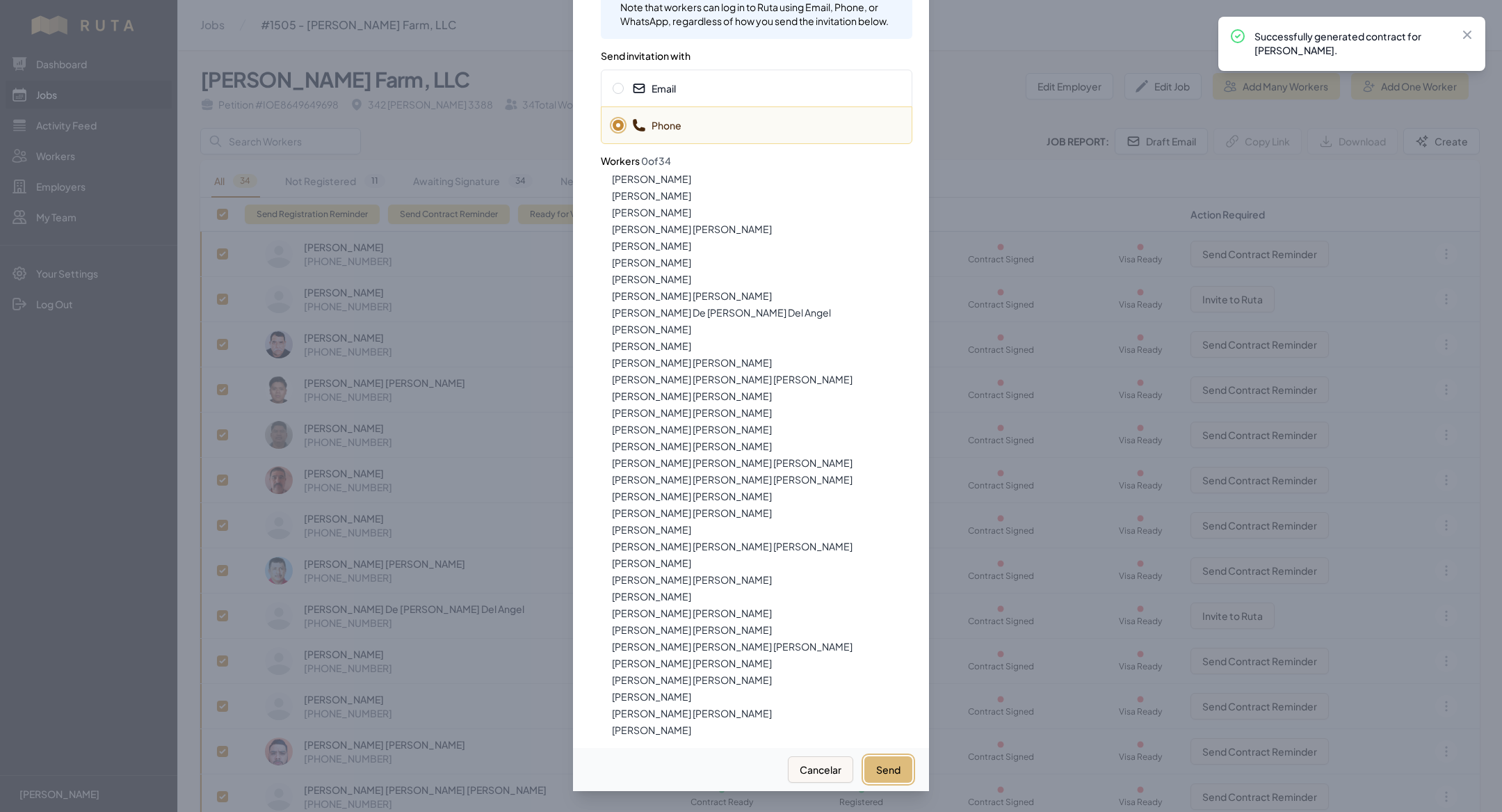
click at [894, 768] on button "Send" at bounding box center [888, 769] width 48 height 26
click at [708, 78] on div "Email" at bounding box center [756, 88] width 312 height 37
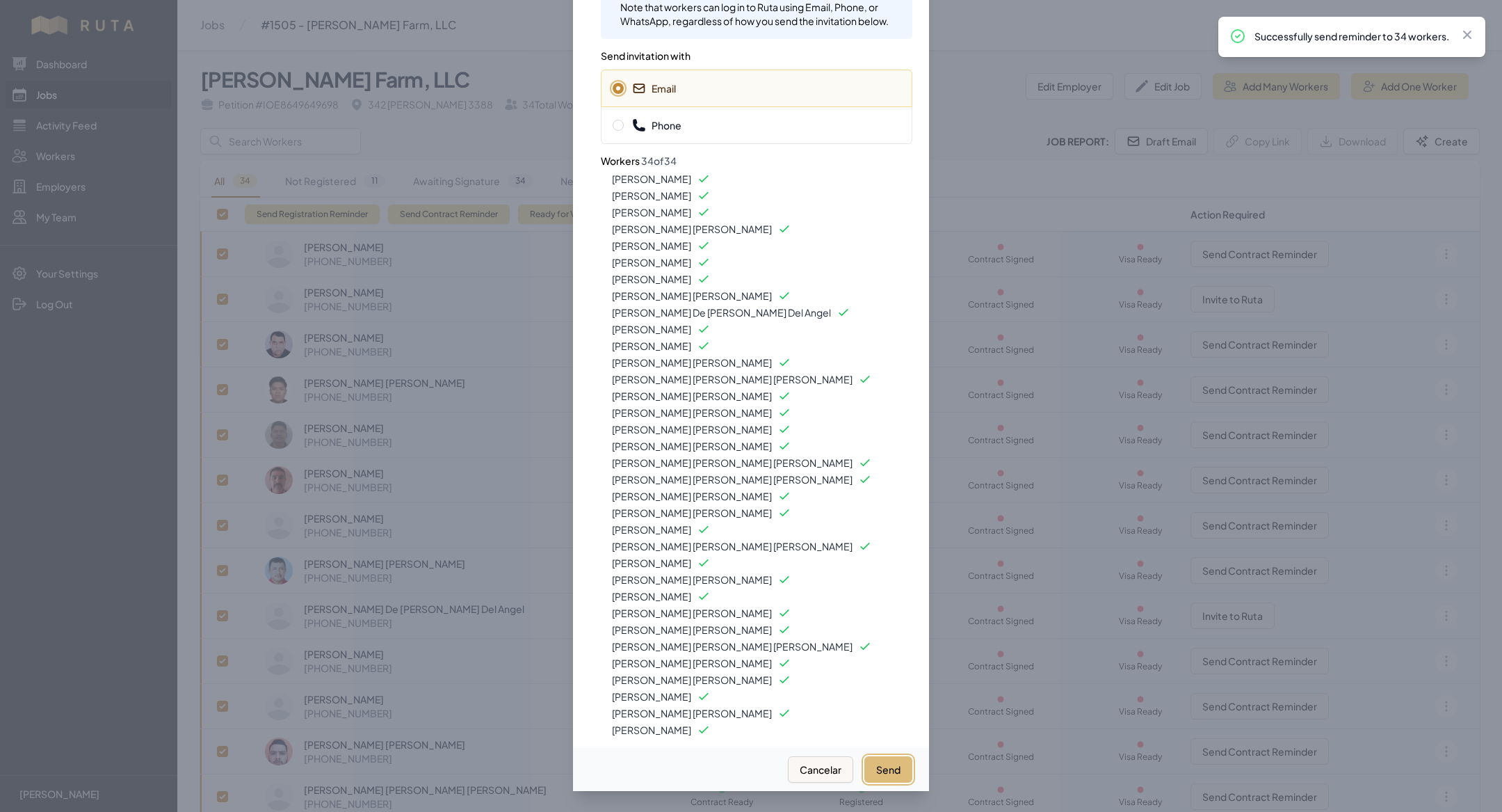
click at [894, 760] on button "Send" at bounding box center [888, 769] width 48 height 26
click at [979, 257] on div at bounding box center [751, 406] width 1502 height 812
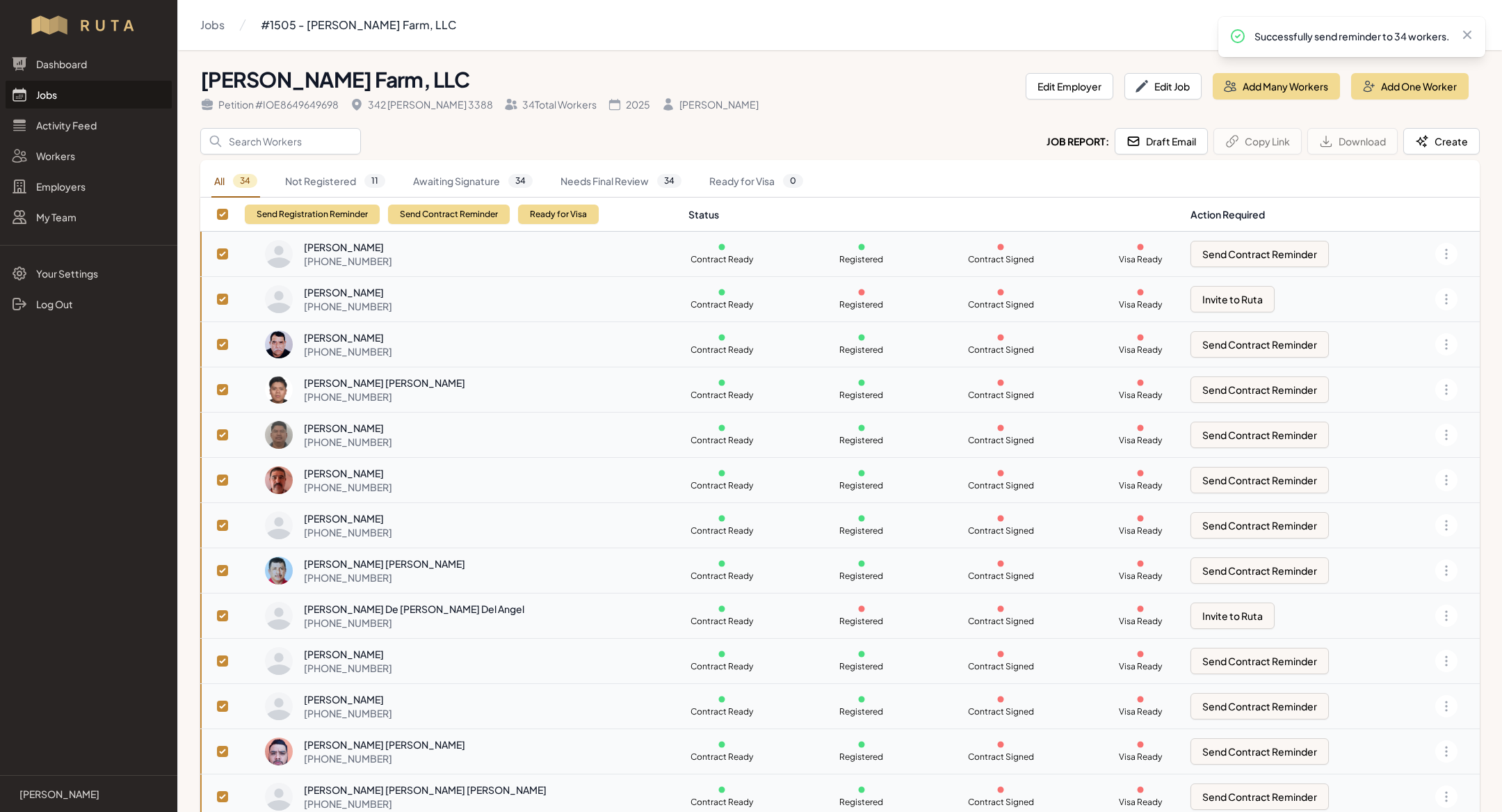
click at [57, 96] on link "Jobs" at bounding box center [89, 95] width 166 height 27
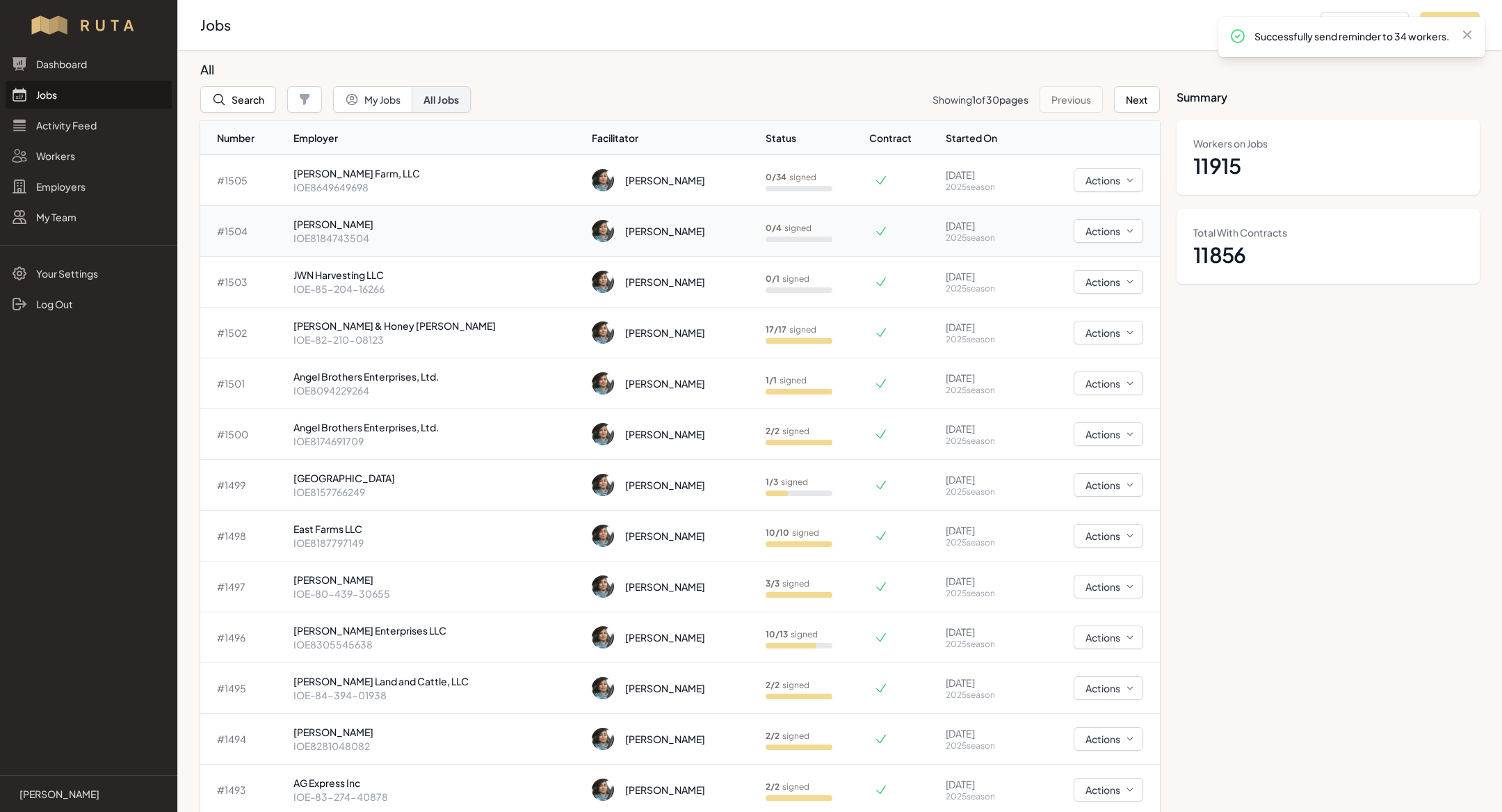
click at [625, 235] on div "[PERSON_NAME]" at bounding box center [665, 231] width 80 height 14
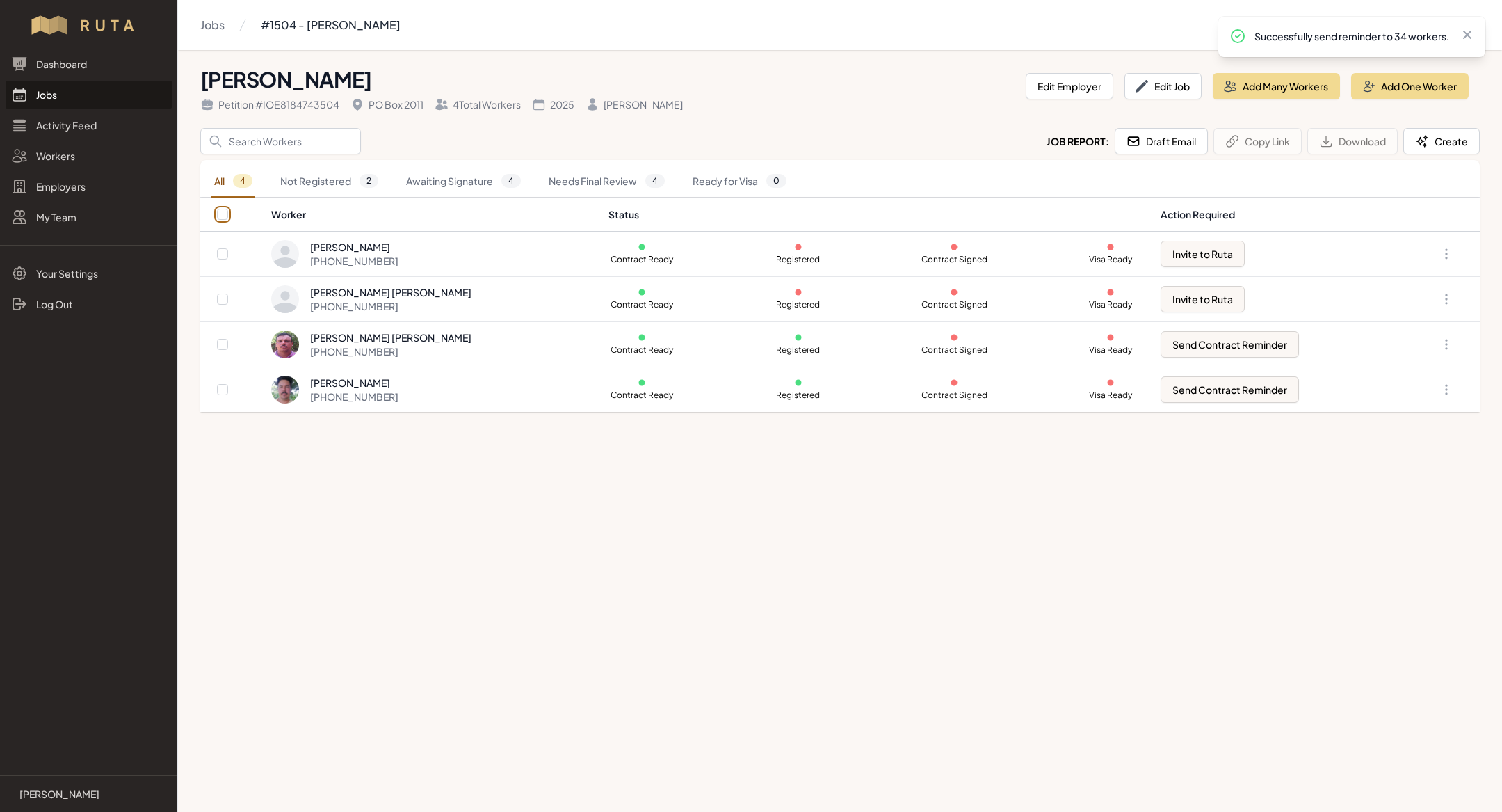
click at [223, 211] on input "checkbox" at bounding box center [222, 214] width 11 height 11
checkbox input "true"
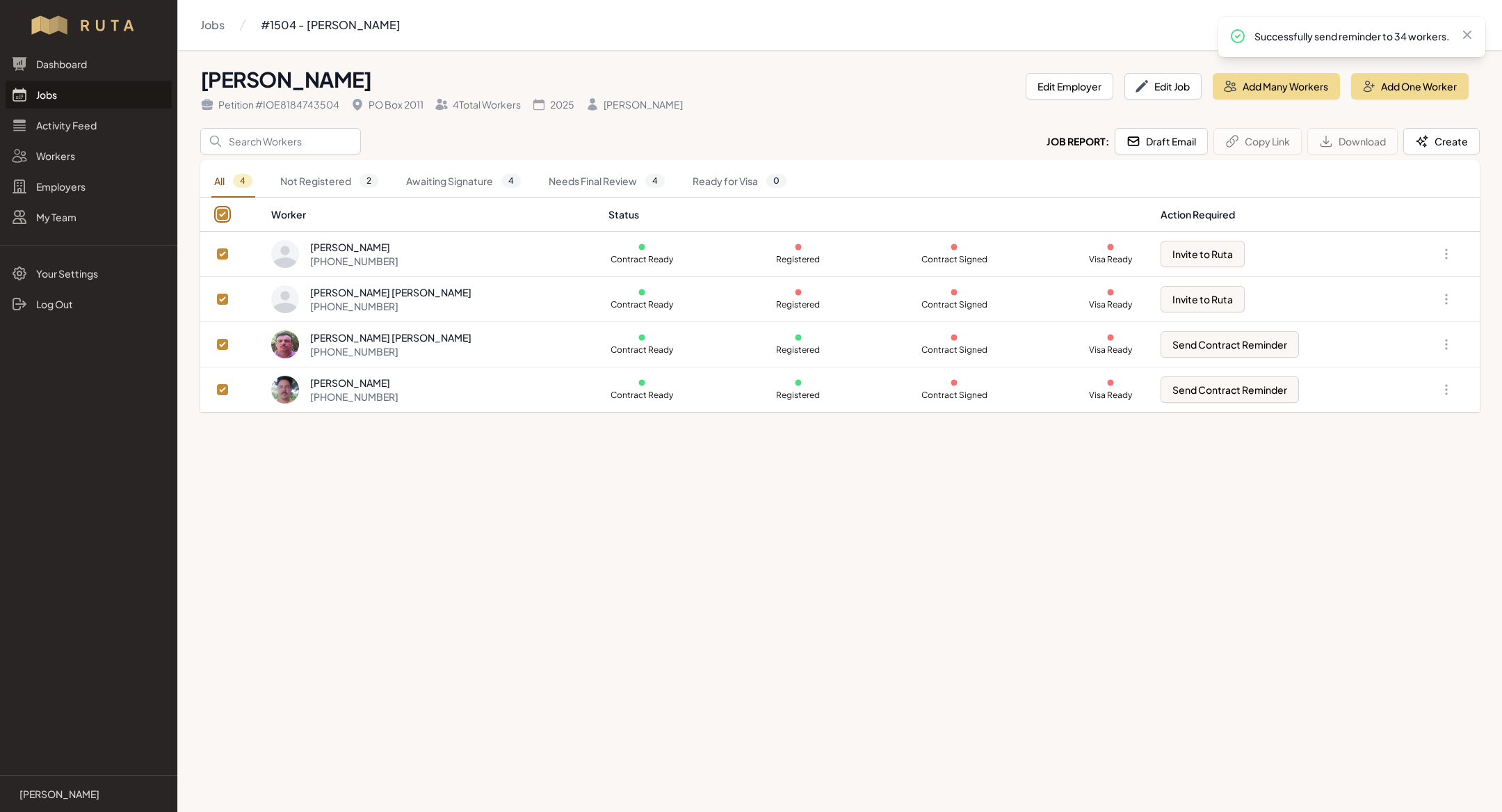
checkbox input "true"
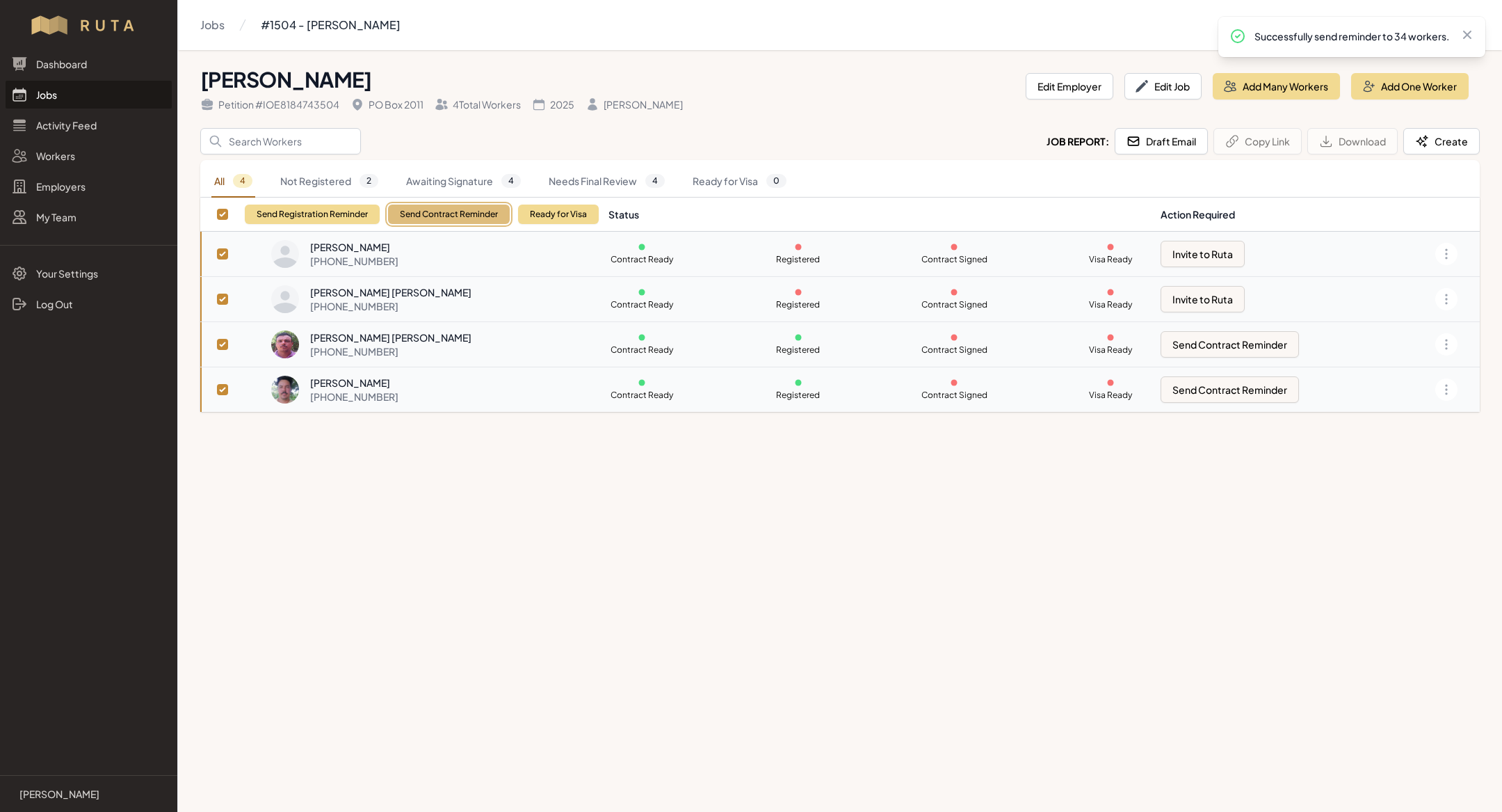
click at [469, 214] on button "Send Contract Reminder" at bounding box center [449, 214] width 122 height 20
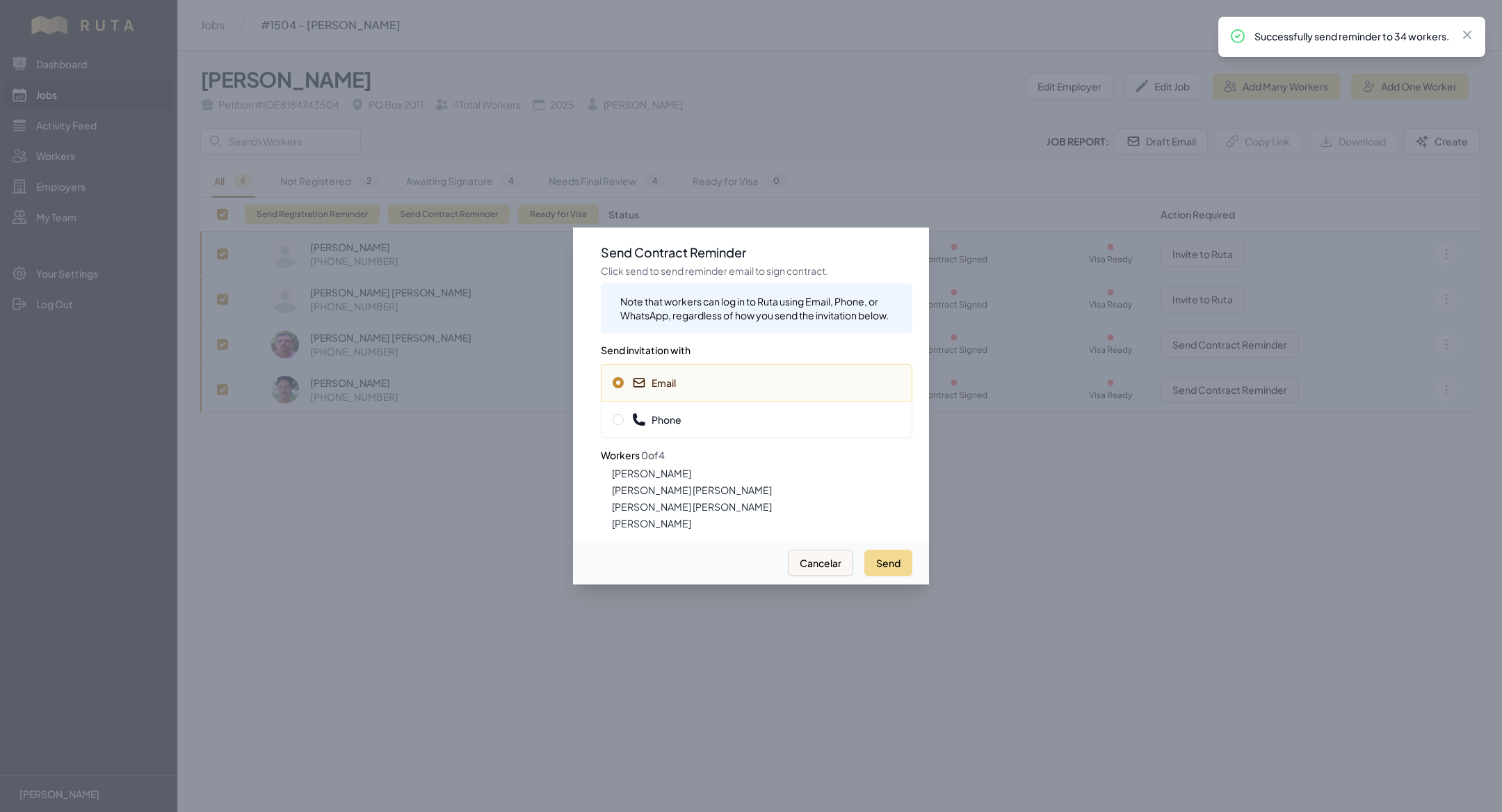
click at [688, 417] on span "Phone" at bounding box center [756, 419] width 288 height 14
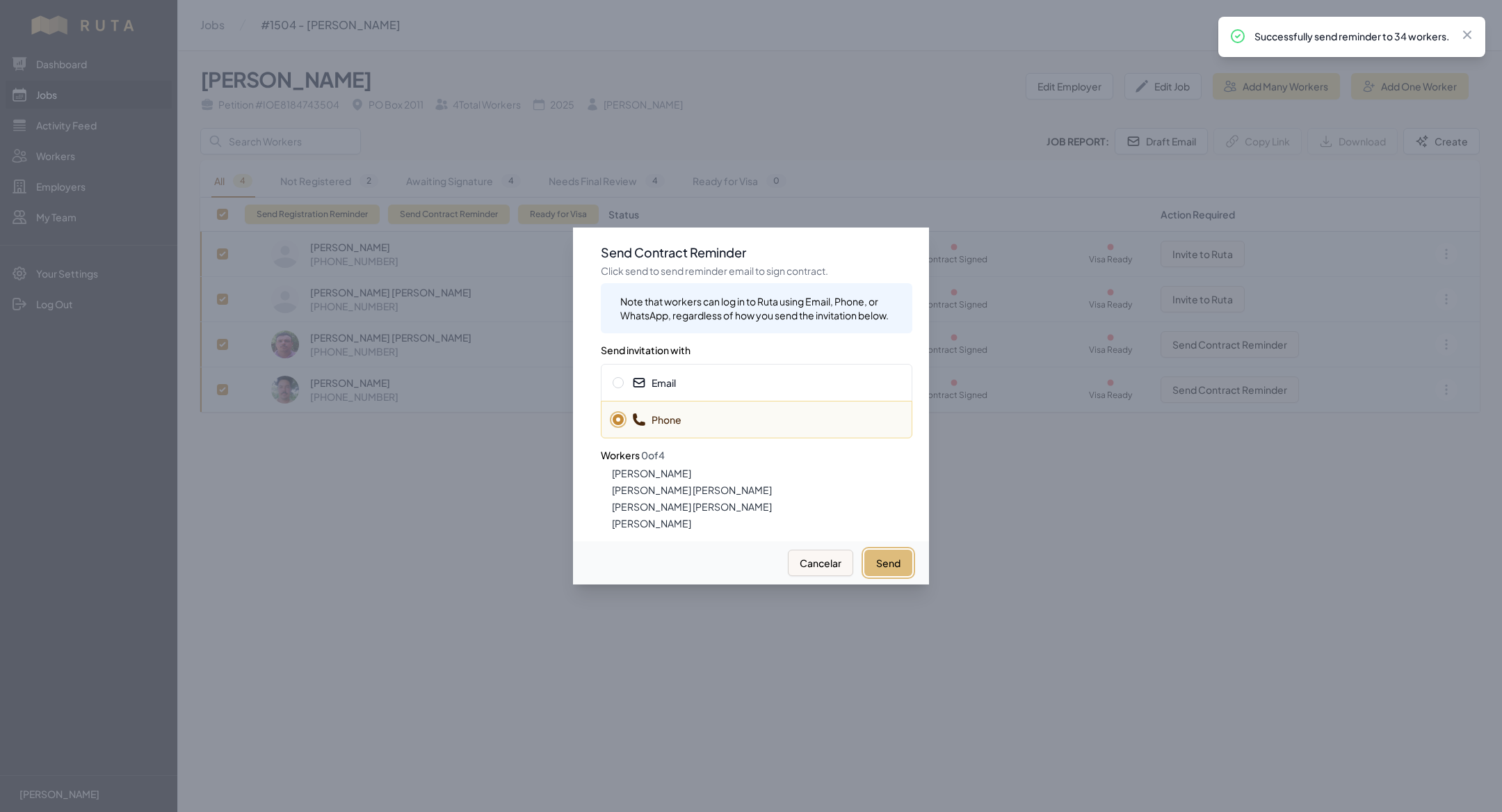
click at [889, 568] on button "Send" at bounding box center [888, 562] width 48 height 26
click at [718, 354] on h3 "Send invitation with" at bounding box center [756, 346] width 312 height 25
click at [722, 395] on div "Email" at bounding box center [756, 382] width 312 height 37
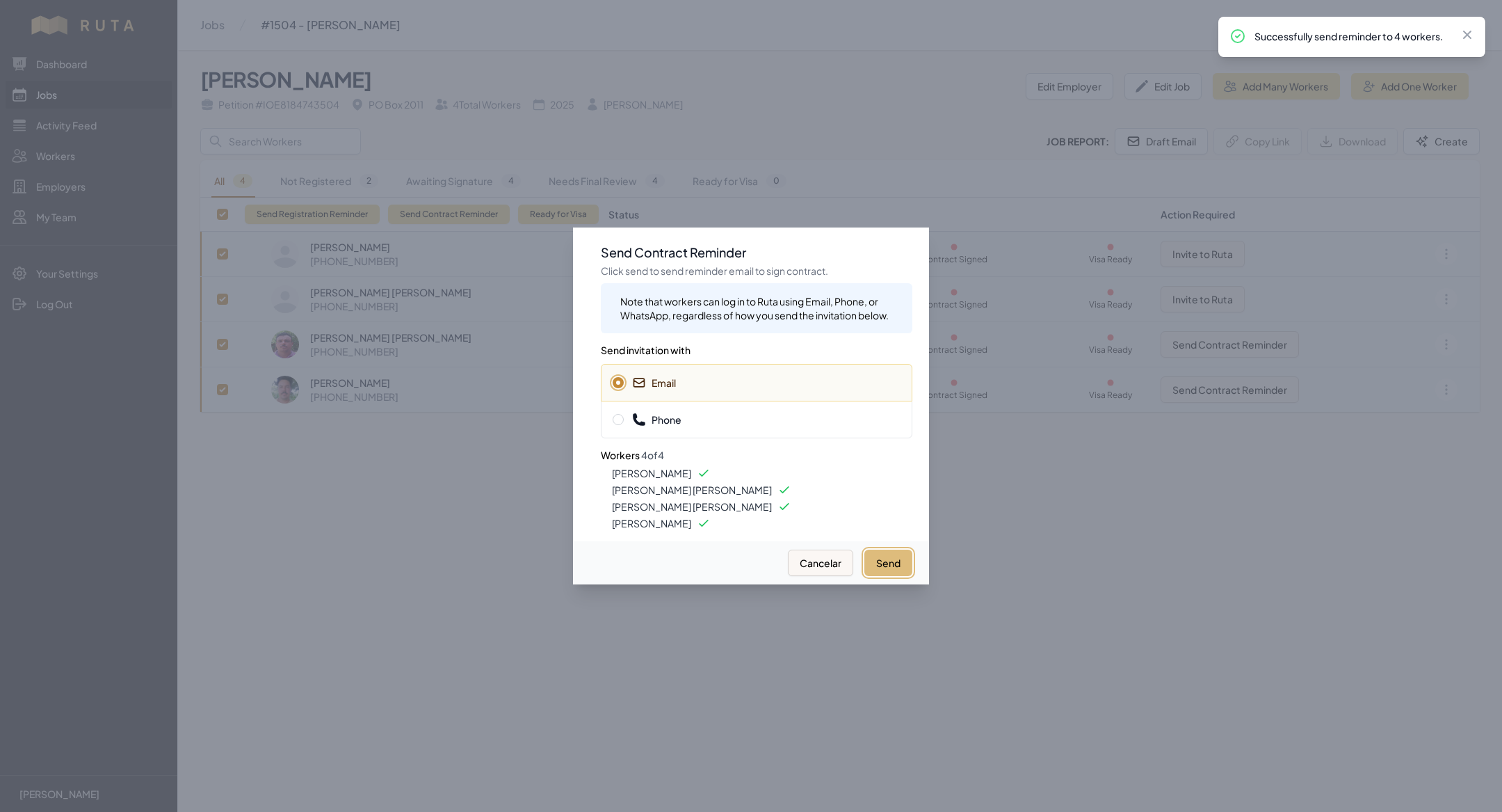
click at [898, 561] on button "Send" at bounding box center [888, 562] width 48 height 26
click at [87, 92] on div at bounding box center [751, 406] width 1502 height 812
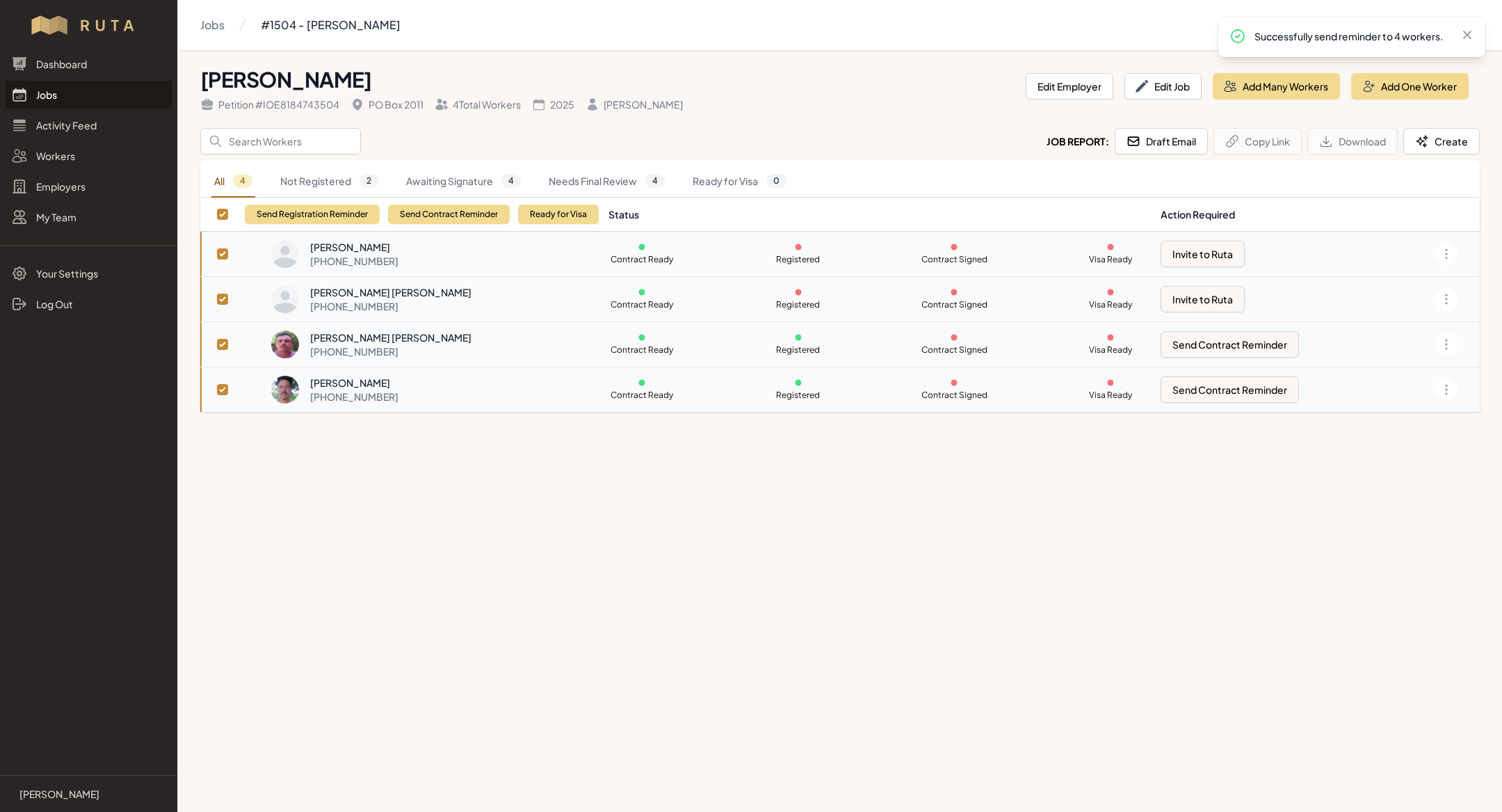
click at [62, 94] on link "Jobs" at bounding box center [89, 95] width 166 height 27
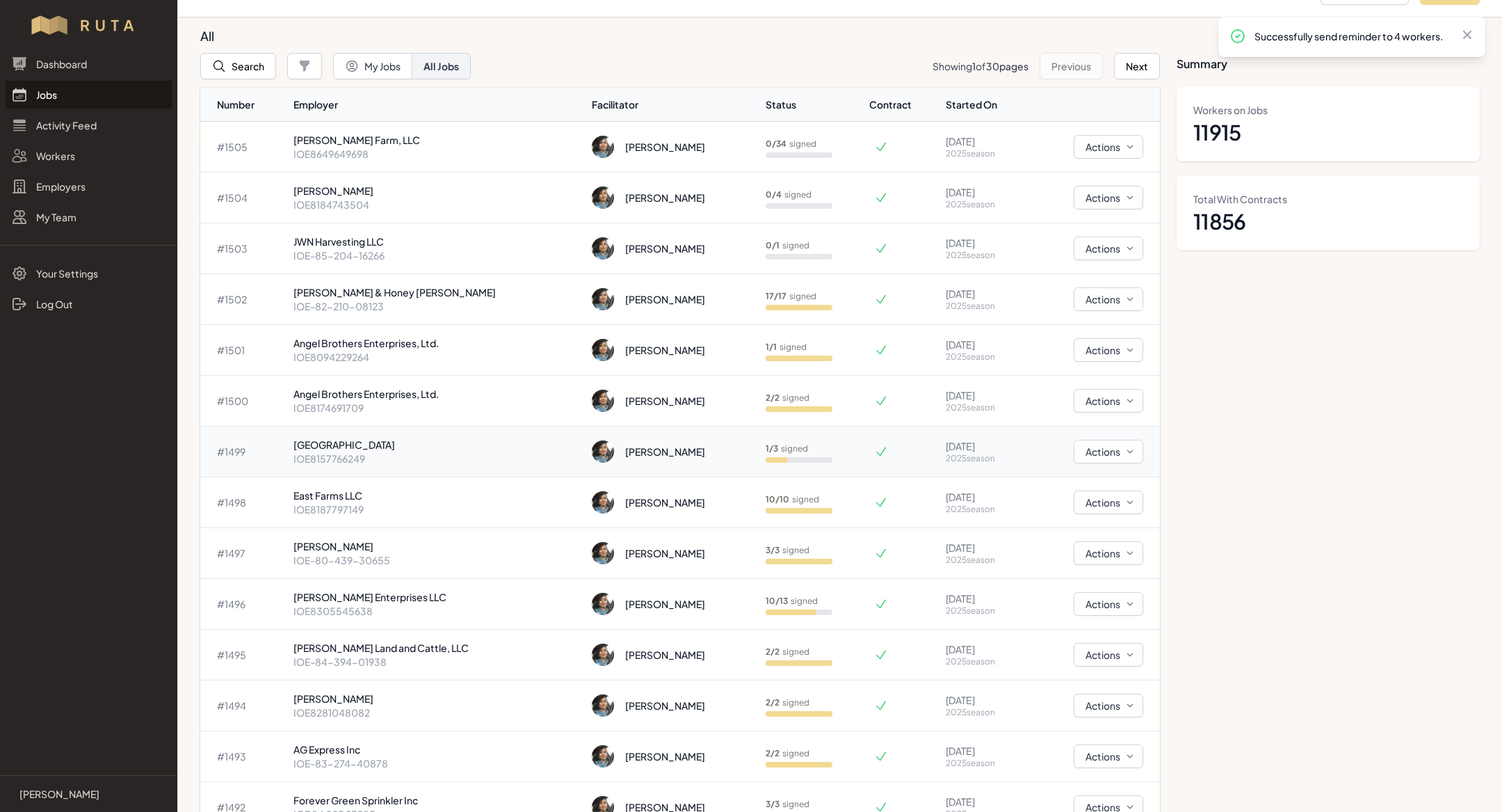
scroll to position [53, 0]
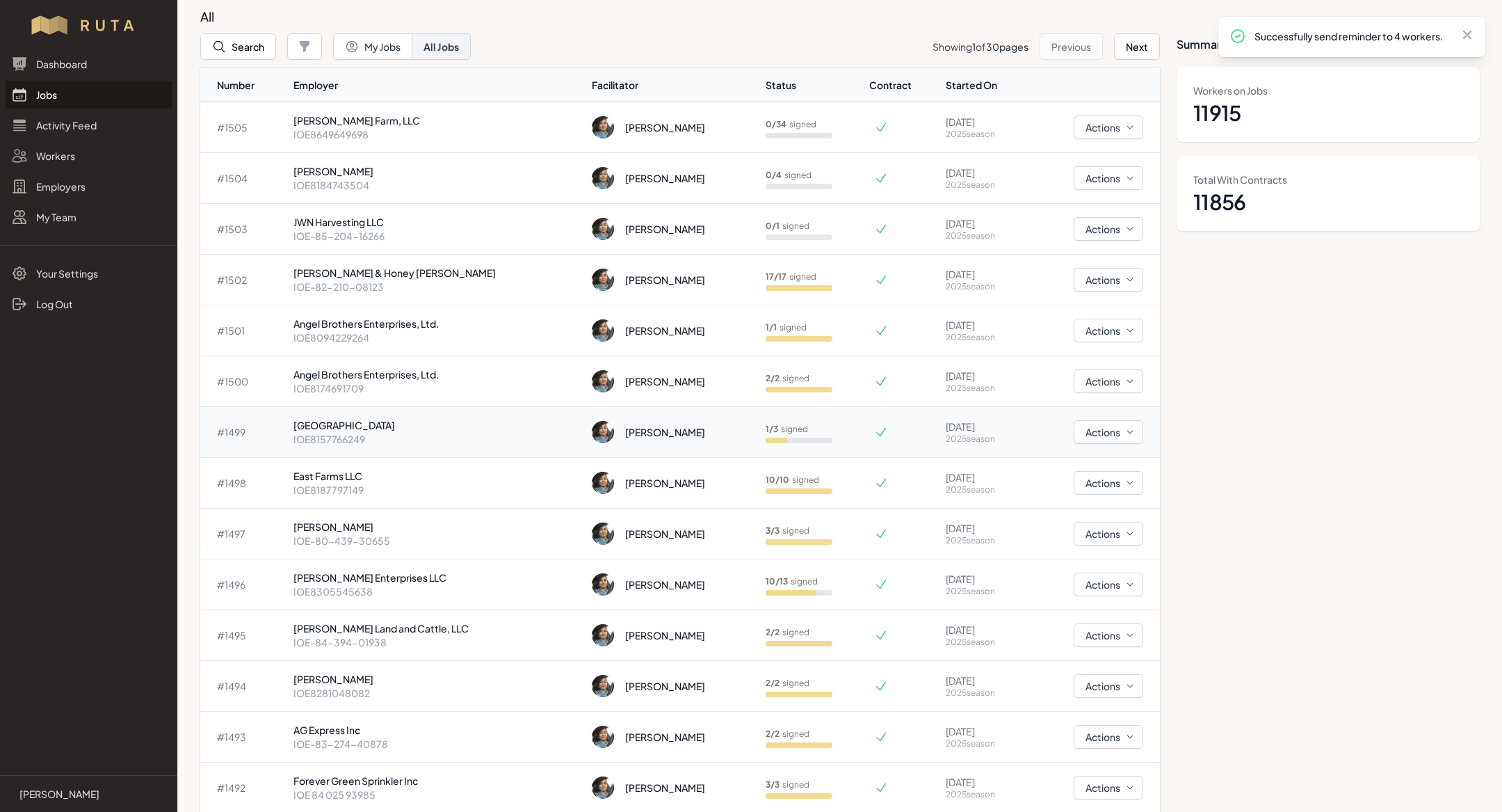
click at [609, 437] on div "[PERSON_NAME]" at bounding box center [673, 432] width 163 height 22
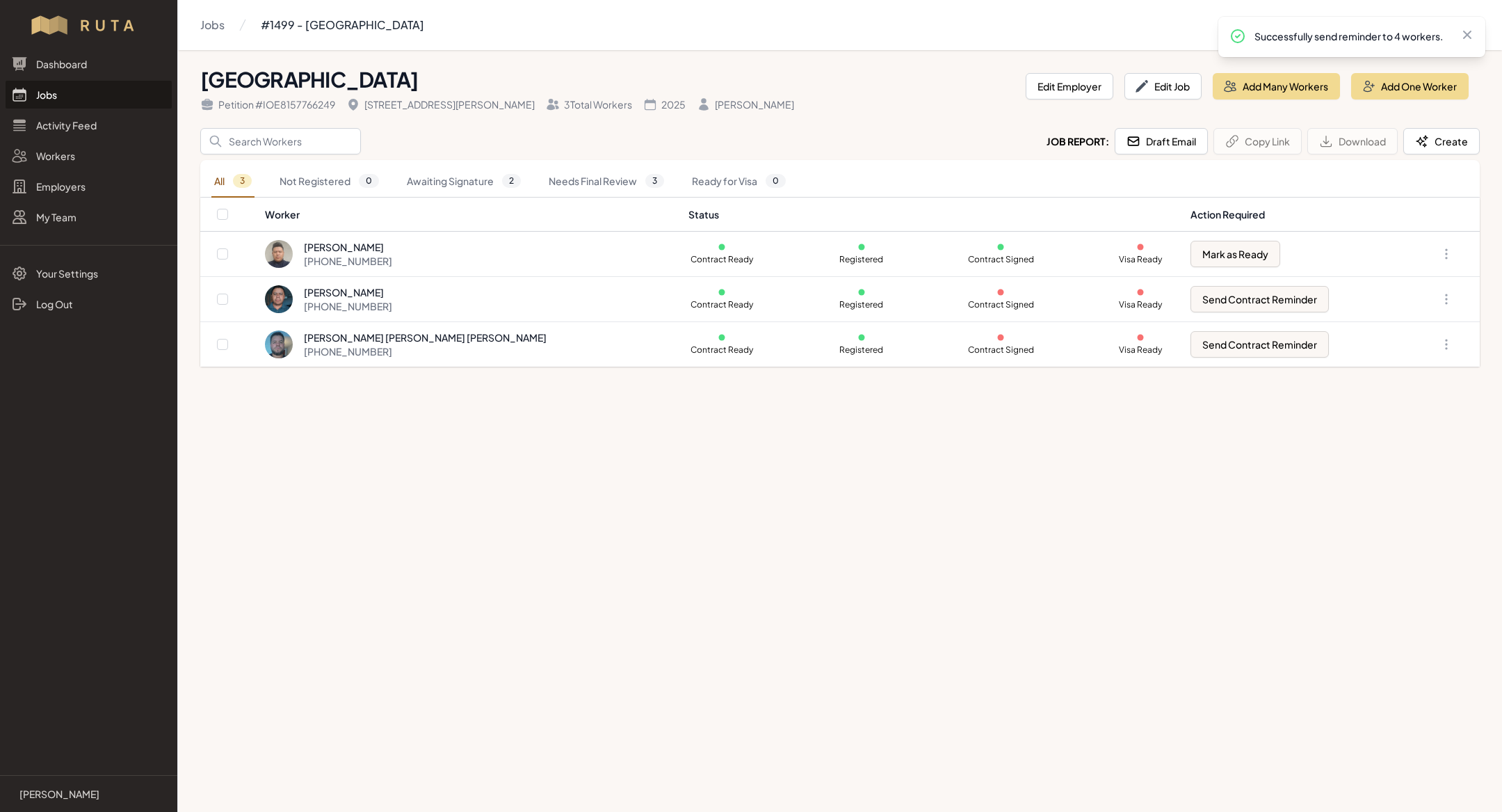
click at [55, 93] on link "Jobs" at bounding box center [89, 95] width 166 height 27
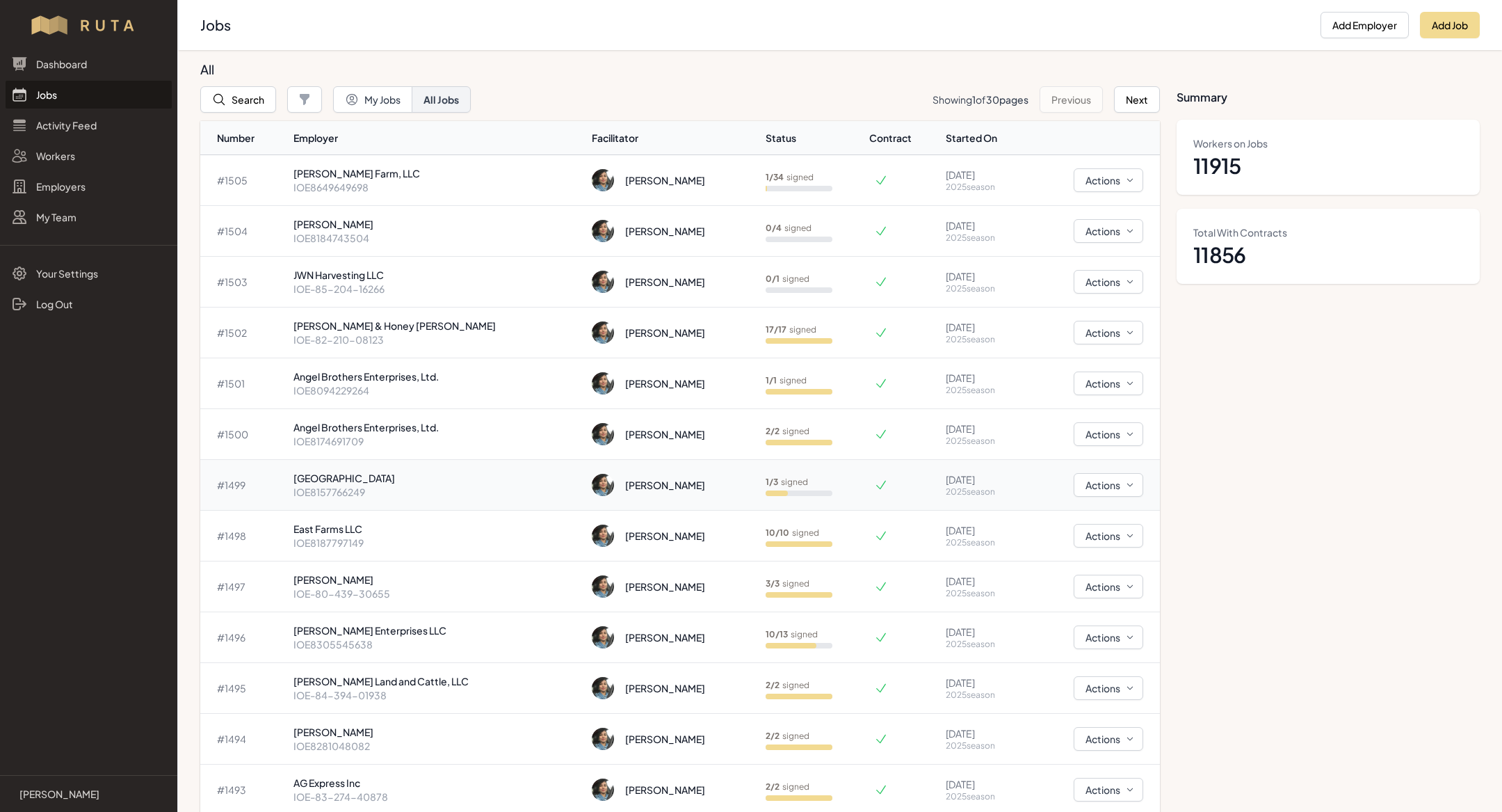
click at [365, 459] on td "[GEOGRAPHIC_DATA] IOE8157766249" at bounding box center [437, 485] width 298 height 51
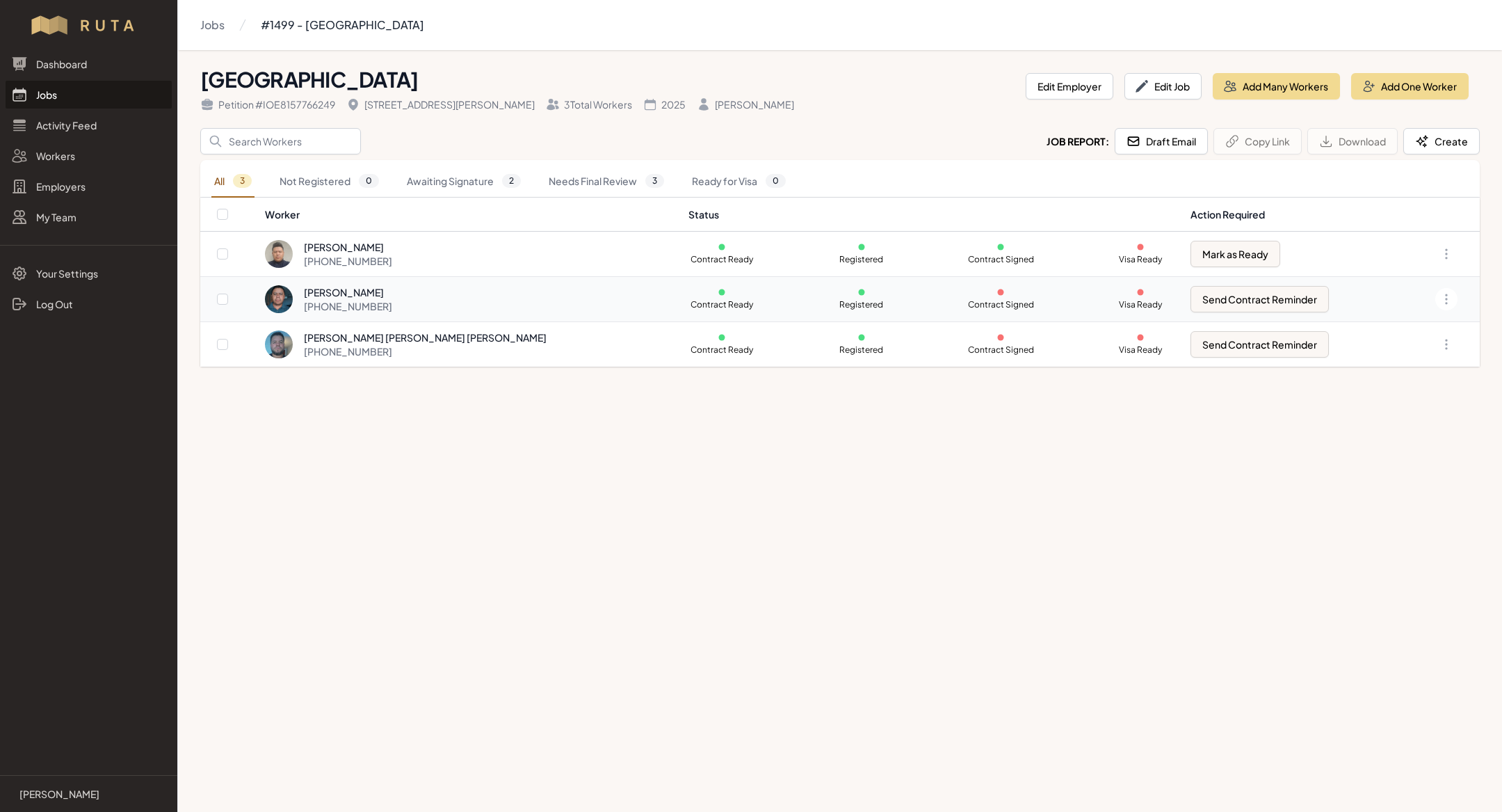
click at [392, 300] on div "[PHONE_NUMBER]" at bounding box center [348, 306] width 88 height 14
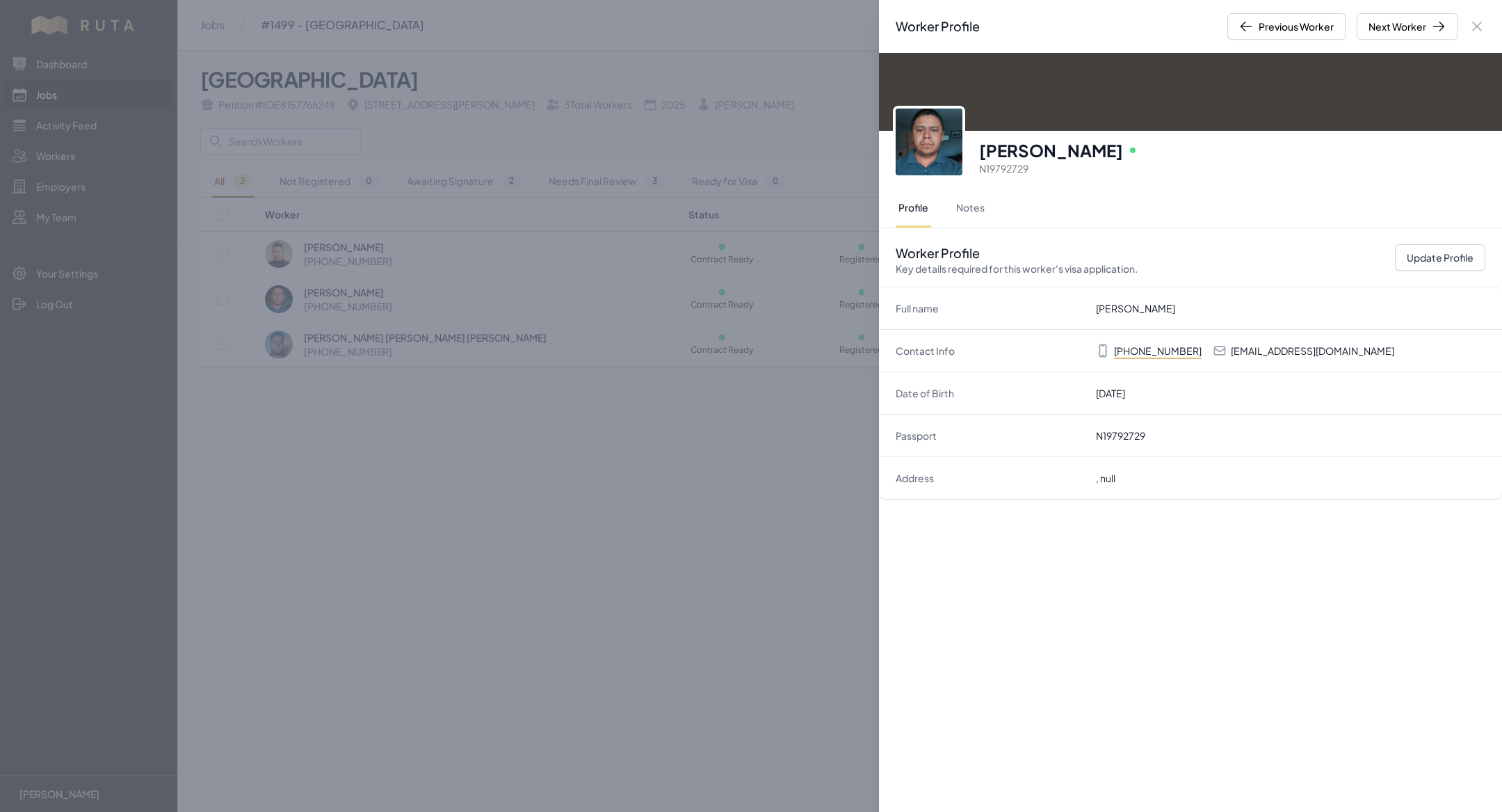
click at [1333, 344] on p "[EMAIL_ADDRESS][DOMAIN_NAME]" at bounding box center [1312, 351] width 163 height 14
copy p "[EMAIL_ADDRESS][DOMAIN_NAME]"
click at [694, 436] on div "Worker Profile Previous Worker Next Worker Close panel [PERSON_NAME] Online N19…" at bounding box center [751, 406] width 1502 height 812
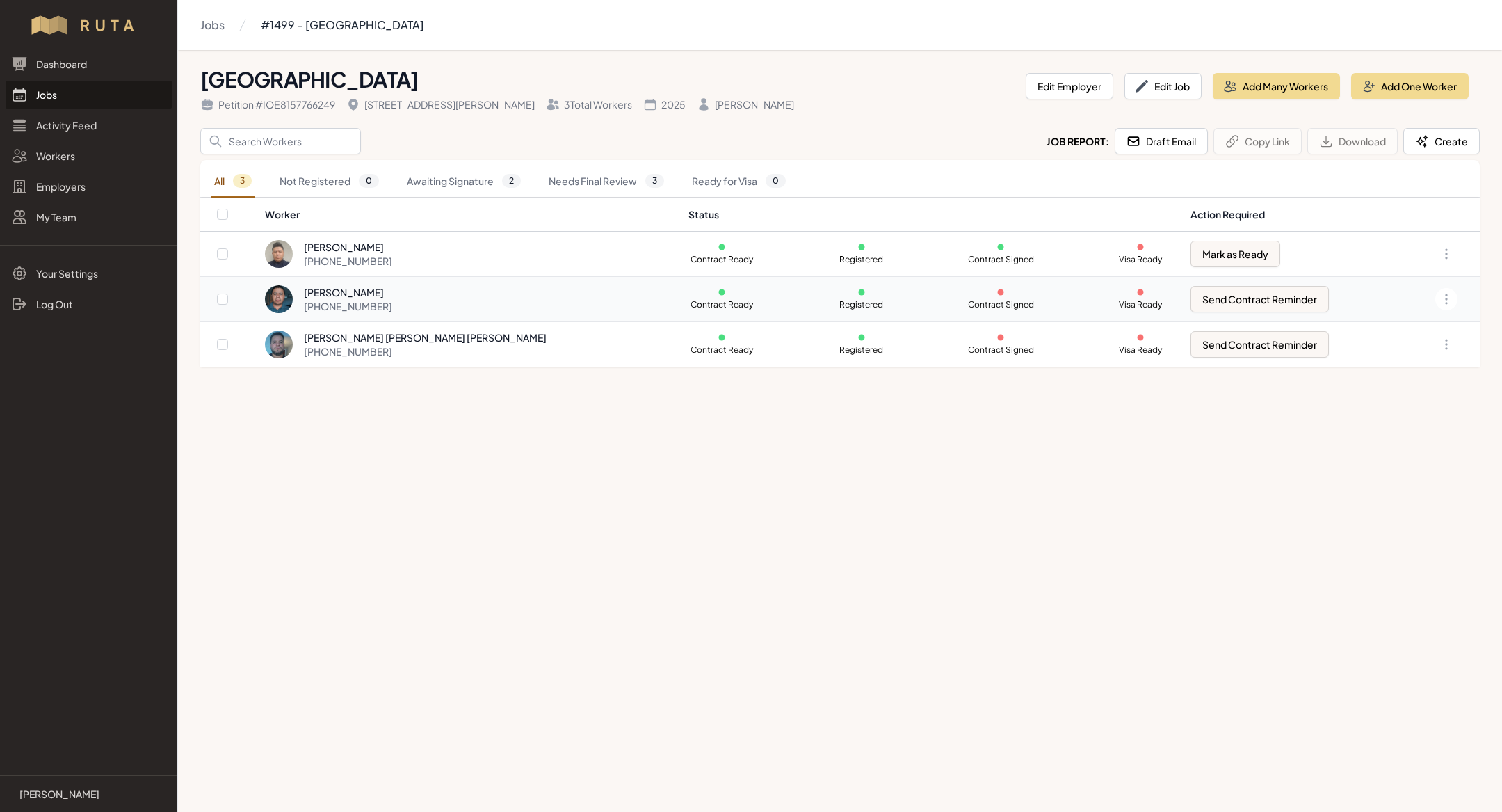
click at [363, 299] on div "[PHONE_NUMBER]" at bounding box center [348, 306] width 88 height 14
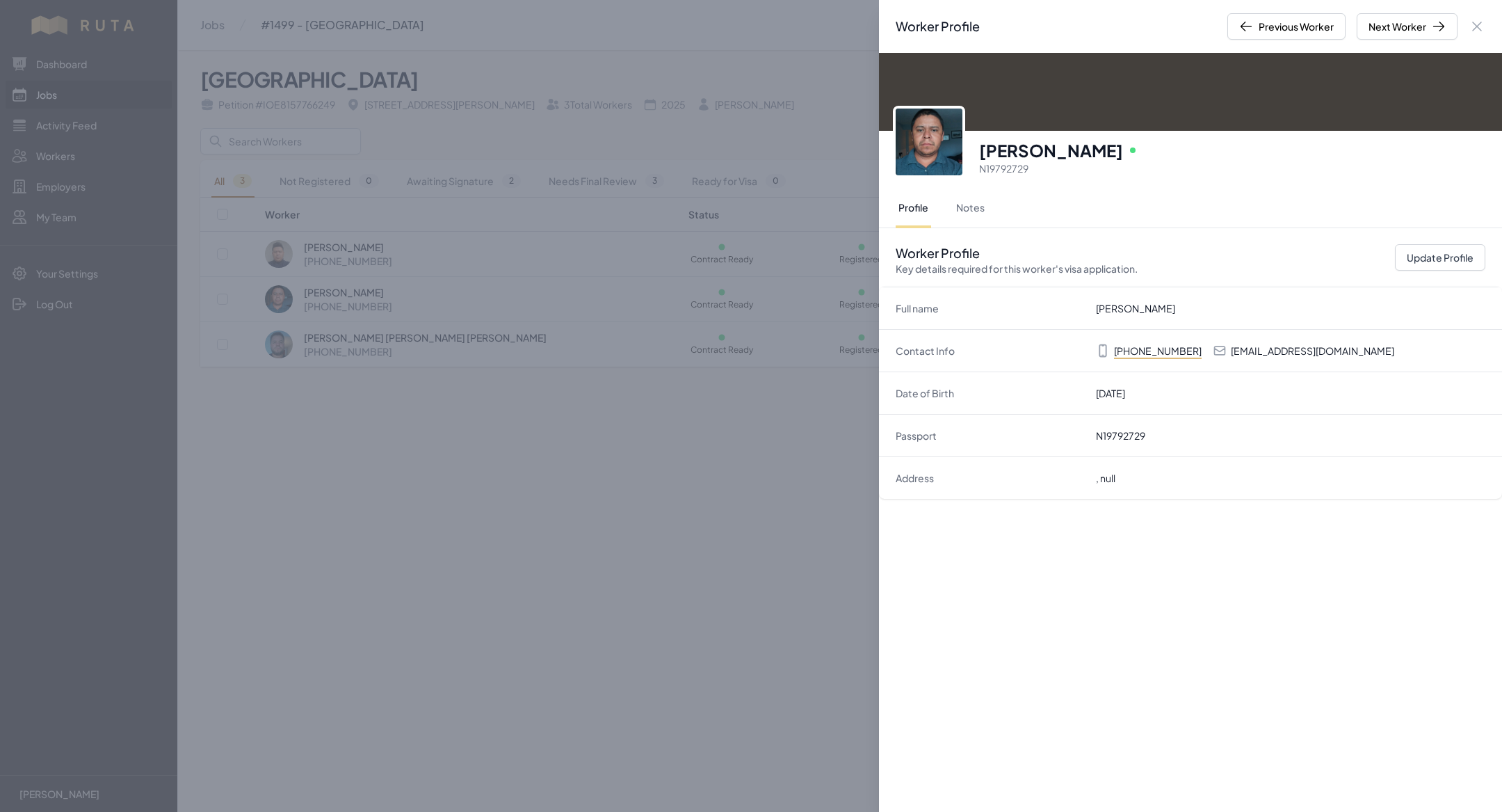
click at [1255, 348] on p "[EMAIL_ADDRESS][DOMAIN_NAME]" at bounding box center [1312, 351] width 163 height 14
click at [1264, 386] on dd "[DATE]" at bounding box center [1291, 393] width 390 height 14
click at [1266, 350] on p "[EMAIL_ADDRESS][DOMAIN_NAME]" at bounding box center [1312, 351] width 163 height 14
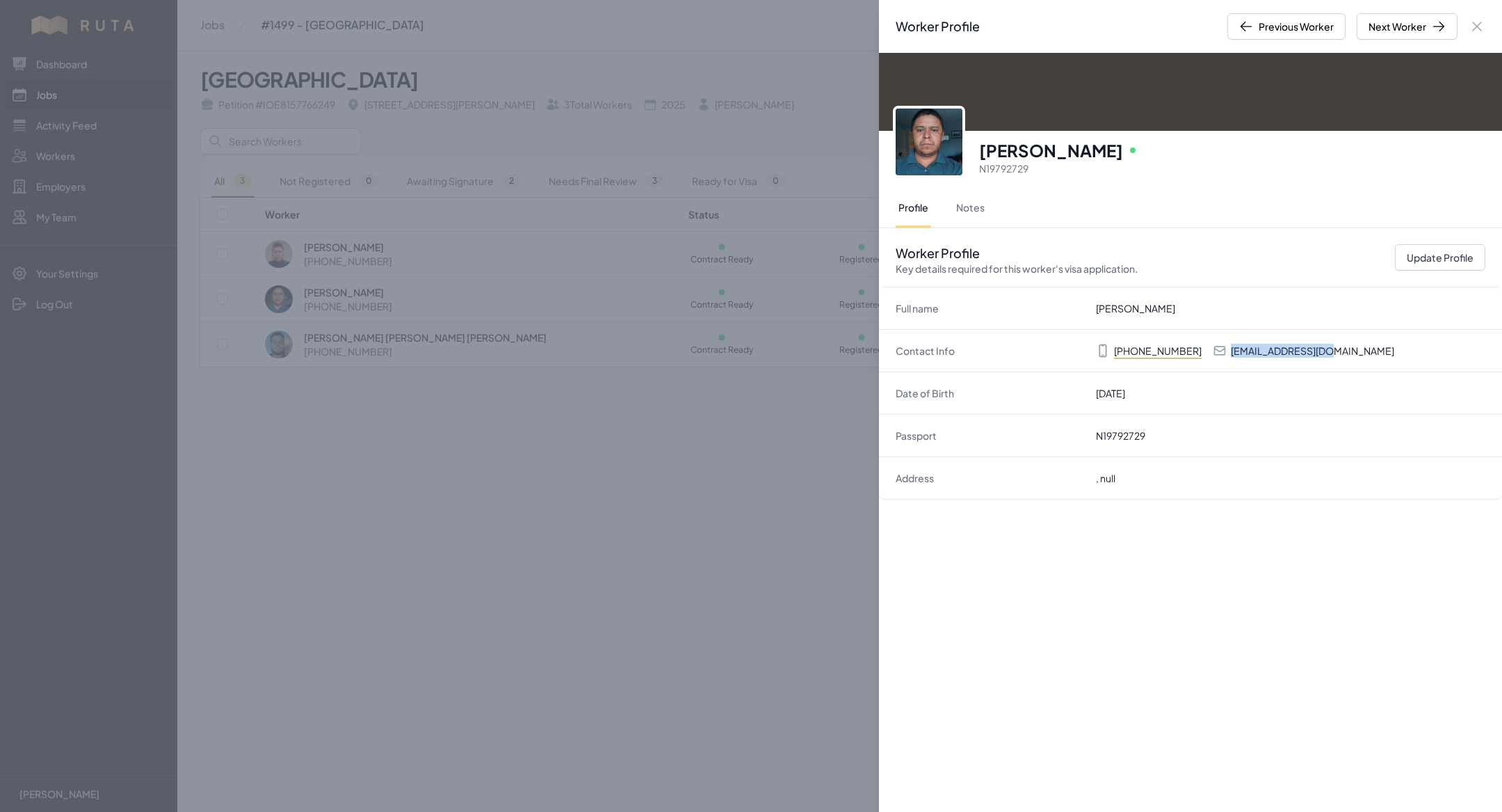
click at [1266, 350] on p "[EMAIL_ADDRESS][DOMAIN_NAME]" at bounding box center [1312, 351] width 163 height 14
copy p "[EMAIL_ADDRESS][DOMAIN_NAME]"
click at [1427, 255] on button "Update Profile" at bounding box center [1440, 257] width 91 height 26
select select "US"
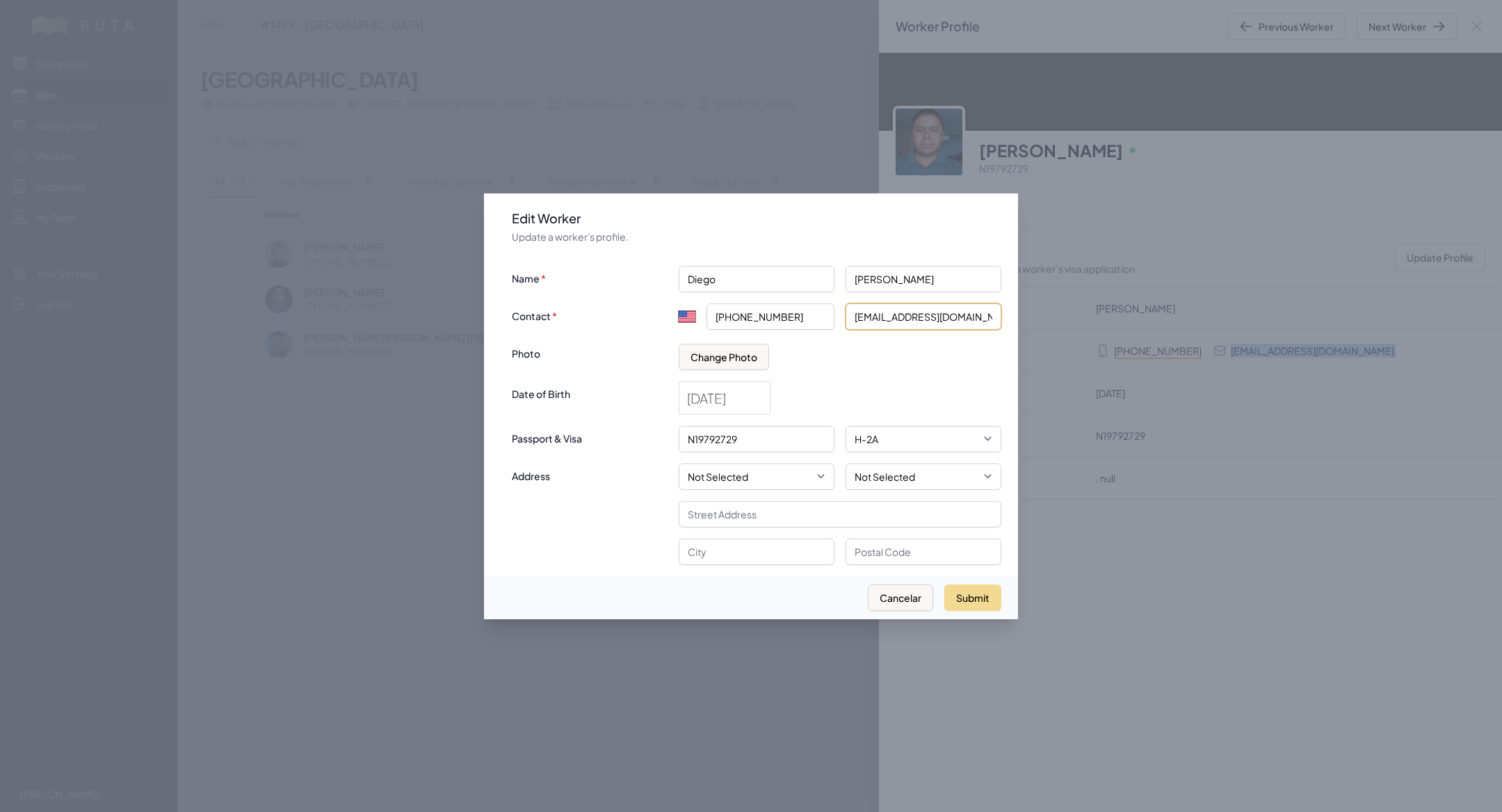
click at [864, 319] on input "[EMAIL_ADDRESS][DOMAIN_NAME]" at bounding box center [923, 316] width 155 height 26
type input "[EMAIL_ADDRESS][DOMAIN_NAME]"
click button "submit" at bounding box center [0, 0] width 0 height 0
click at [967, 585] on button "Submit" at bounding box center [973, 597] width 57 height 26
select select "MX"
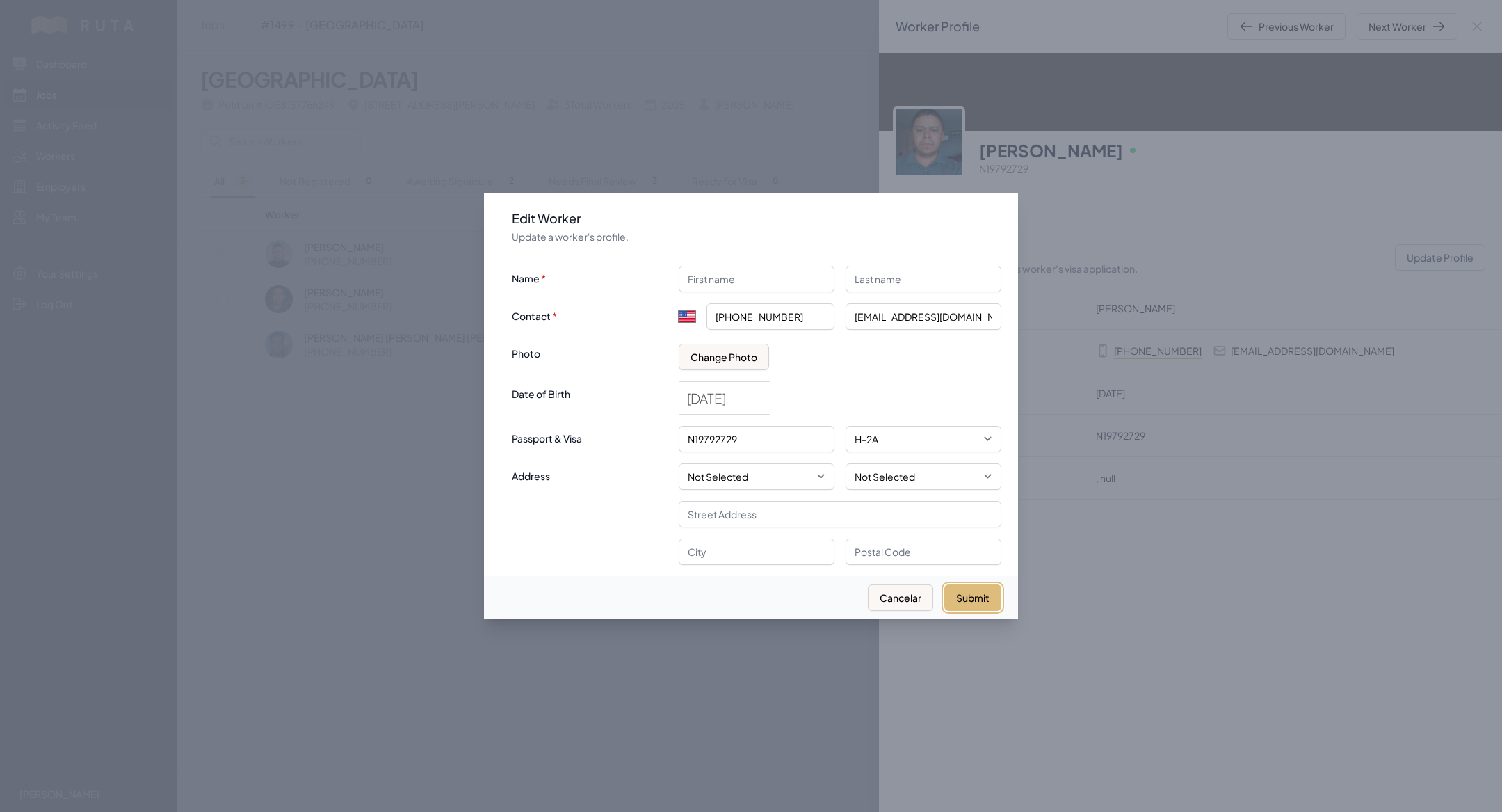
type input "+52"
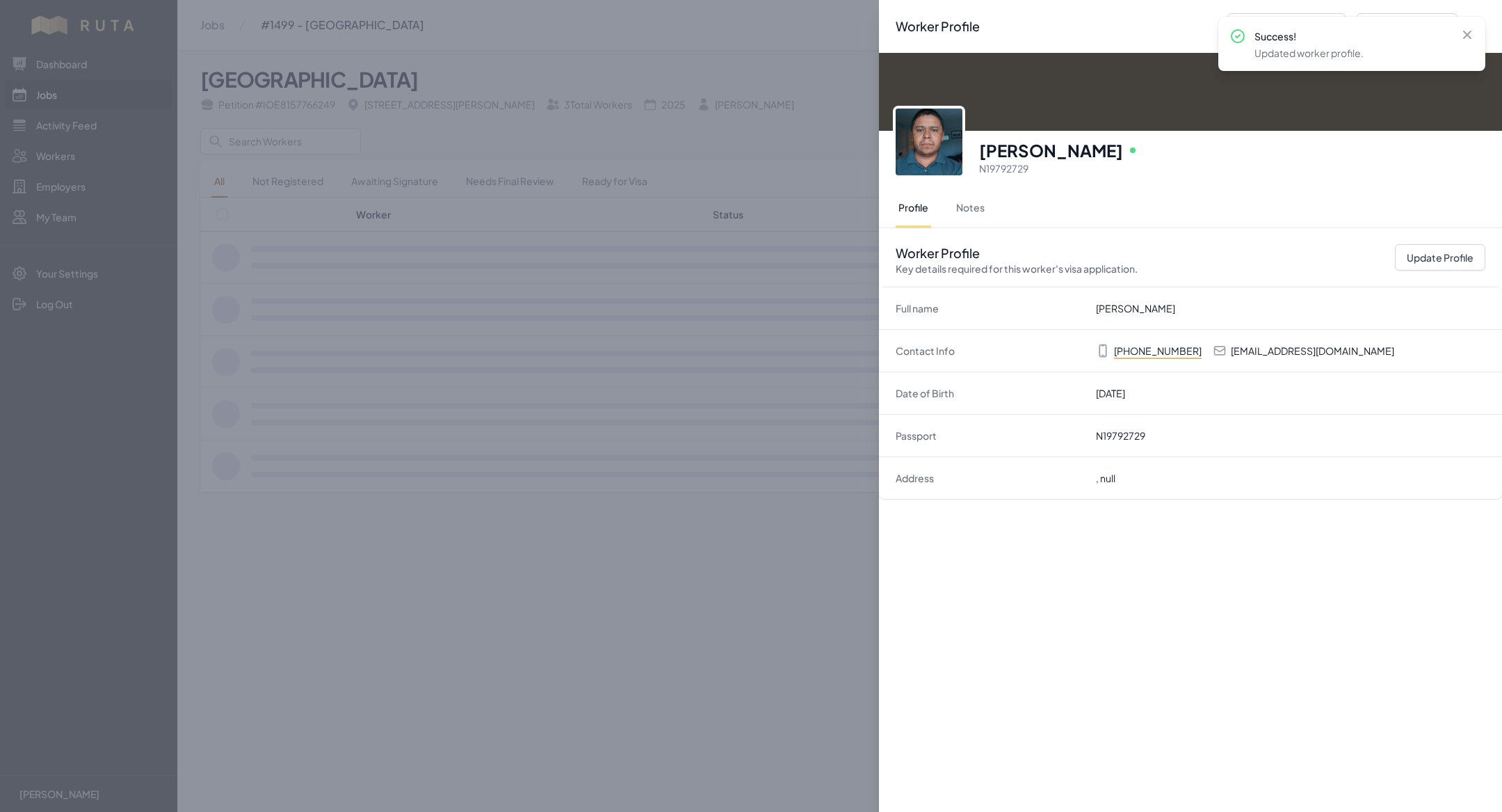
click at [454, 570] on div "Worker Profile Previous Worker Next Worker Close panel [PERSON_NAME] Online N19…" at bounding box center [751, 406] width 1502 height 812
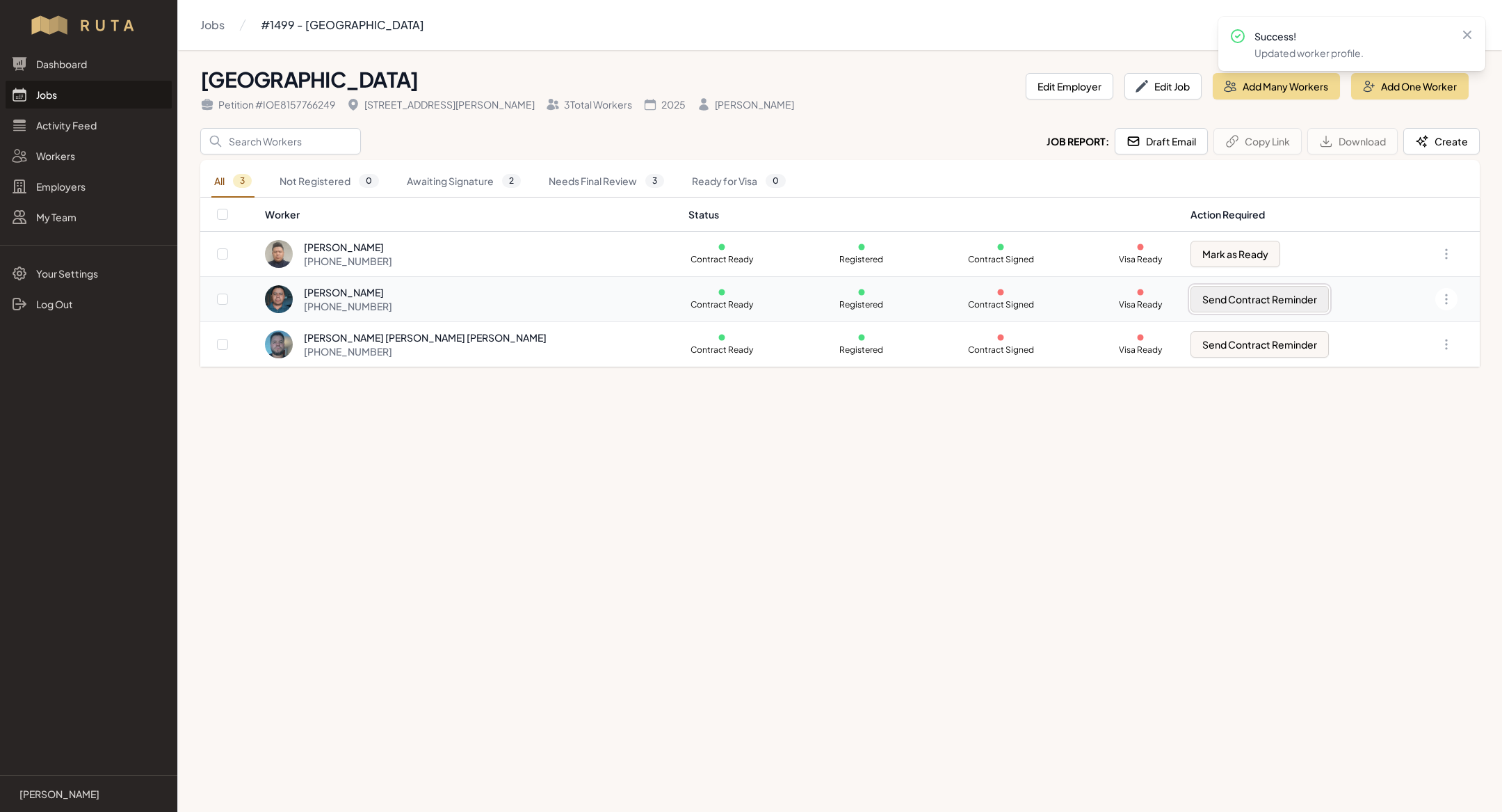
click at [1243, 298] on button "Send Contract Reminder" at bounding box center [1261, 299] width 139 height 26
checkbox input "true"
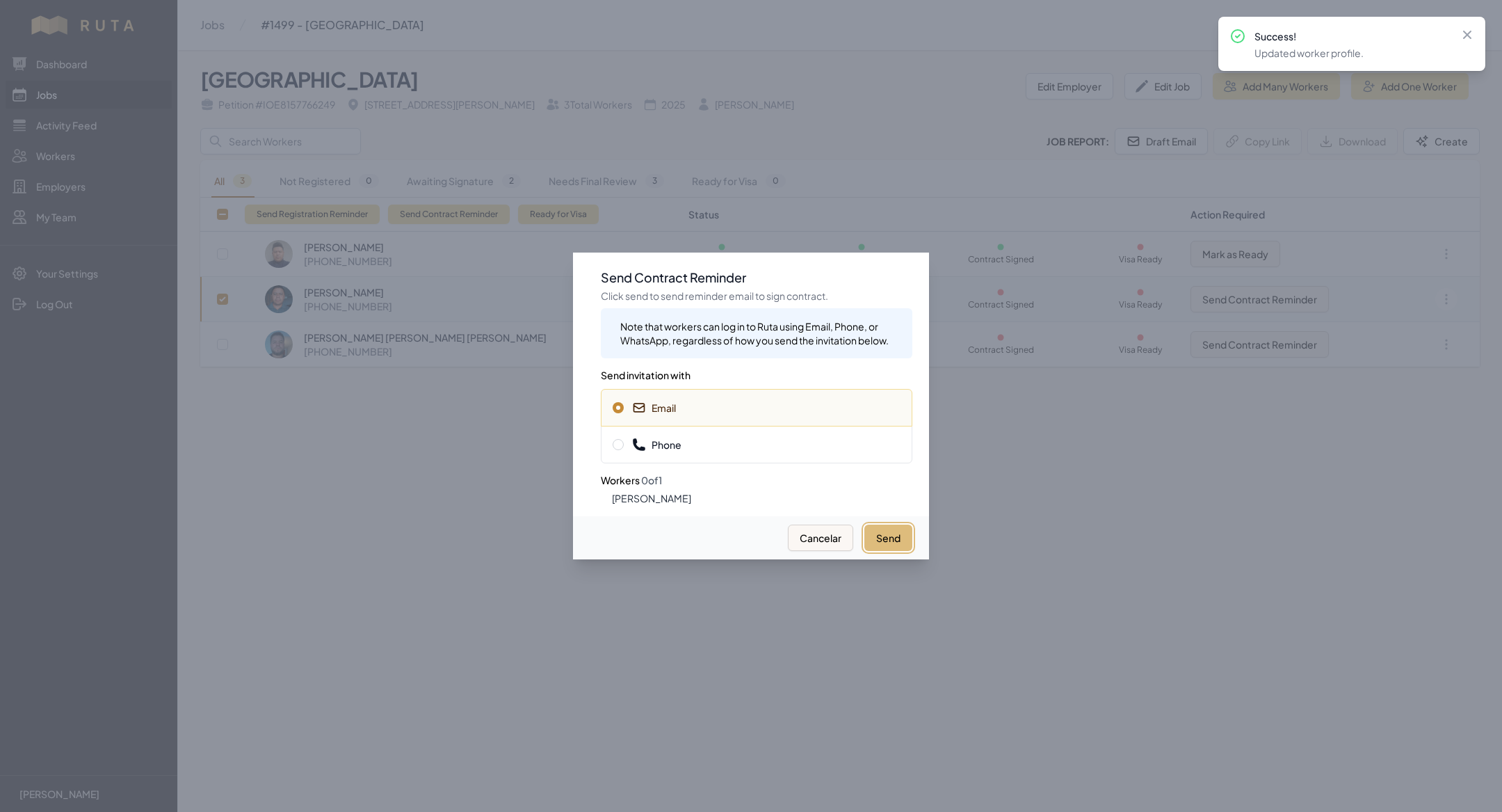
click at [883, 539] on button "Send" at bounding box center [888, 537] width 48 height 26
click at [479, 489] on div at bounding box center [751, 406] width 1502 height 812
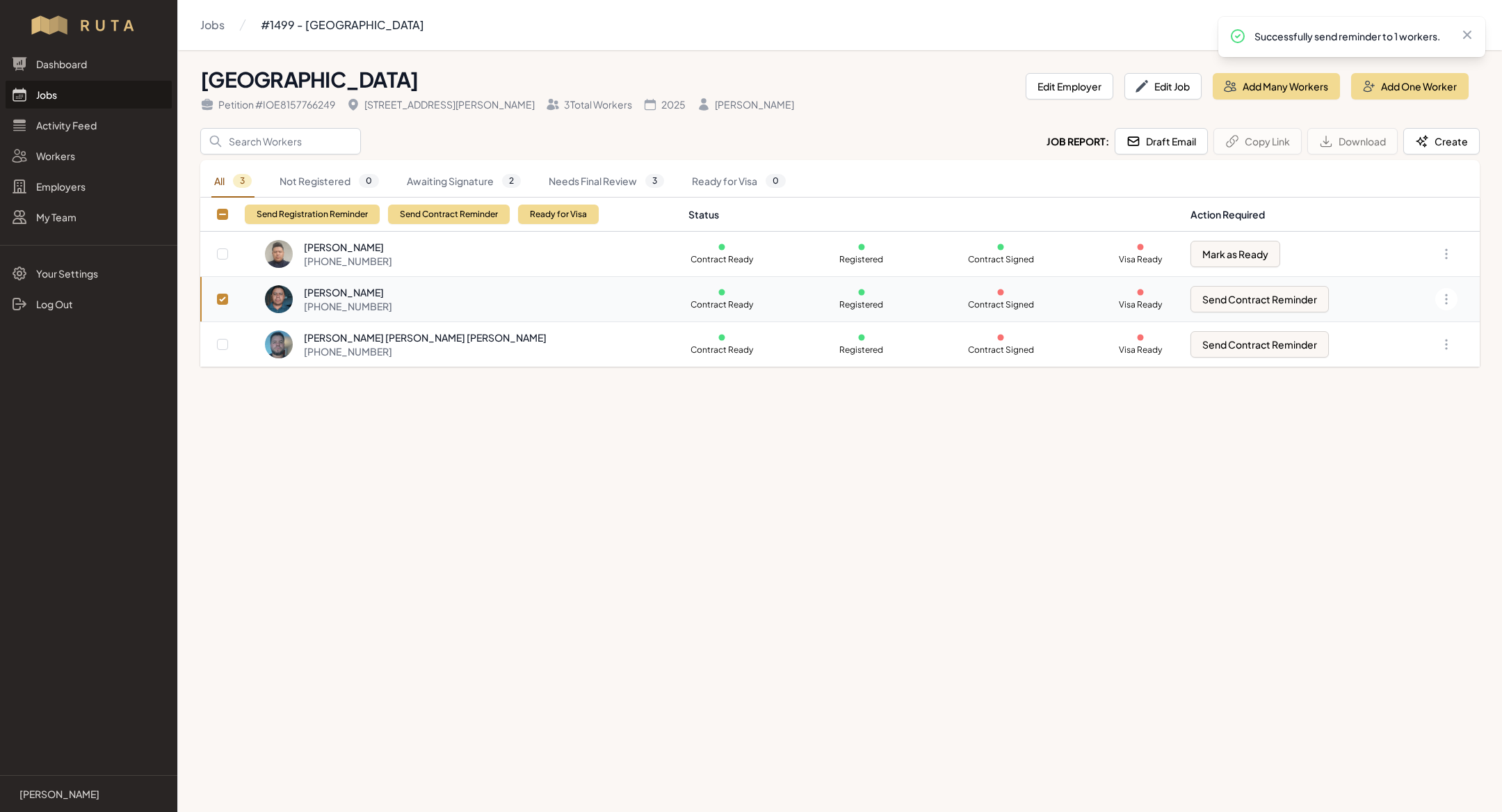
click at [87, 98] on link "Jobs" at bounding box center [89, 95] width 166 height 27
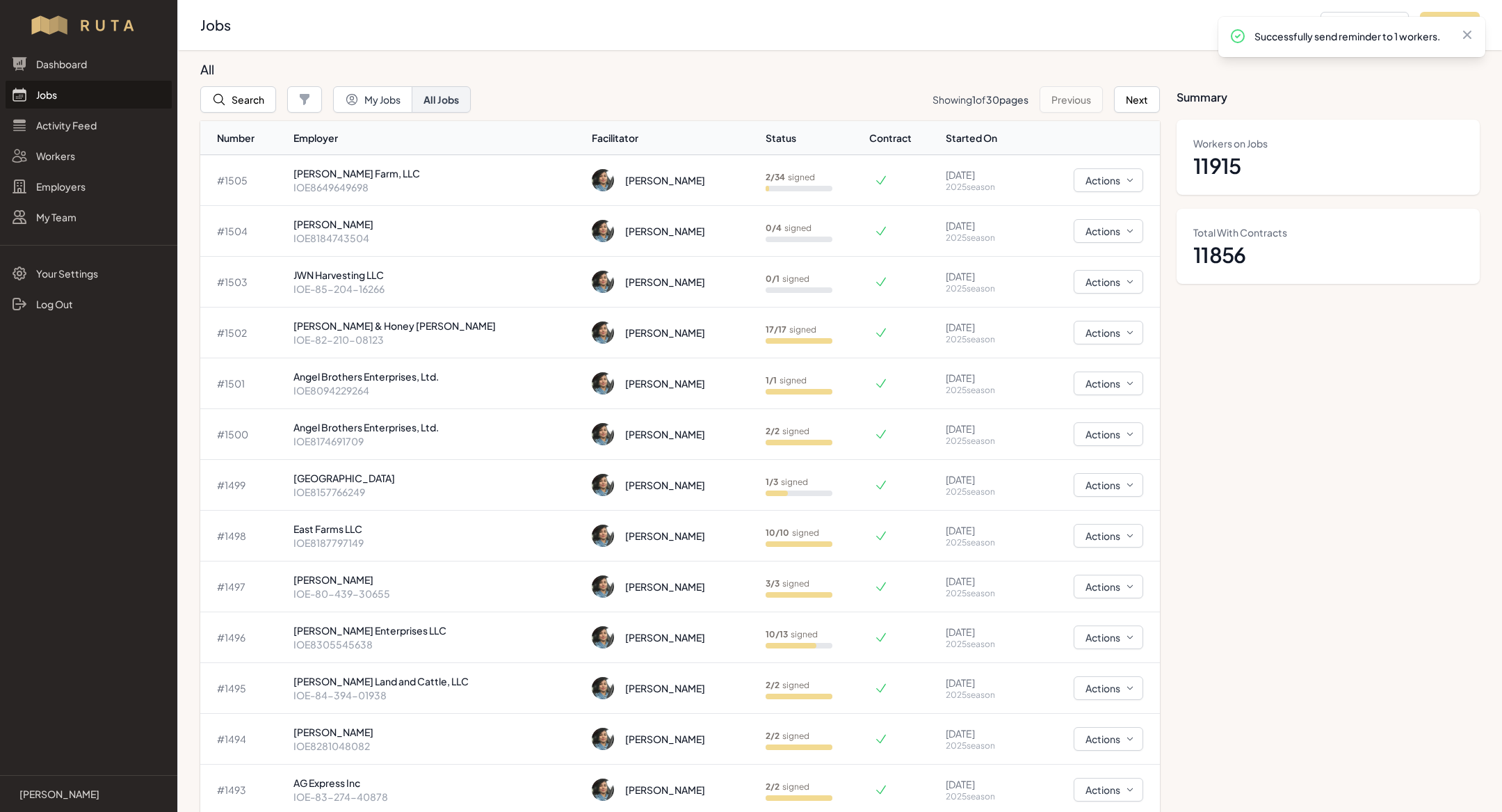
click at [591, 121] on th "Facilitator" at bounding box center [673, 138] width 174 height 34
